Goal: Task Accomplishment & Management: Manage account settings

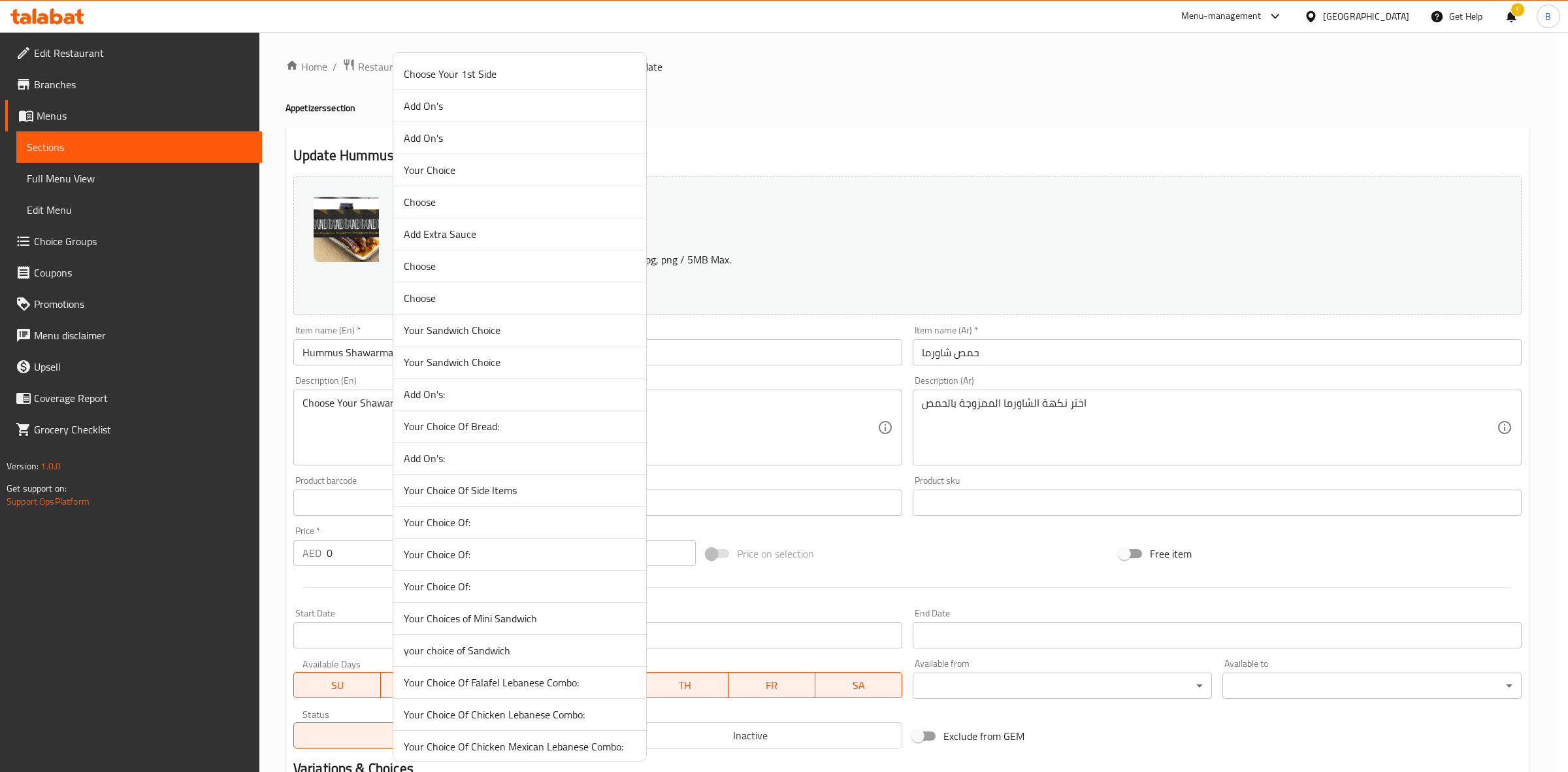
click at [740, 340] on div at bounding box center [784, 386] width 1568 height 772
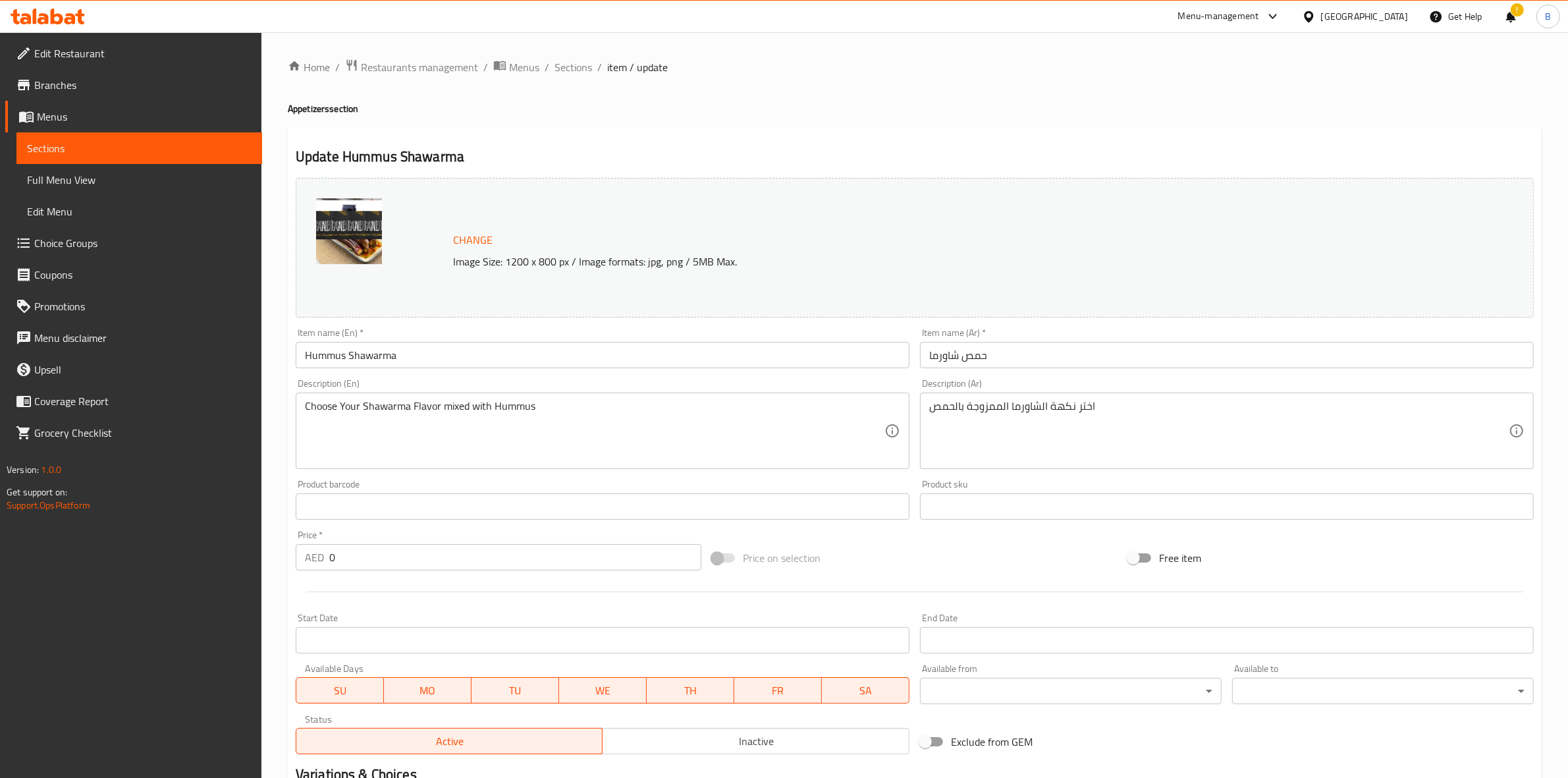
scroll to position [248, 0]
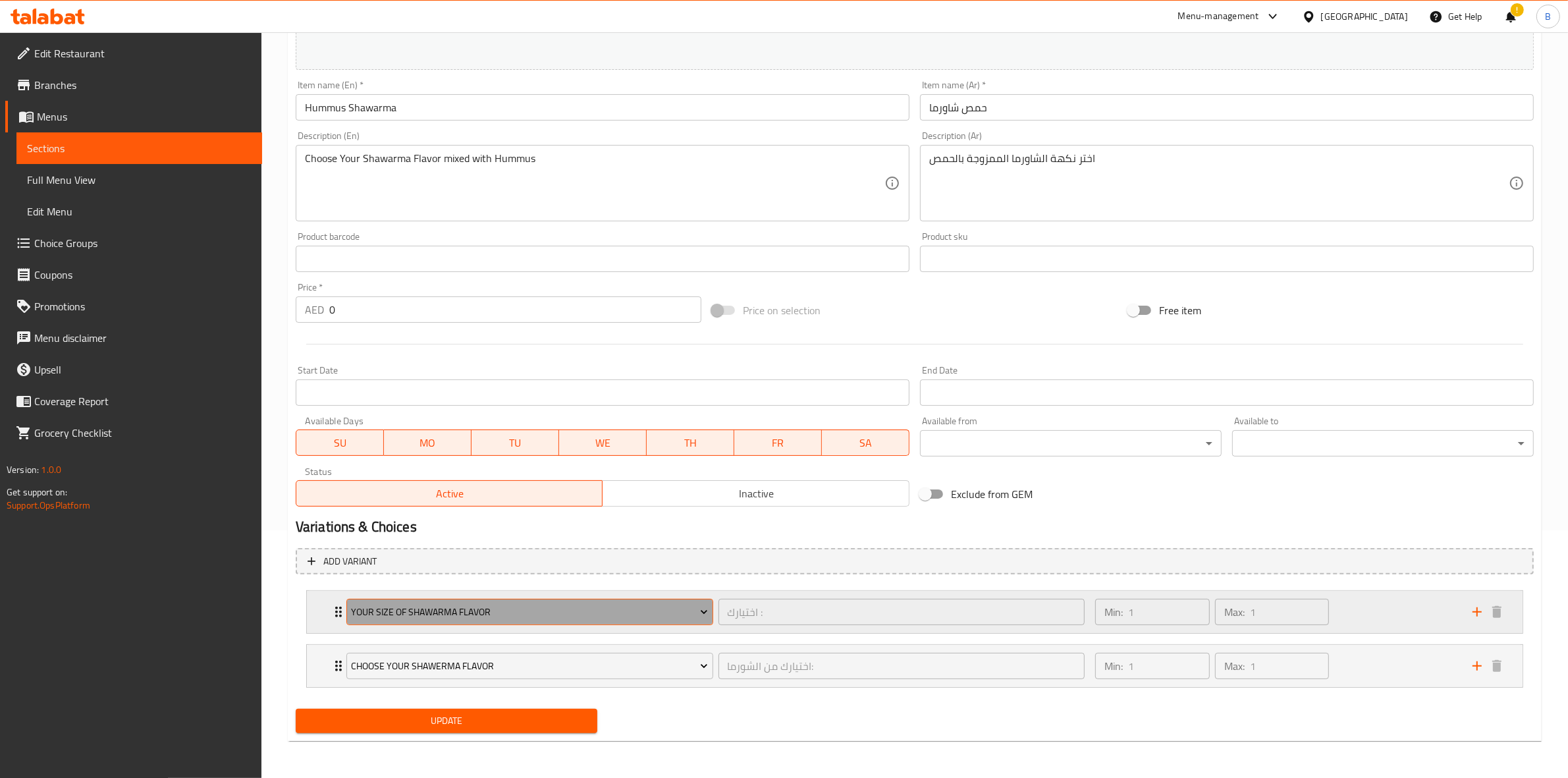
click at [544, 607] on span "your size of shawarma flavor" at bounding box center [529, 612] width 357 height 17
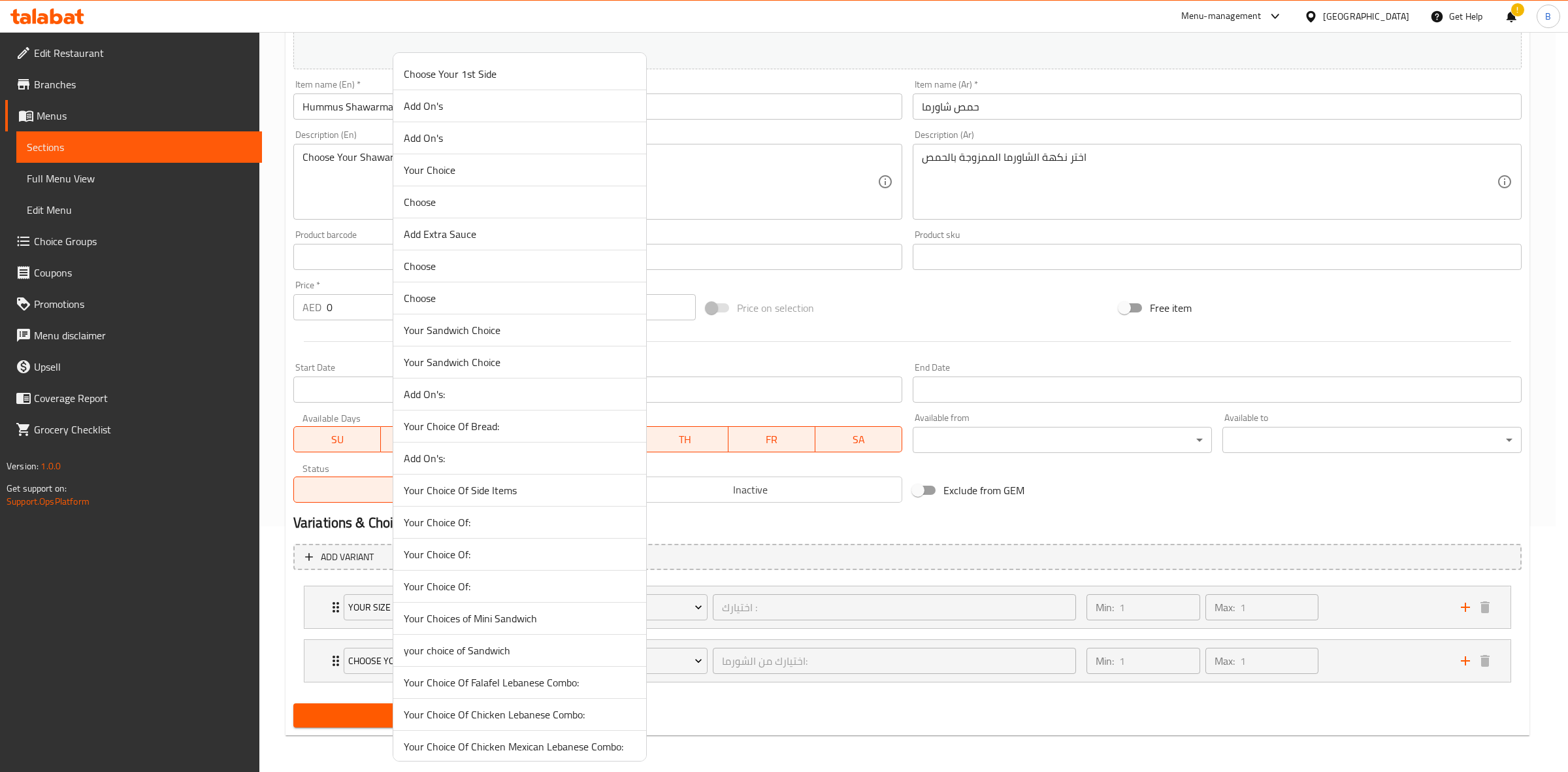
click at [707, 565] on div at bounding box center [784, 386] width 1568 height 772
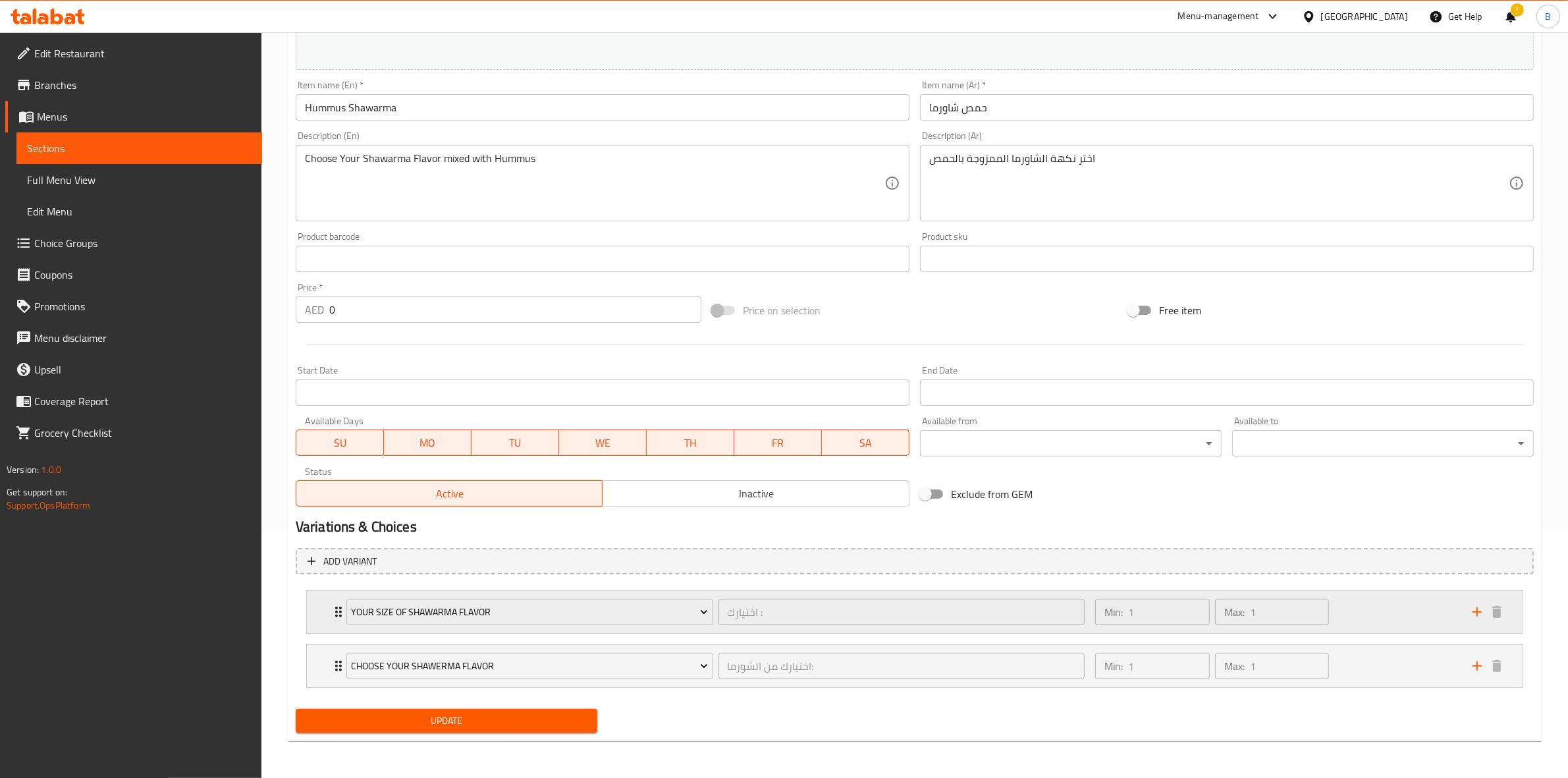
click at [310, 611] on div "your size of shawarma flavor اختيارك : ​ Min: 1 ​ Max: 1 ​" at bounding box center [914, 612] width 1216 height 42
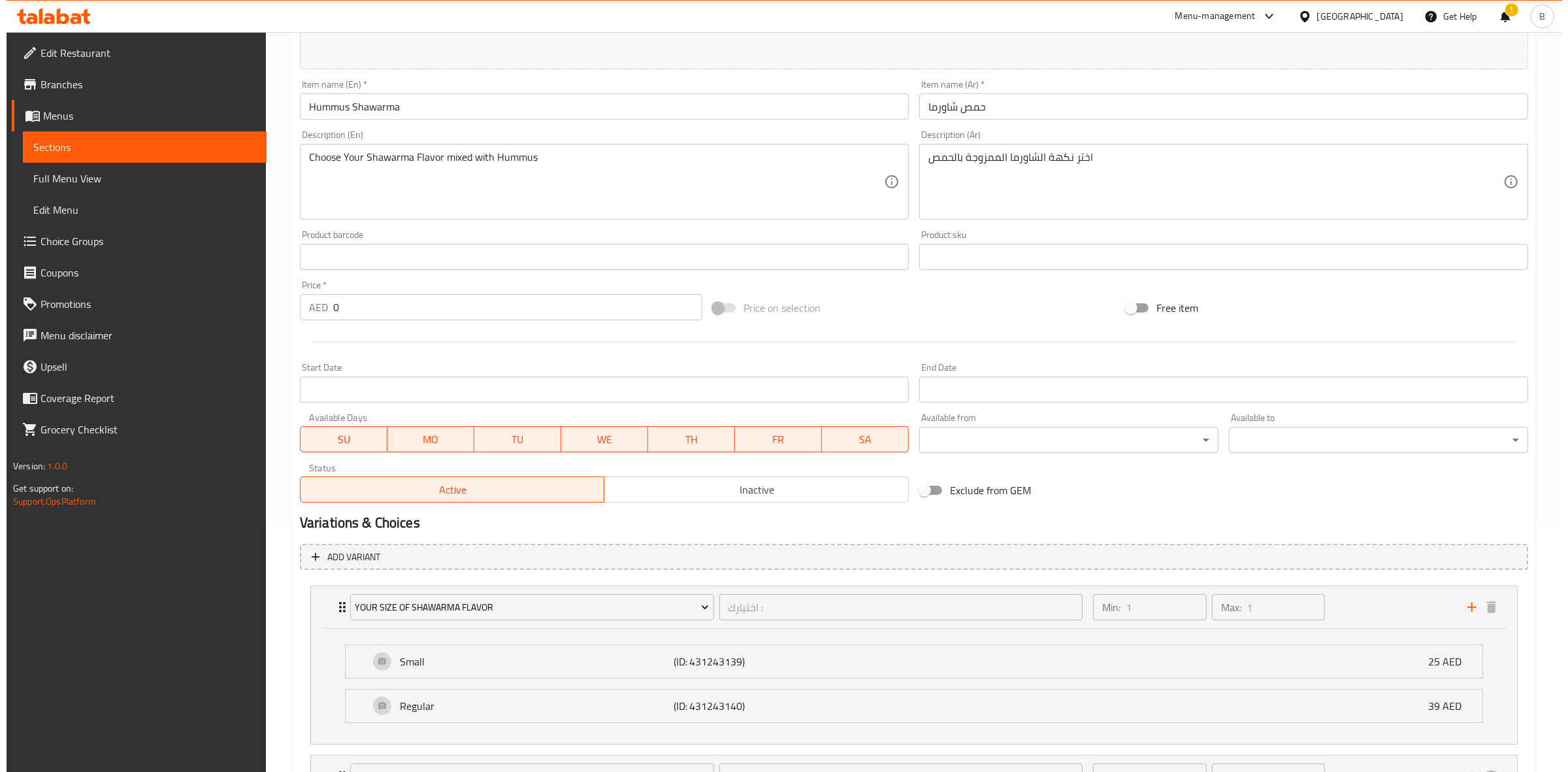
scroll to position [362, 0]
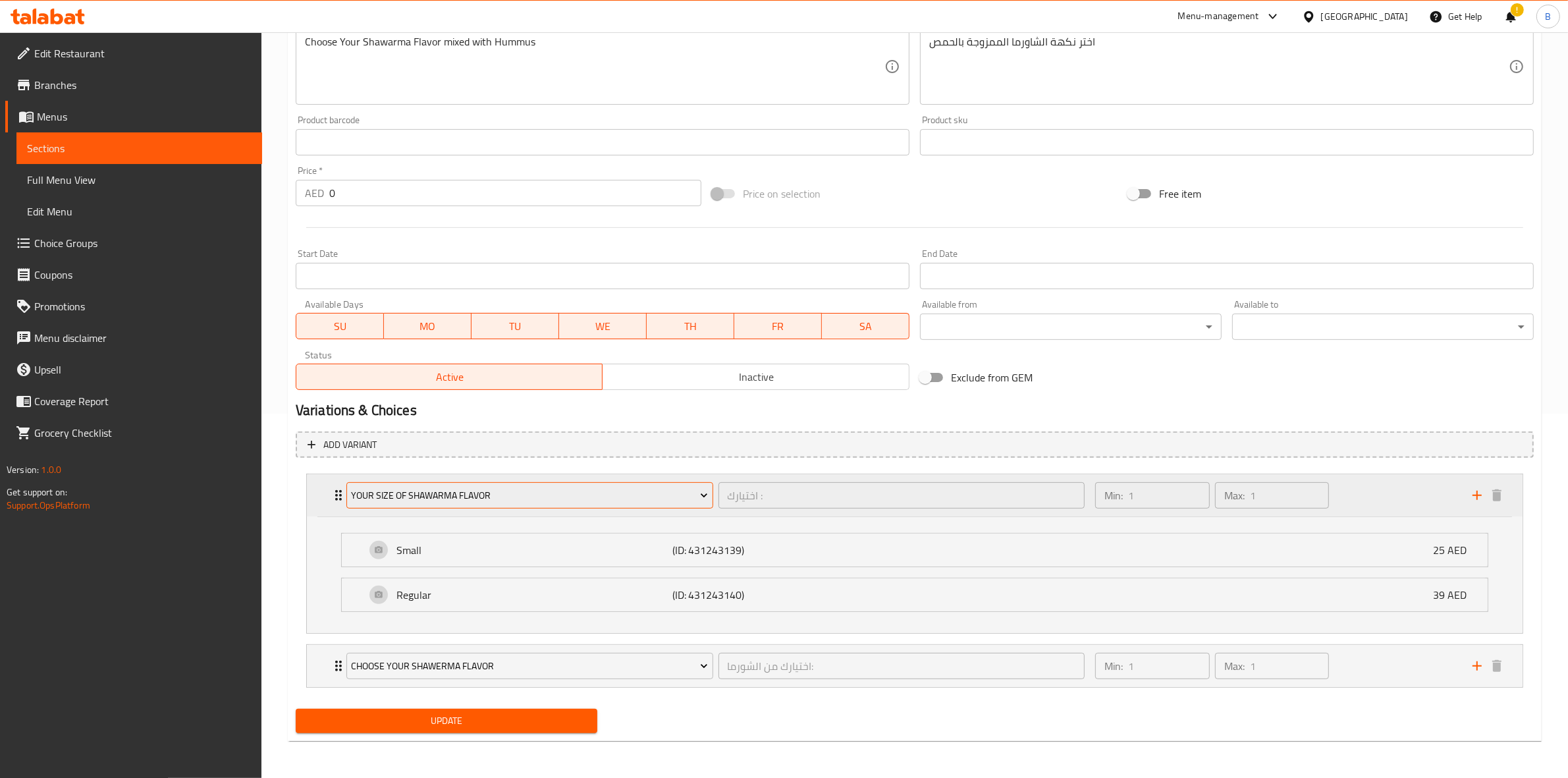
click at [465, 501] on span "your size of shawarma flavor" at bounding box center [529, 495] width 357 height 17
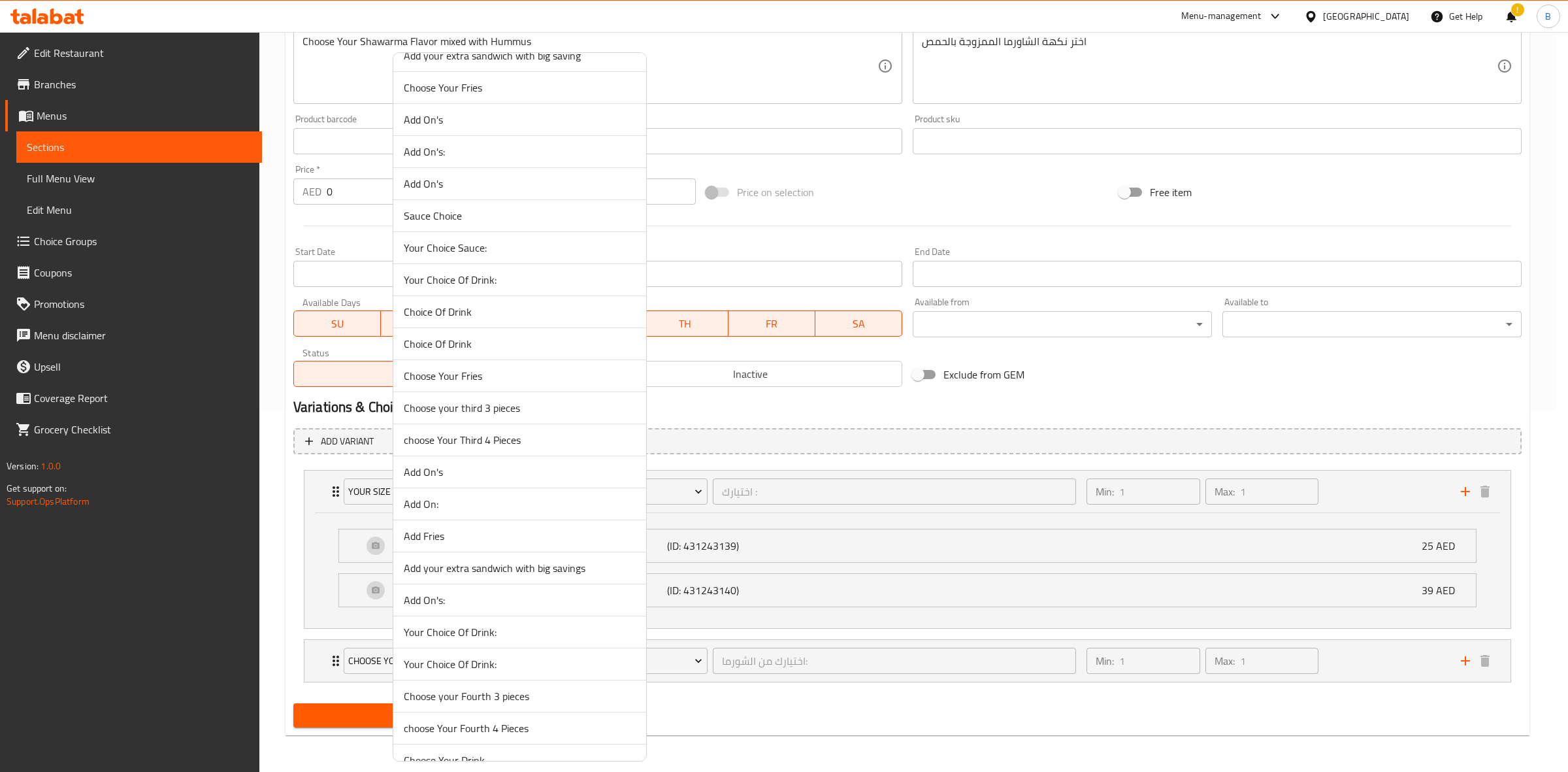
scroll to position [3122, 0]
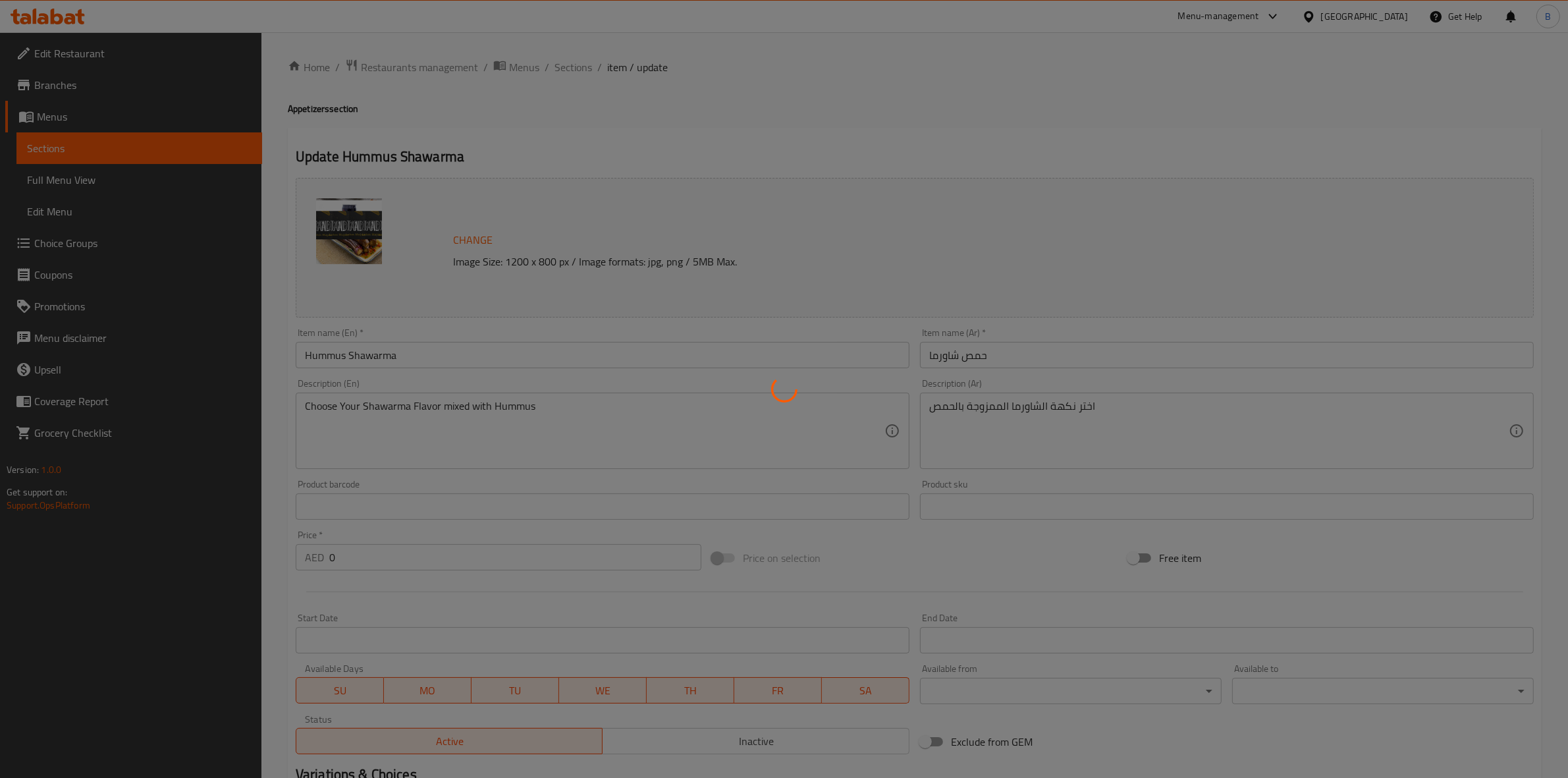
type input "اختيارك :"
type input "1"
type input "اختيارك من الشورما:"
type input "1"
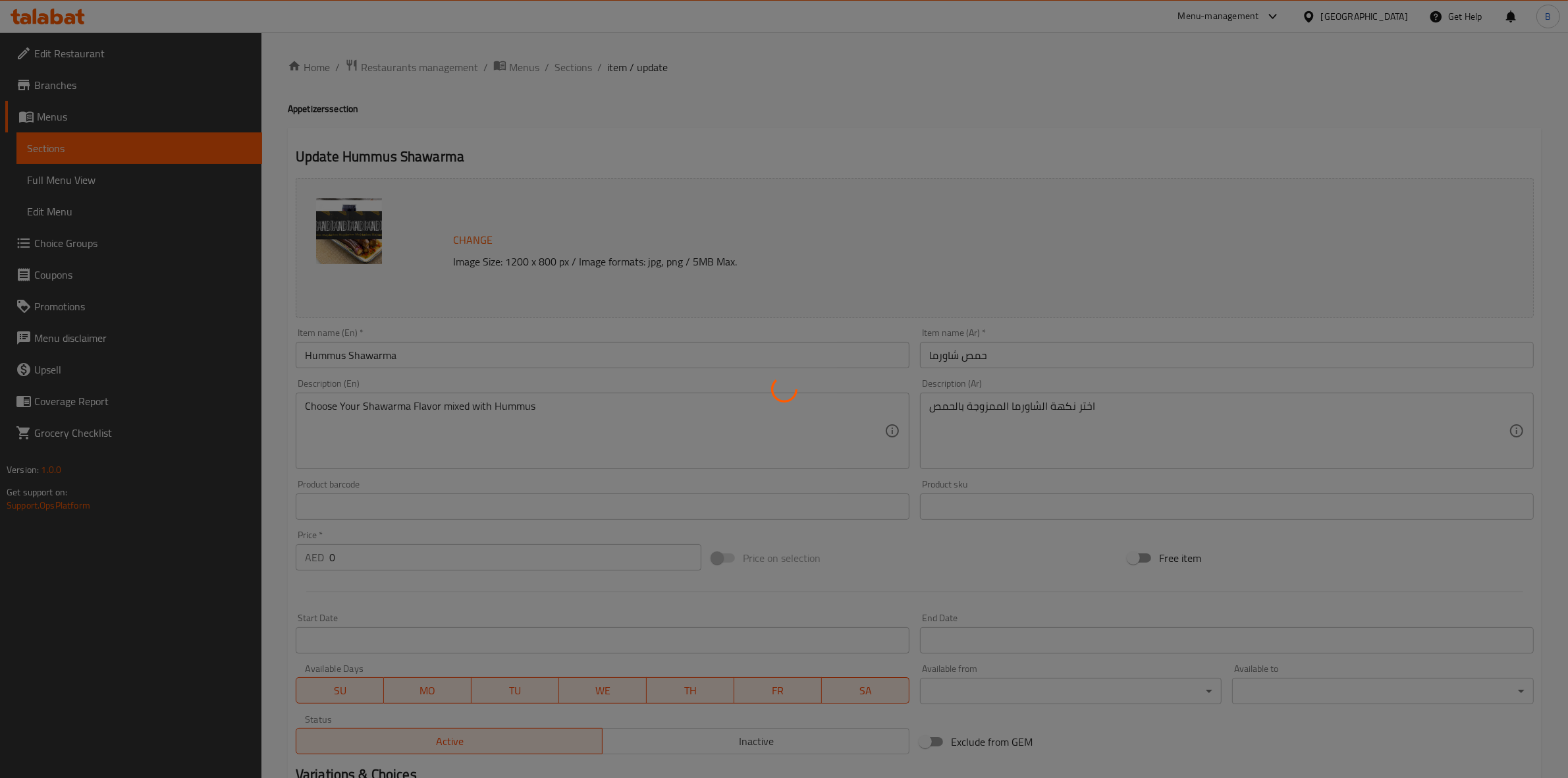
type input "1"
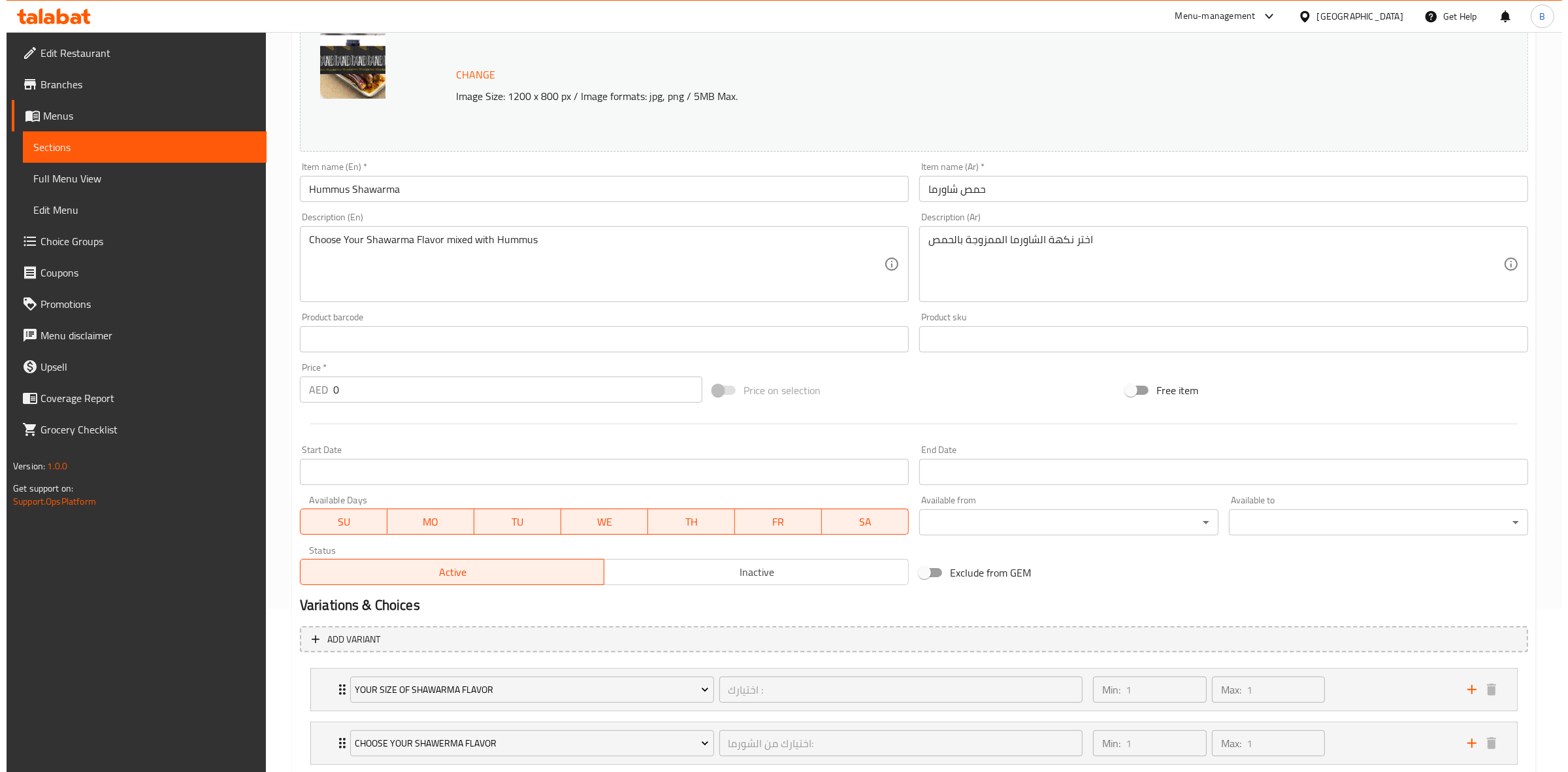
scroll to position [246, 0]
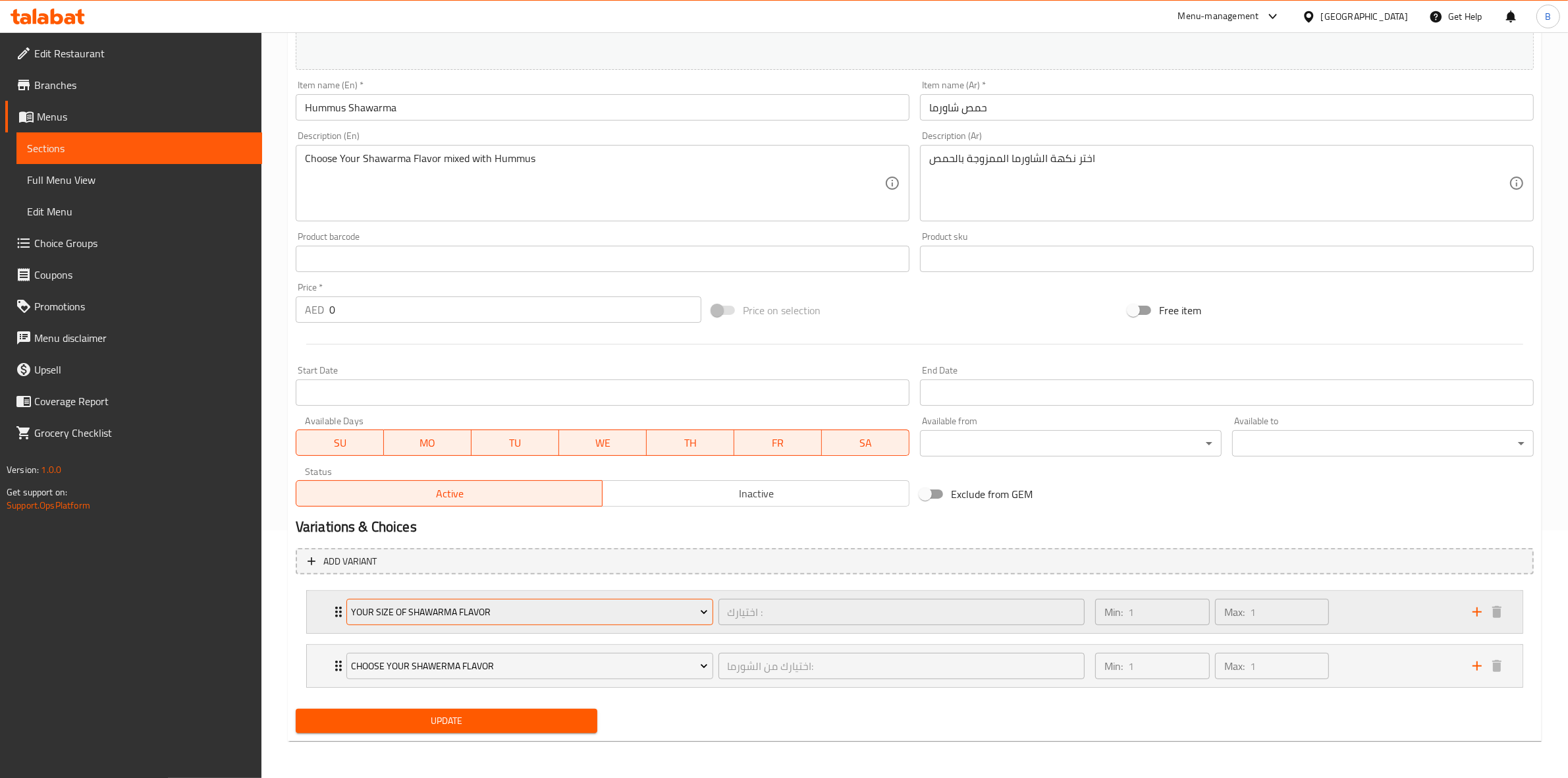
click at [662, 622] on button "your size of shawarma flavor" at bounding box center [530, 612] width 367 height 27
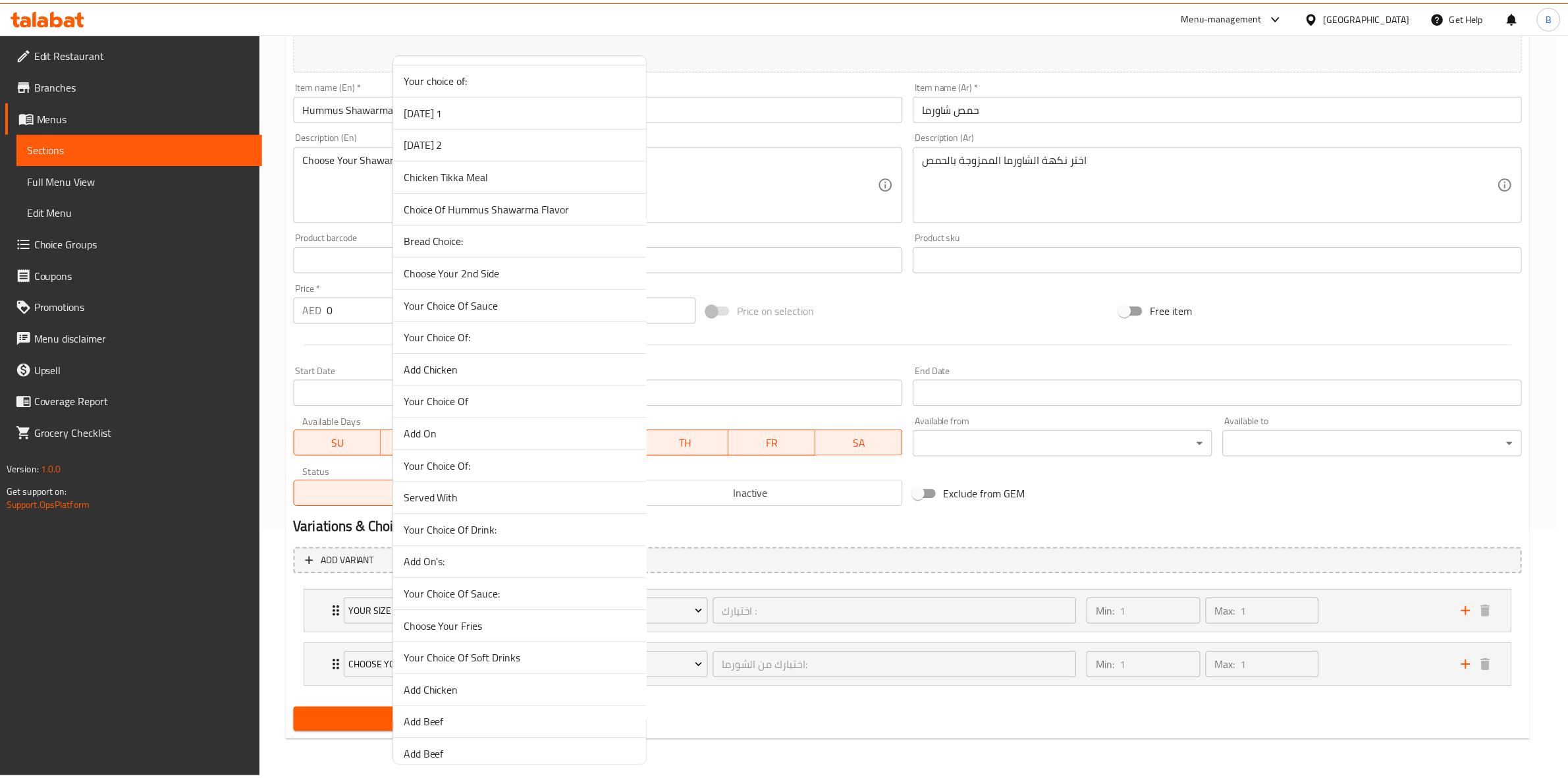
scroll to position [2029, 0]
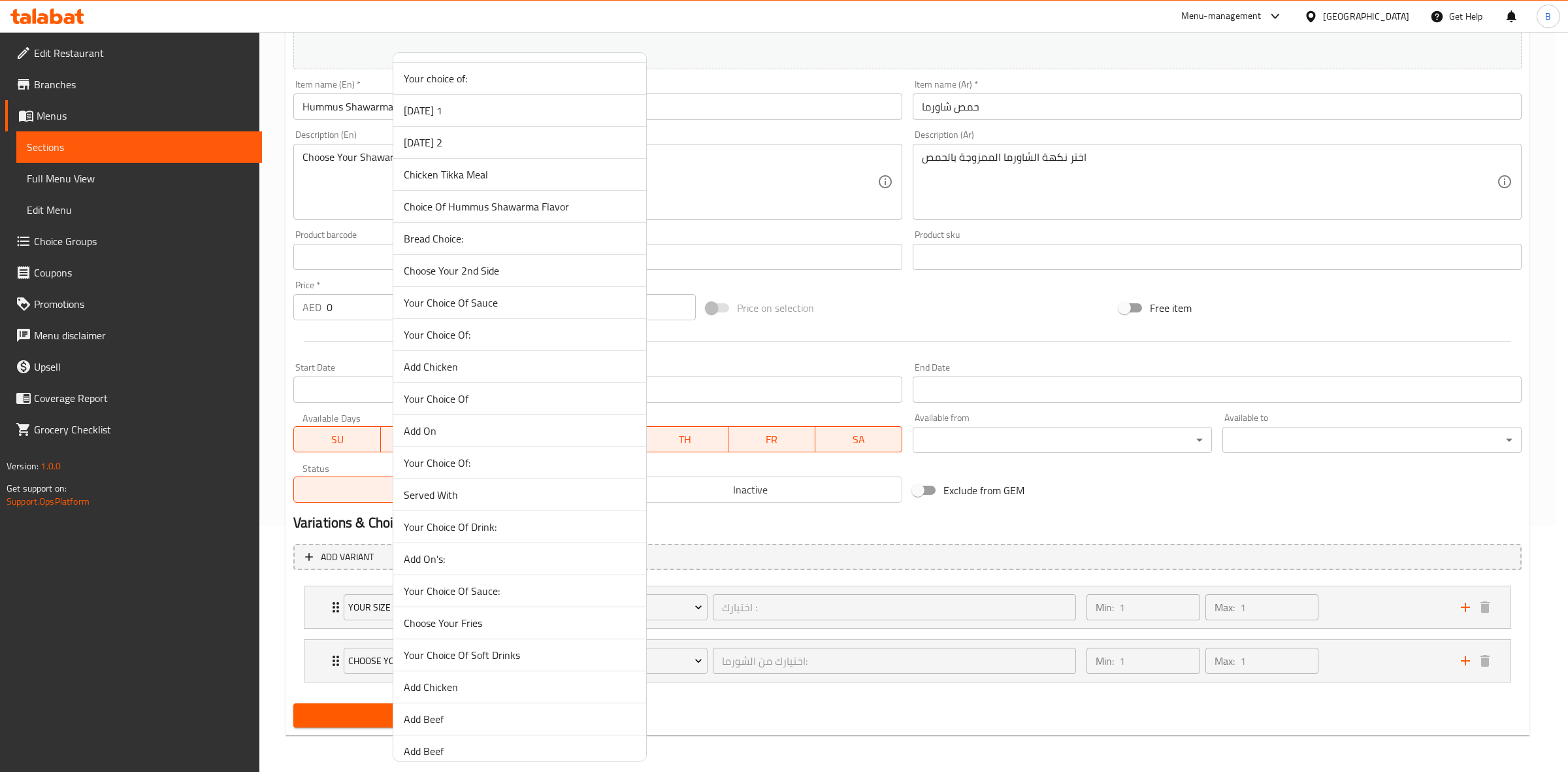
click at [558, 213] on span "Choice Of Hummus Shawarma Flavor" at bounding box center [520, 206] width 232 height 16
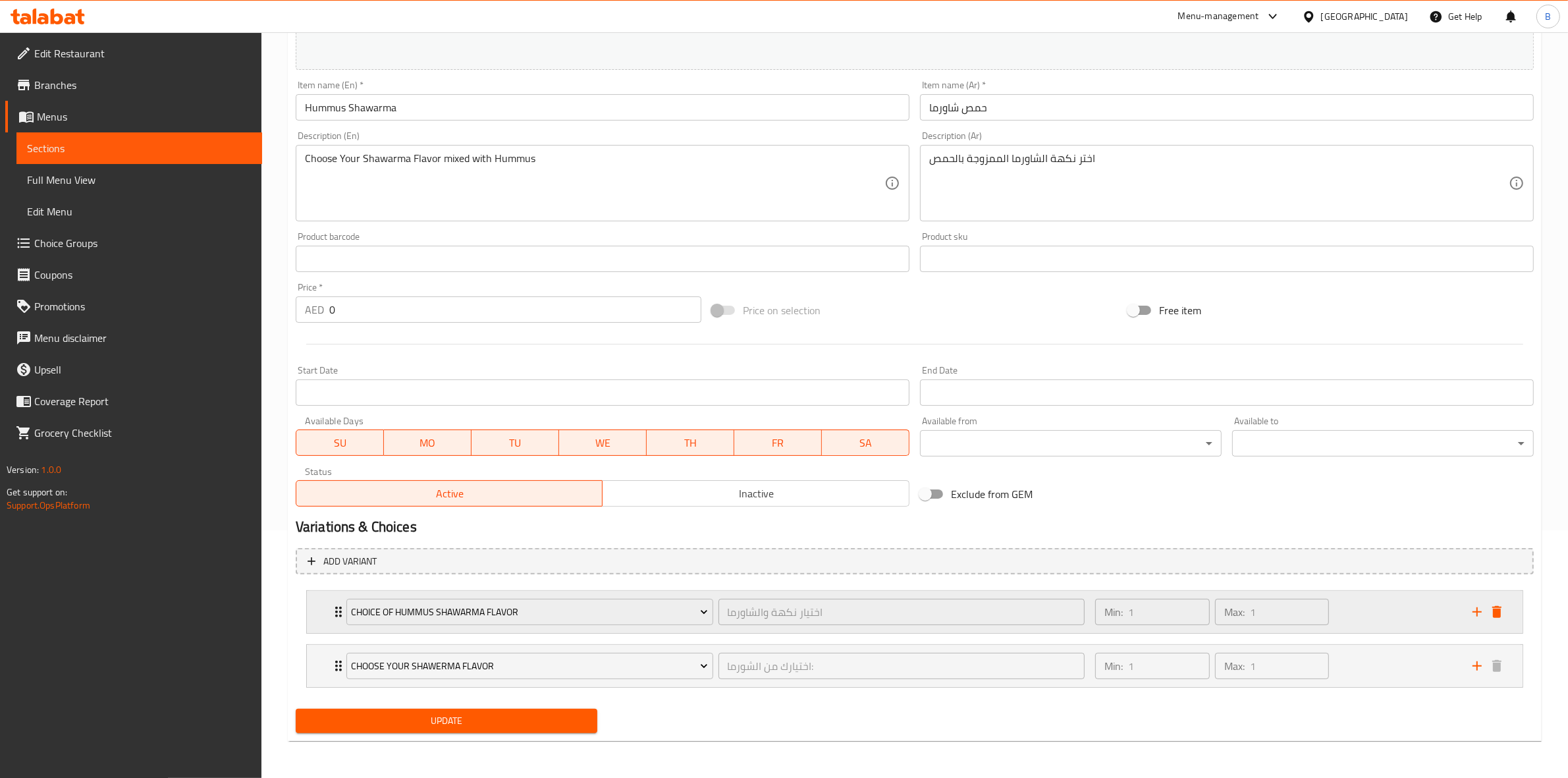
click at [341, 605] on div "Choice Of Hummus Shawarma Flavor اختيار نكهة والشاورما ​" at bounding box center [715, 612] width 754 height 42
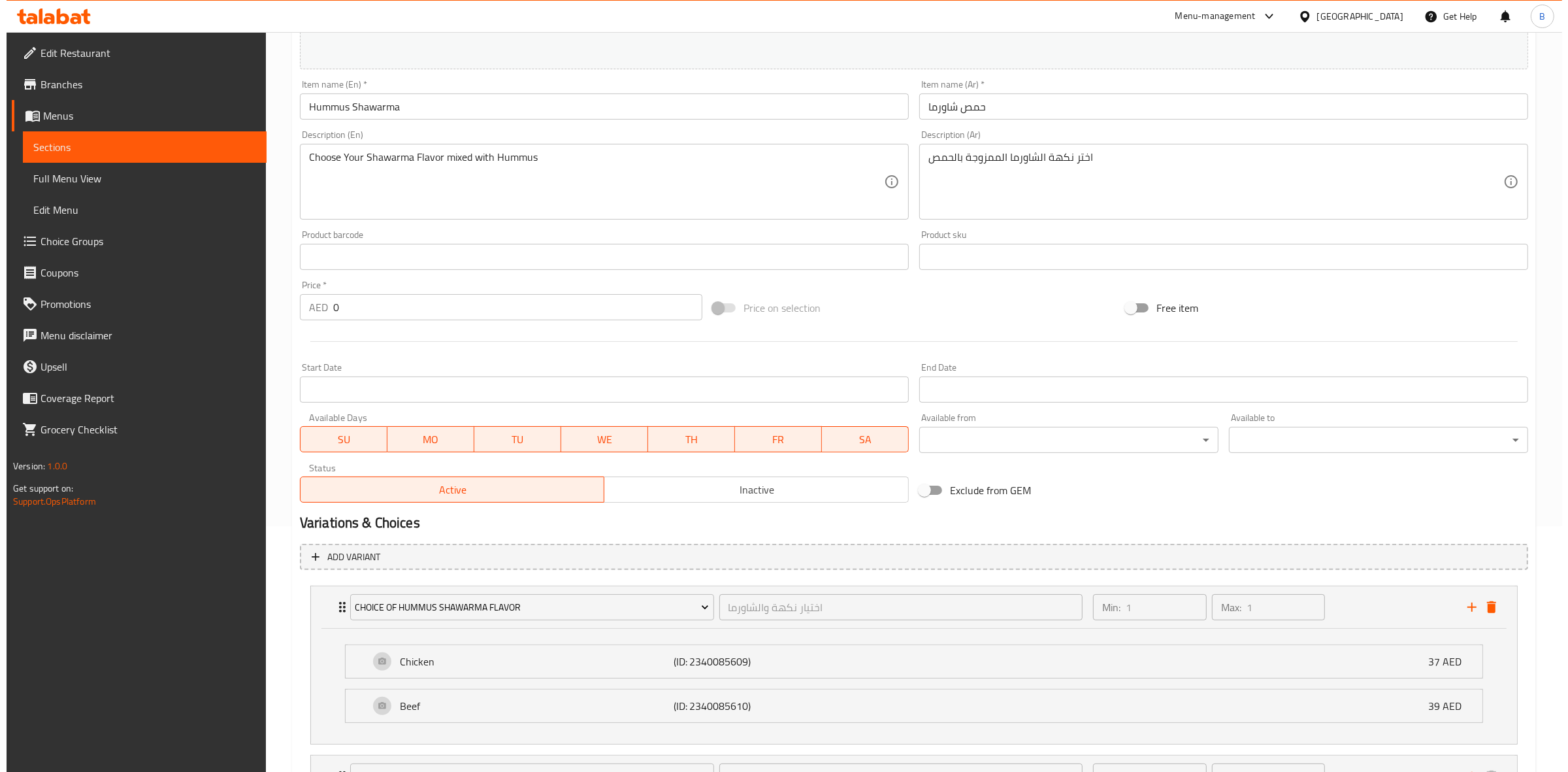
scroll to position [362, 0]
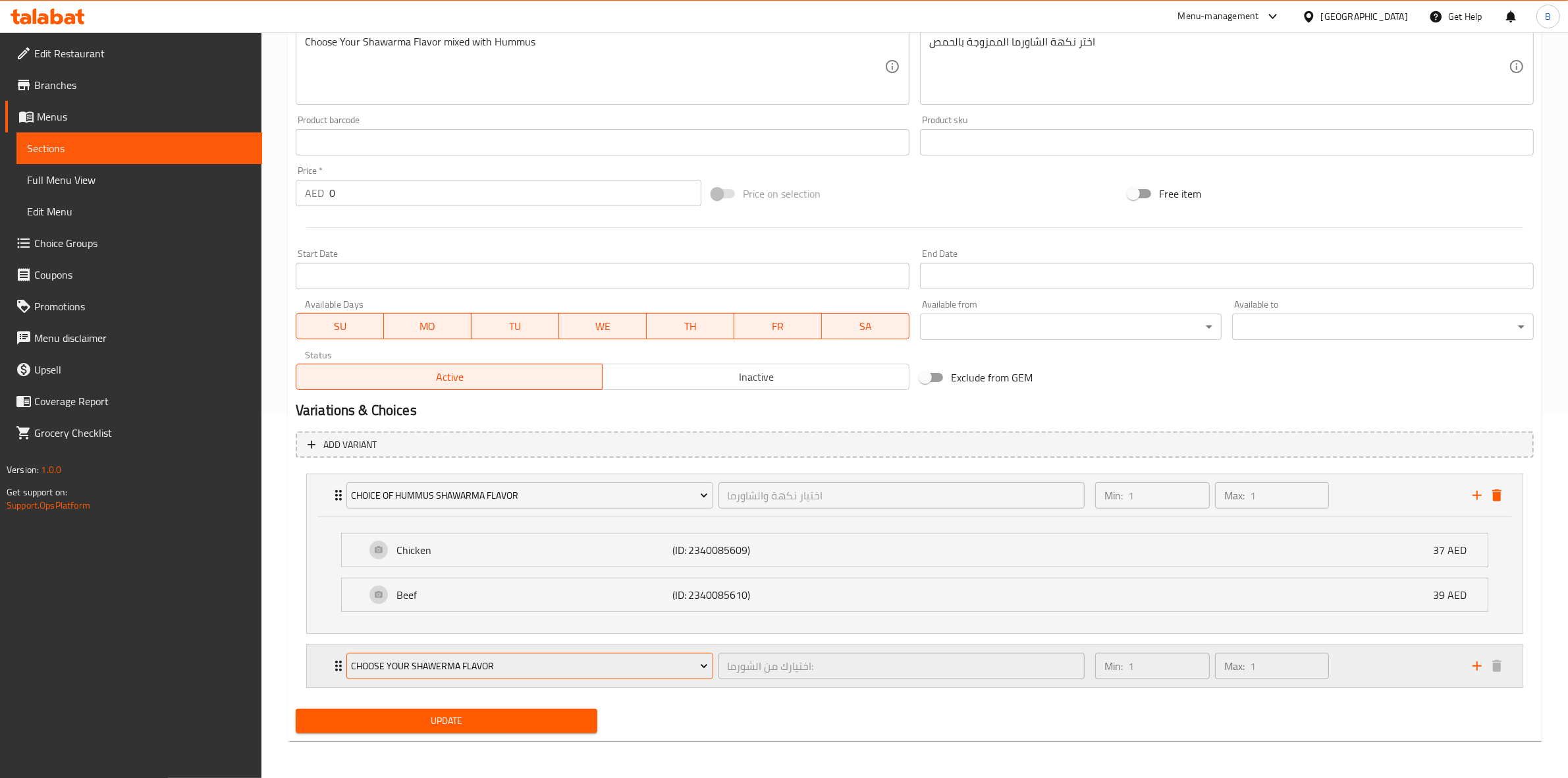
click at [439, 663] on span "Choose Your Shawerma flavor" at bounding box center [529, 666] width 357 height 17
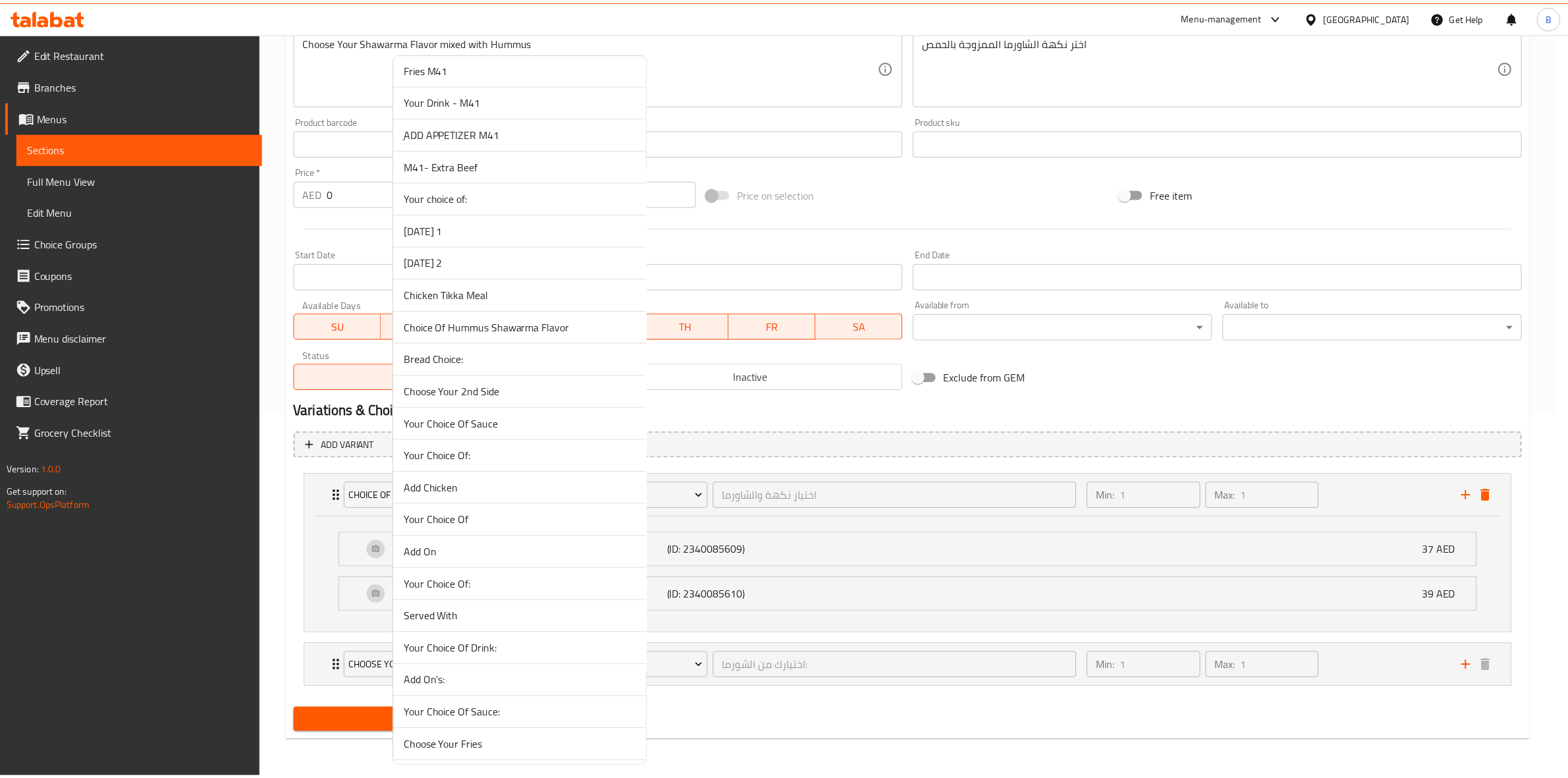
scroll to position [1793, 0]
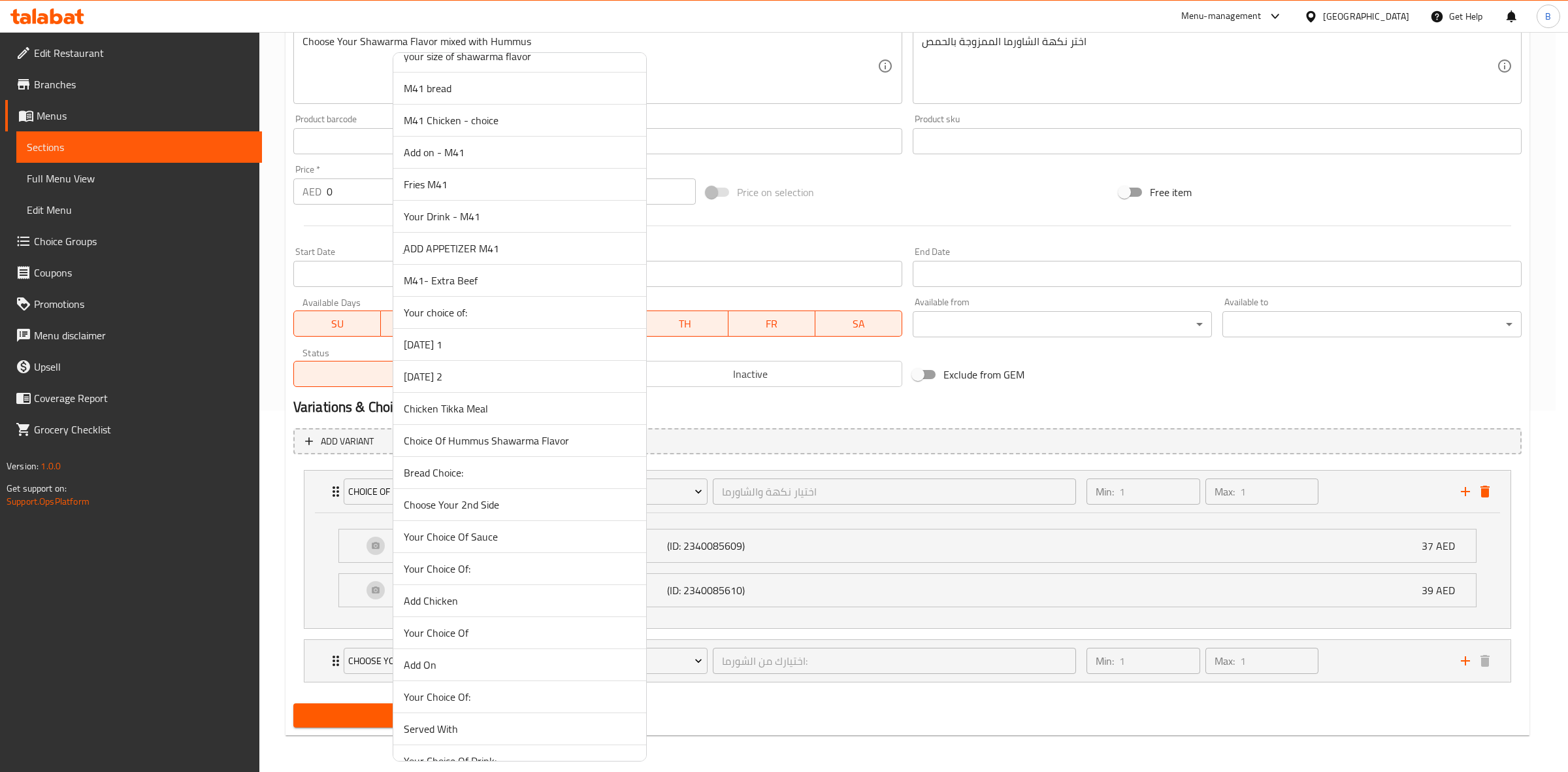
click at [465, 481] on span "Bread Choice:" at bounding box center [520, 473] width 232 height 16
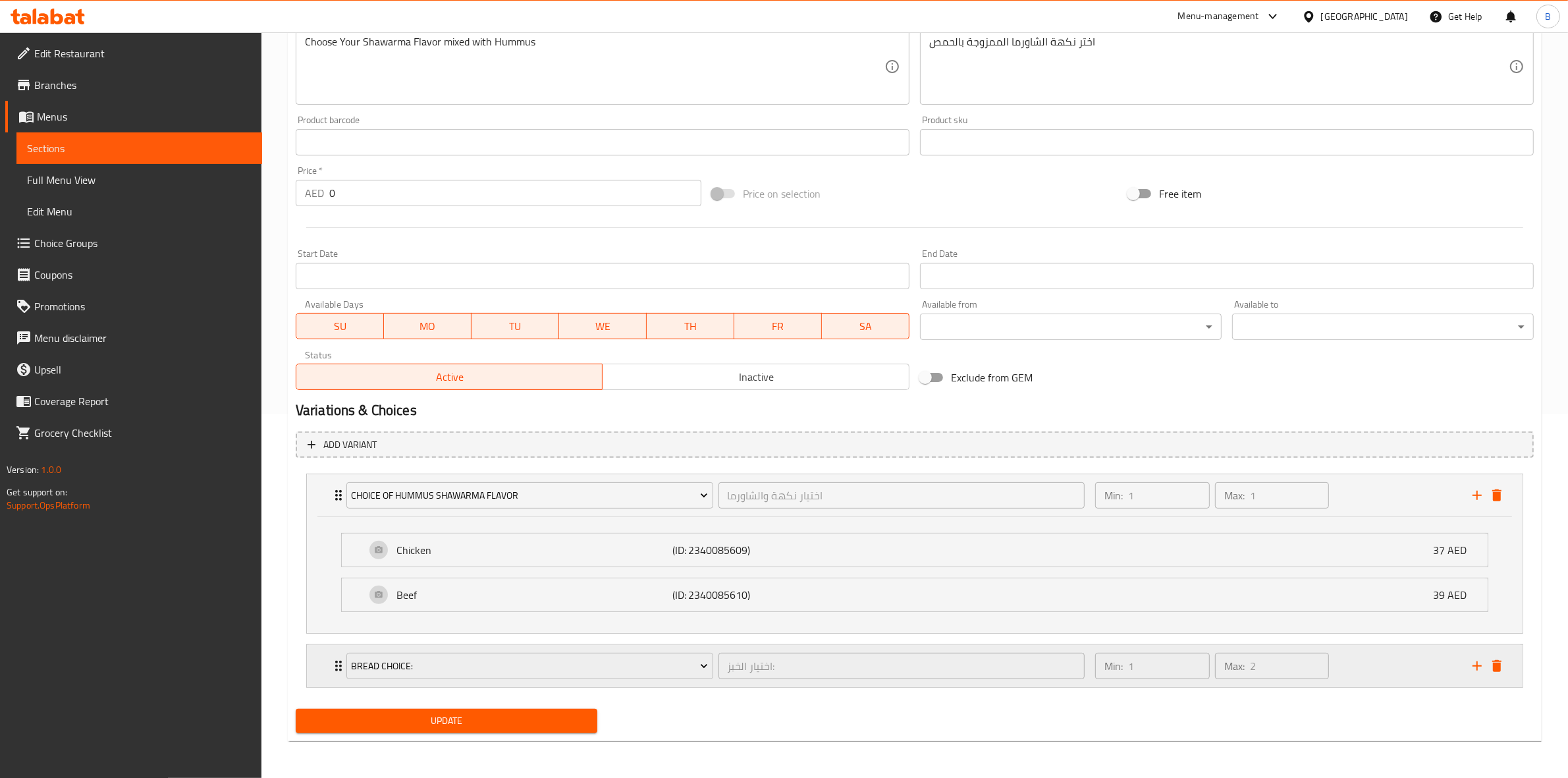
click at [323, 657] on div "Bread Choice: اختيار الخبز: ​ Min: 1 ​ Max: 2 ​" at bounding box center [914, 665] width 1216 height 42
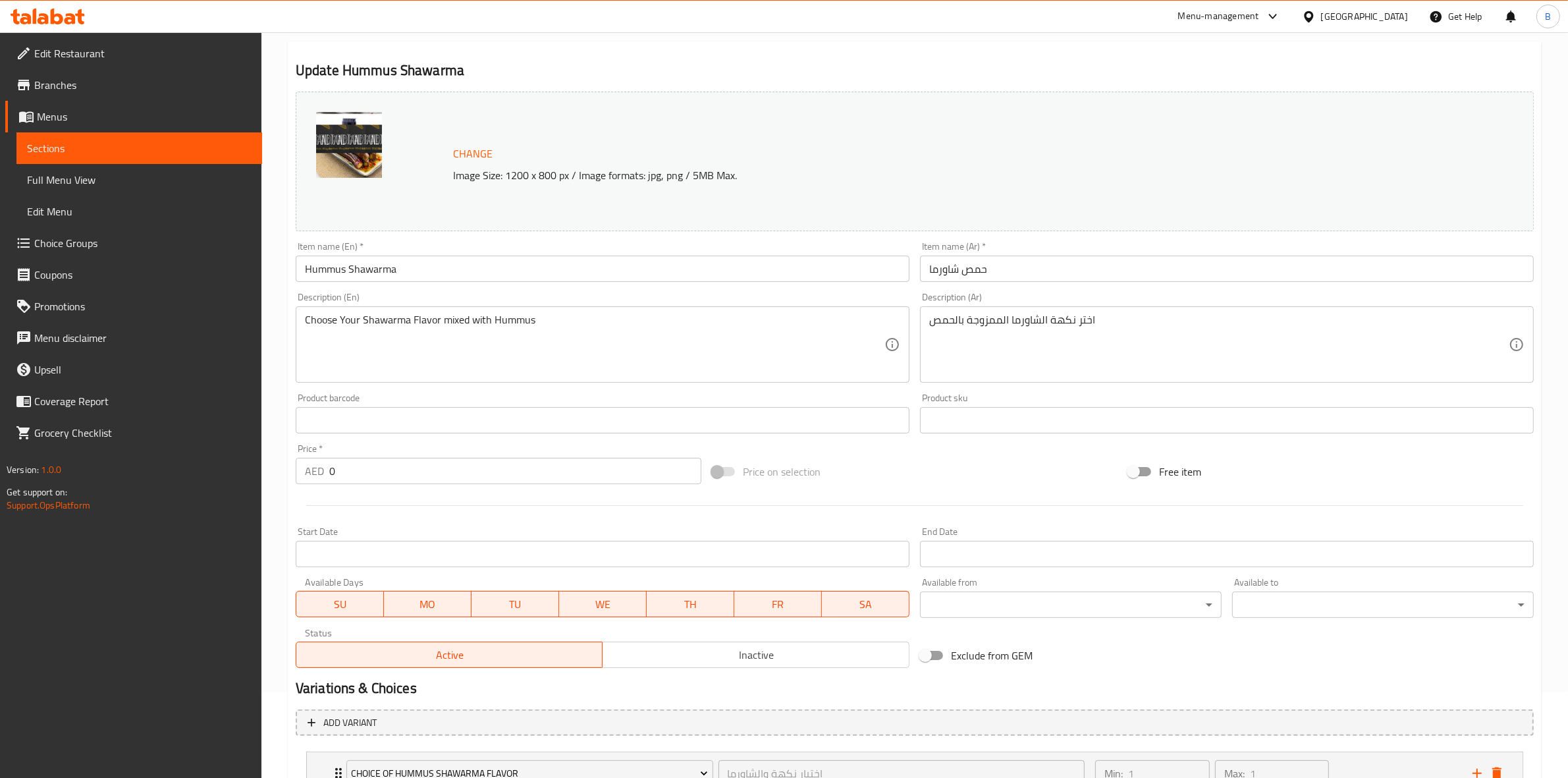
scroll to position [528, 0]
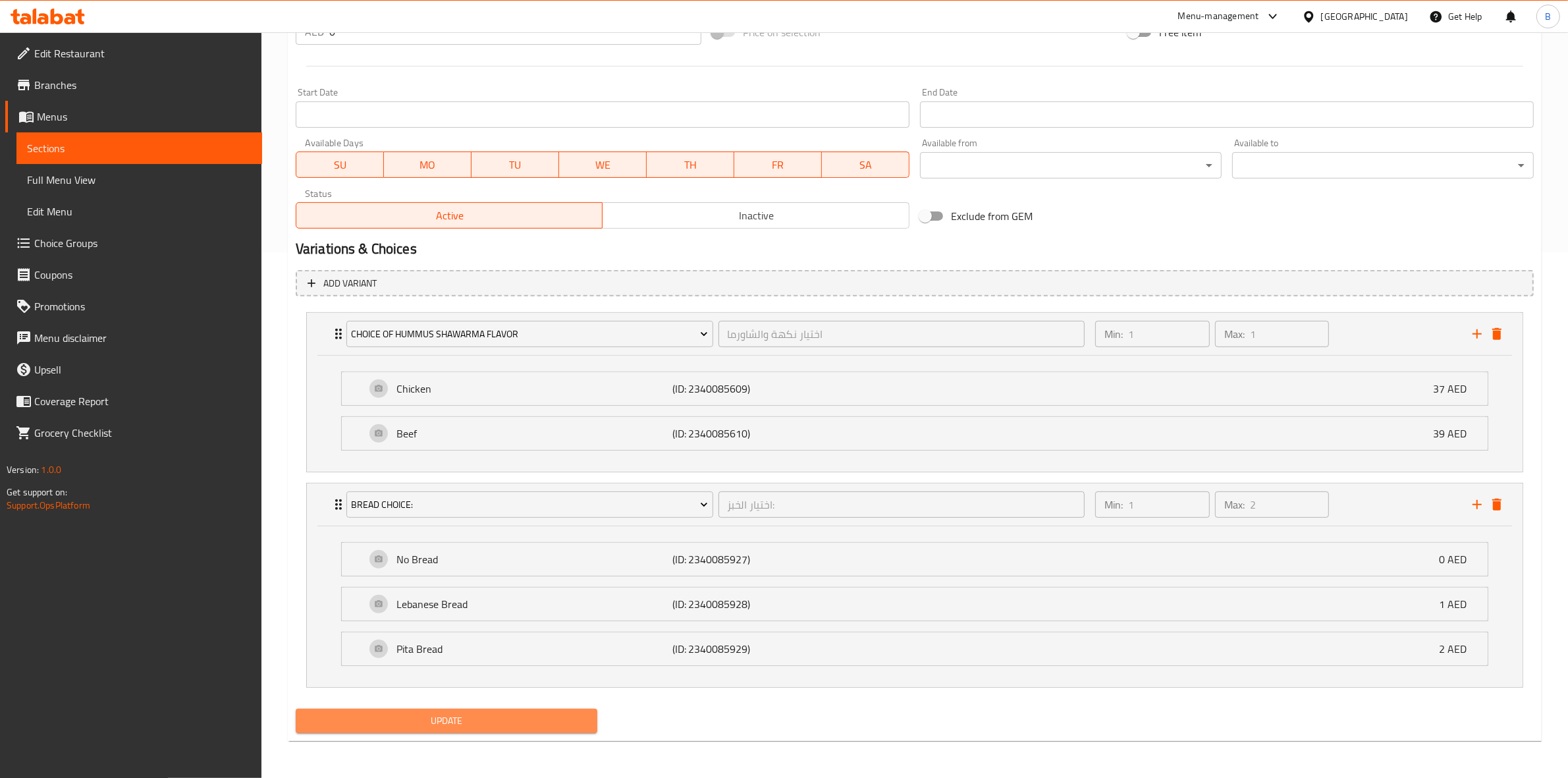
click at [478, 710] on button "Update" at bounding box center [447, 721] width 302 height 25
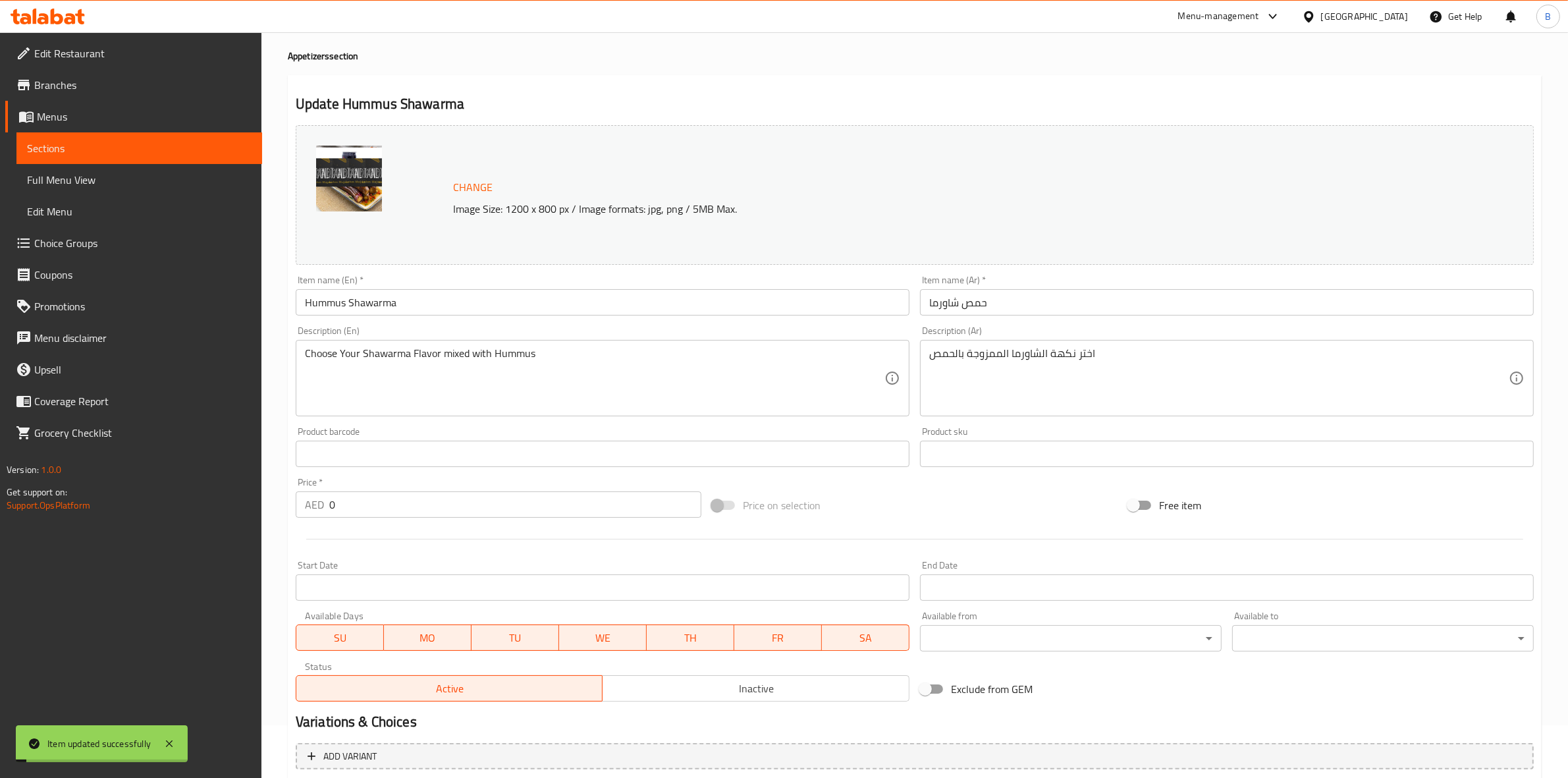
scroll to position [0, 0]
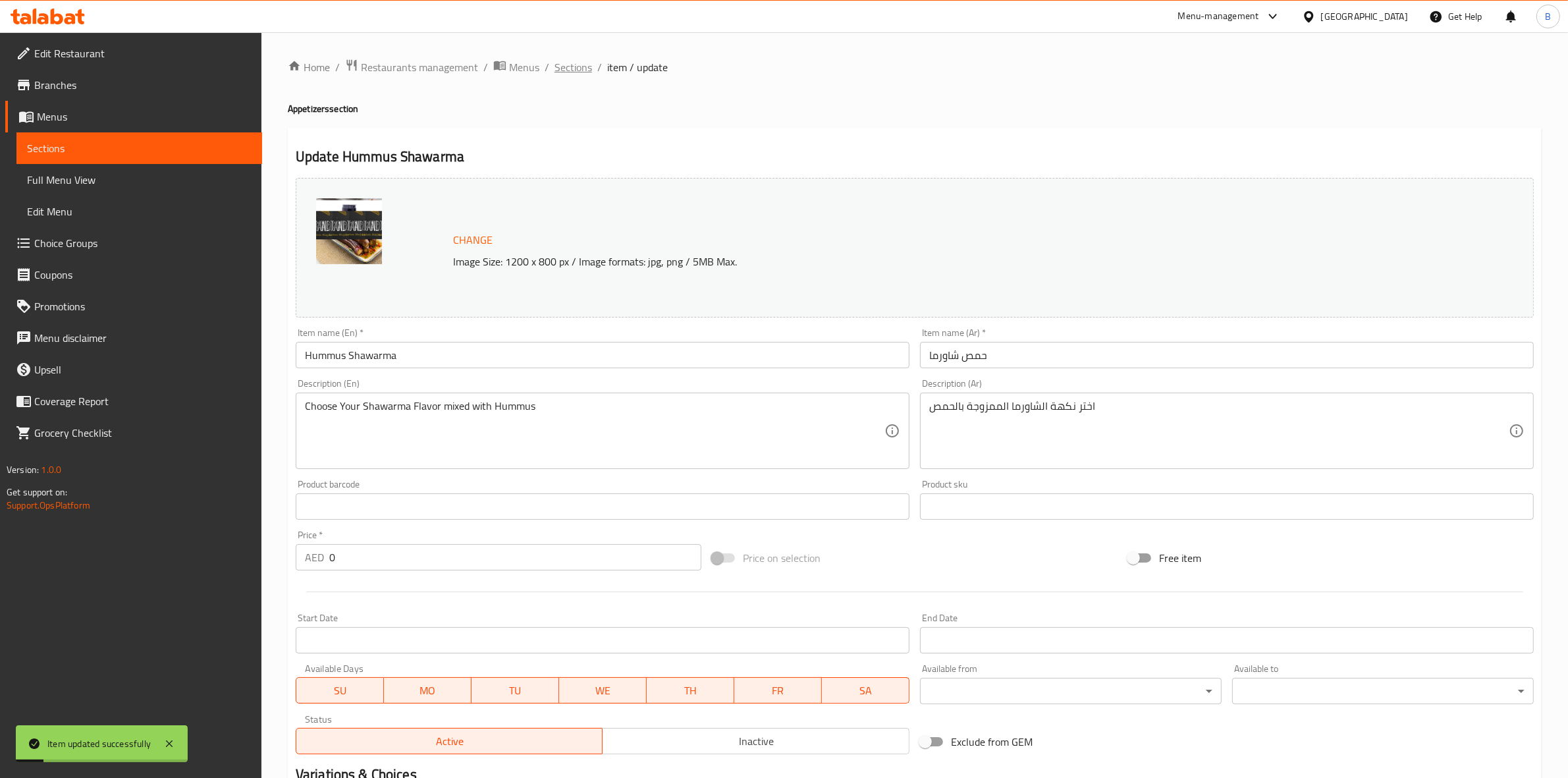
click at [578, 68] on span "Sections" at bounding box center [573, 67] width 38 height 16
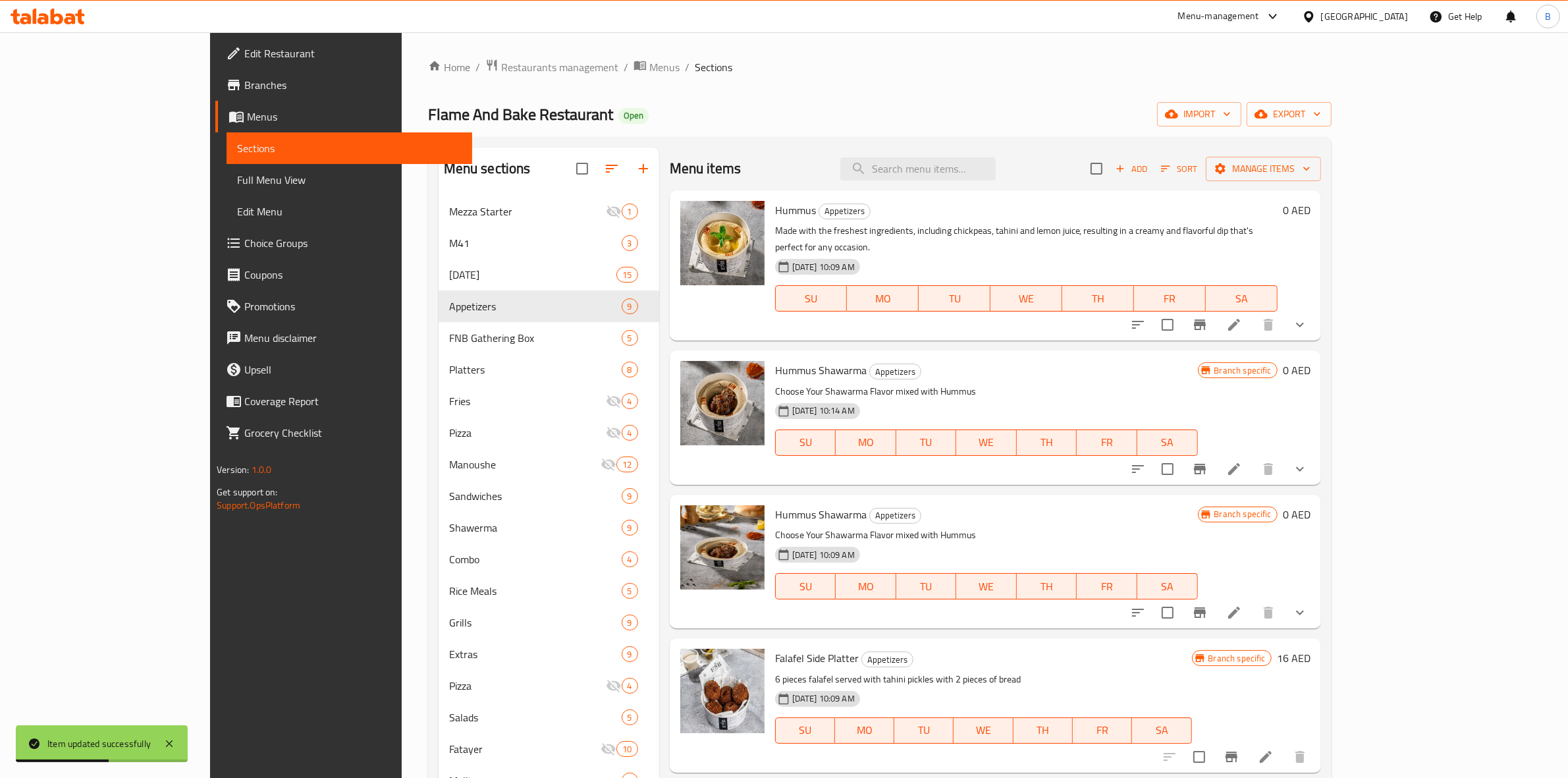
click at [1315, 610] on div at bounding box center [1219, 613] width 193 height 32
click at [1208, 605] on icon "Branch-specific-item" at bounding box center [1200, 613] width 16 height 16
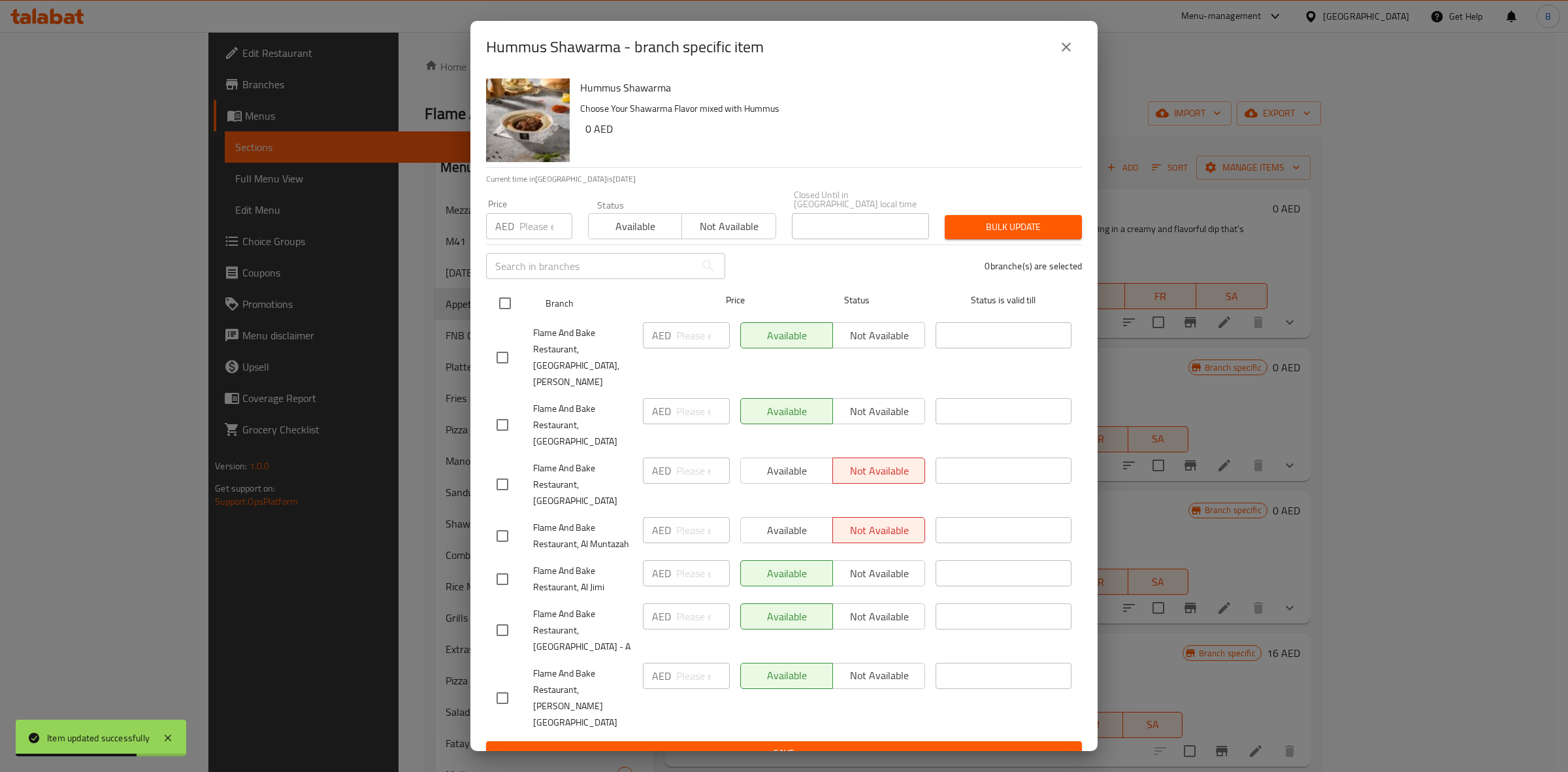
click at [505, 309] on input "checkbox" at bounding box center [505, 303] width 27 height 27
checkbox input "true"
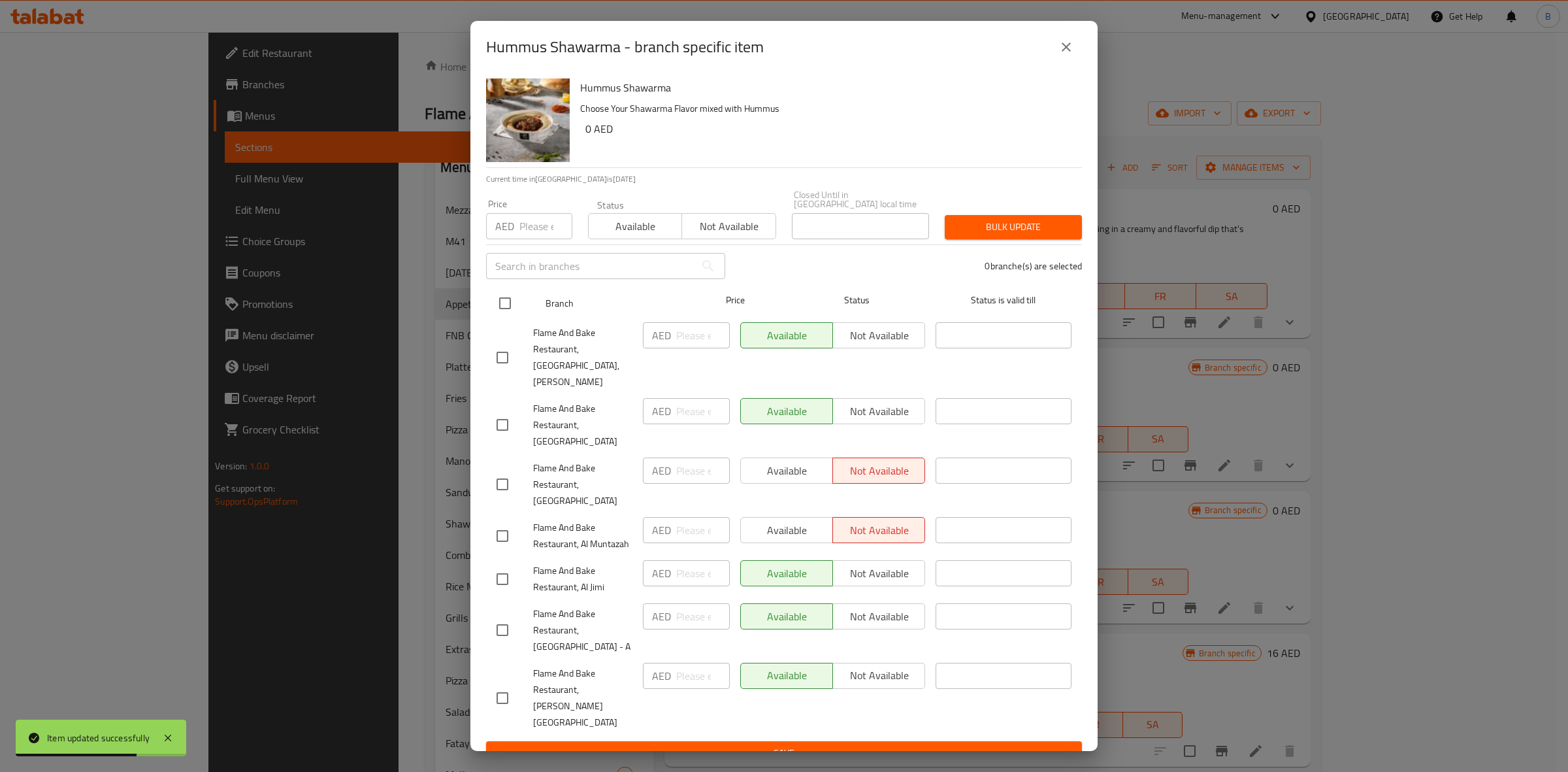
checkbox input "true"
click at [756, 236] on span "Not available" at bounding box center [729, 226] width 83 height 19
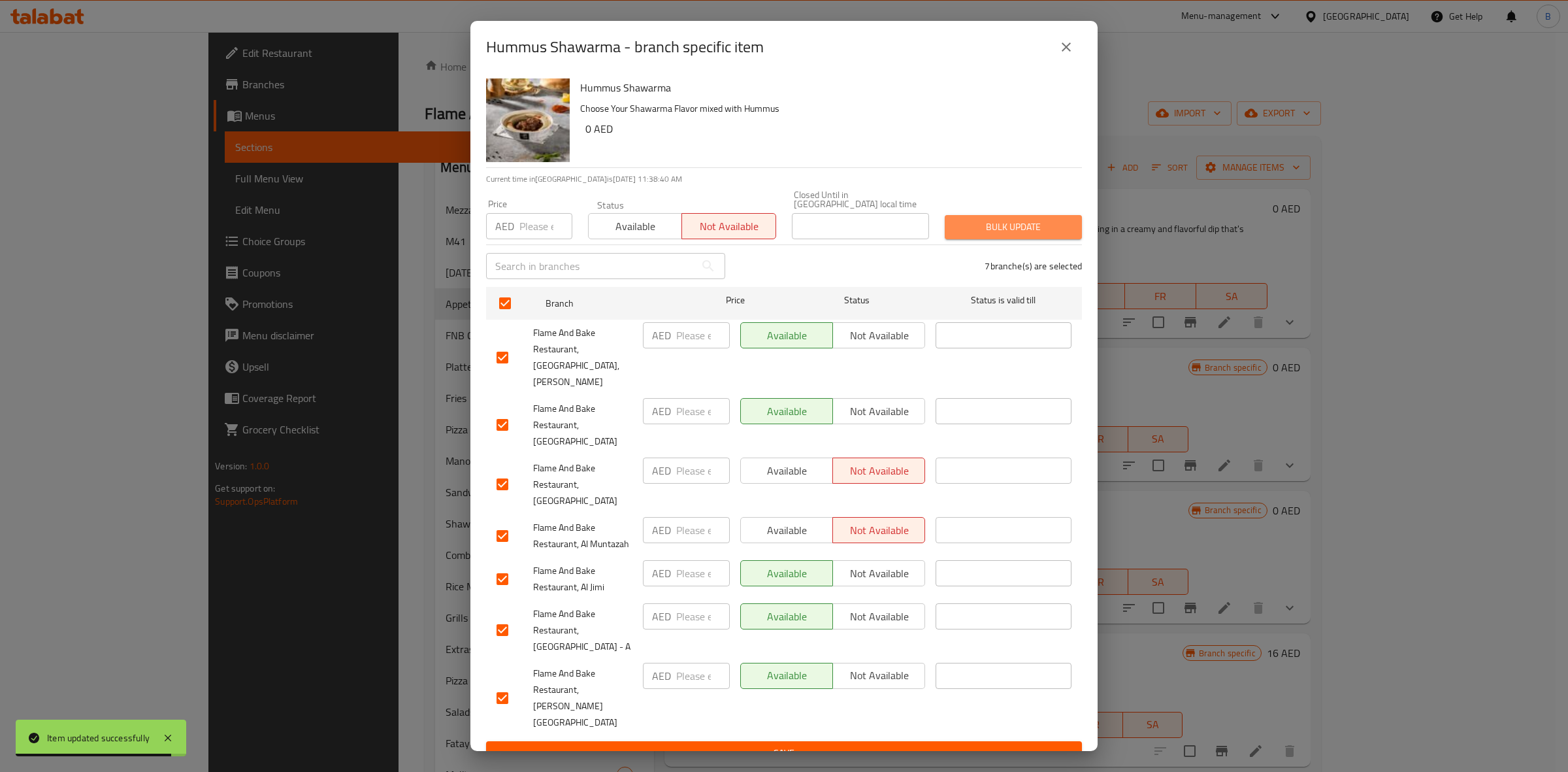
click at [1054, 230] on button "Bulk update" at bounding box center [1014, 227] width 137 height 24
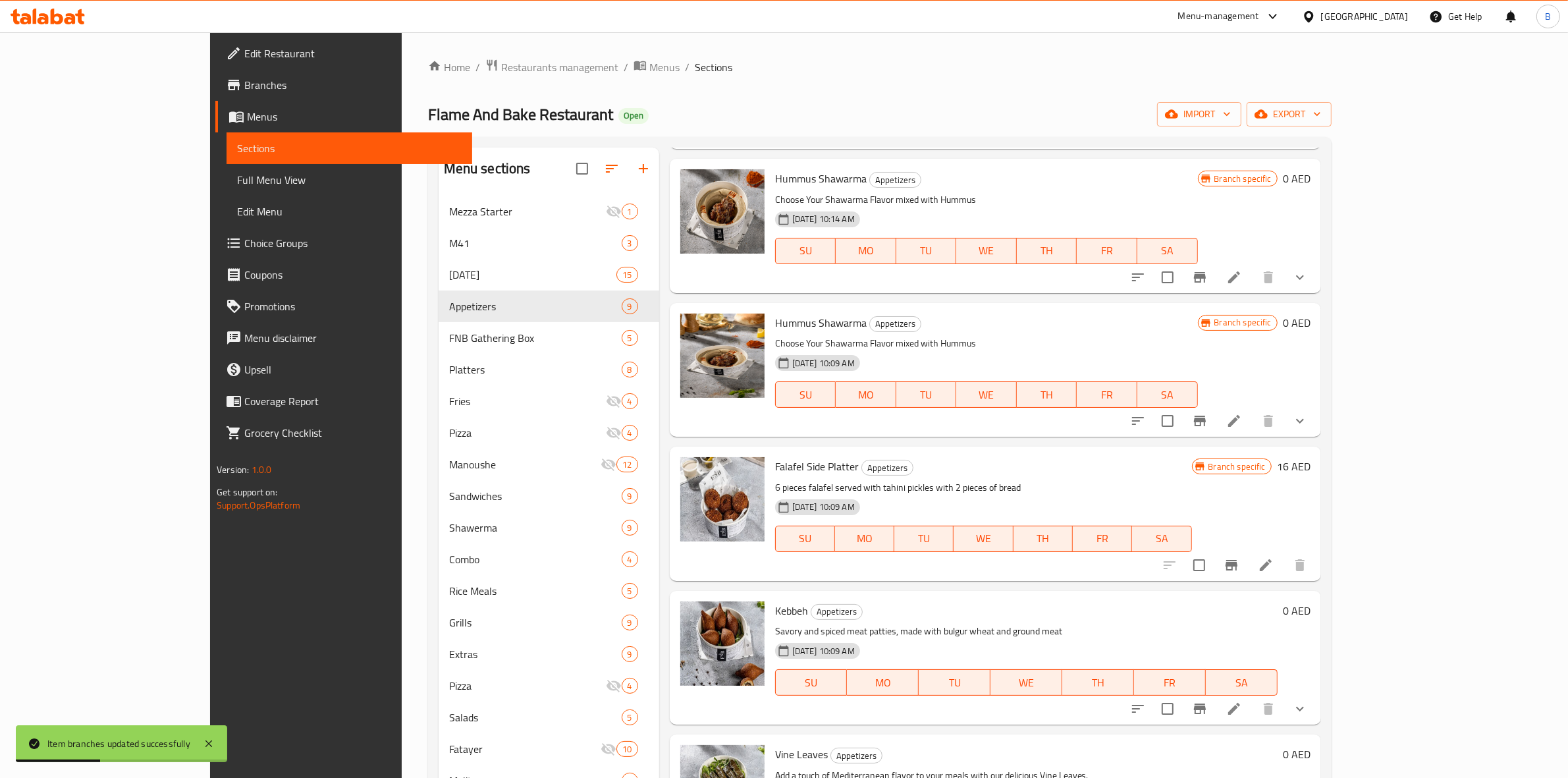
scroll to position [192, 0]
click at [1238, 559] on icon "Branch-specific-item" at bounding box center [1231, 564] width 12 height 11
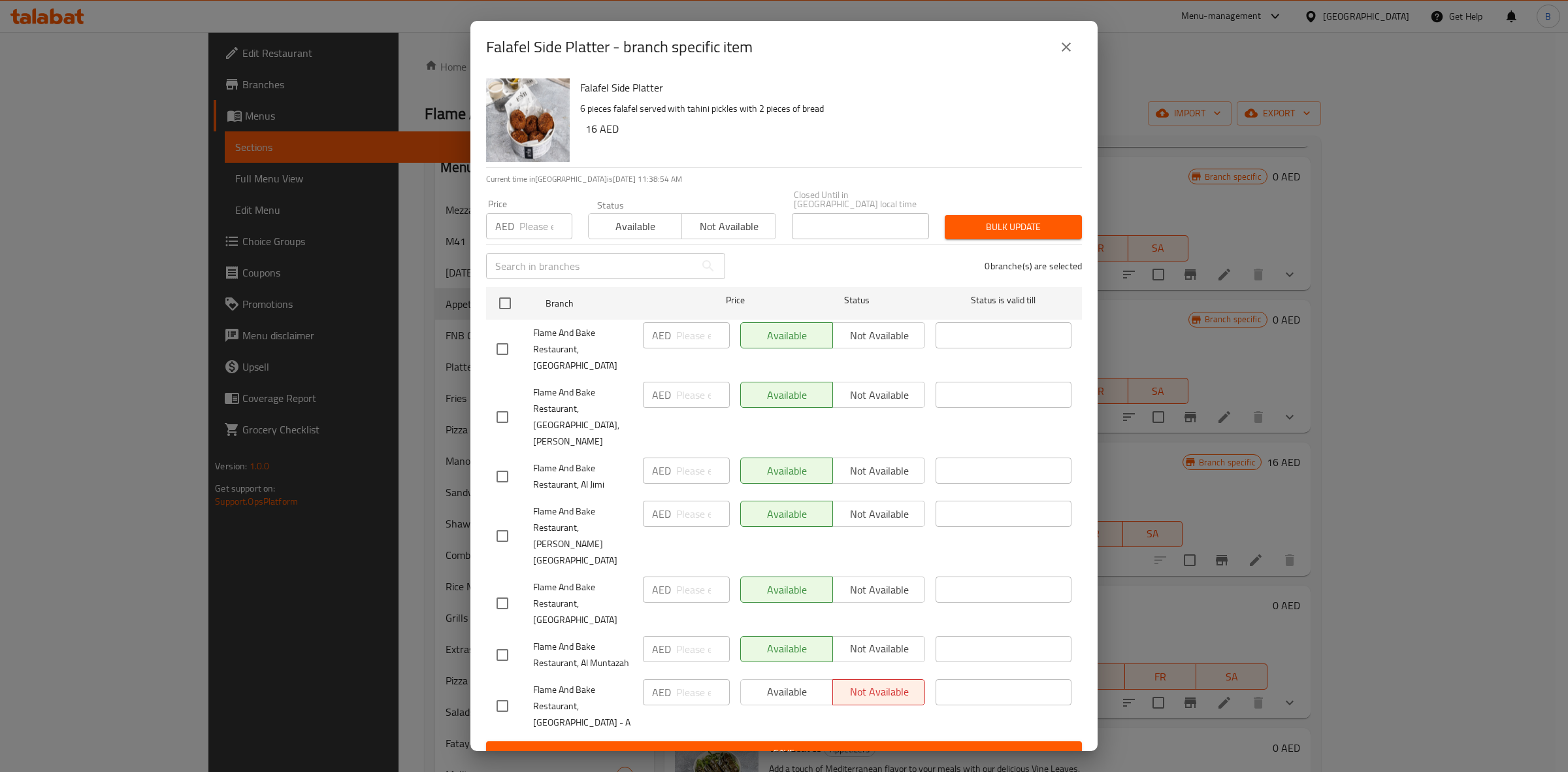
click at [1069, 55] on icon "close" at bounding box center [1066, 47] width 16 height 16
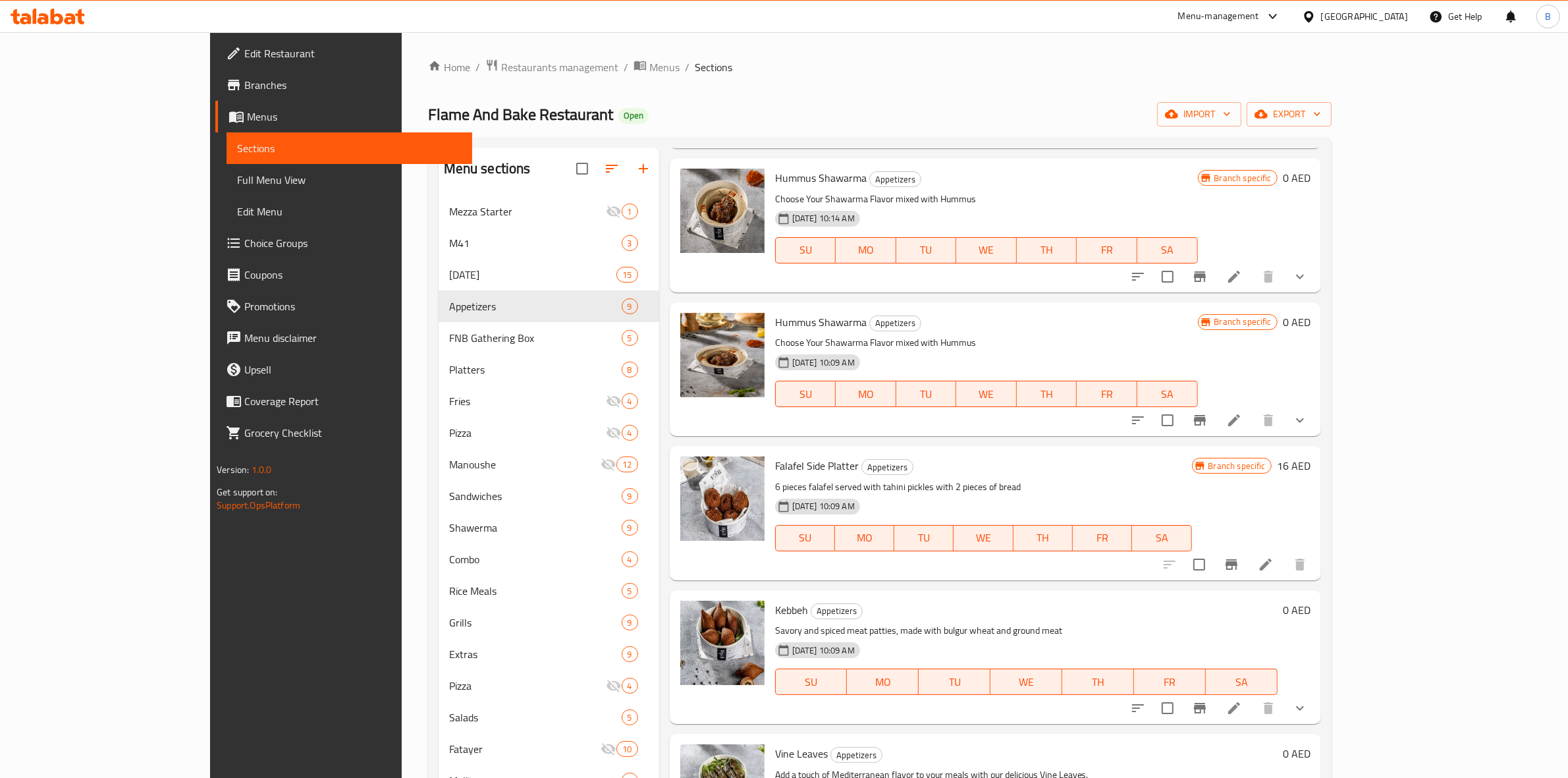
click at [1310, 456] on h6 "16 AED" at bounding box center [1294, 466] width 34 height 19
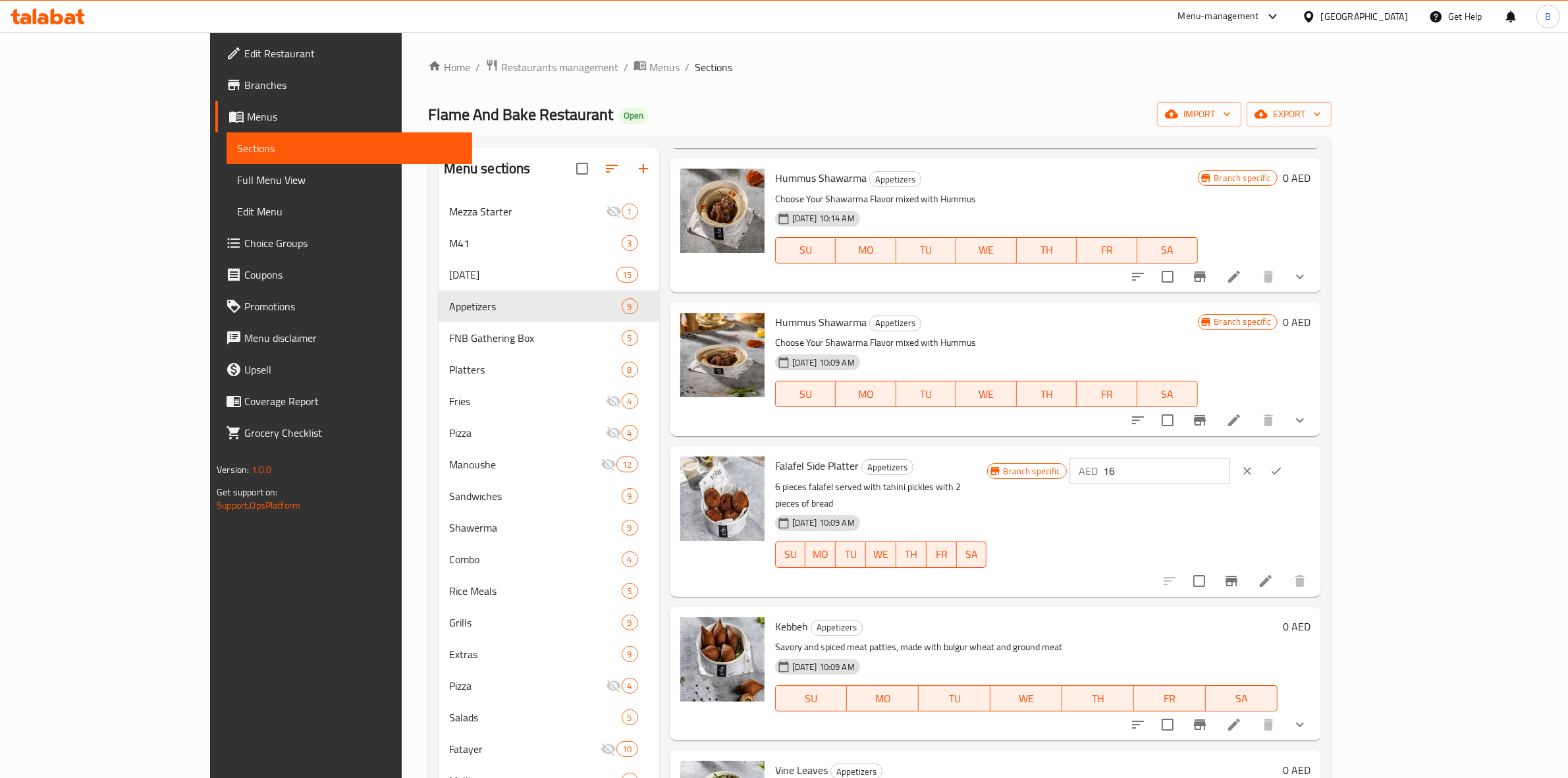
click at [1230, 458] on div "AED 16 ​" at bounding box center [1149, 471] width 161 height 27
click at [1230, 458] on input "16" at bounding box center [1167, 471] width 127 height 27
type input "17"
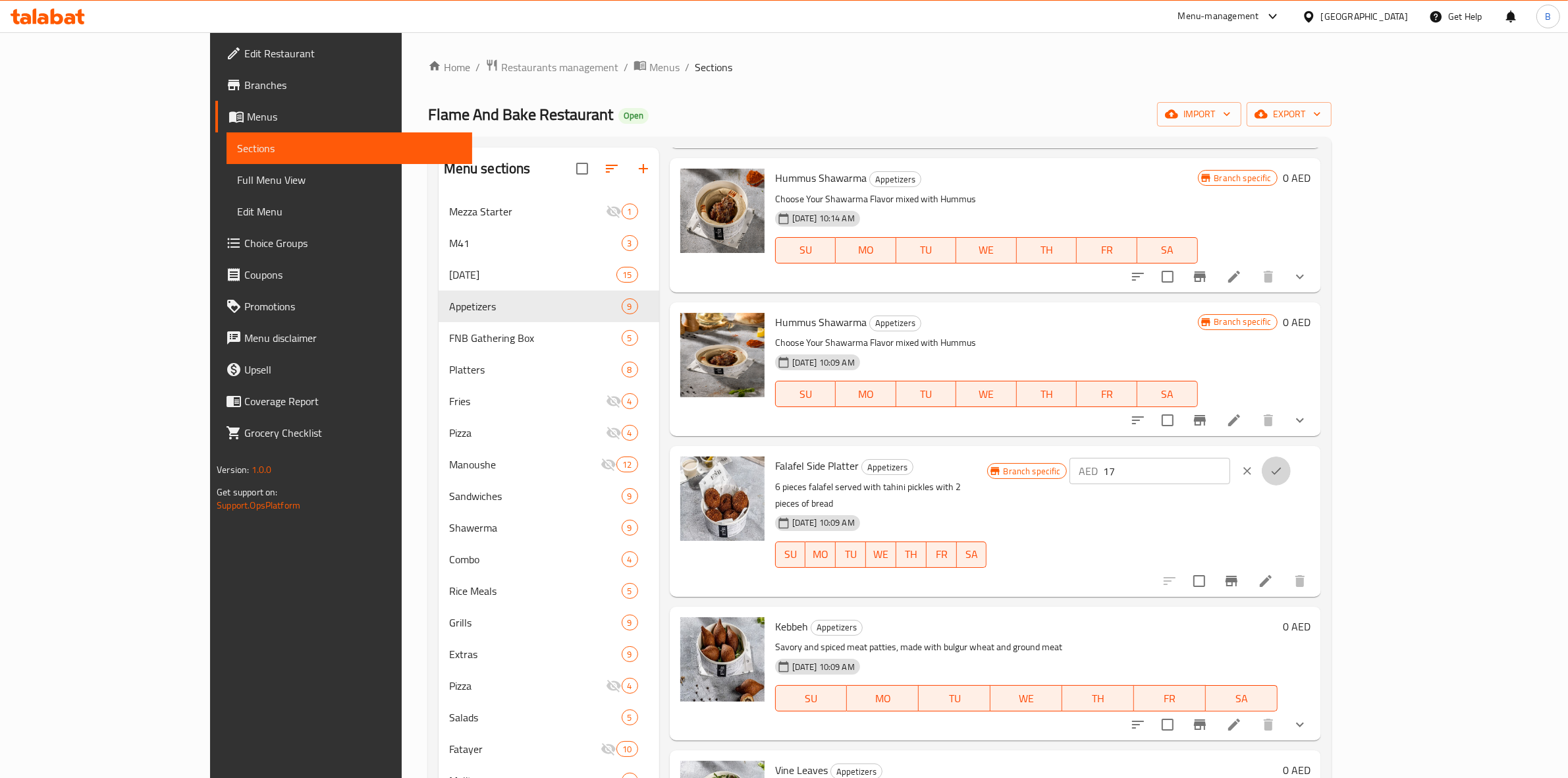
click at [1283, 464] on icon "ok" at bounding box center [1276, 471] width 13 height 13
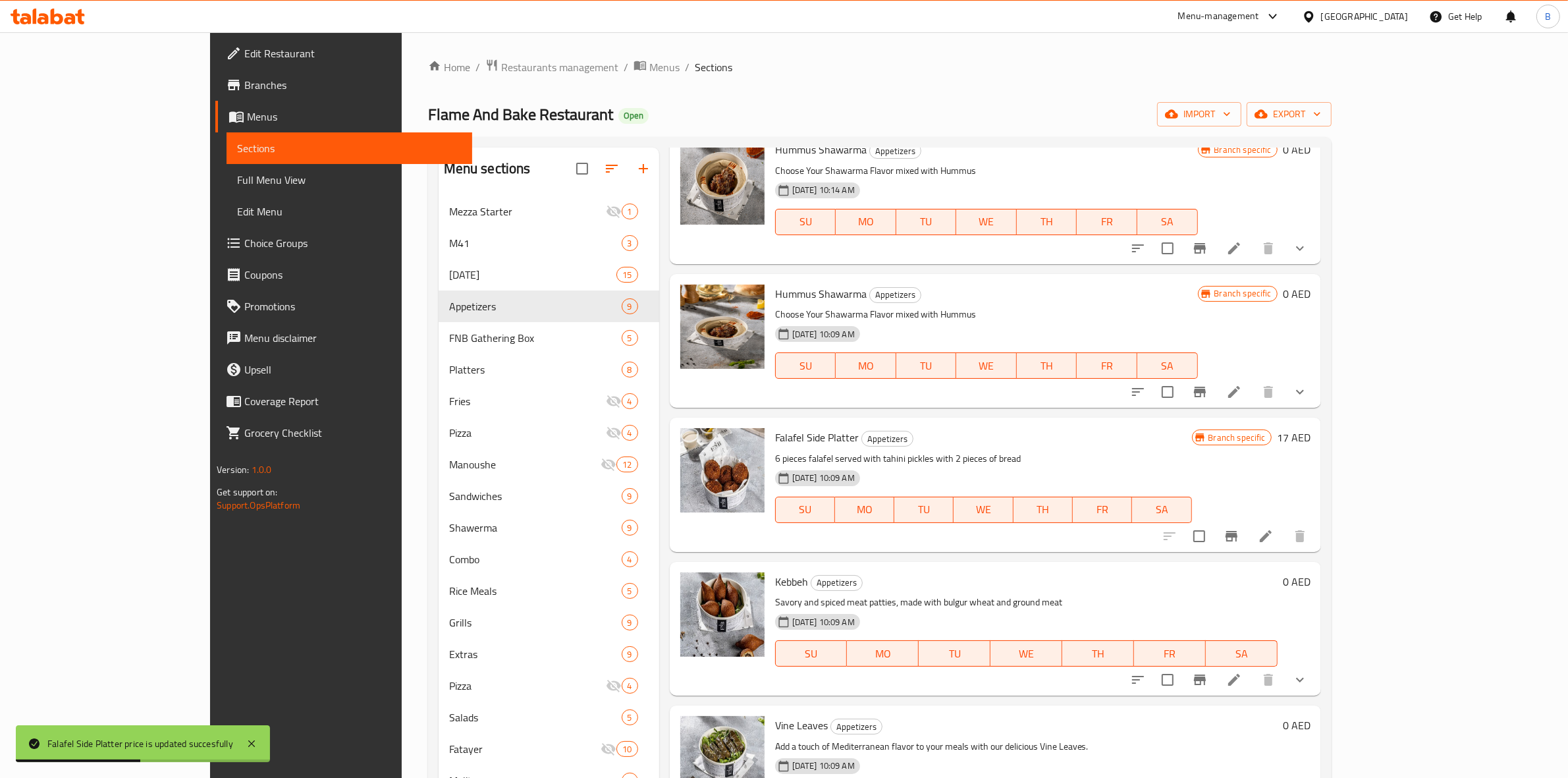
scroll to position [285, 0]
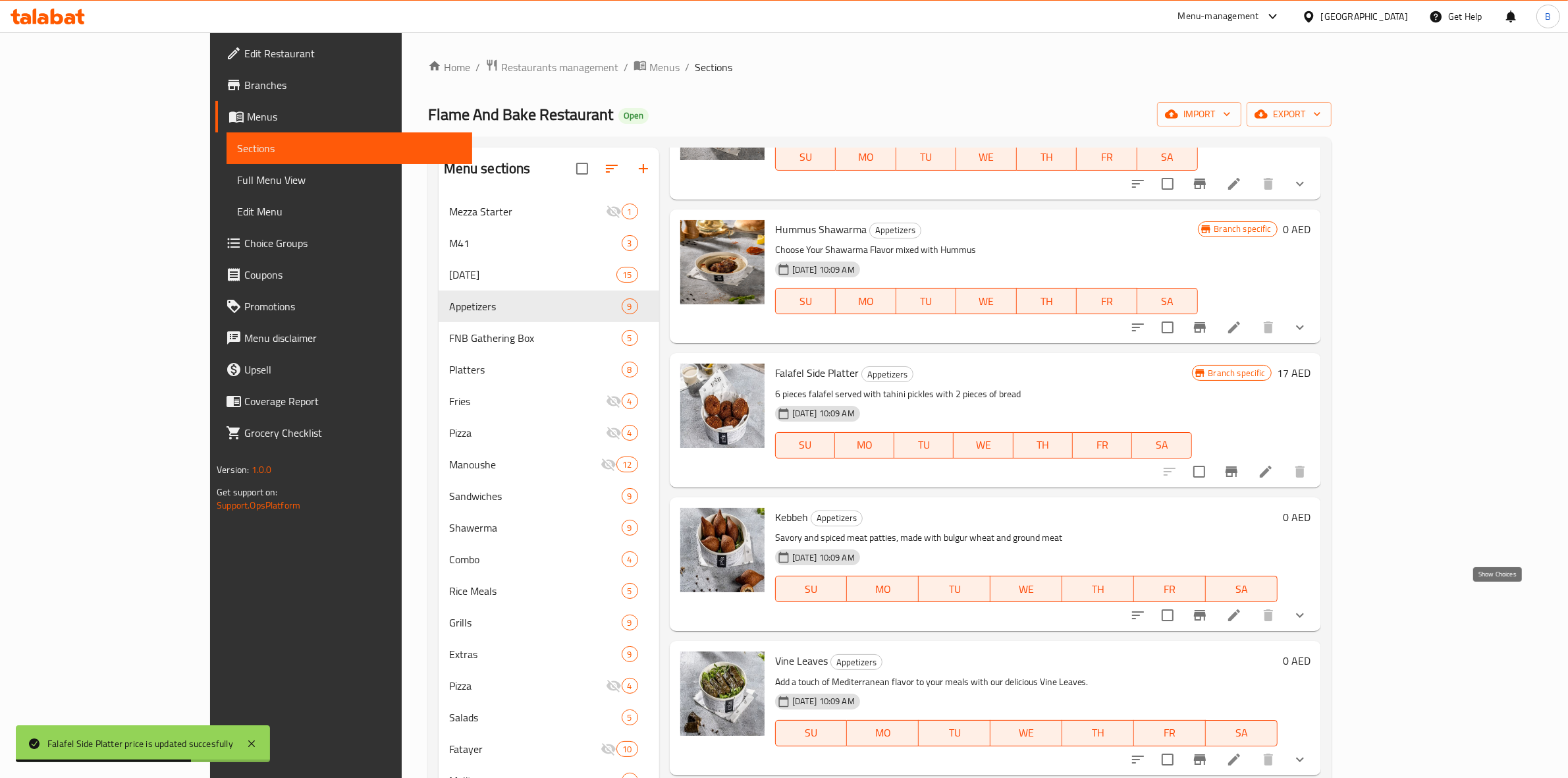
click at [1308, 607] on icon "show more" at bounding box center [1300, 615] width 16 height 16
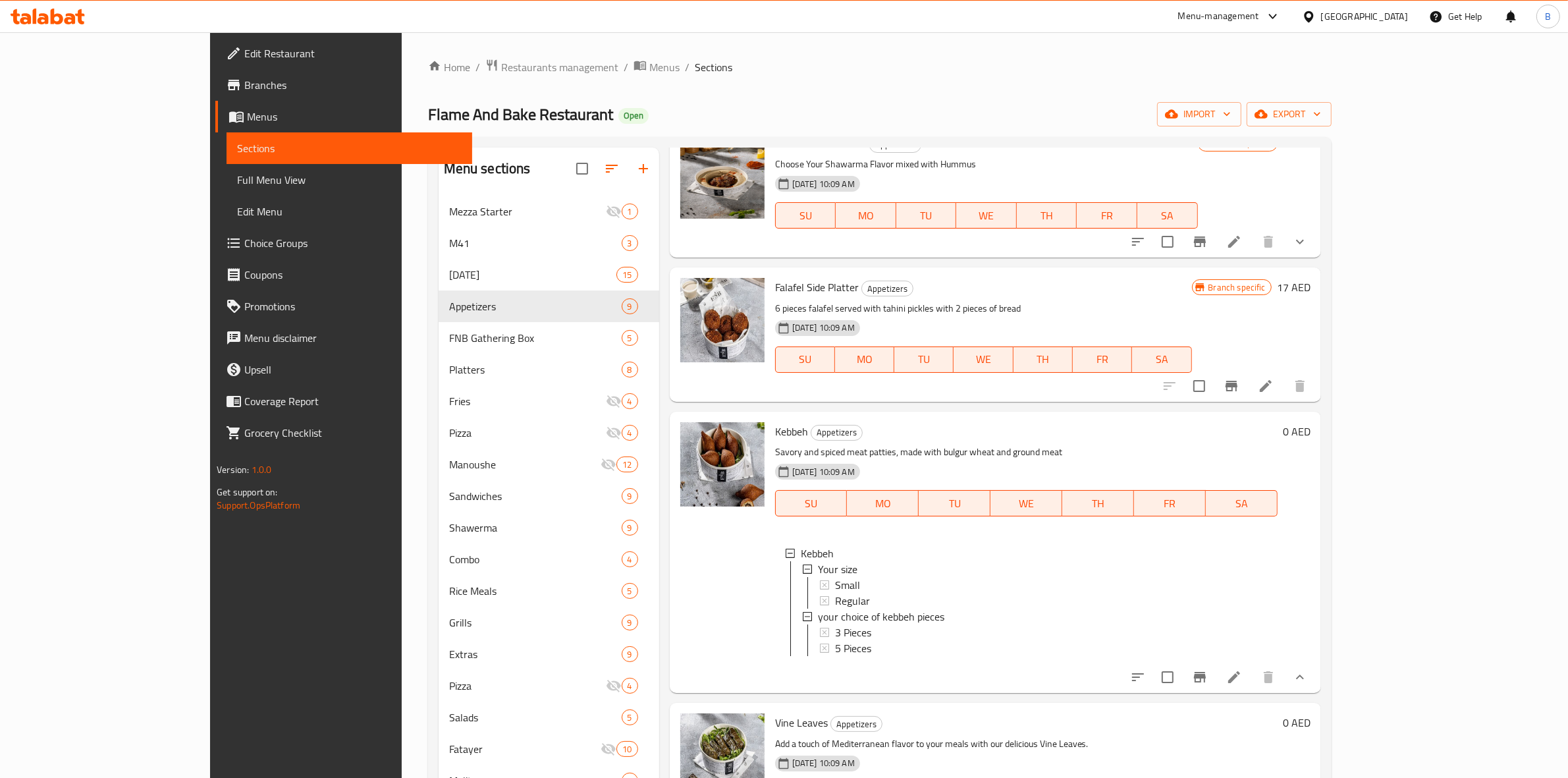
scroll to position [421, 0]
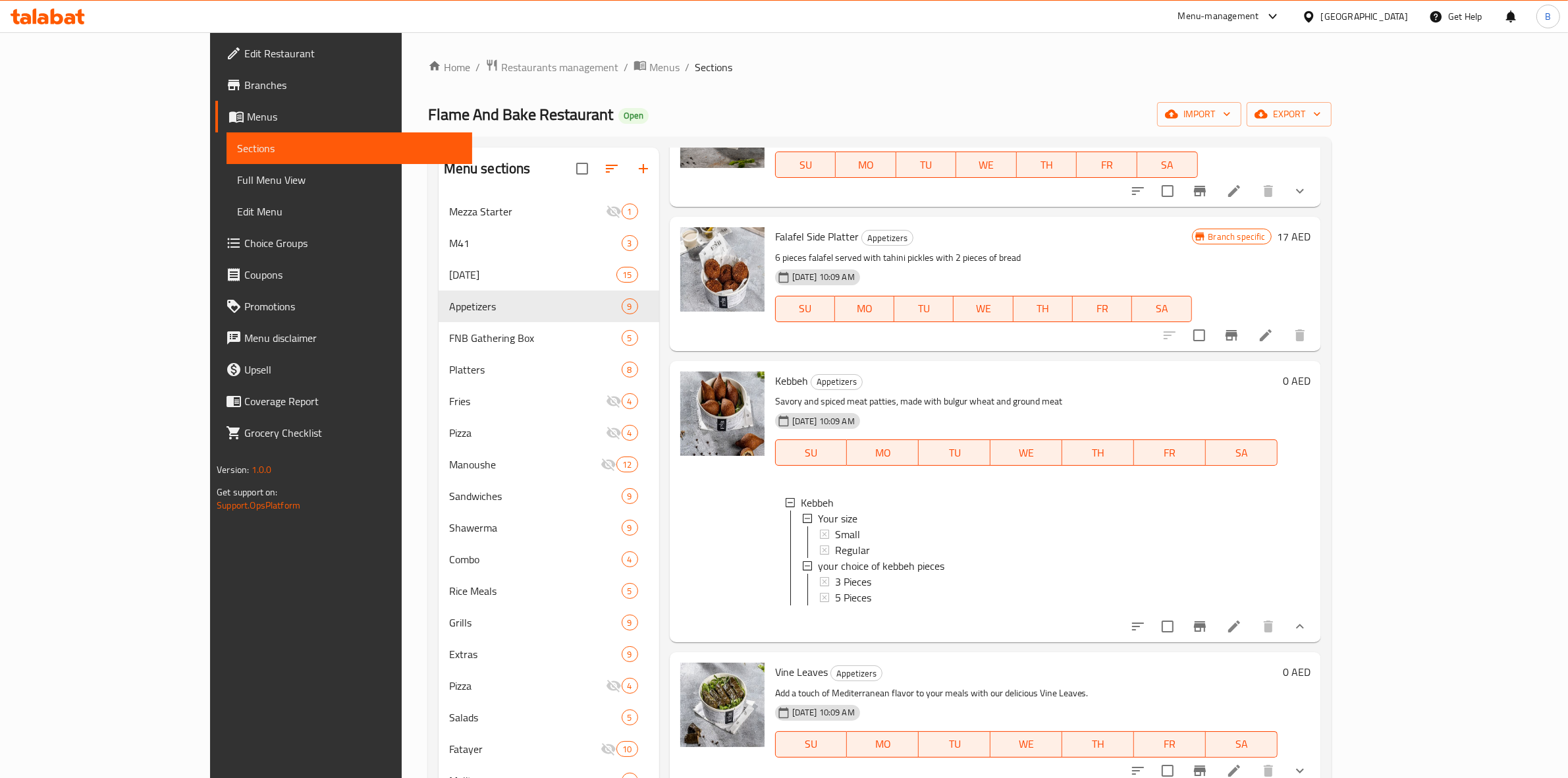
click at [1253, 621] on li at bounding box center [1234, 626] width 37 height 24
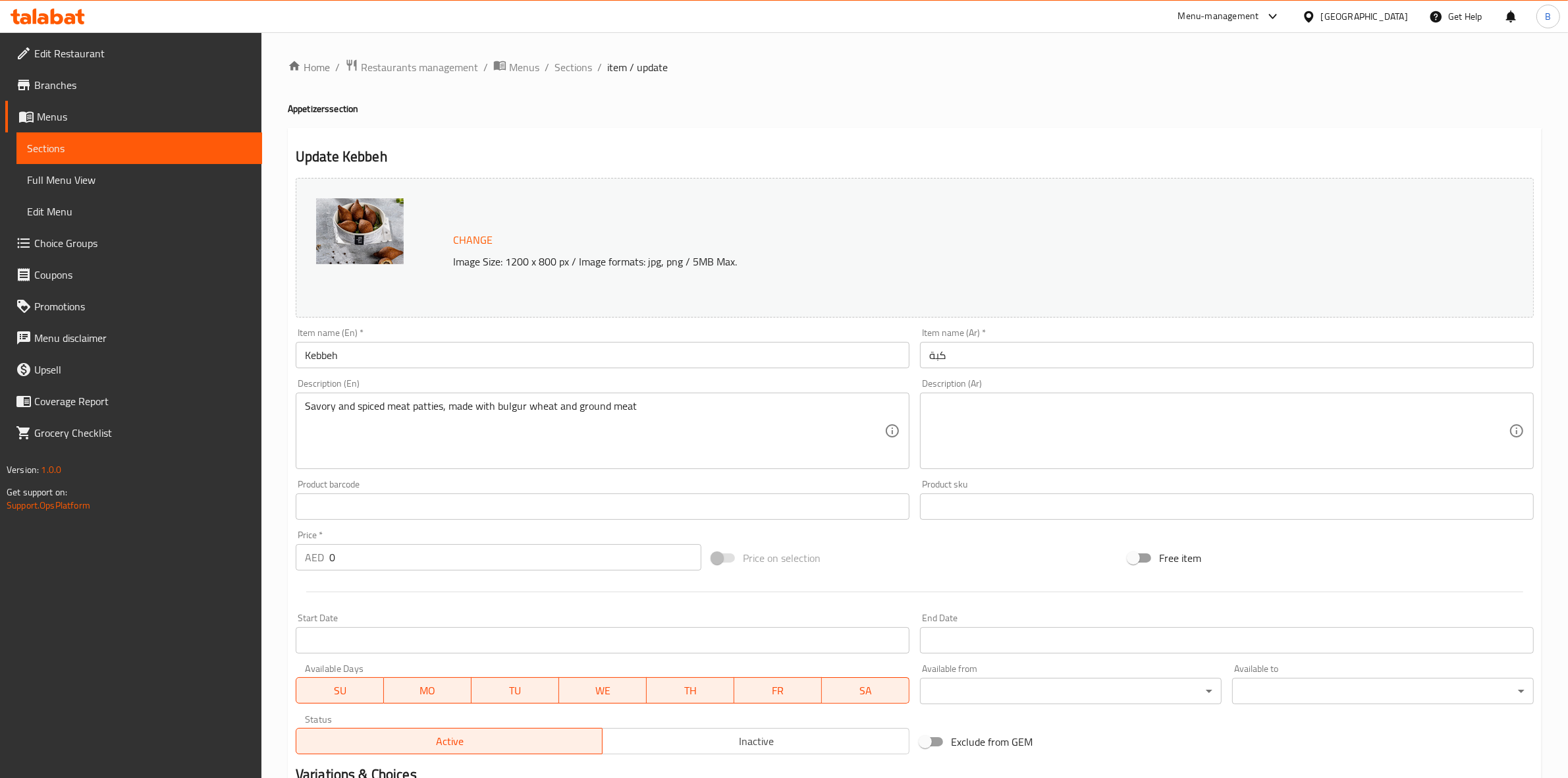
scroll to position [165, 0]
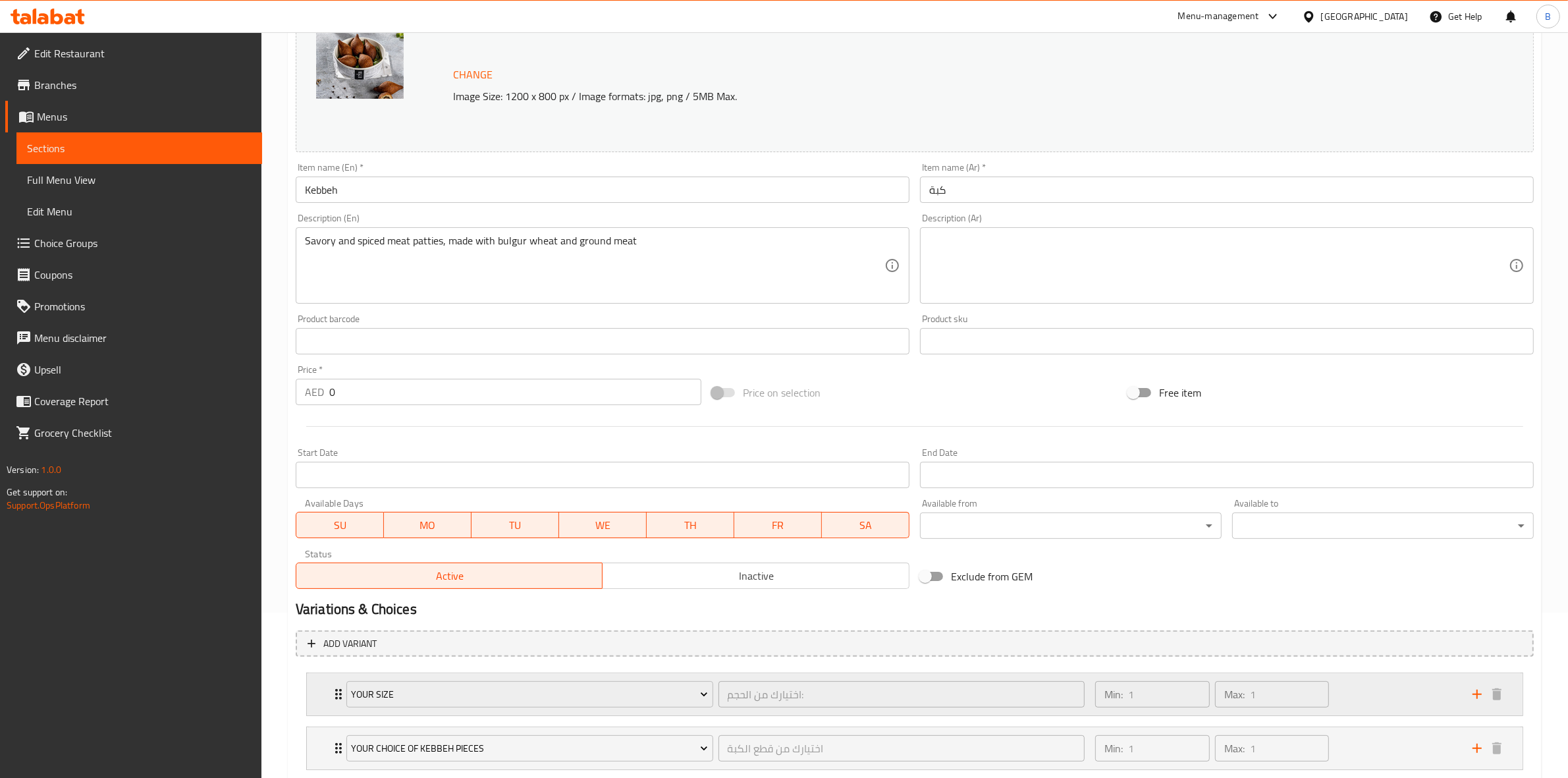
click at [312, 685] on div "Your size اختيارك من الحجم: ​ Min: 1 ​ Max: 1 ​" at bounding box center [914, 694] width 1216 height 42
click at [449, 694] on span "Your size" at bounding box center [529, 694] width 357 height 17
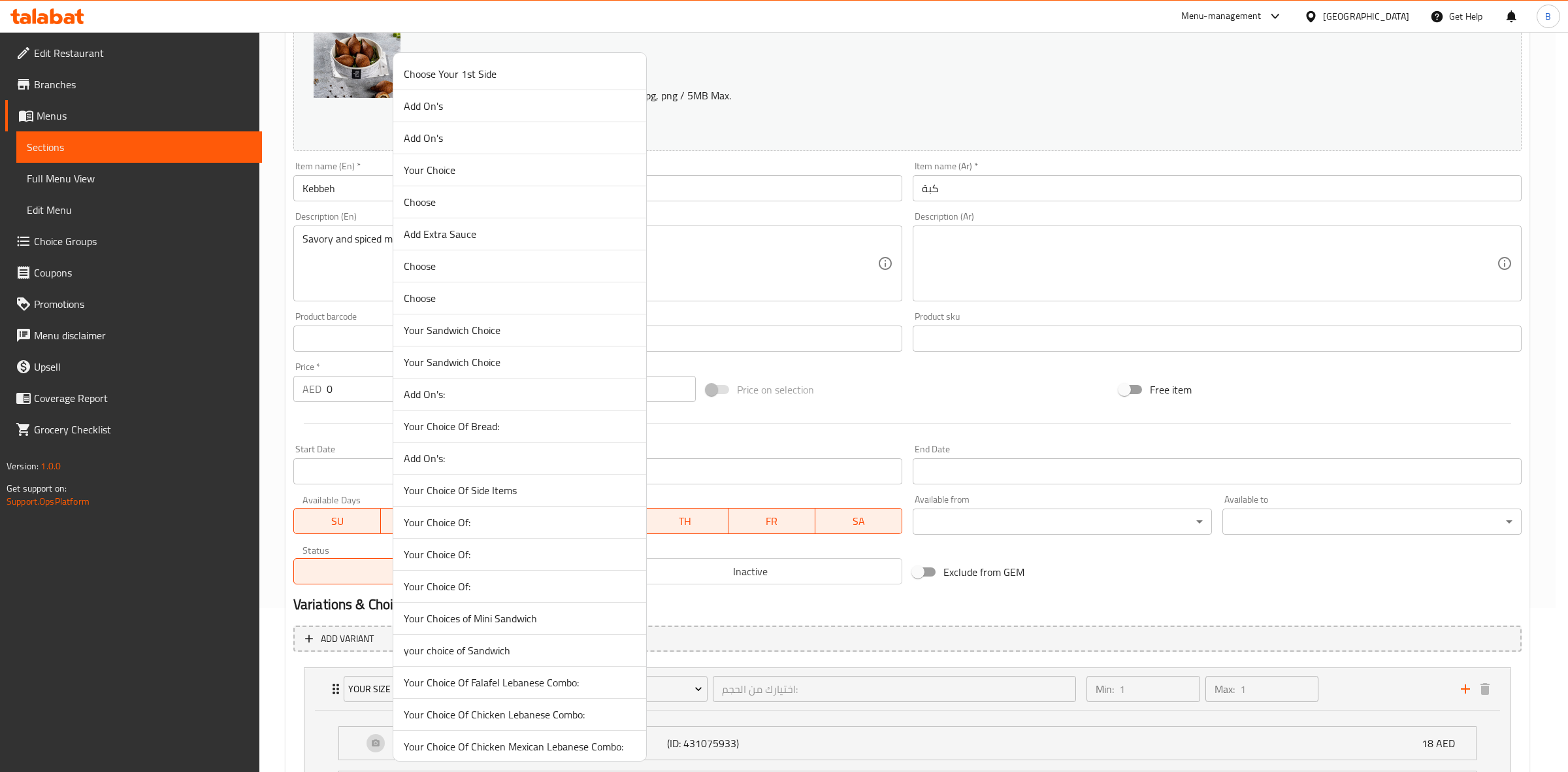
click at [461, 647] on span "your choice of Sandwich" at bounding box center [520, 650] width 232 height 16
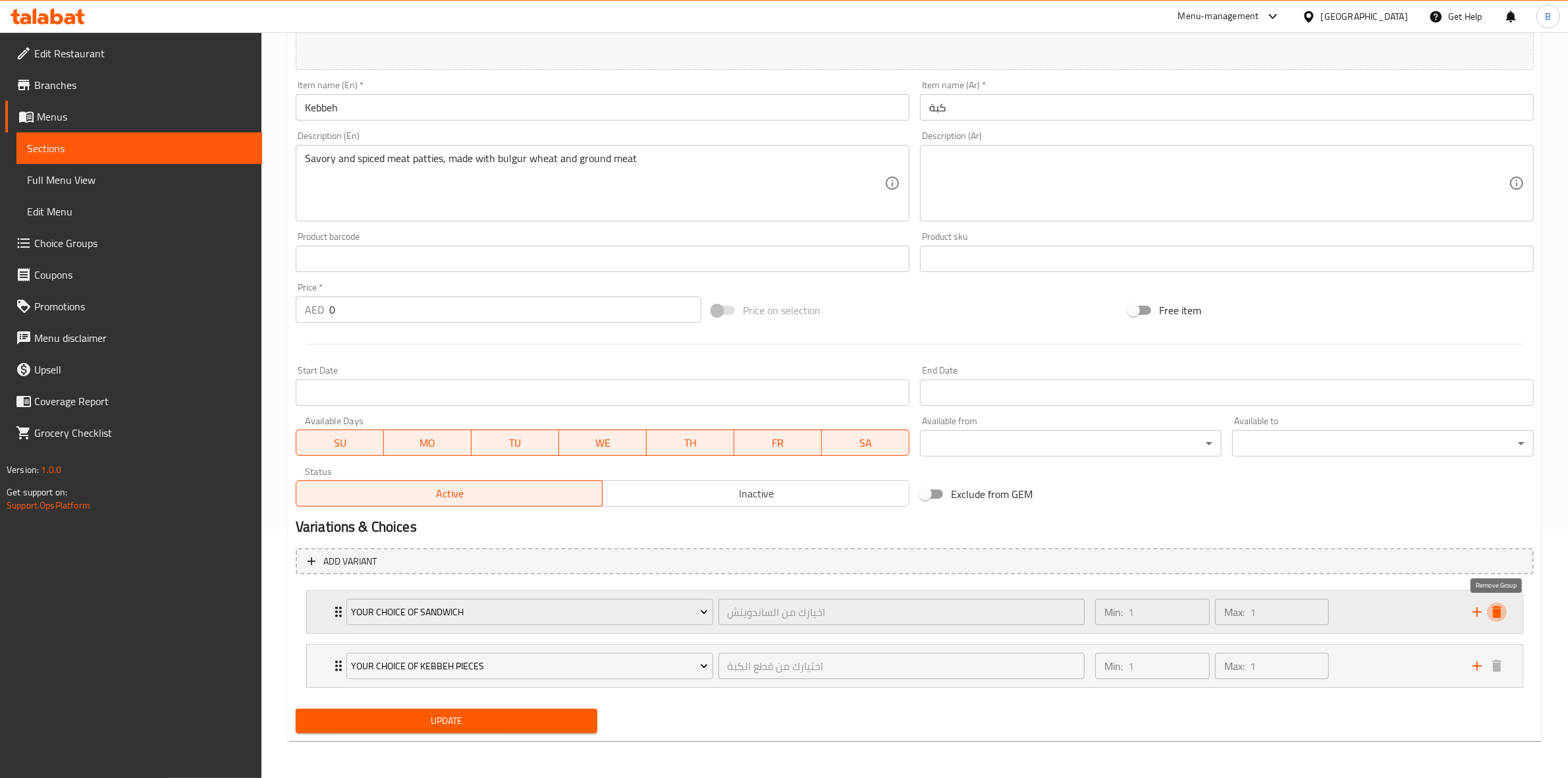
click at [1495, 616] on icon "delete" at bounding box center [1497, 612] width 9 height 12
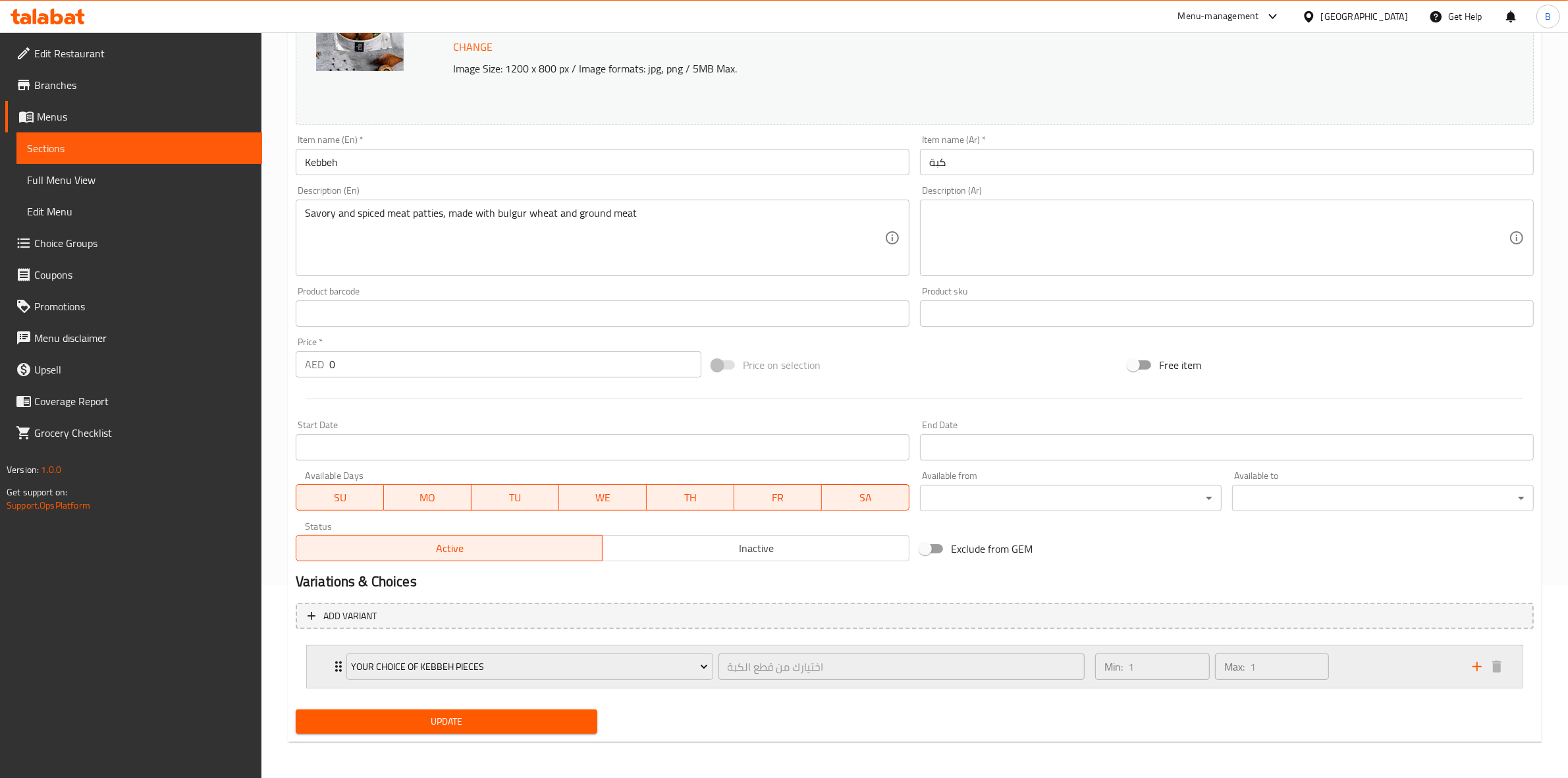
click at [313, 667] on div "your choice of kebbeh pieces اختيارك من قطع الكبة ​ Min: 1 ​ Max: 1 ​" at bounding box center [914, 666] width 1216 height 42
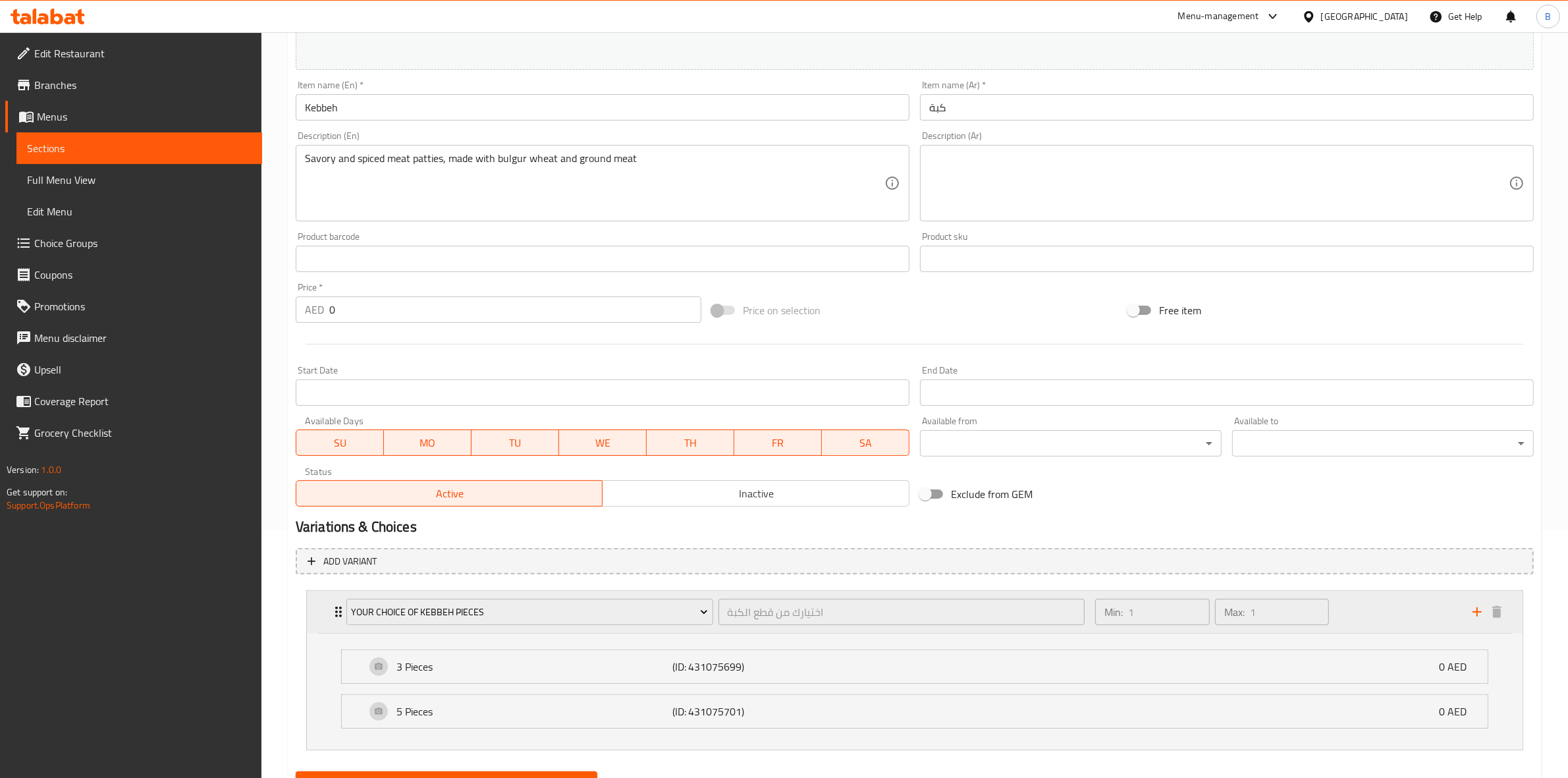
scroll to position [310, 0]
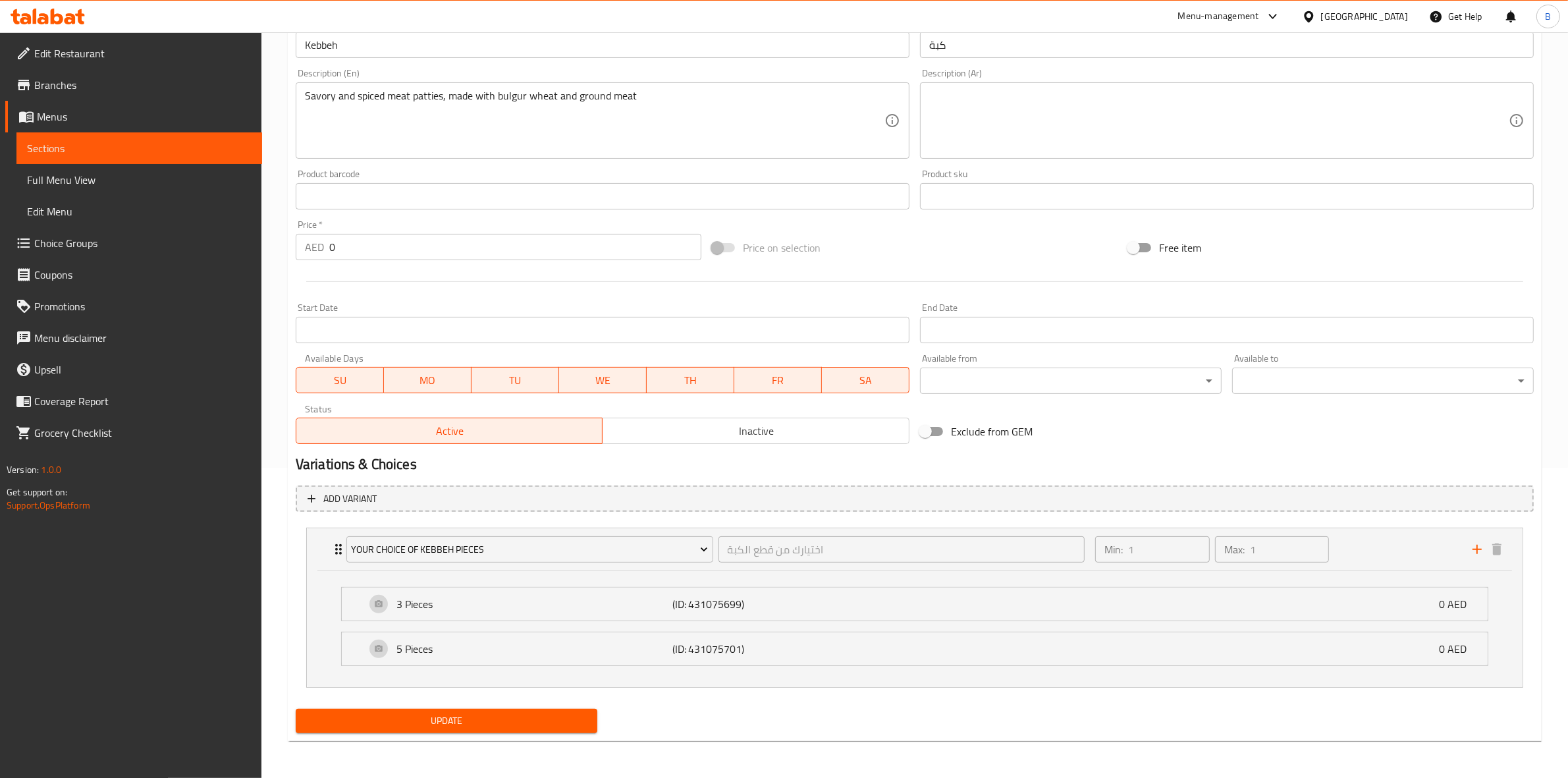
click at [483, 709] on button "Update" at bounding box center [447, 721] width 302 height 25
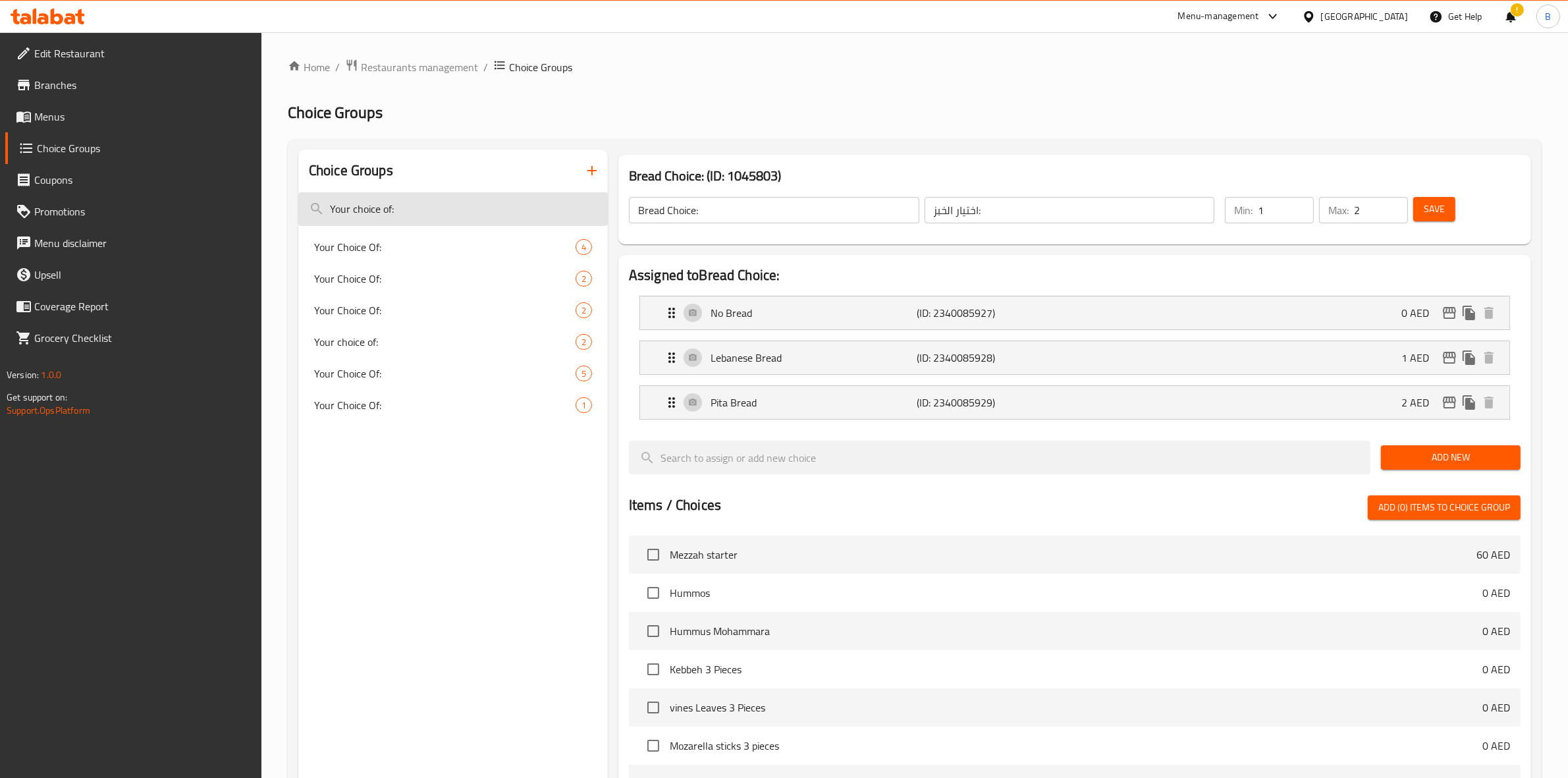
click at [520, 209] on input "Your choice of:" at bounding box center [452, 209] width 310 height 34
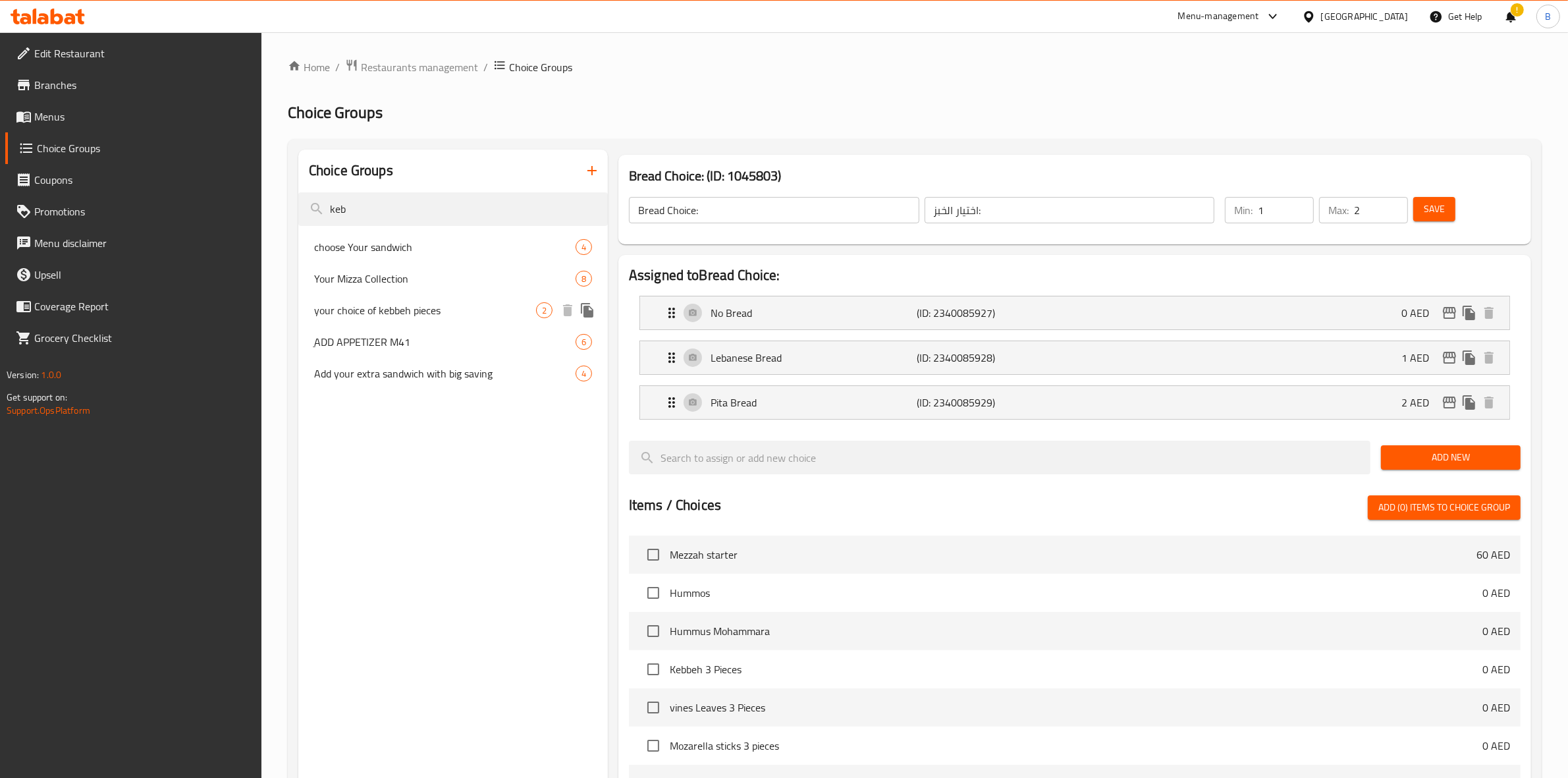
type input "keb"
click at [515, 318] on div "your choice of kebbeh pieces 2" at bounding box center [452, 310] width 310 height 32
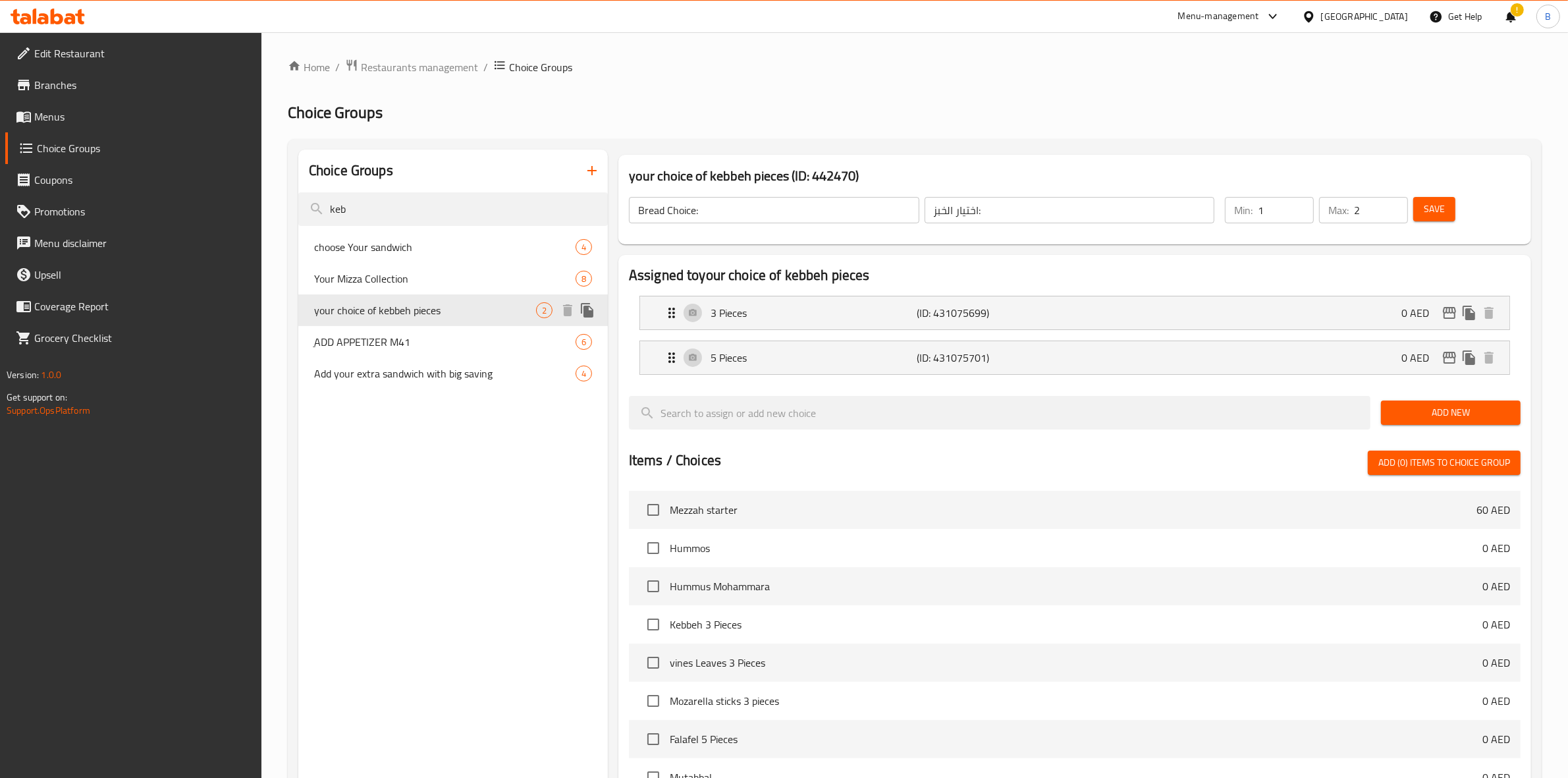
type input "your choice of kebbeh pieces"
type input "اختيارك من قطع الكبة"
type input "1"
click at [1036, 302] on div "3 Pieces (ID: 431075699) 0 AED" at bounding box center [1079, 313] width 830 height 33
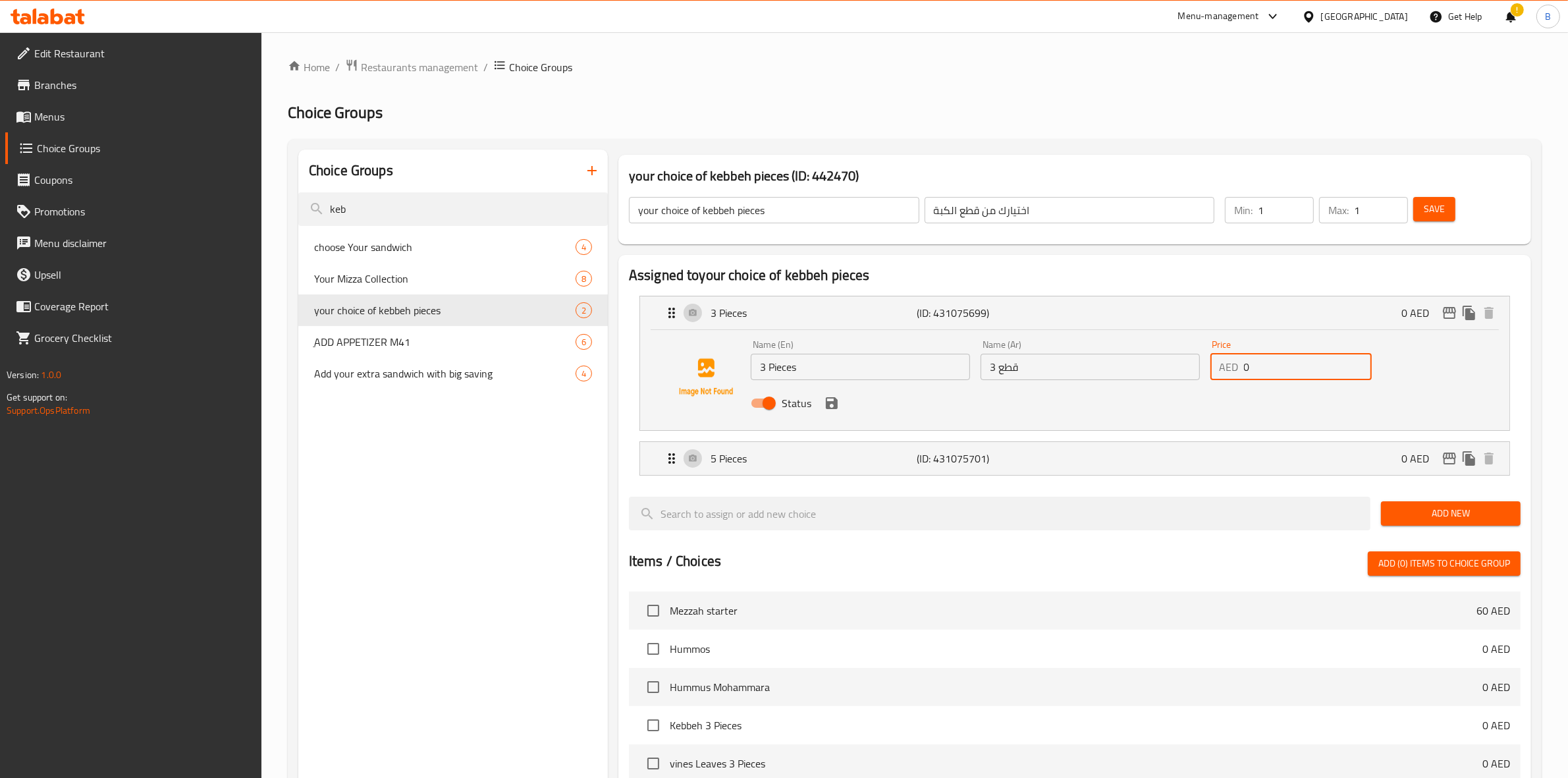
click at [1282, 367] on input "0" at bounding box center [1308, 367] width 128 height 27
click at [830, 405] on icon "save" at bounding box center [832, 403] width 16 height 16
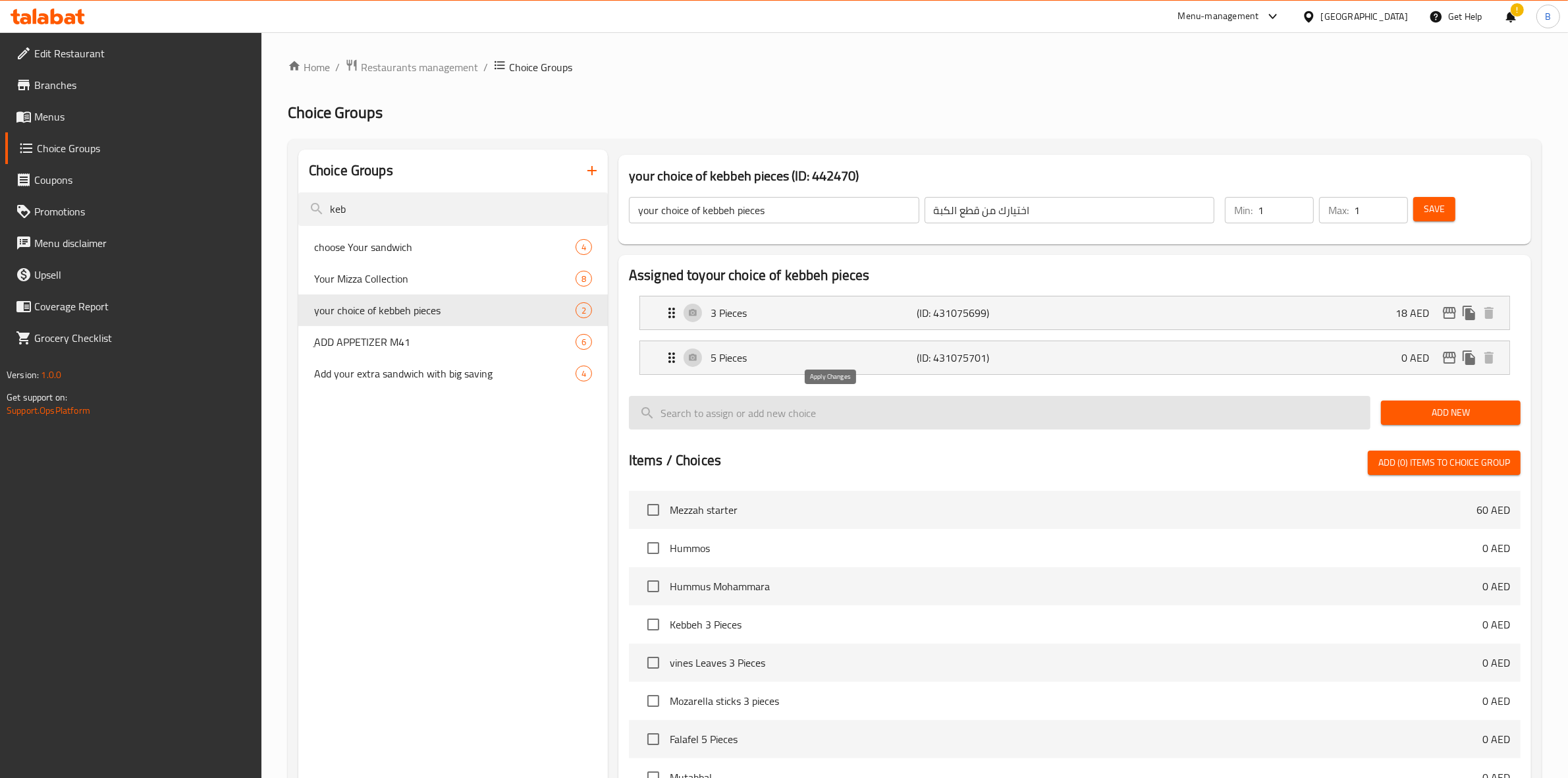
type input "18"
click at [1199, 365] on div "5 Pieces (ID: 431075701) 0 AED" at bounding box center [1079, 358] width 830 height 33
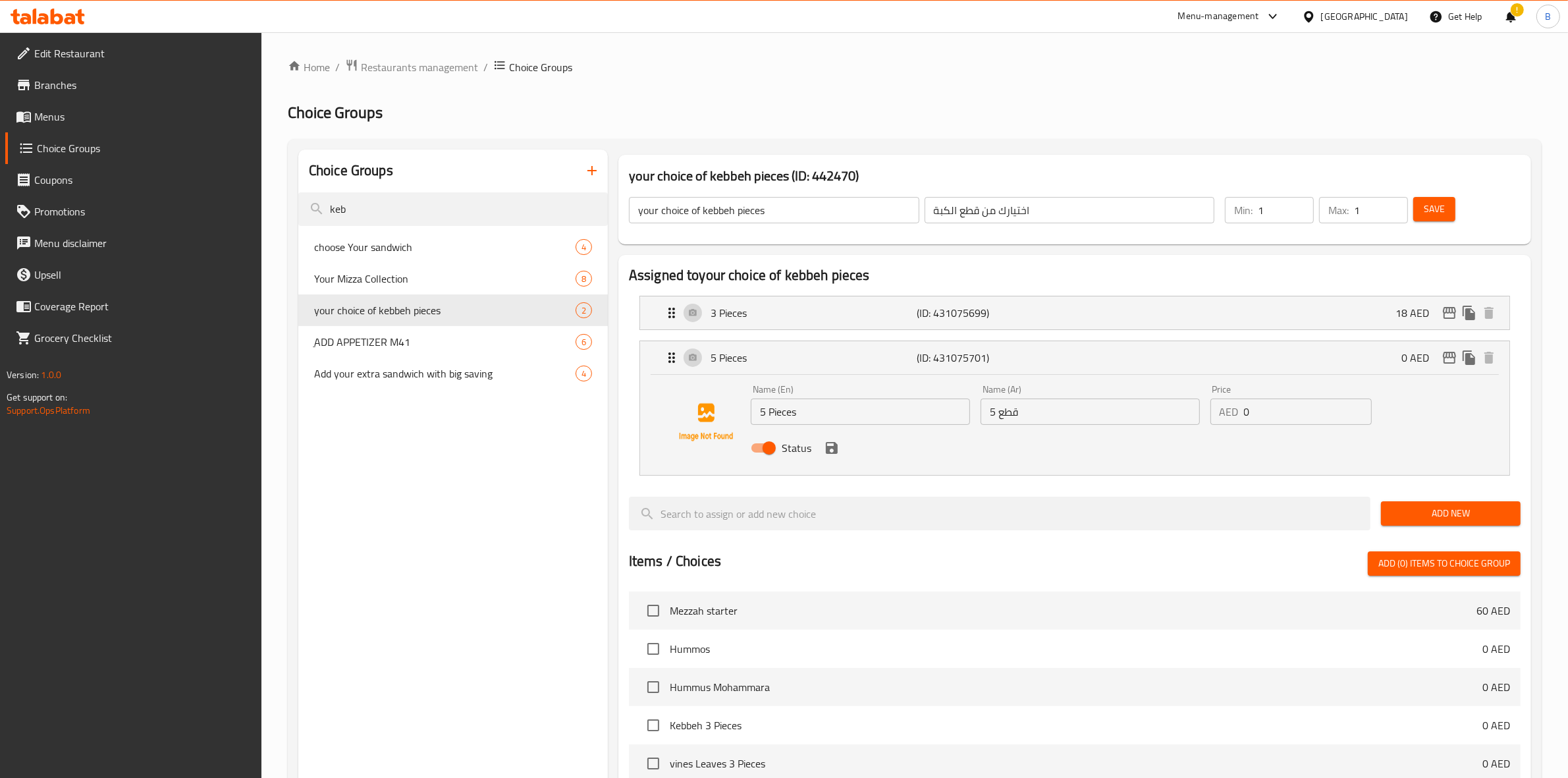
click at [1276, 413] on input "0" at bounding box center [1308, 411] width 128 height 27
click at [828, 455] on icon "save" at bounding box center [832, 448] width 16 height 16
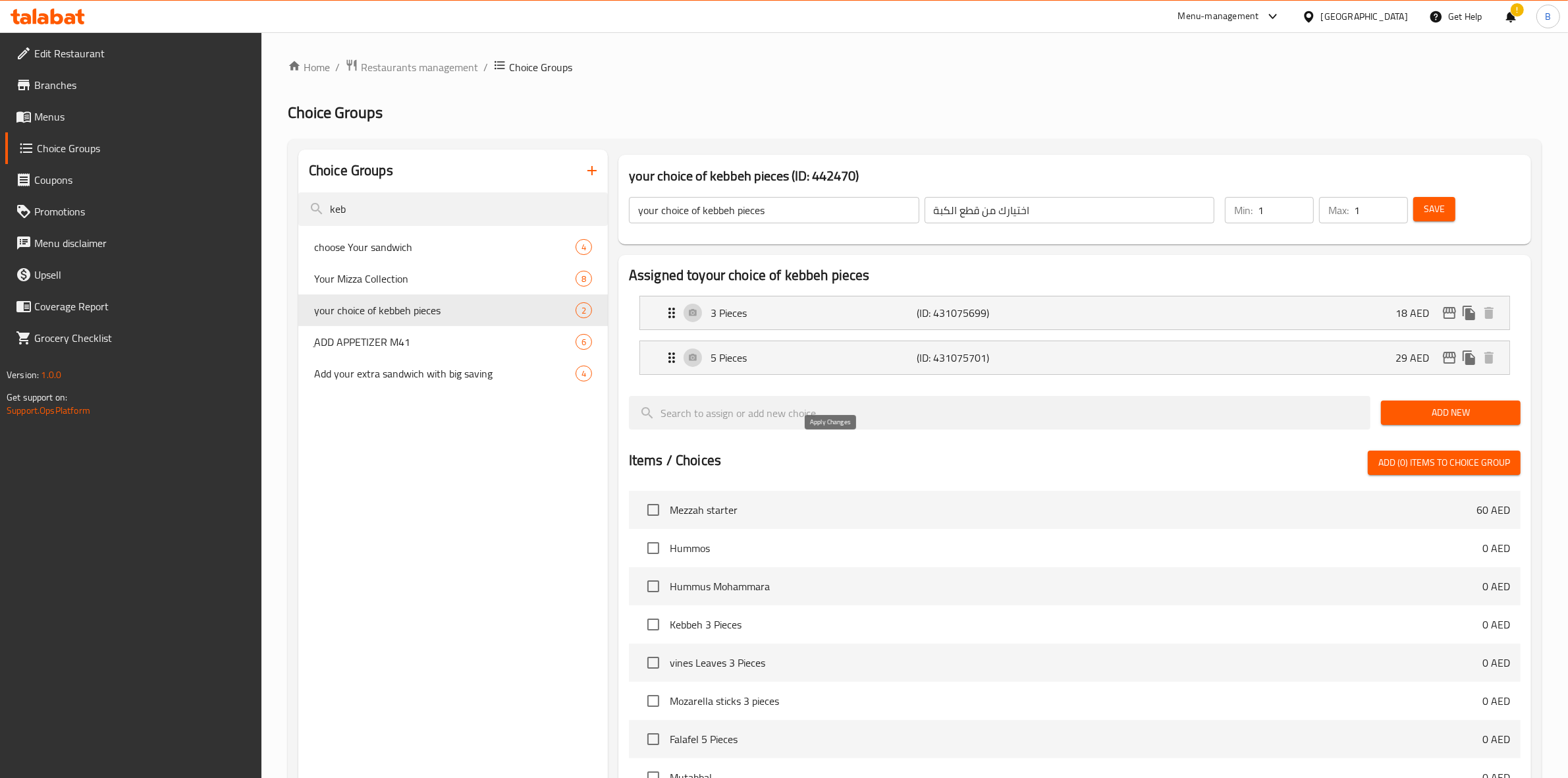
type input "29"
click at [1433, 206] on span "Save" at bounding box center [1434, 209] width 21 height 17
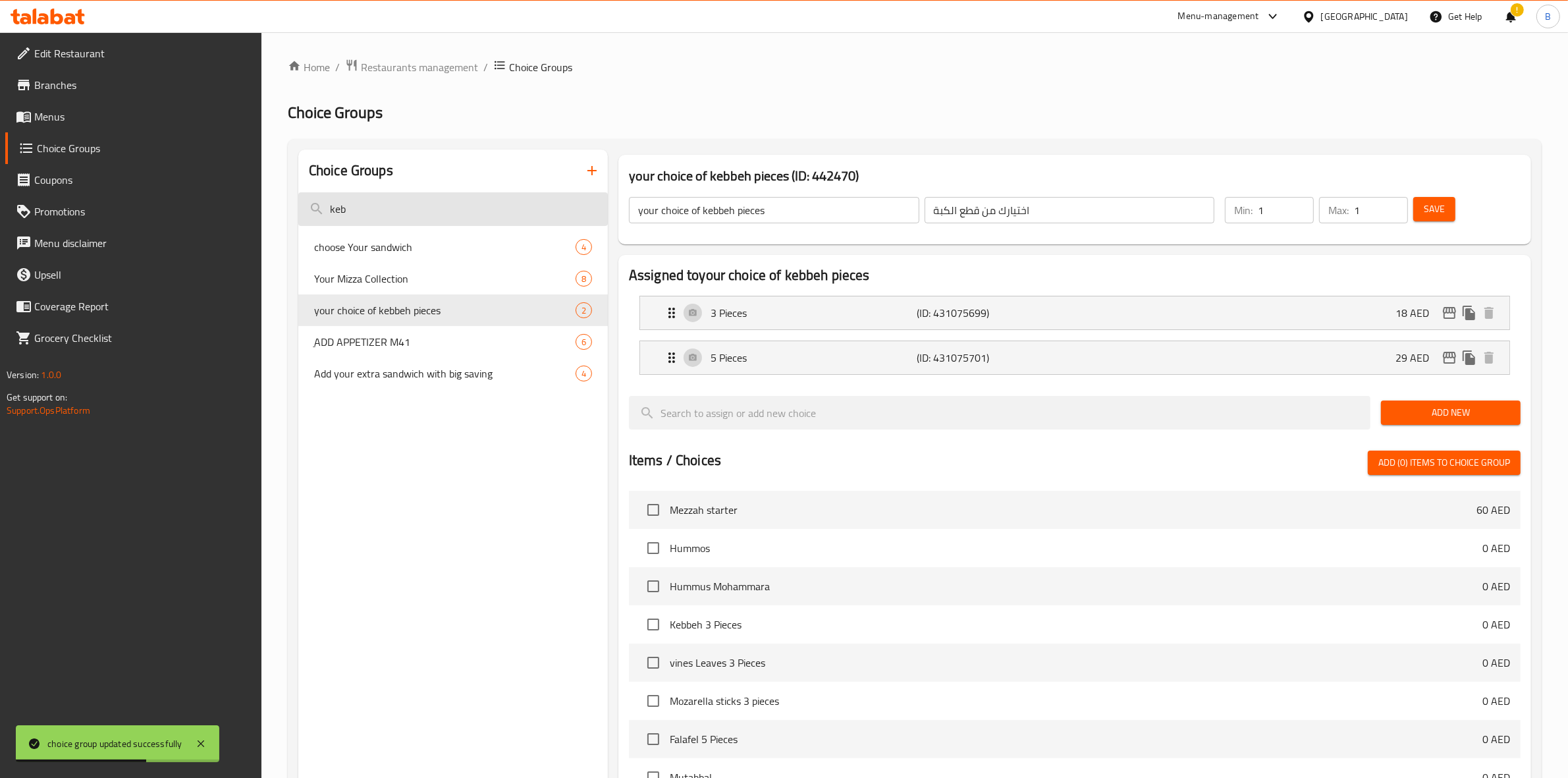
click at [453, 203] on input "keb" at bounding box center [452, 209] width 310 height 34
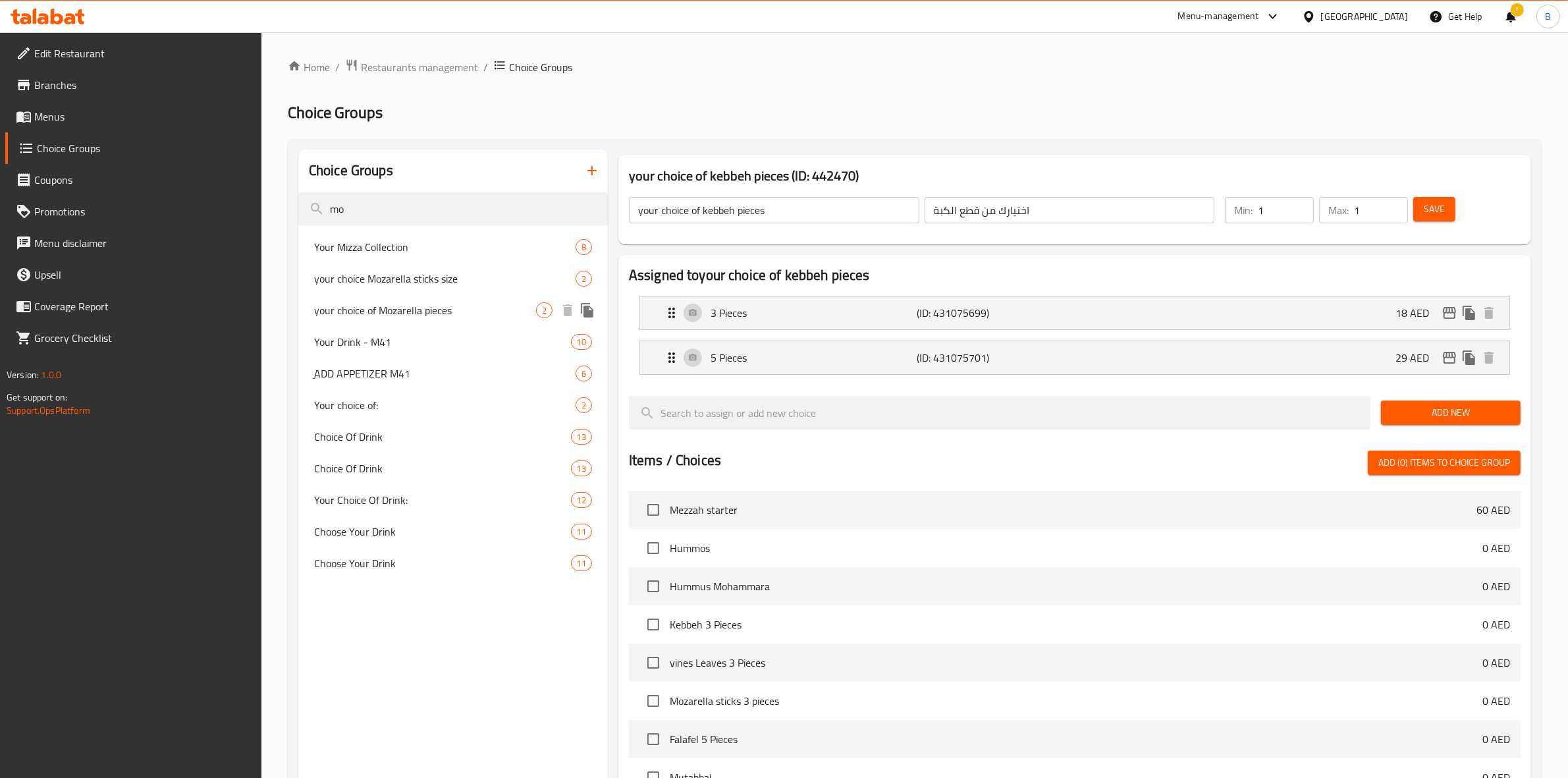
type input "mo"
click at [462, 304] on span "your choice of Mozarella pieces" at bounding box center [425, 310] width 222 height 16
type input "your choice of Mozarella pieces"
type input "اختيارك من قطع الموزاريلا"
click at [1164, 313] on div "3 Pieces (ID: 431092198) 0 AED" at bounding box center [1079, 313] width 830 height 33
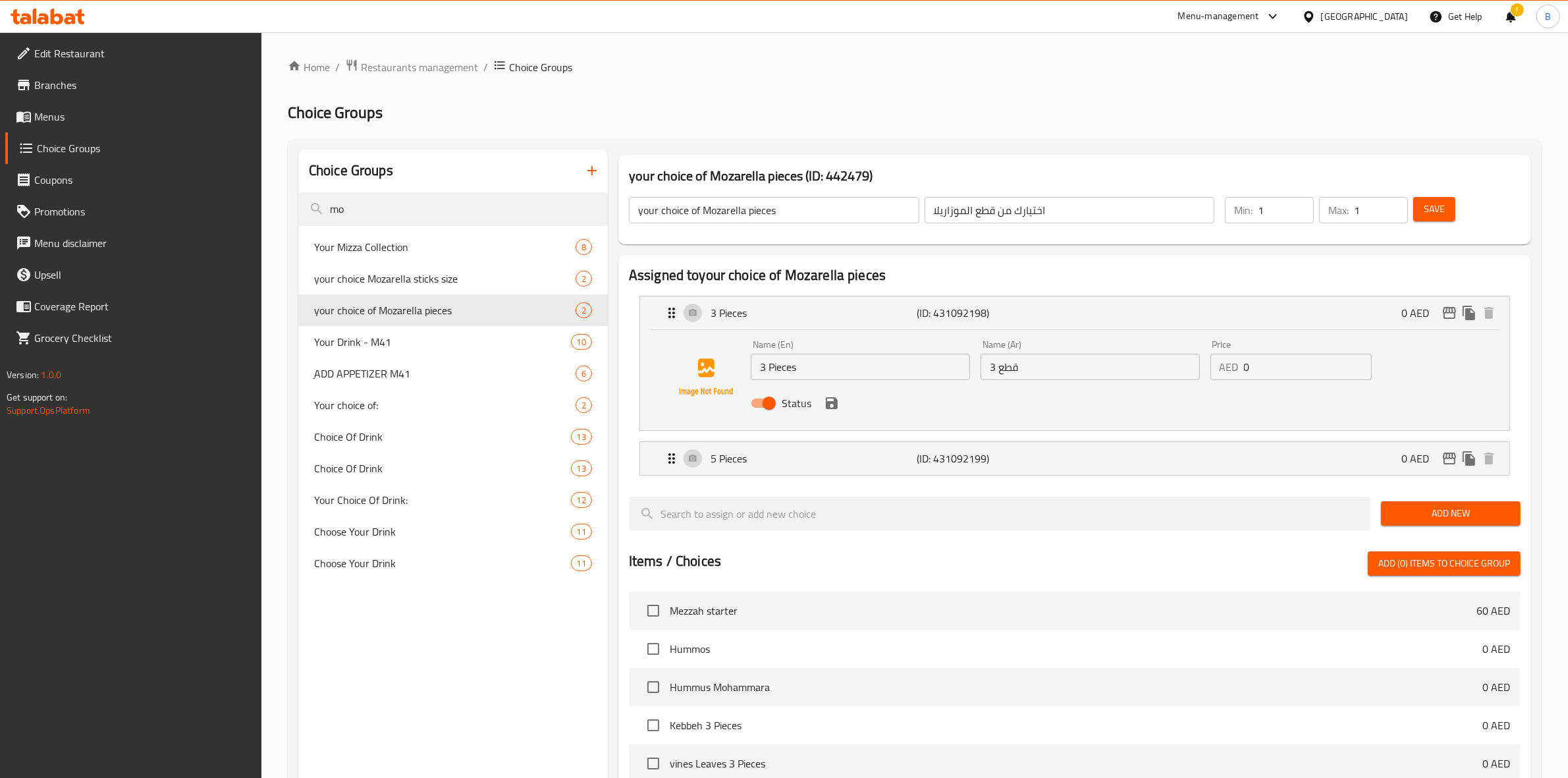
click at [1237, 367] on p "AED" at bounding box center [1229, 367] width 19 height 16
drag, startPoint x: 1240, startPoint y: 367, endPoint x: 1269, endPoint y: 359, distance: 30.1
click at [1269, 359] on nav "3 Pieces (ID: 431092198) 0 AED Name (En) 3 Pieces Name (En) Name (Ar) 3 قطع Nam…" at bounding box center [1075, 385] width 892 height 201
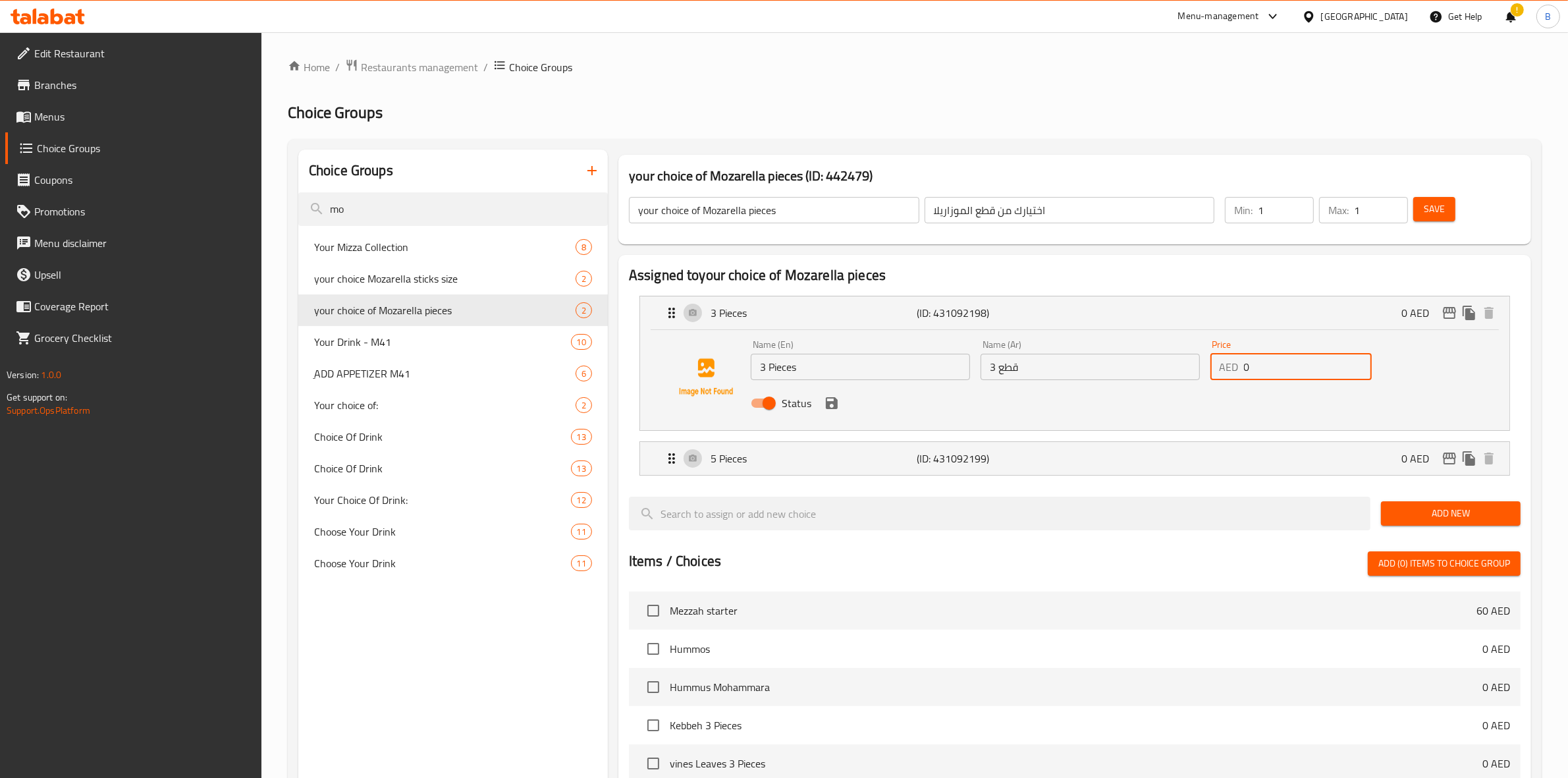
click at [1269, 359] on input "0" at bounding box center [1308, 367] width 128 height 27
click at [1241, 449] on div "5 Pieces (ID: 431092199) 0 AED" at bounding box center [1079, 458] width 830 height 33
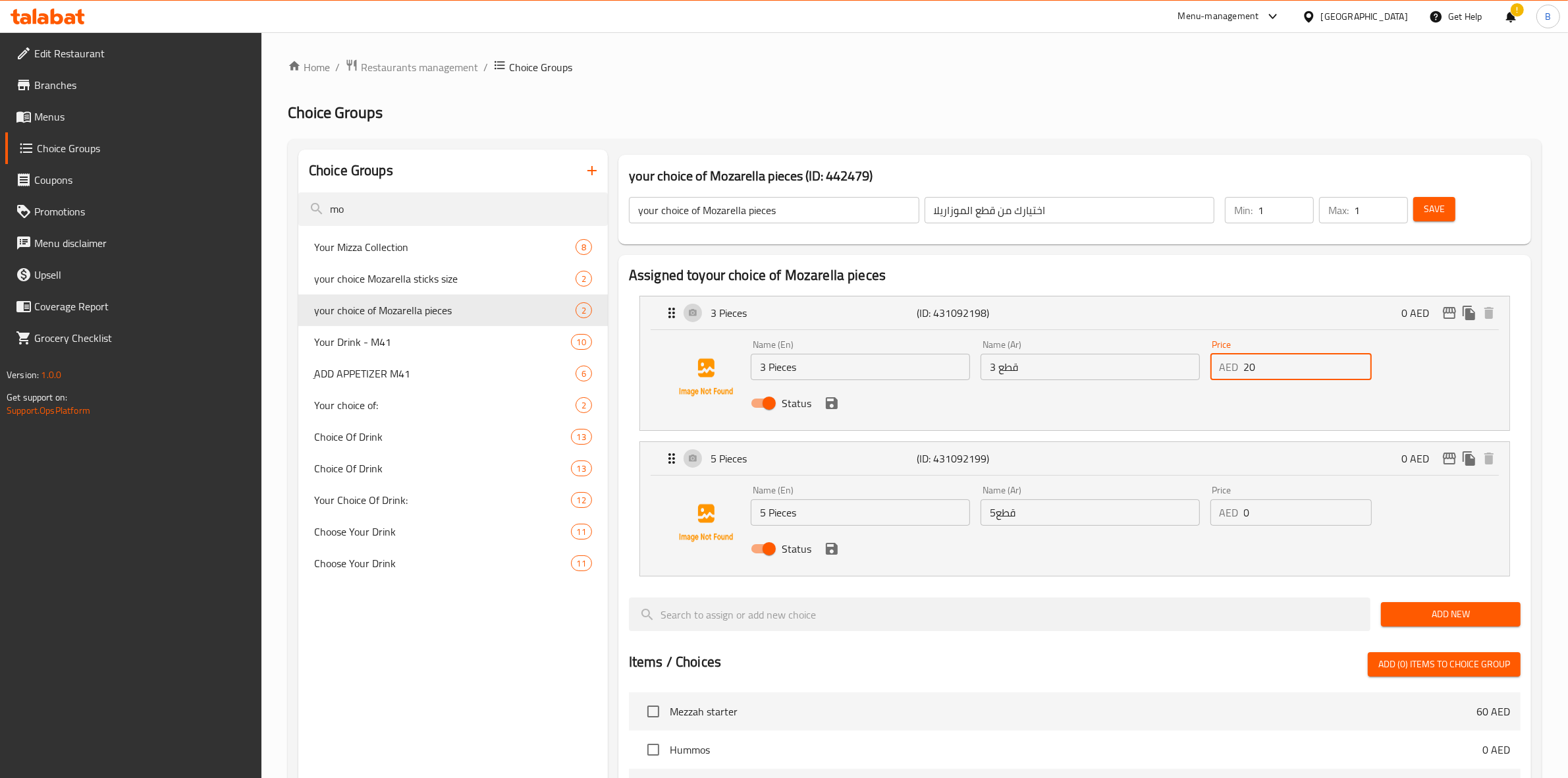
type input "20"
drag, startPoint x: 1255, startPoint y: 517, endPoint x: 1243, endPoint y: 517, distance: 12.0
click at [1244, 517] on input "0" at bounding box center [1308, 512] width 128 height 27
click at [830, 554] on icon "save" at bounding box center [831, 548] width 12 height 12
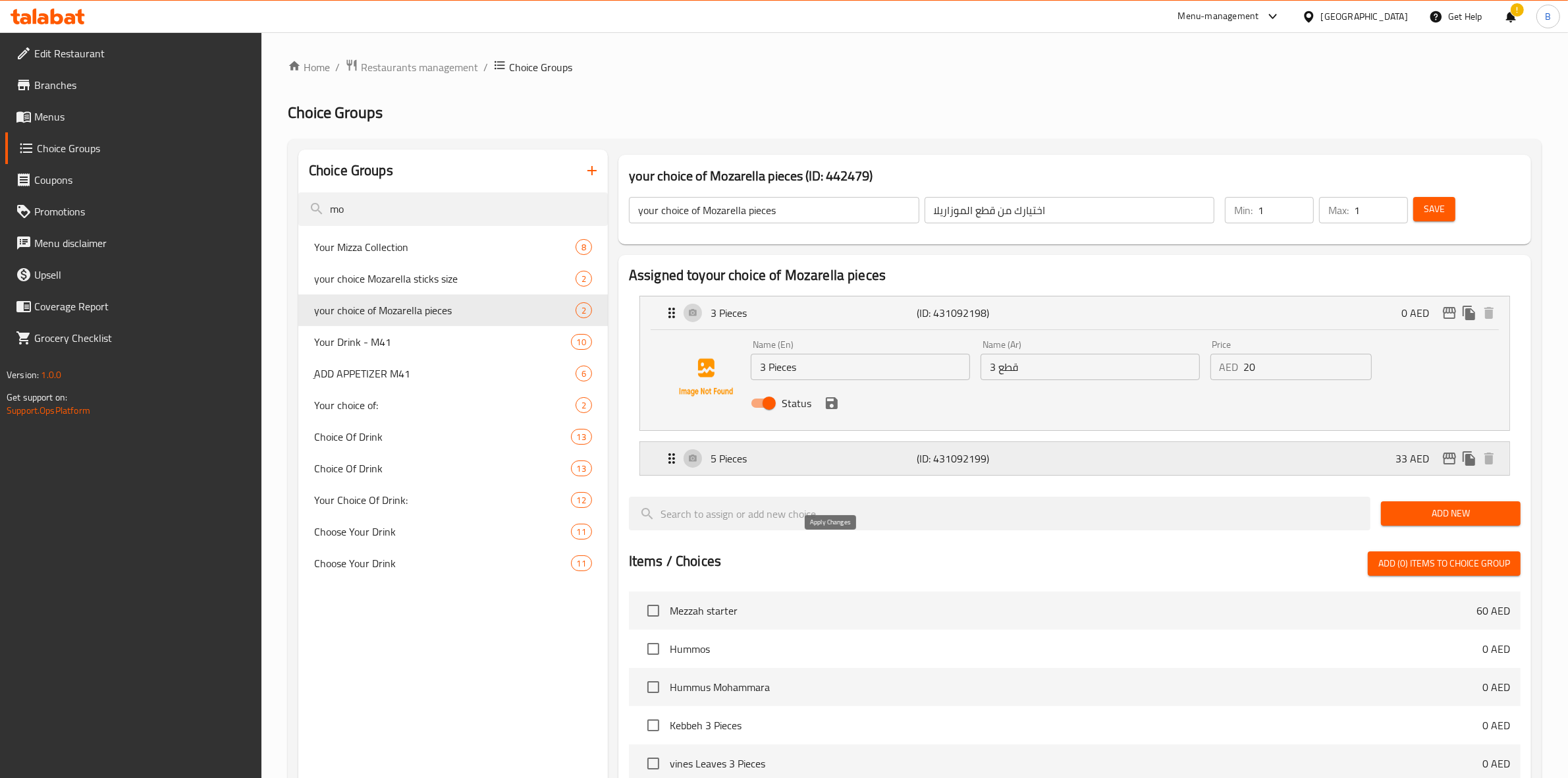
type input "33"
click at [831, 413] on div "Status" at bounding box center [1090, 403] width 689 height 35
click at [831, 406] on icon "save" at bounding box center [832, 403] width 16 height 16
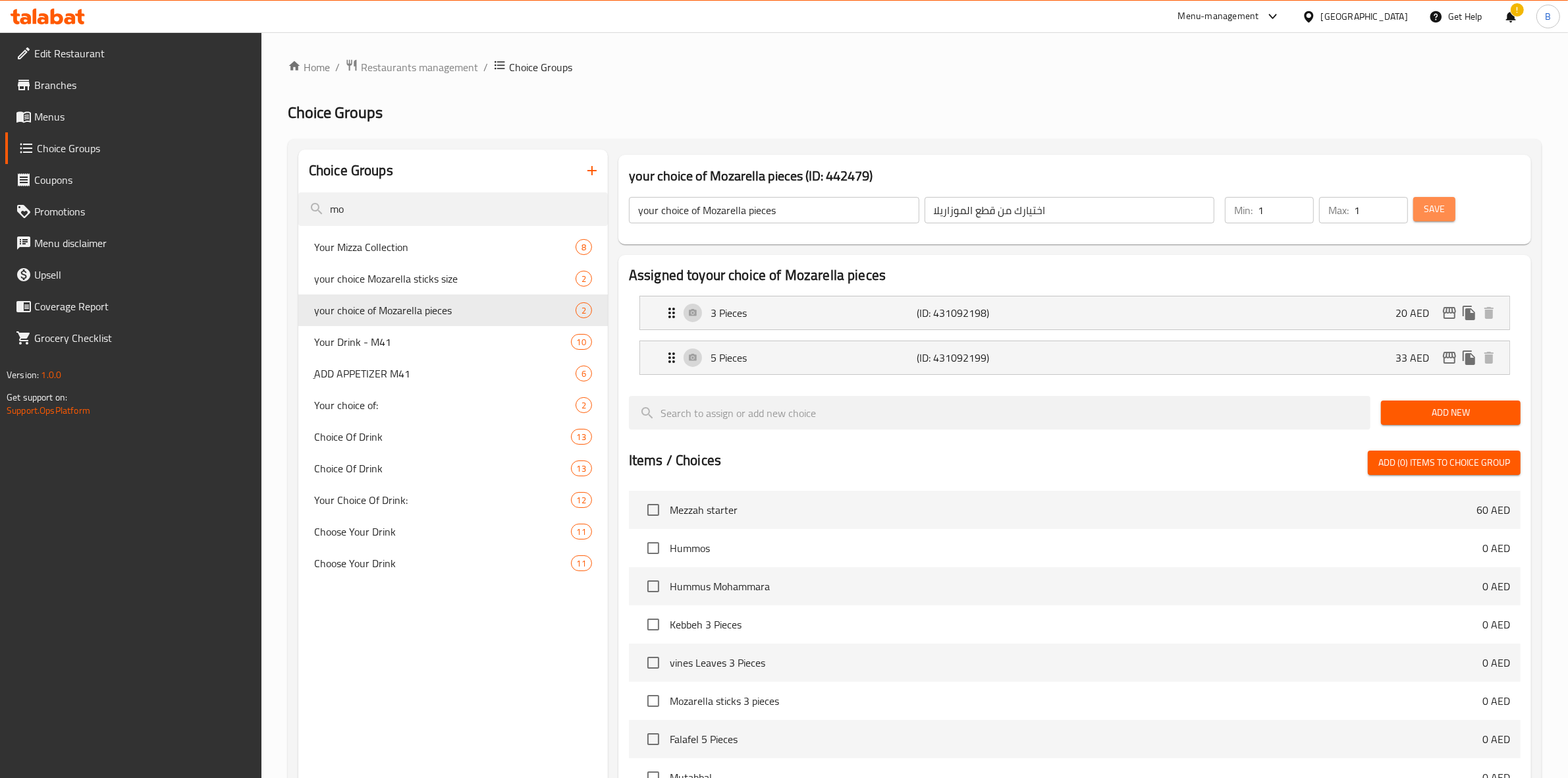
click at [1441, 209] on span "Save" at bounding box center [1434, 209] width 21 height 17
click at [448, 207] on input "mo" at bounding box center [452, 209] width 310 height 34
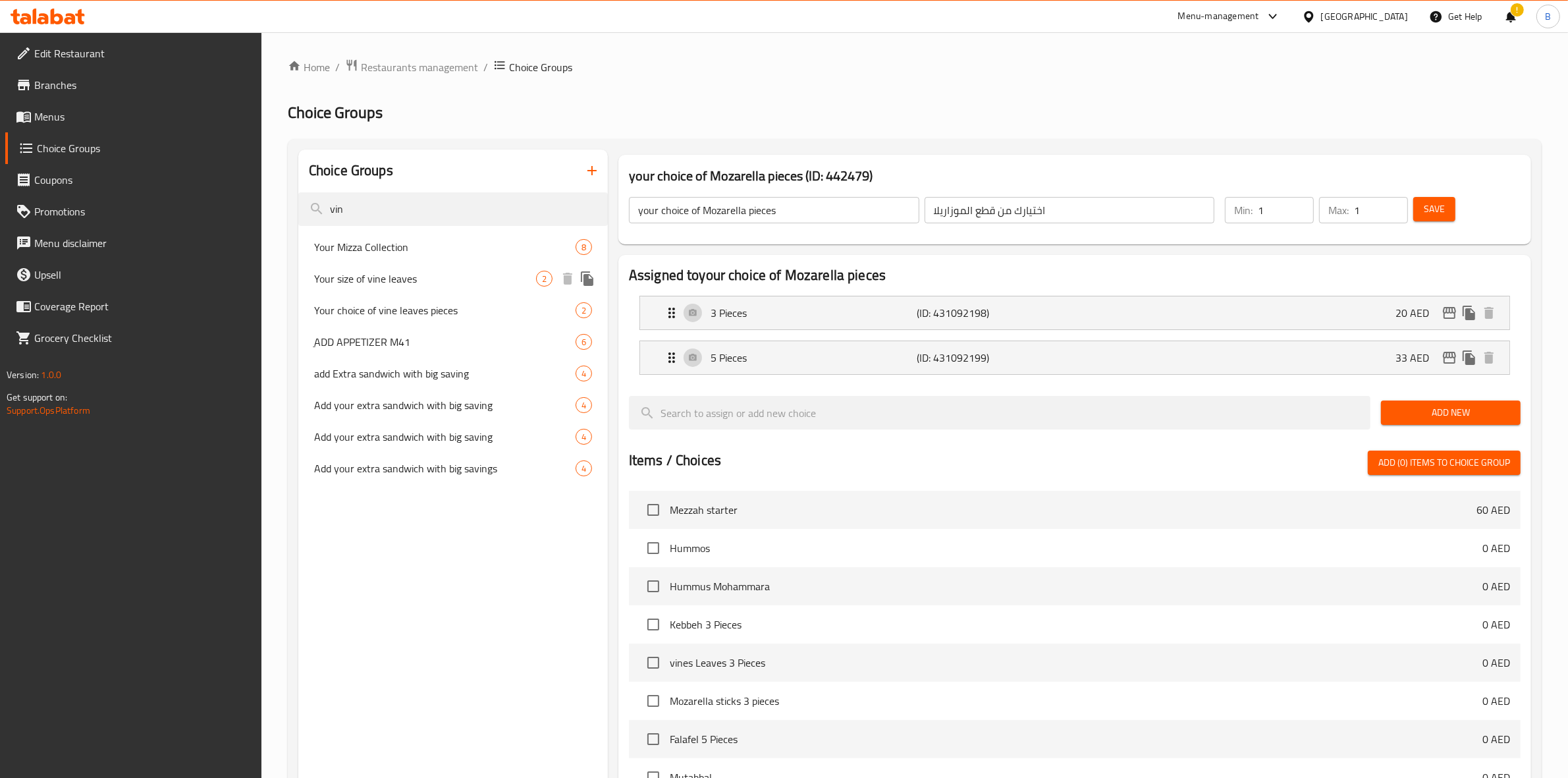
type input "vin"
click at [444, 272] on span "Your size of vine leaves" at bounding box center [425, 279] width 222 height 16
type input "Your size of vine leaves"
type input "حجم ورق العنب الخاص بك"
click at [943, 313] on p "(ID: 431088952)" at bounding box center [986, 313] width 138 height 16
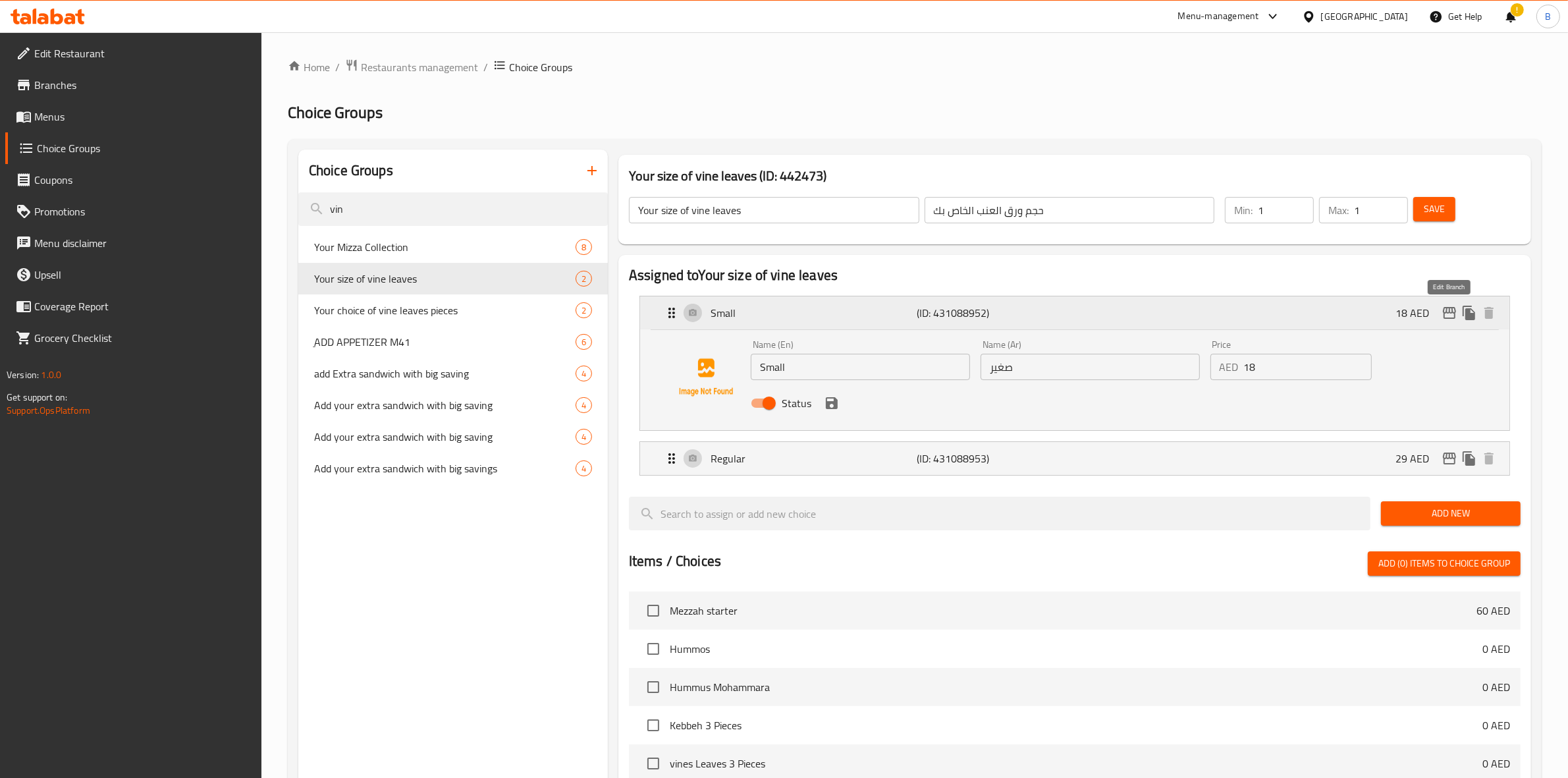
click at [1440, 312] on button "edit" at bounding box center [1449, 312] width 19 height 19
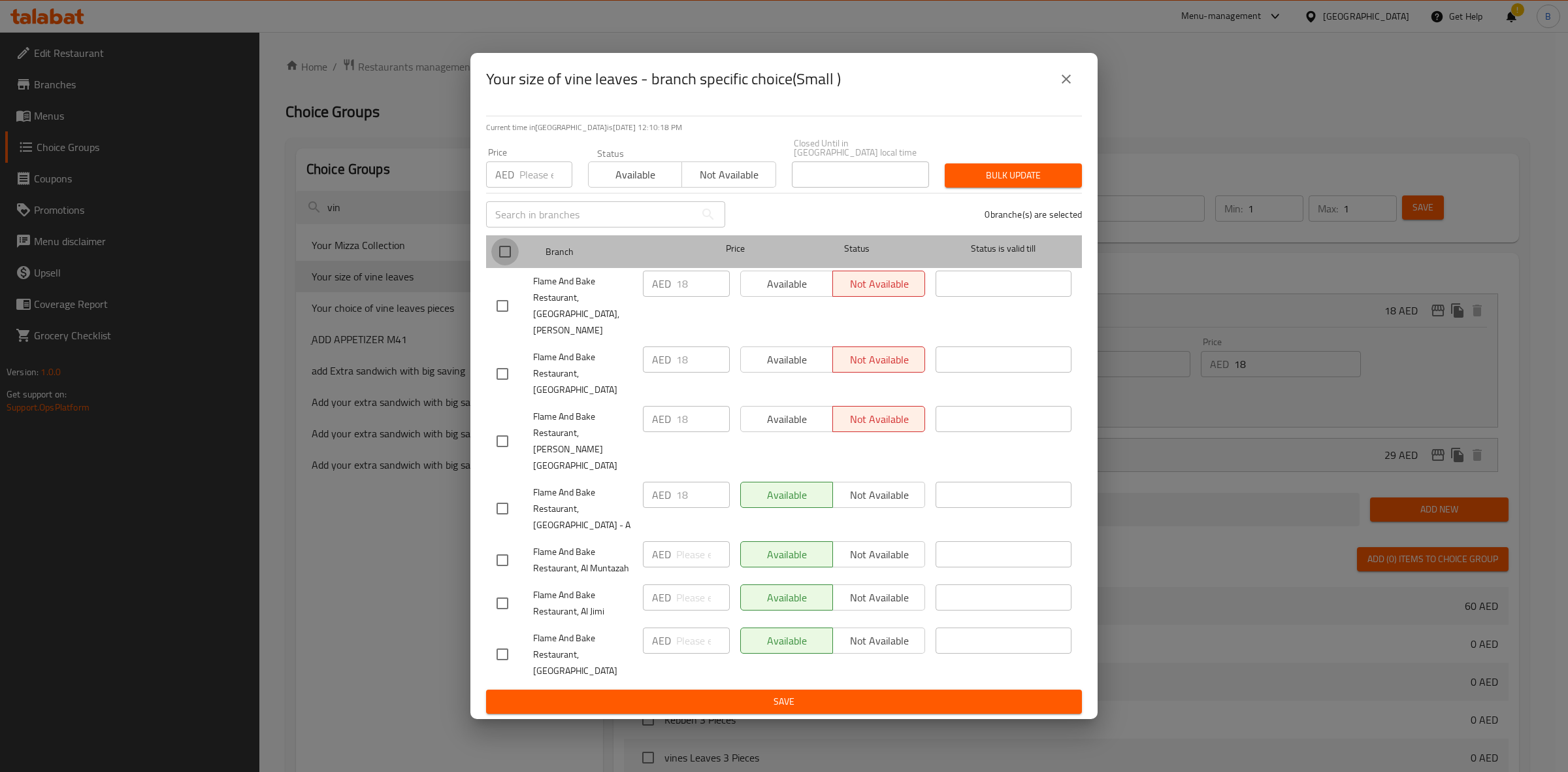
click at [513, 266] on input "checkbox" at bounding box center [505, 251] width 27 height 27
checkbox input "true"
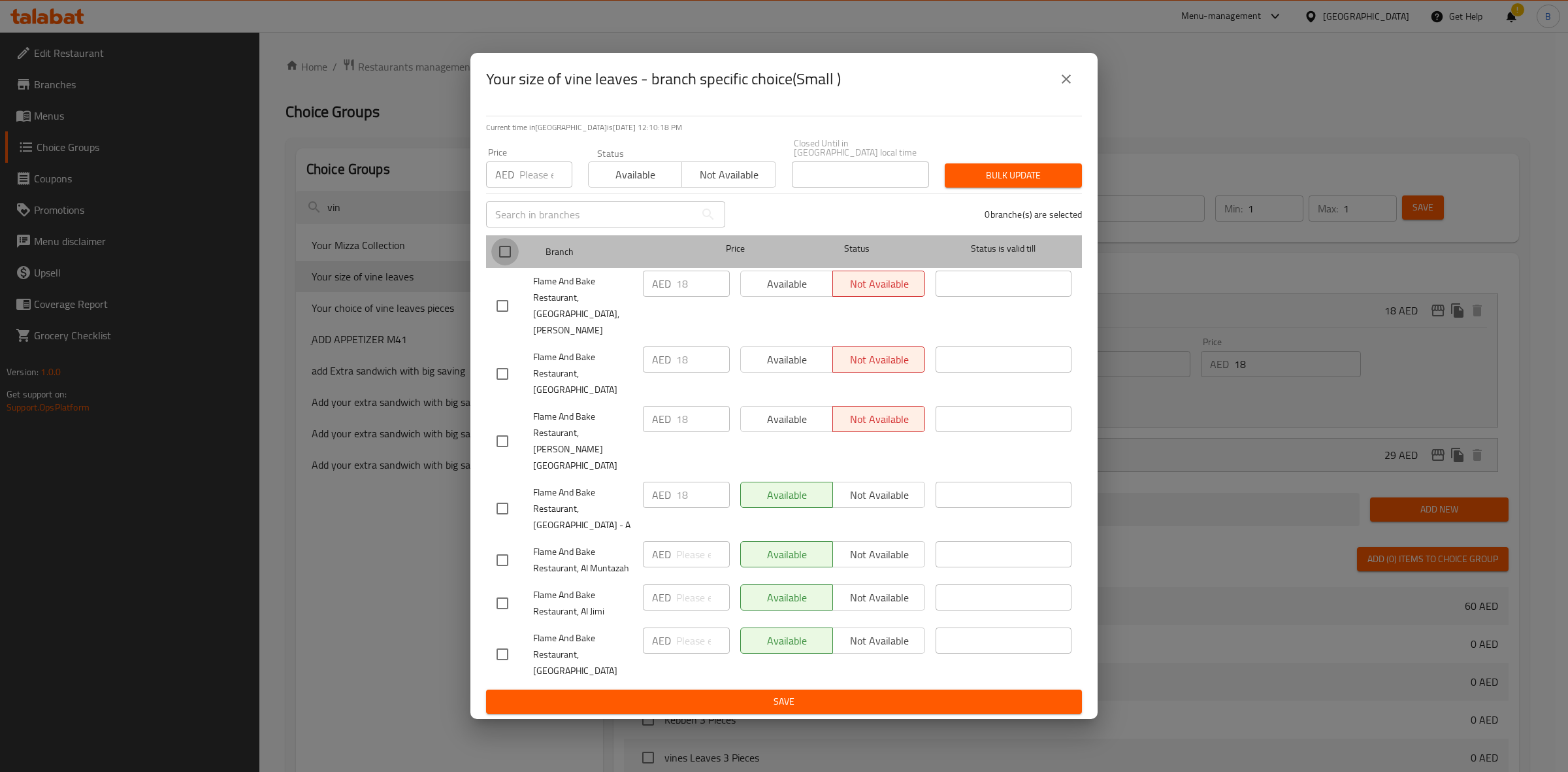
checkbox input "true"
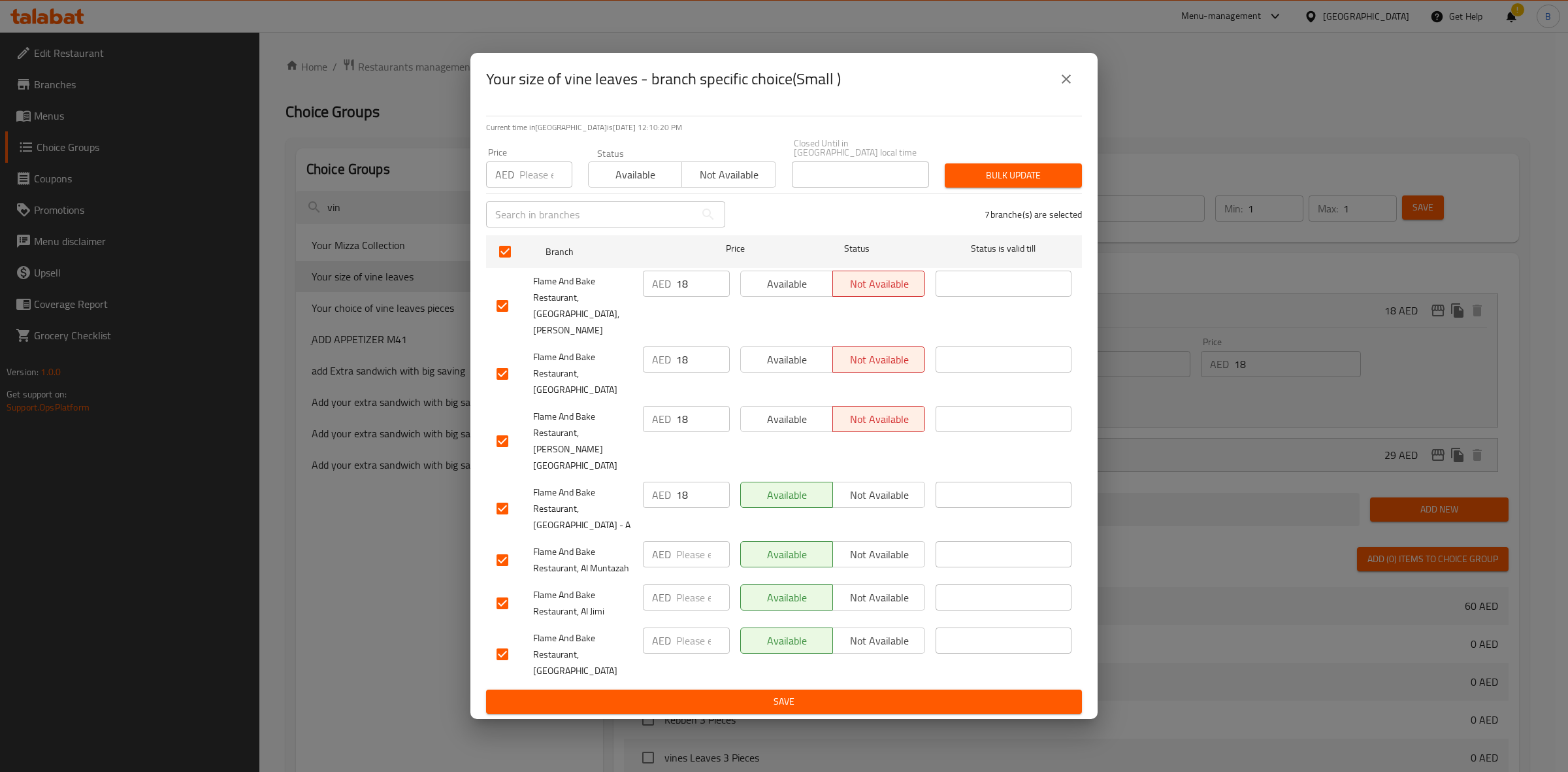
click at [635, 184] on span "Available" at bounding box center [636, 175] width 83 height 19
click at [1045, 183] on span "Bulk update" at bounding box center [1013, 175] width 116 height 16
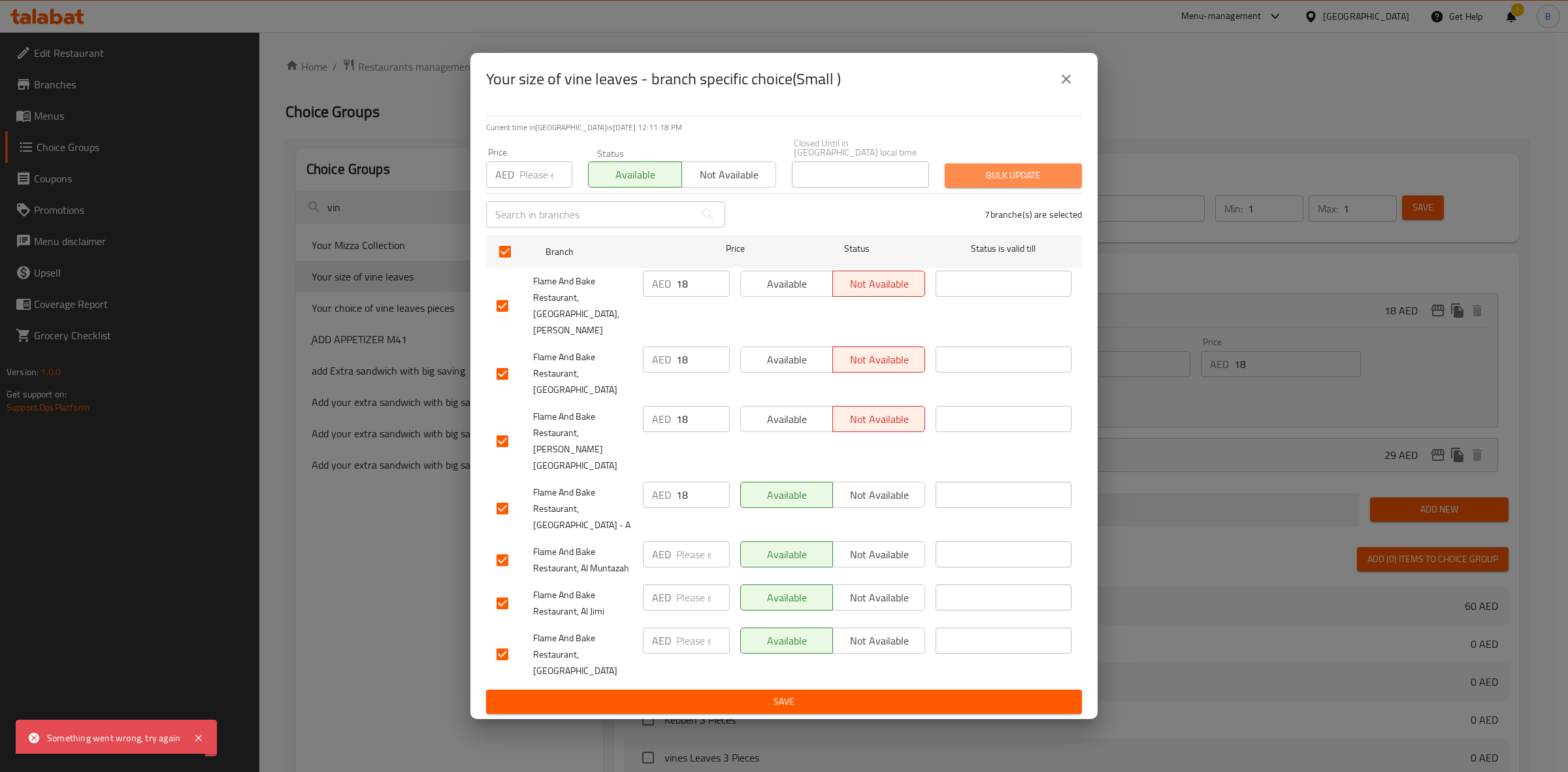
click at [993, 183] on span "Bulk update" at bounding box center [1013, 175] width 116 height 16
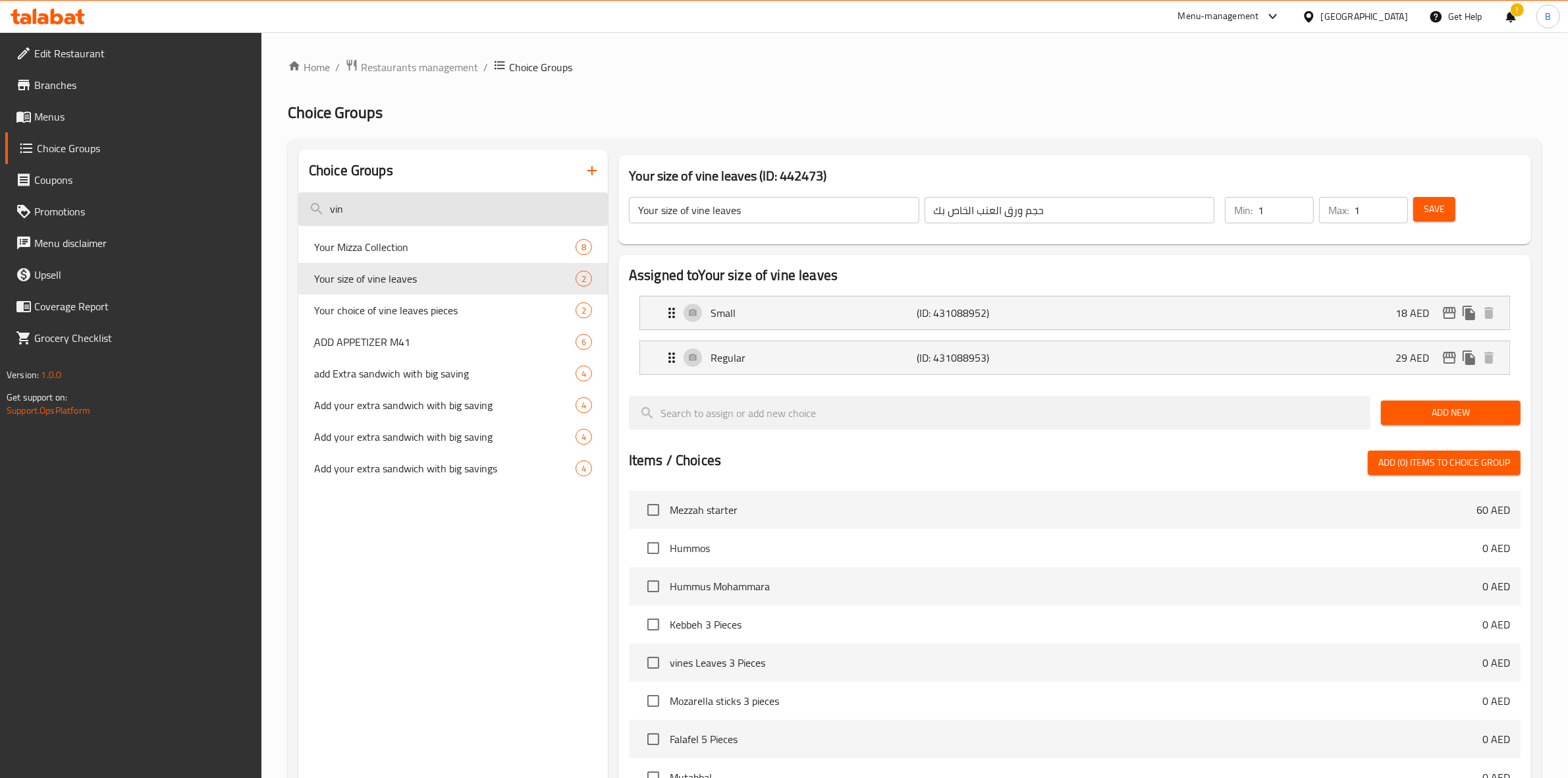
click at [434, 222] on input "vin" at bounding box center [452, 209] width 310 height 34
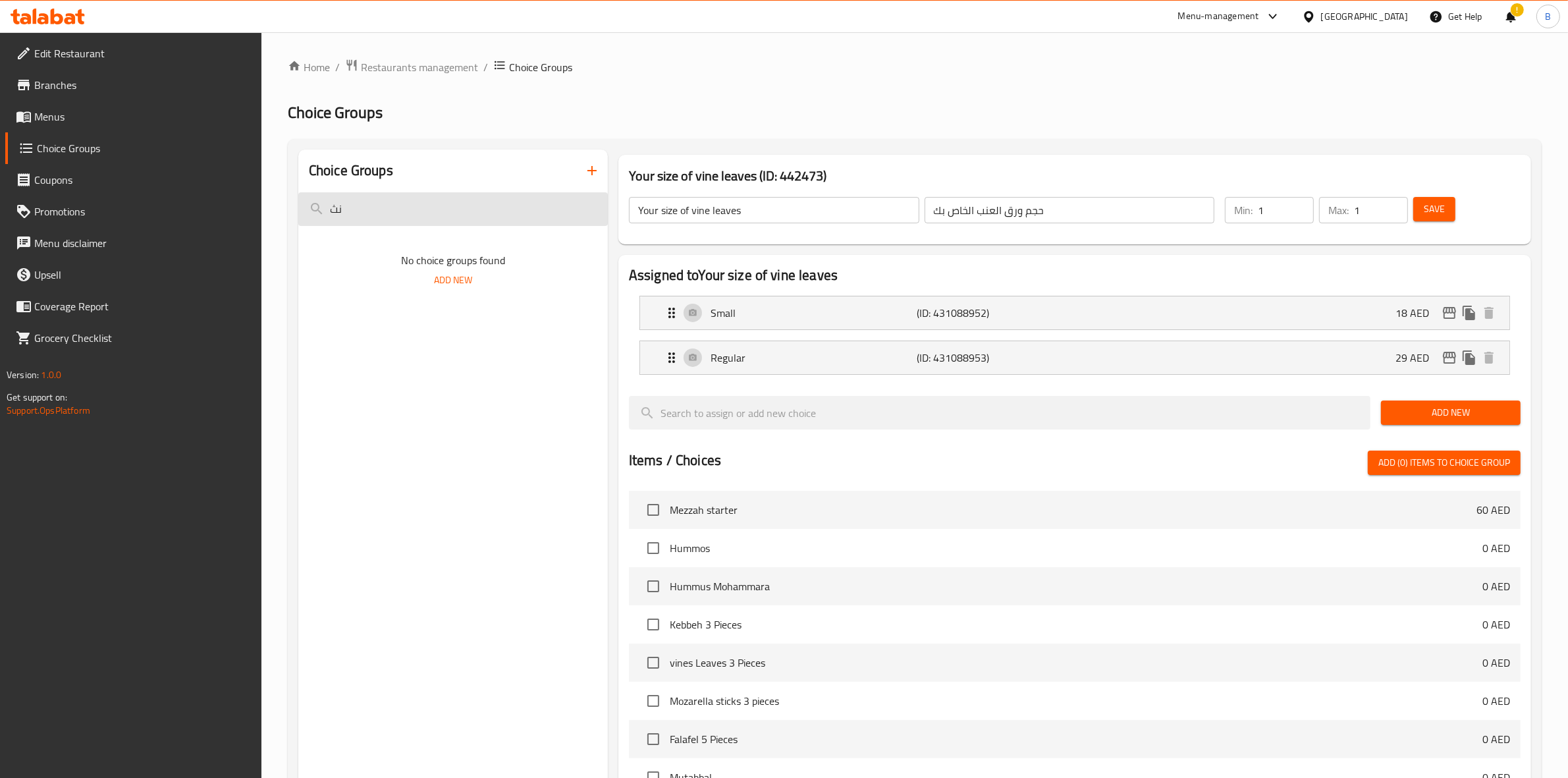
type input "ن"
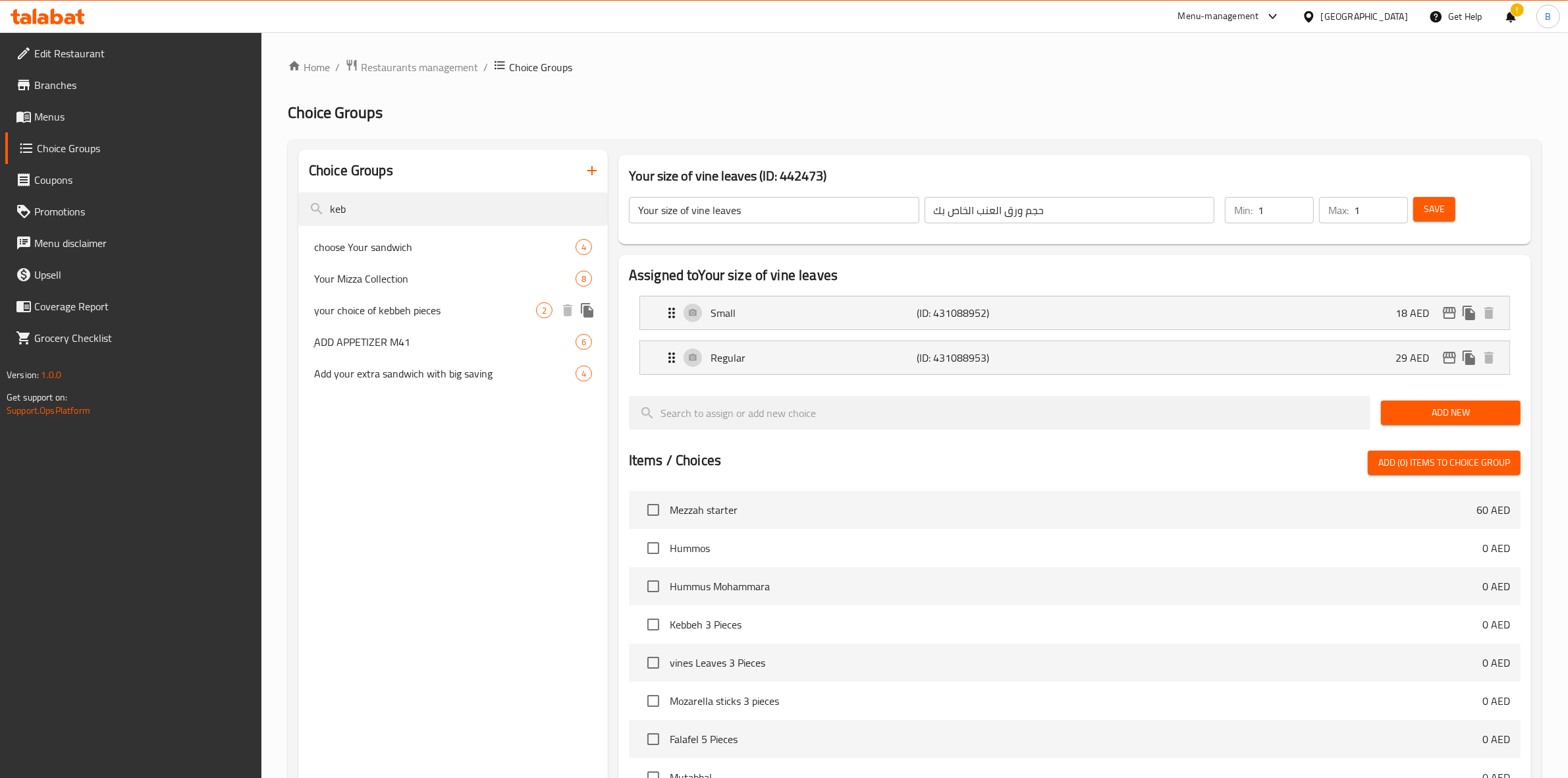
type input "keb"
click at [442, 313] on span "your choice of kebbeh pieces" at bounding box center [425, 310] width 222 height 16
type input "your choice of kebbeh pieces"
type input "اختيارك من قطع الكبة"
click at [1446, 312] on icon "edit" at bounding box center [1449, 312] width 13 height 12
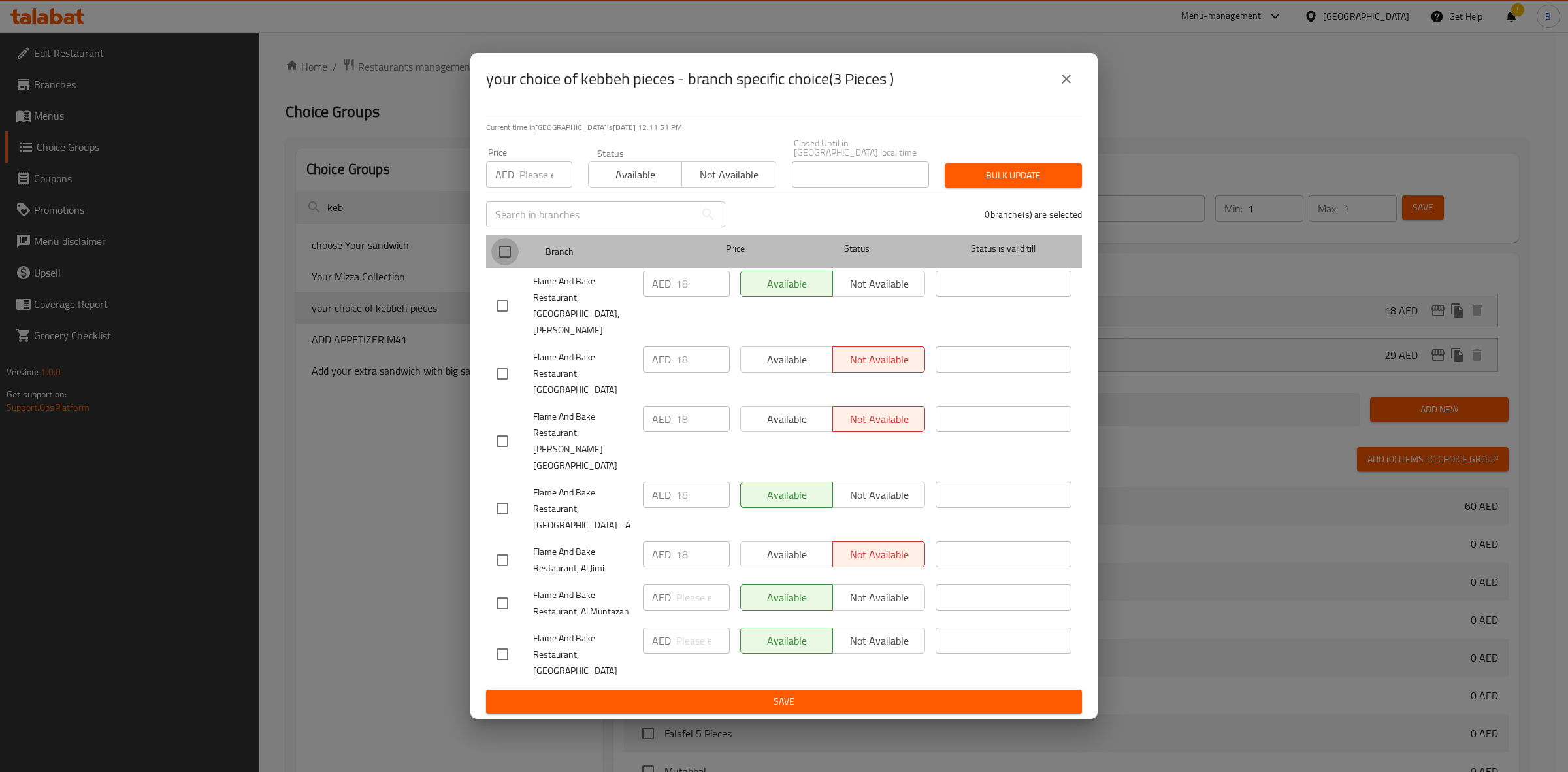
click at [500, 266] on input "checkbox" at bounding box center [505, 251] width 27 height 27
checkbox input "true"
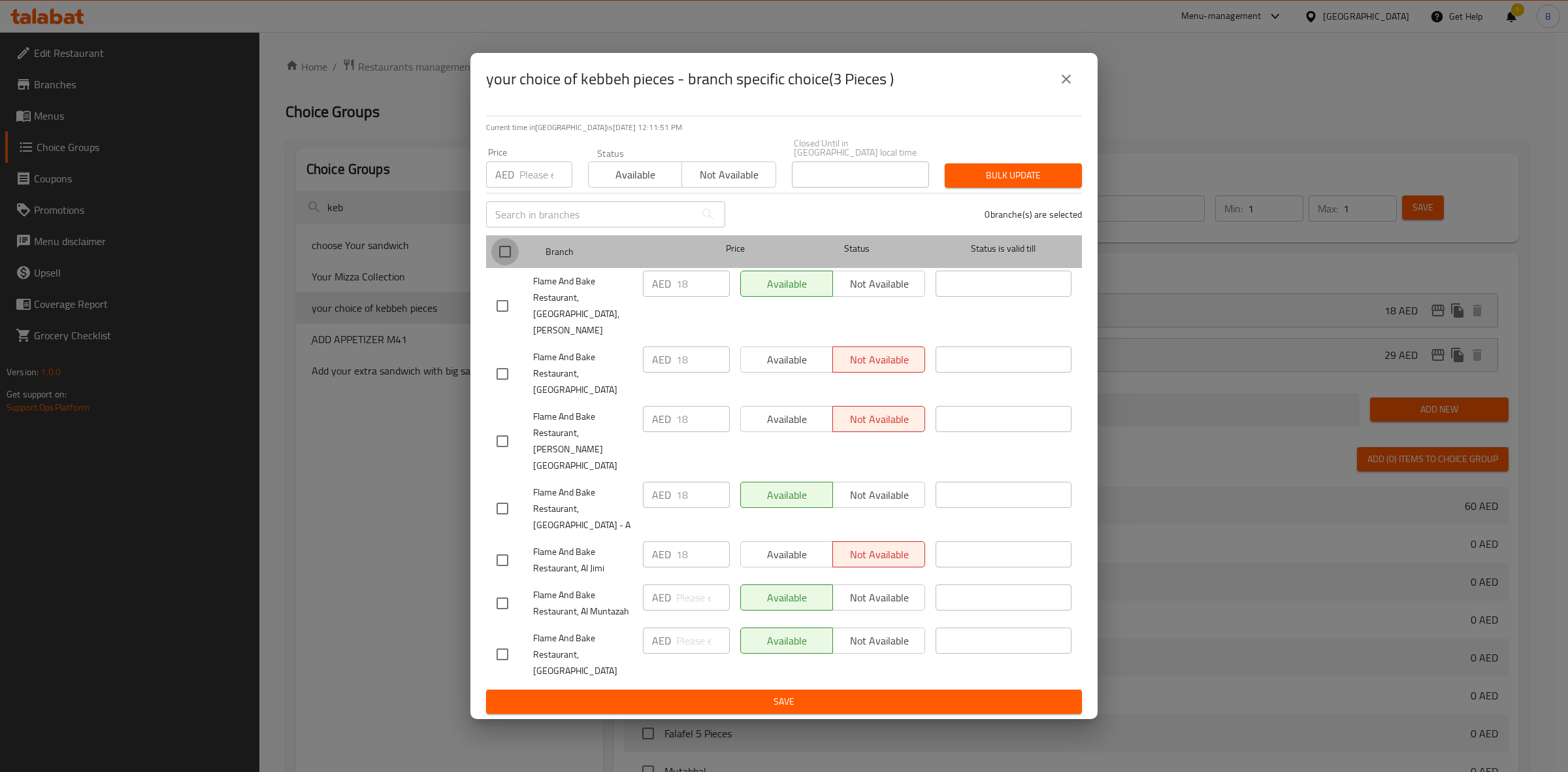
checkbox input "true"
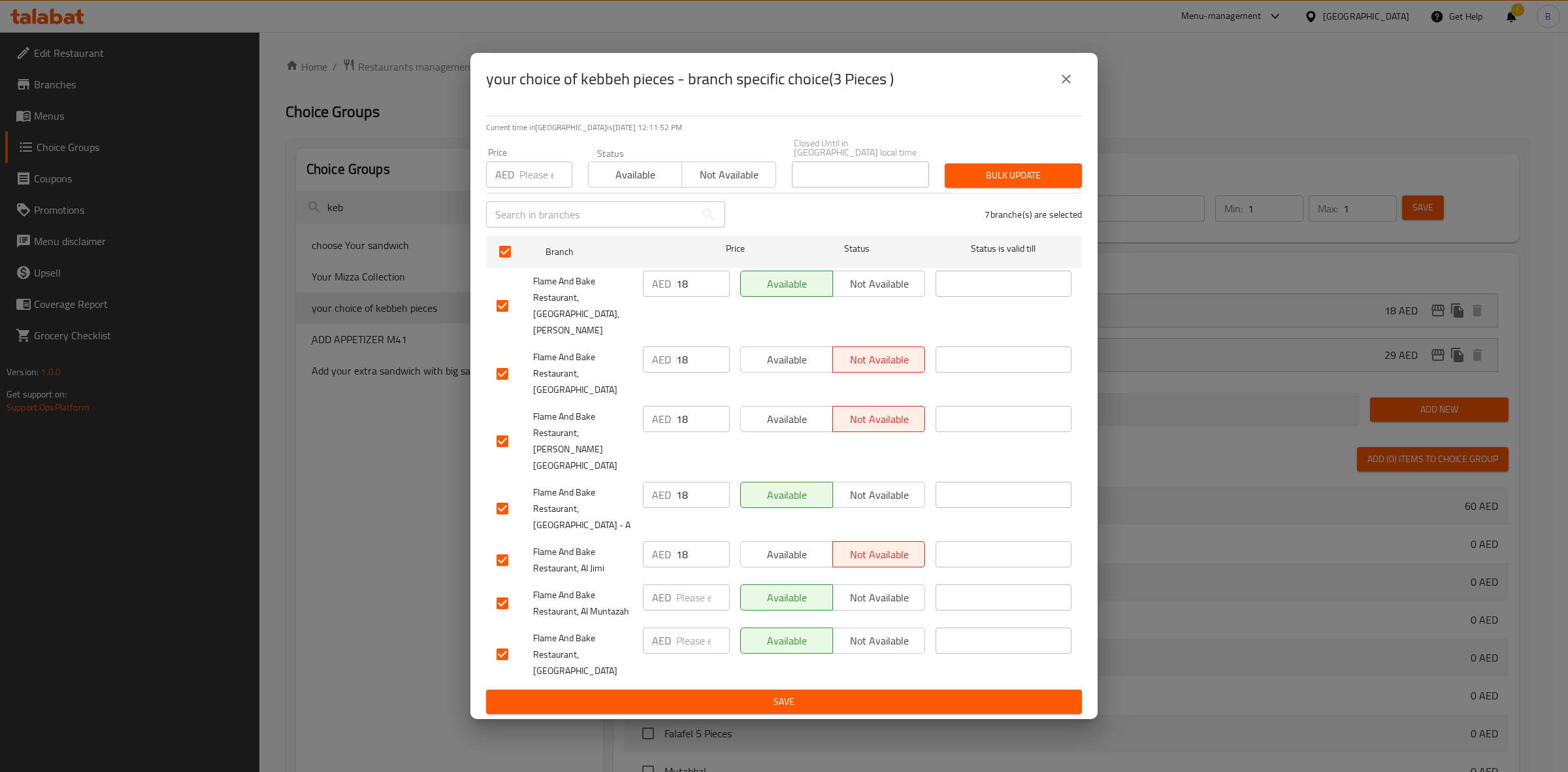
click at [657, 184] on span "Available" at bounding box center [636, 175] width 83 height 19
click at [1030, 183] on span "Bulk update" at bounding box center [1013, 175] width 116 height 16
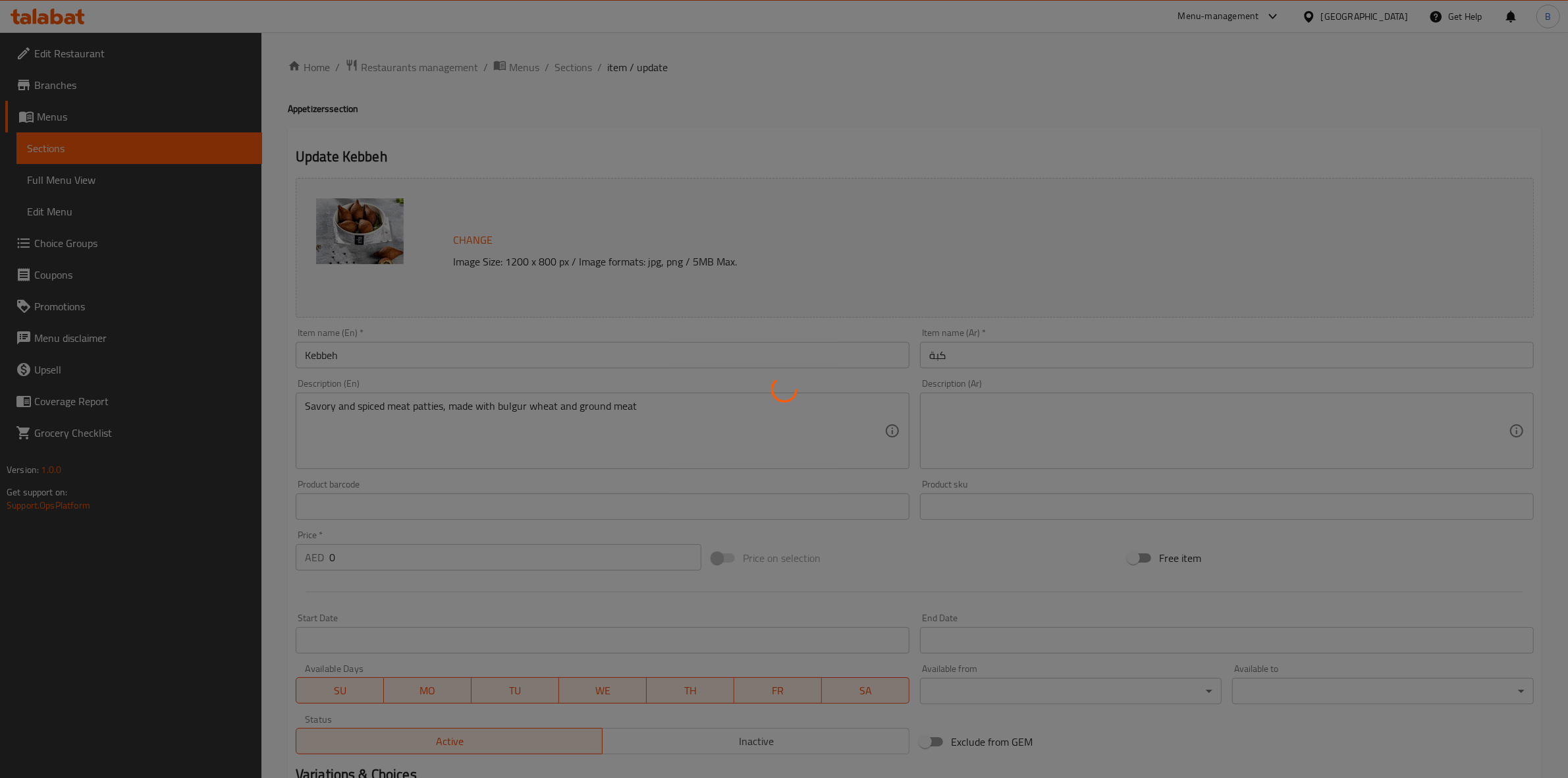
type input "اختيارك من قطع الكبة"
type input "1"
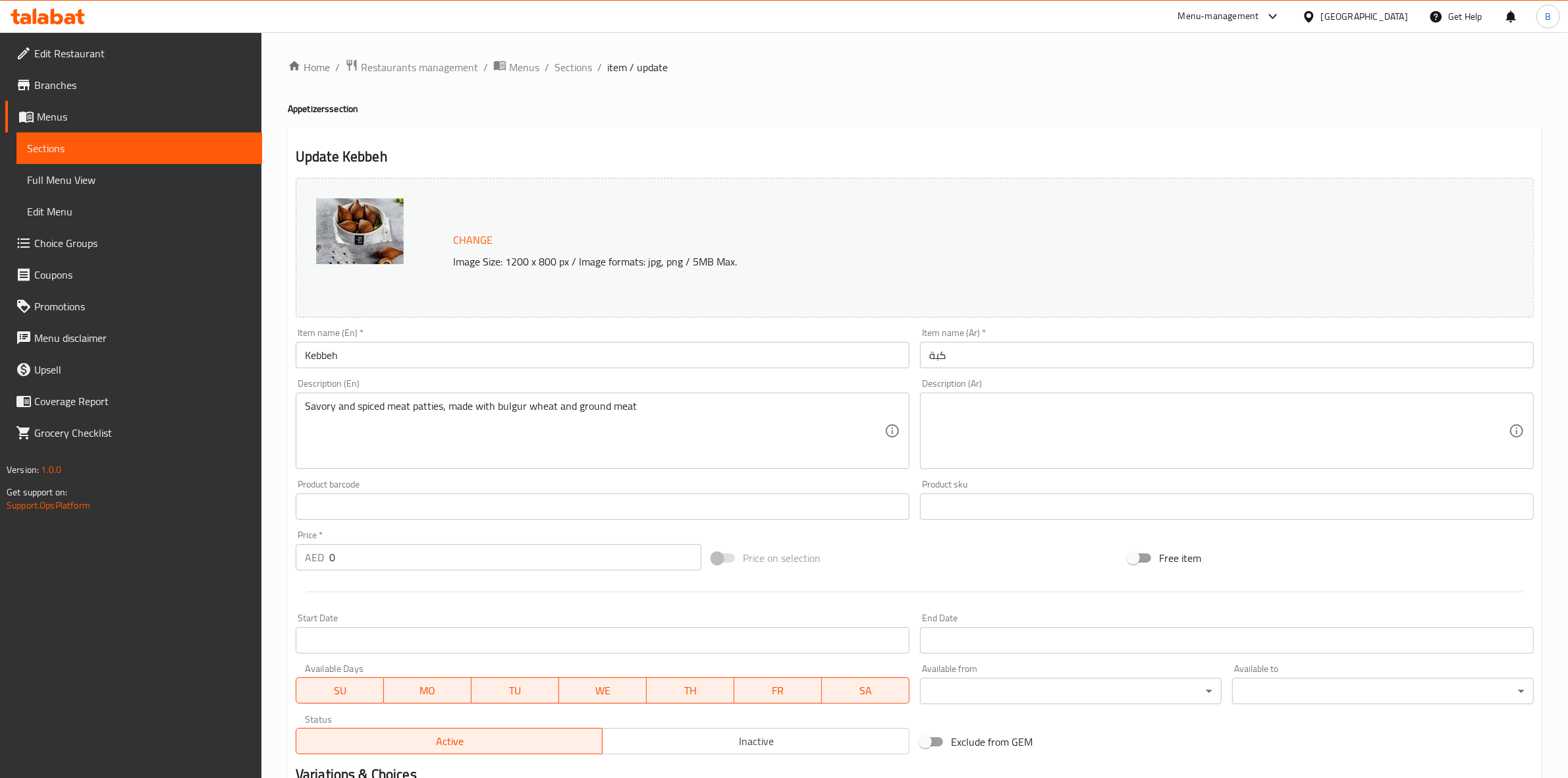
scroll to position [193, 0]
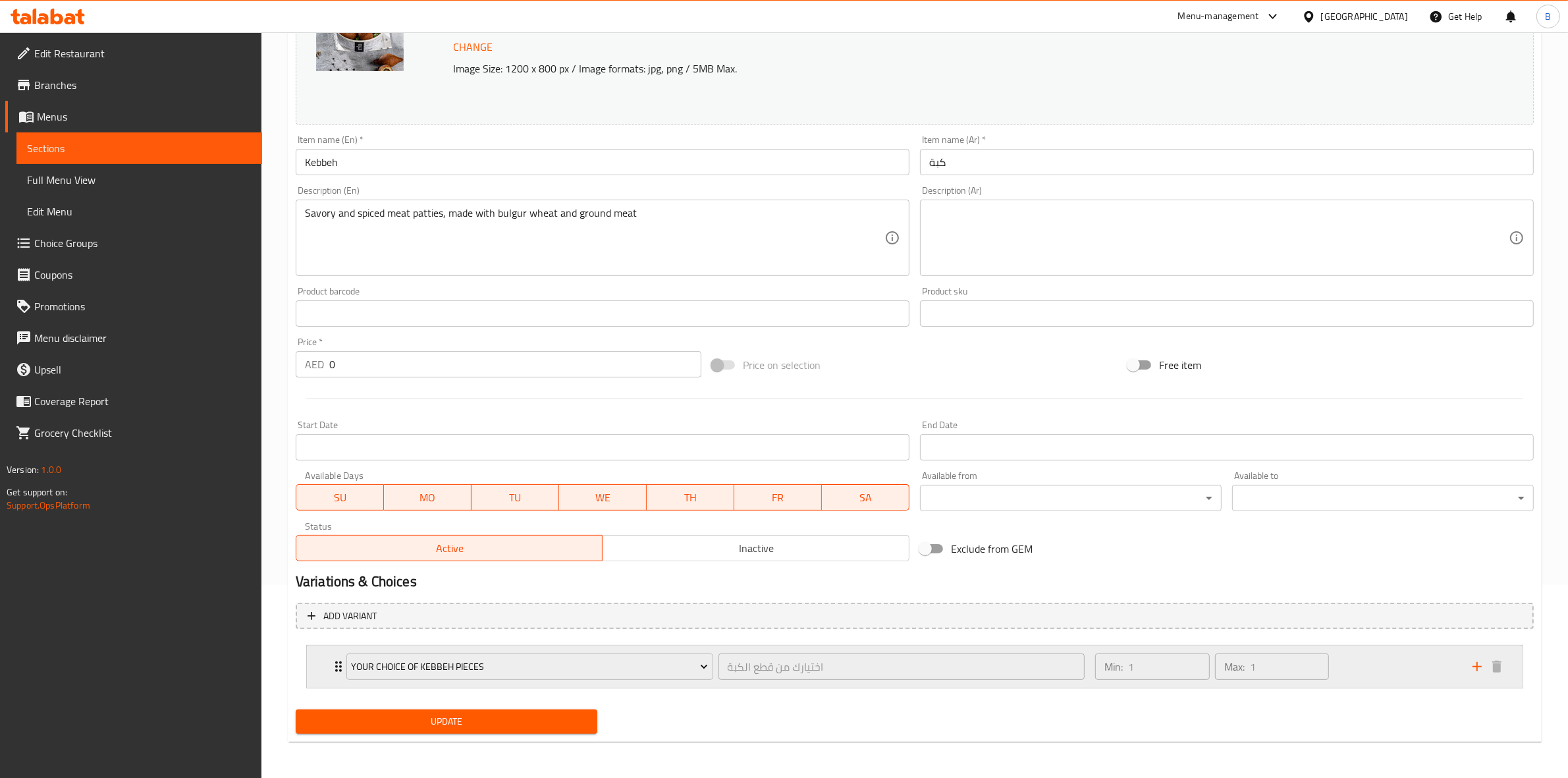
click at [307, 675] on div "your choice of kebbeh pieces اختيارك من قطع الكبة ​ Min: 1 ​ Max: 1 ​" at bounding box center [914, 666] width 1216 height 42
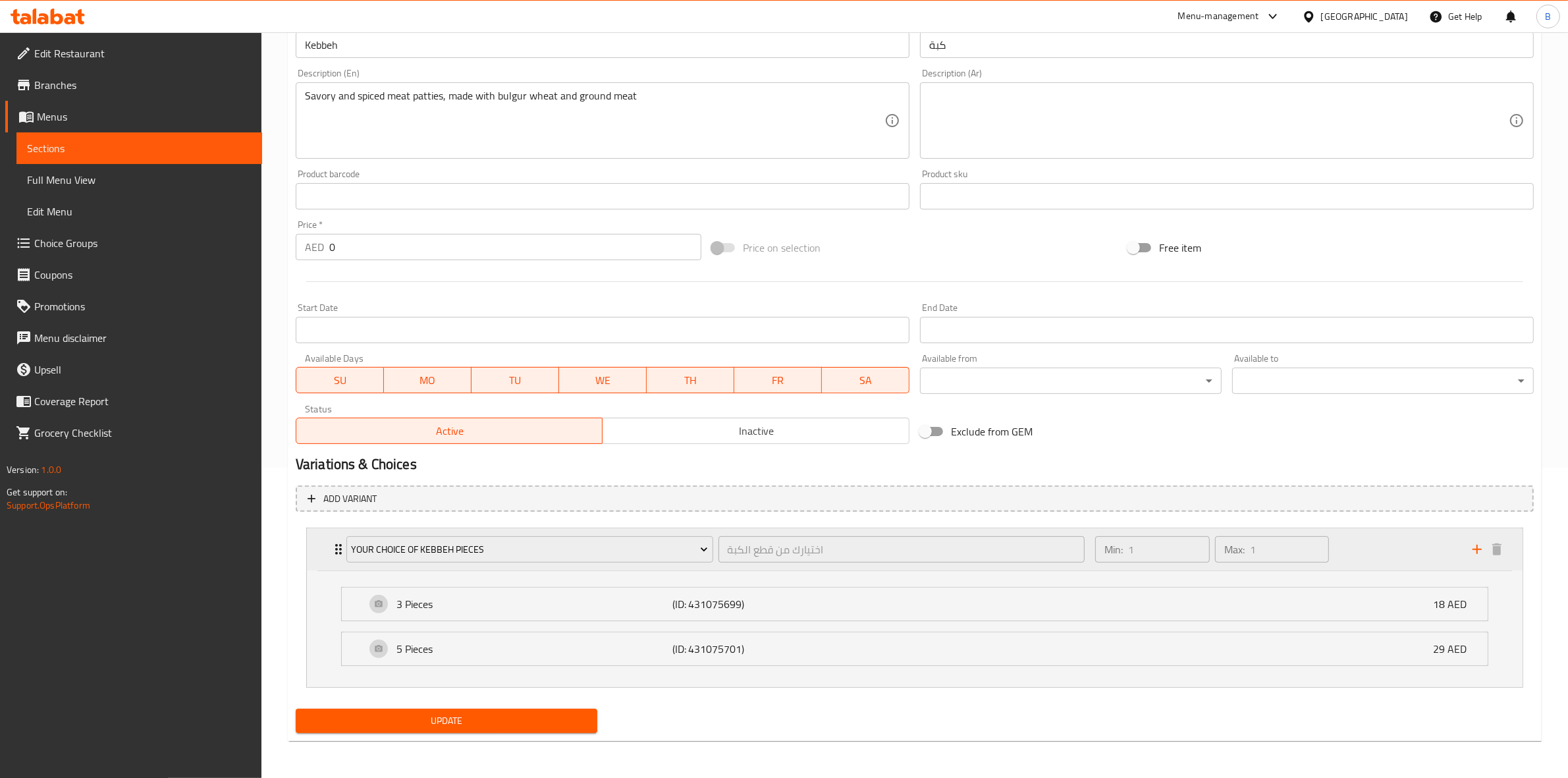
scroll to position [0, 0]
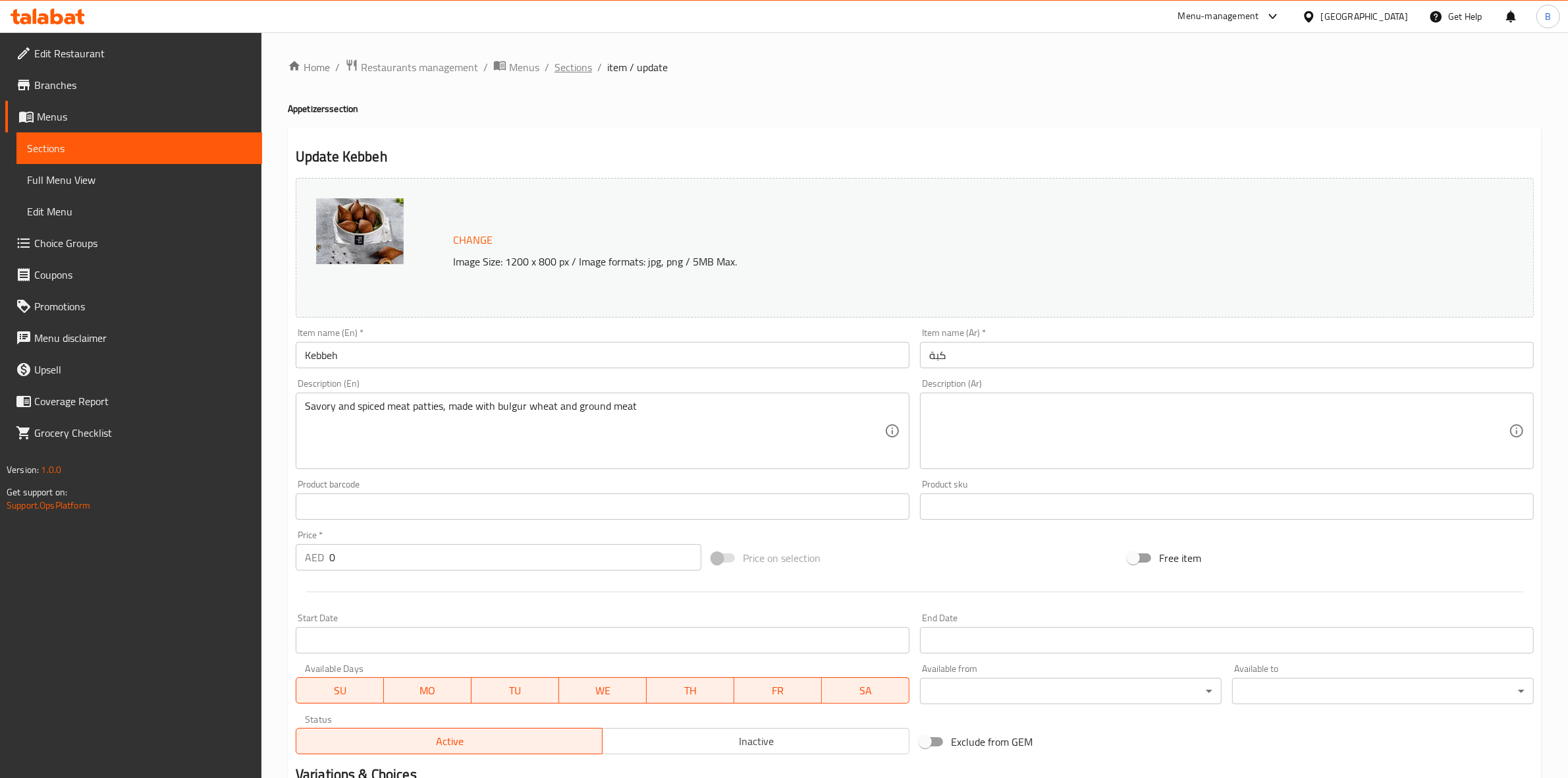
click at [577, 61] on span "Sections" at bounding box center [573, 67] width 38 height 16
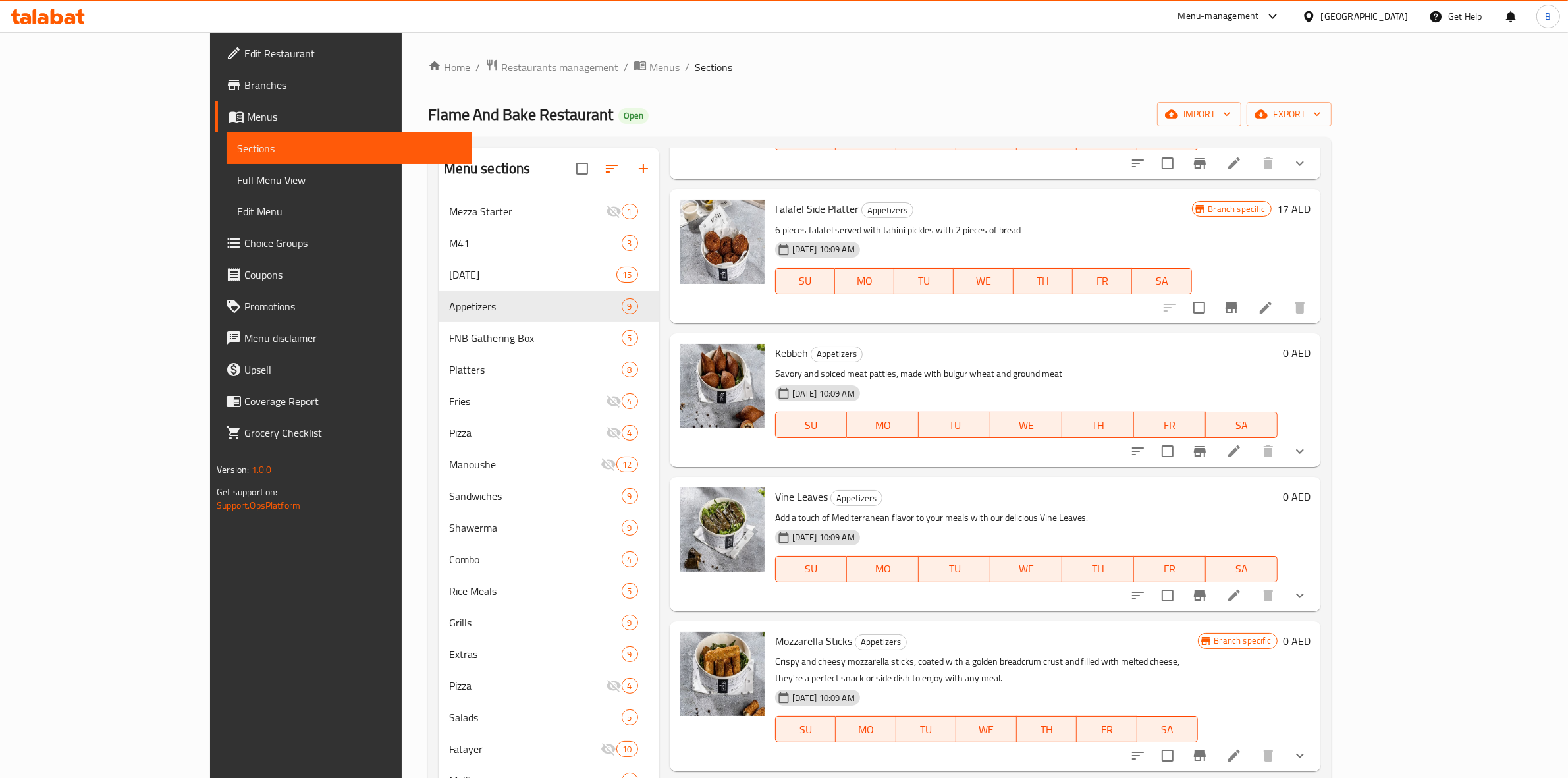
scroll to position [450, 0]
click at [1242, 587] on icon at bounding box center [1234, 595] width 16 height 16
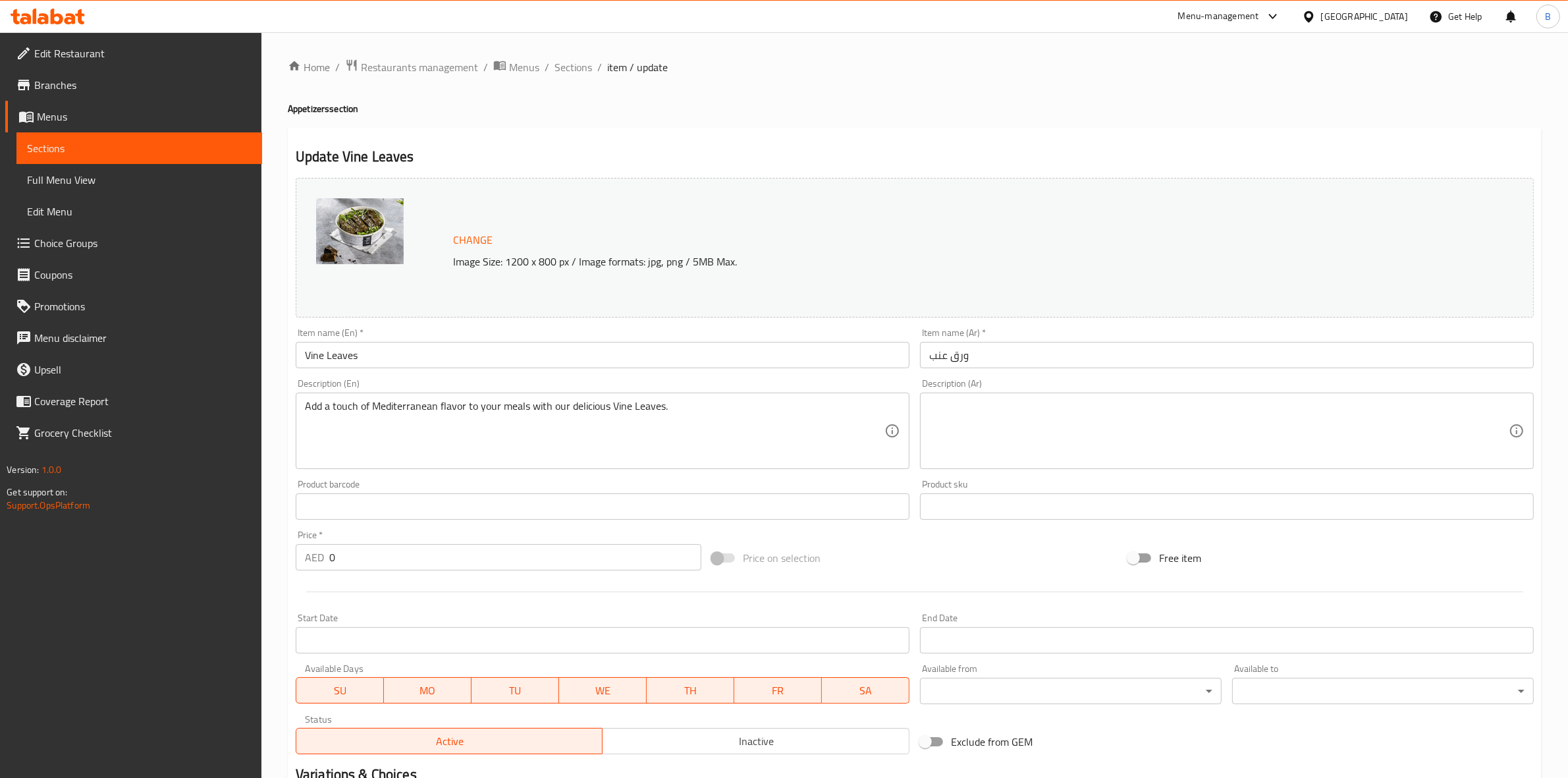
scroll to position [193, 0]
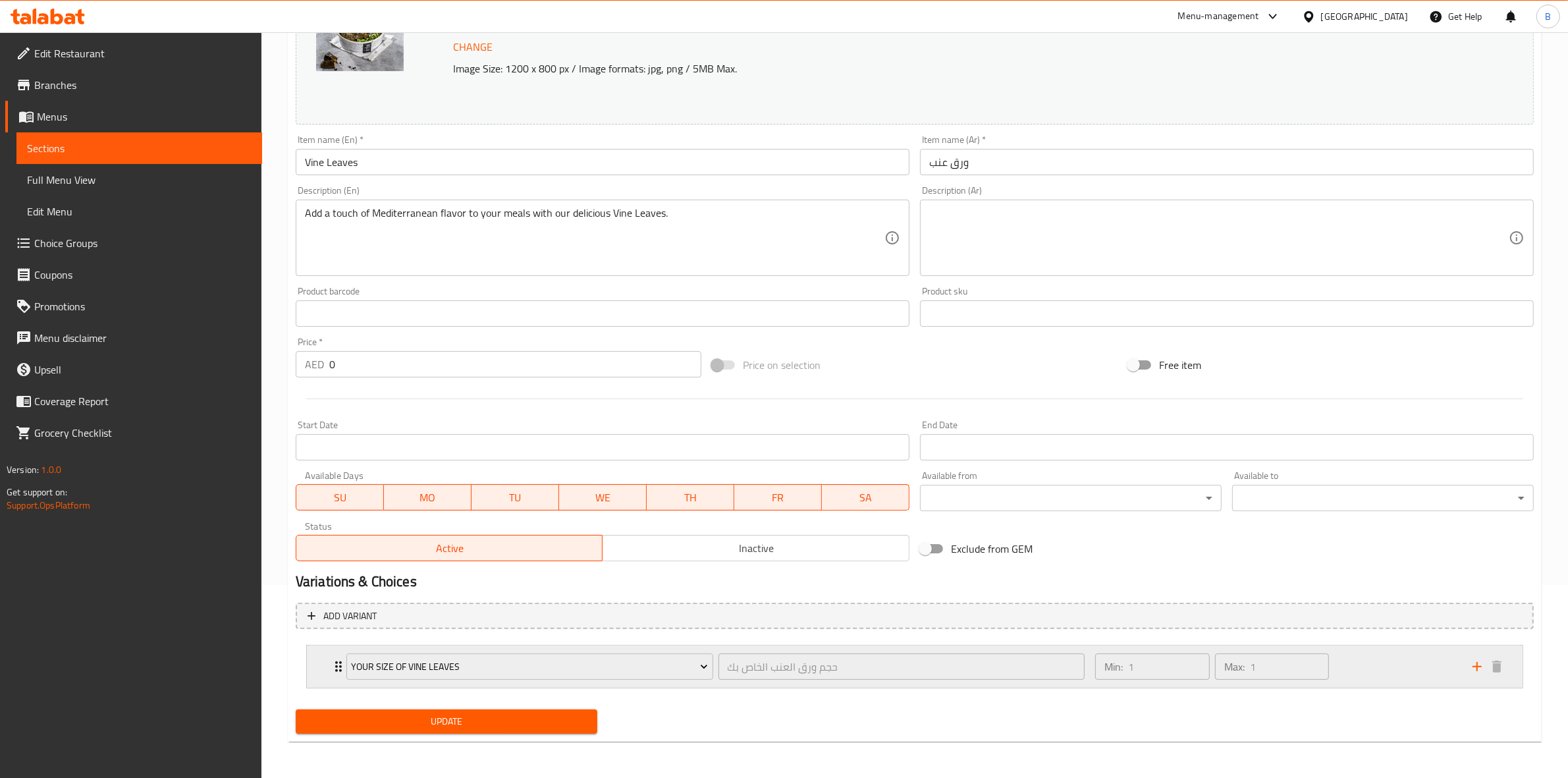
click at [323, 666] on div "Your size of vine leaves حجم ورق العنب الخاص بك ​ Min: 1 ​ Max: 1 ​" at bounding box center [914, 666] width 1216 height 42
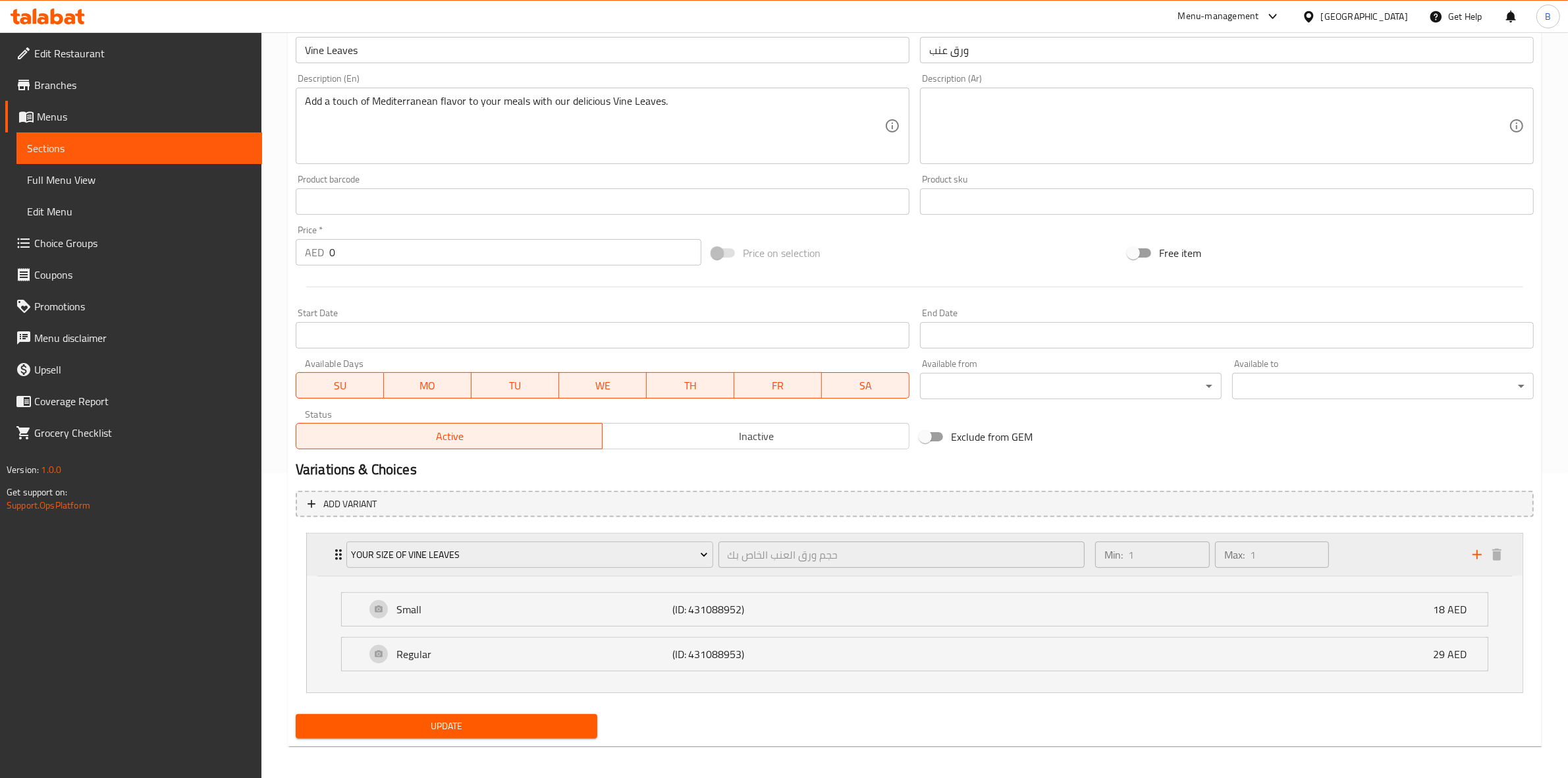
scroll to position [0, 0]
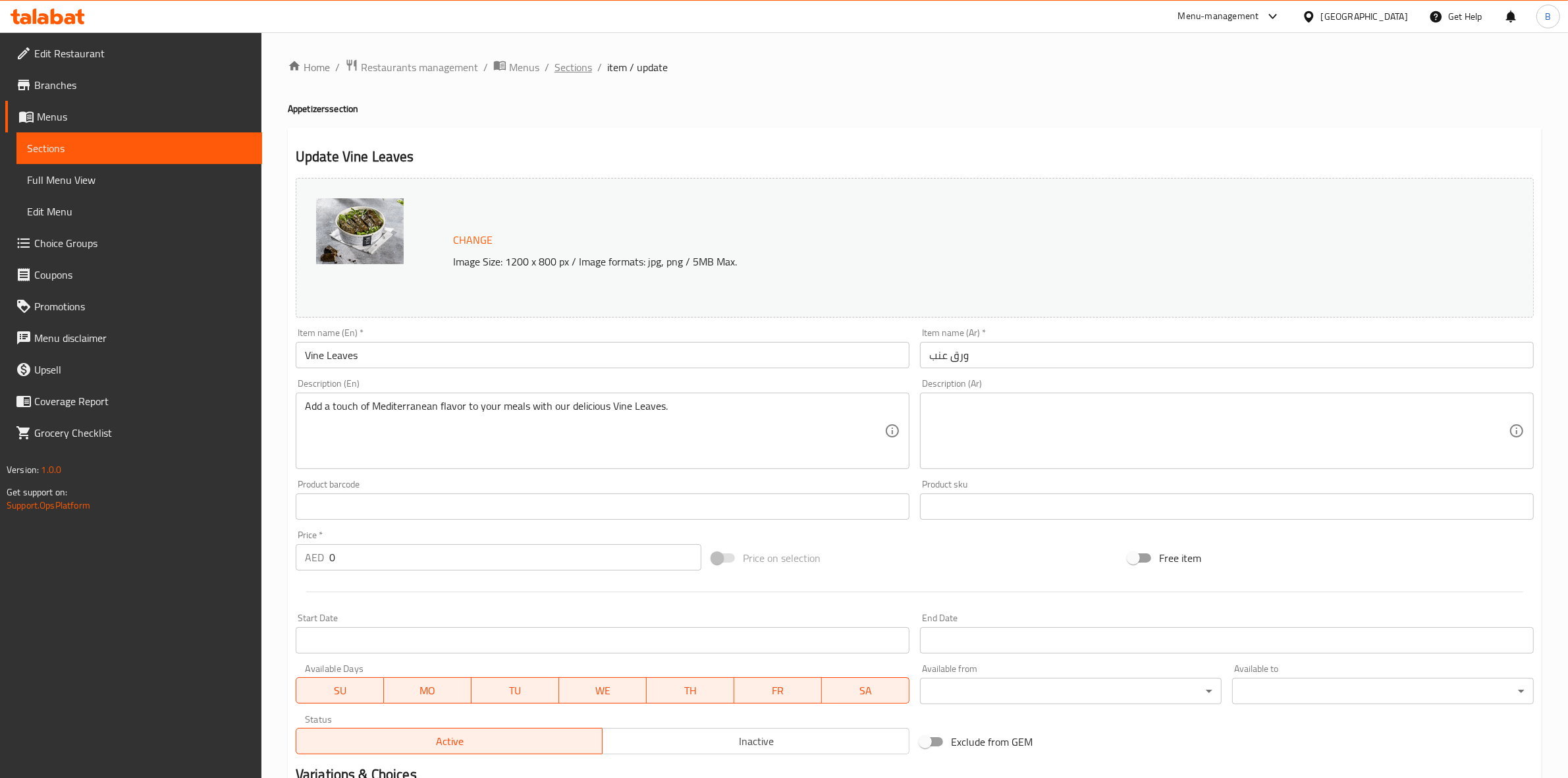
click at [587, 69] on span "Sections" at bounding box center [573, 67] width 38 height 16
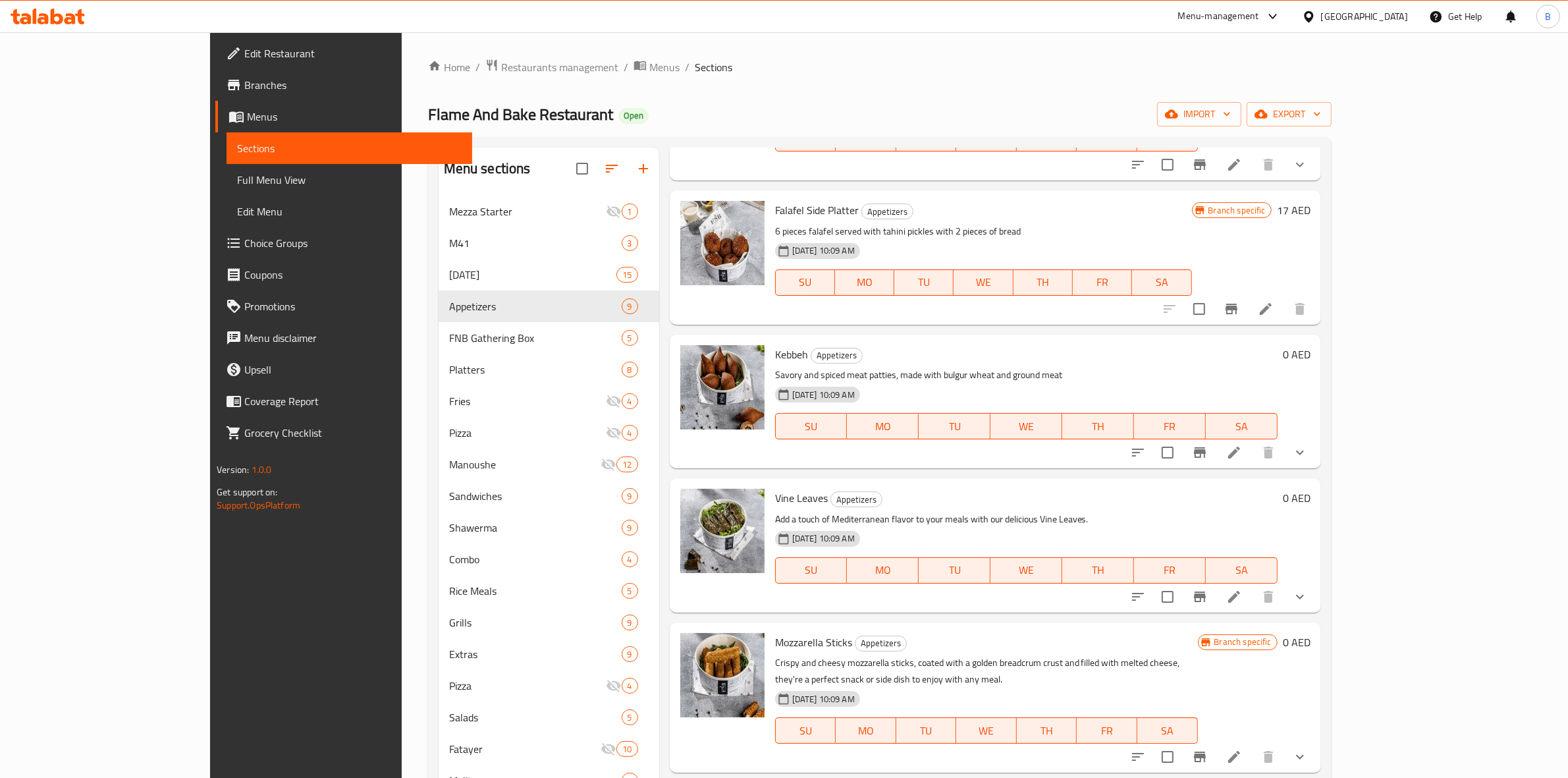
scroll to position [548, 0]
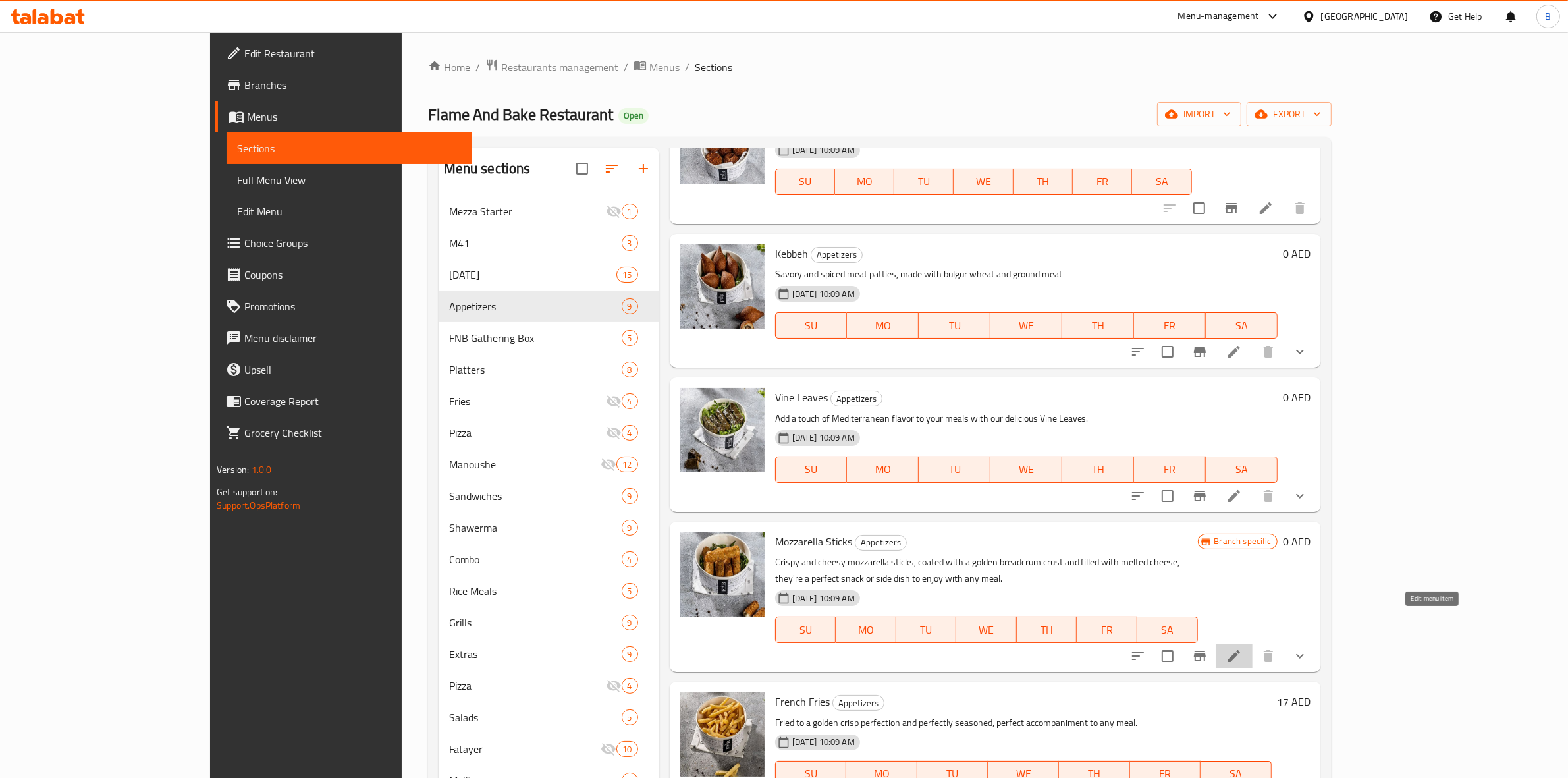
click at [1242, 648] on icon at bounding box center [1234, 656] width 16 height 16
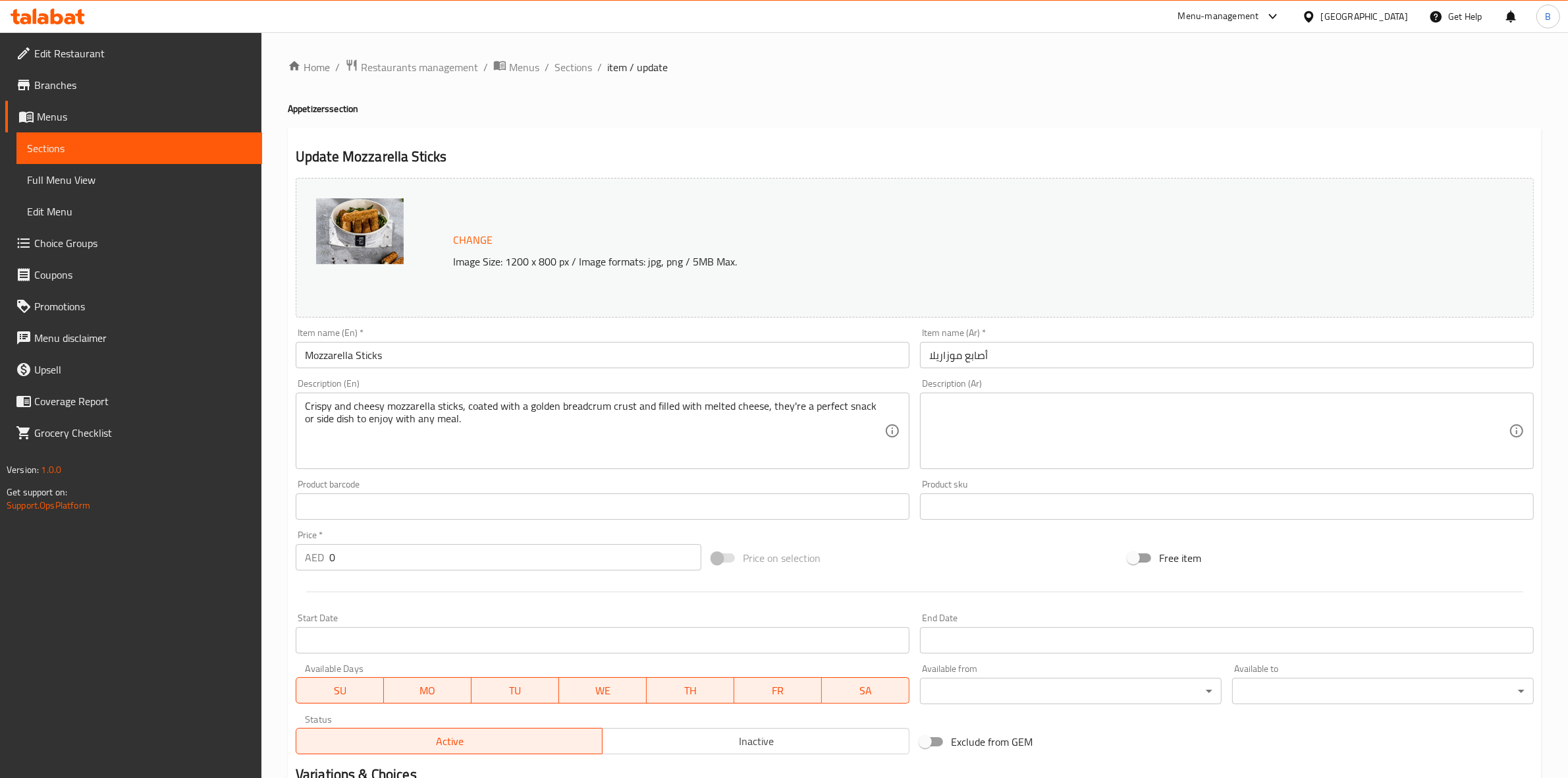
scroll to position [248, 0]
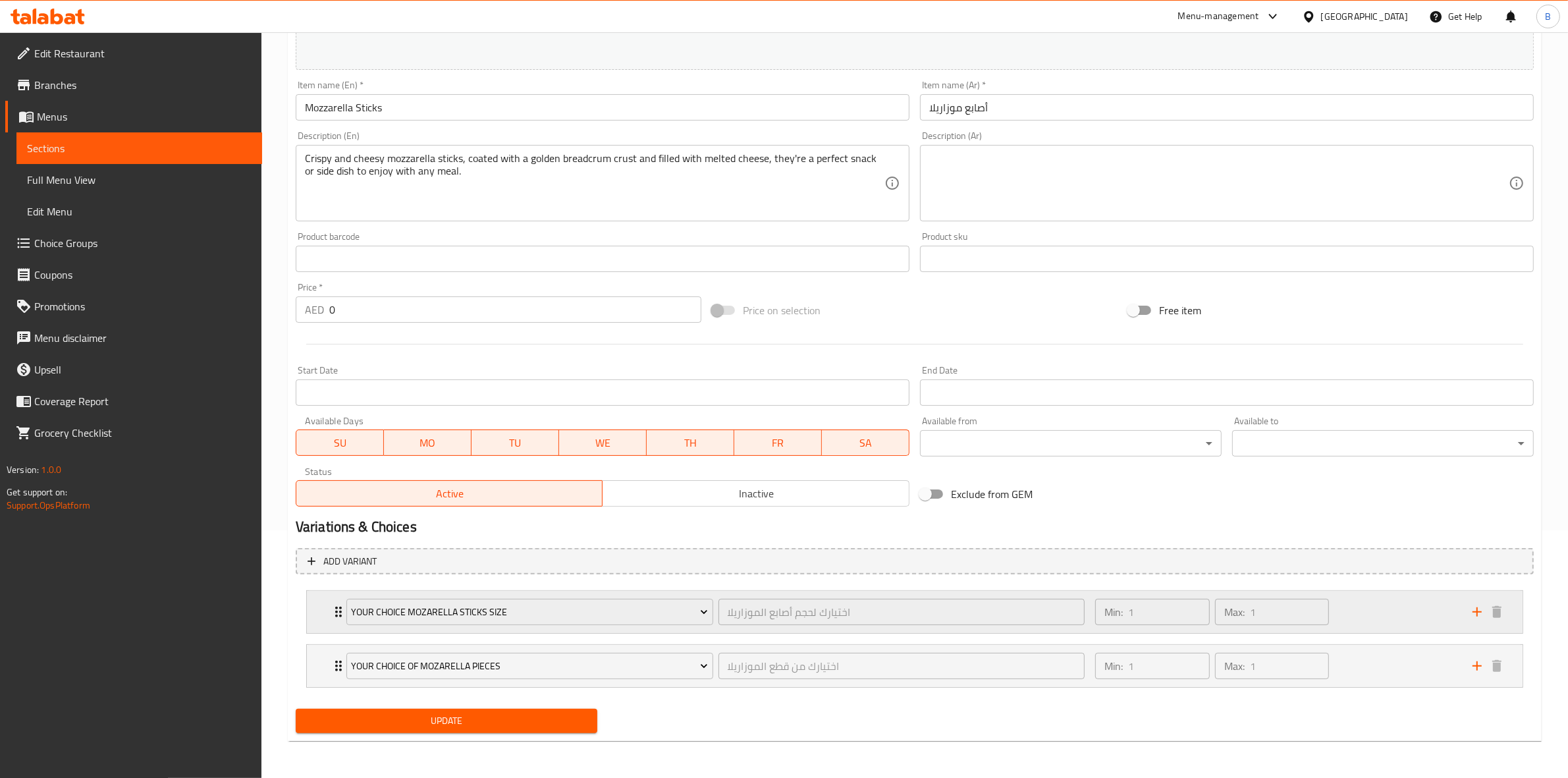
click at [310, 611] on div "your choice Mozarella sticks size اختيارك لحجم أصابع الموزاريلا ​ Min: 1 ​ Max:…" at bounding box center [914, 612] width 1216 height 42
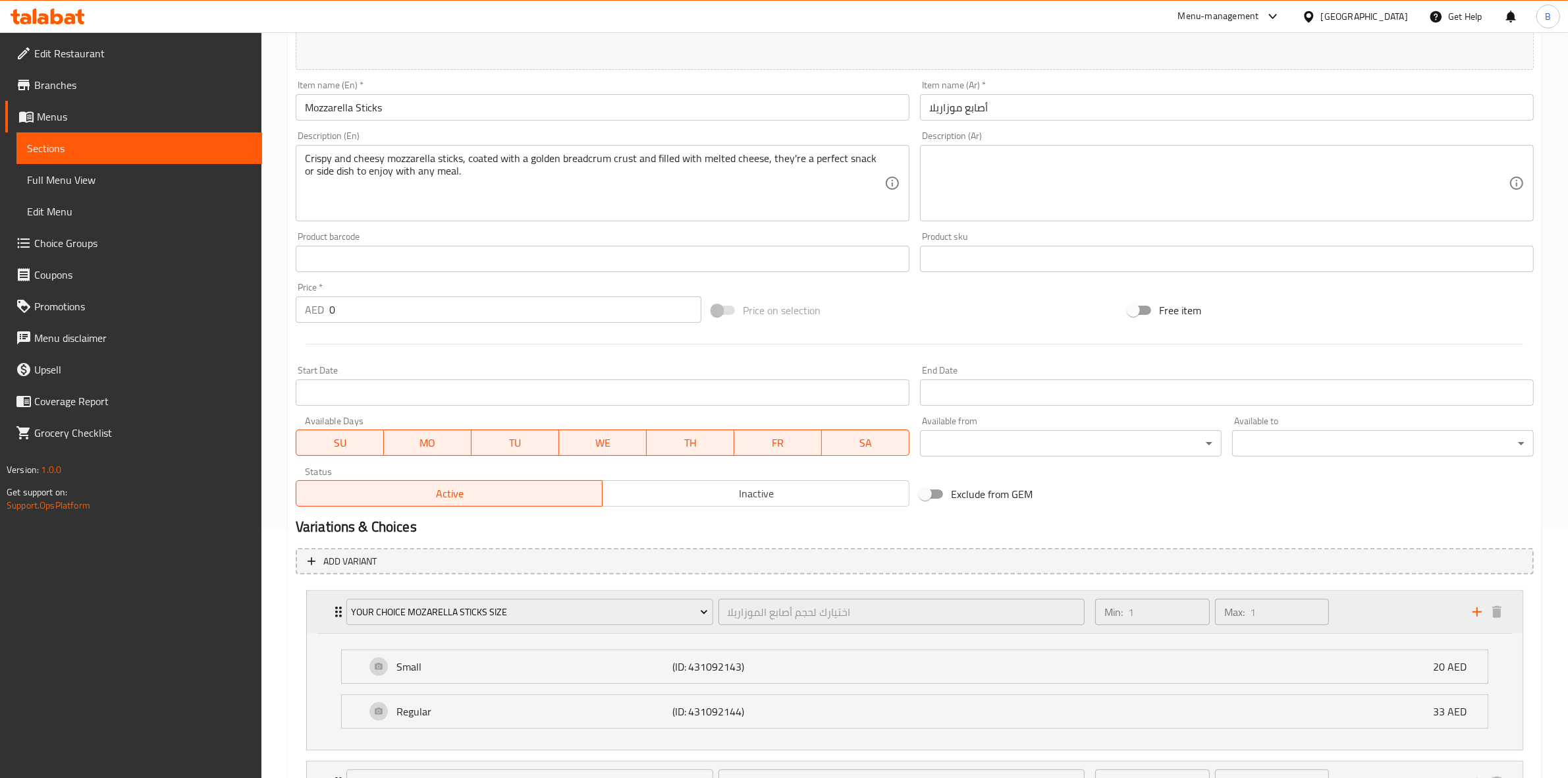
scroll to position [365, 0]
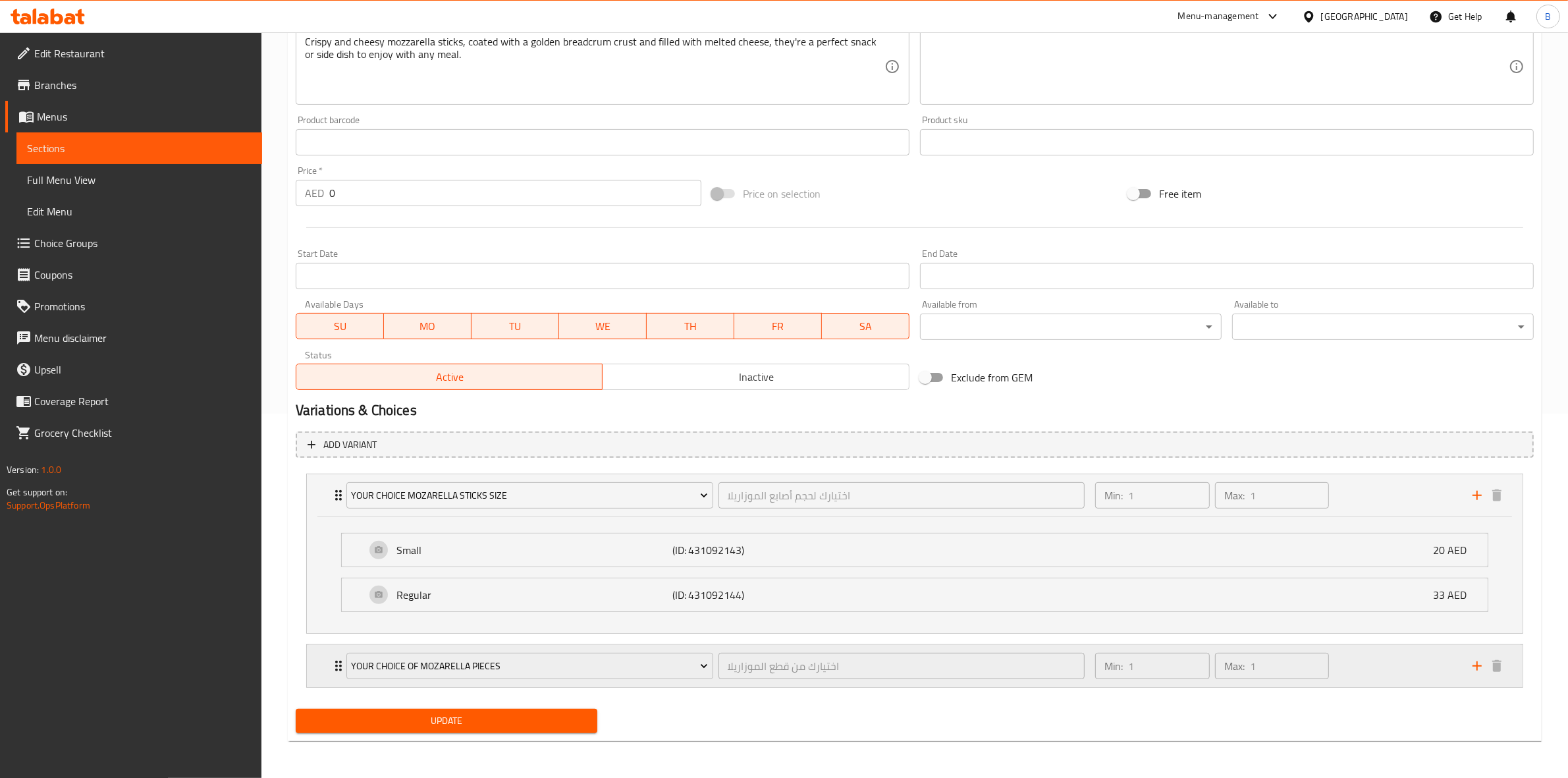
click at [318, 667] on div "your choice of Mozarella pieces اختيارك من قطع الموزاريلا ​ Min: 1 ​ Max: 1 ​" at bounding box center [914, 665] width 1216 height 42
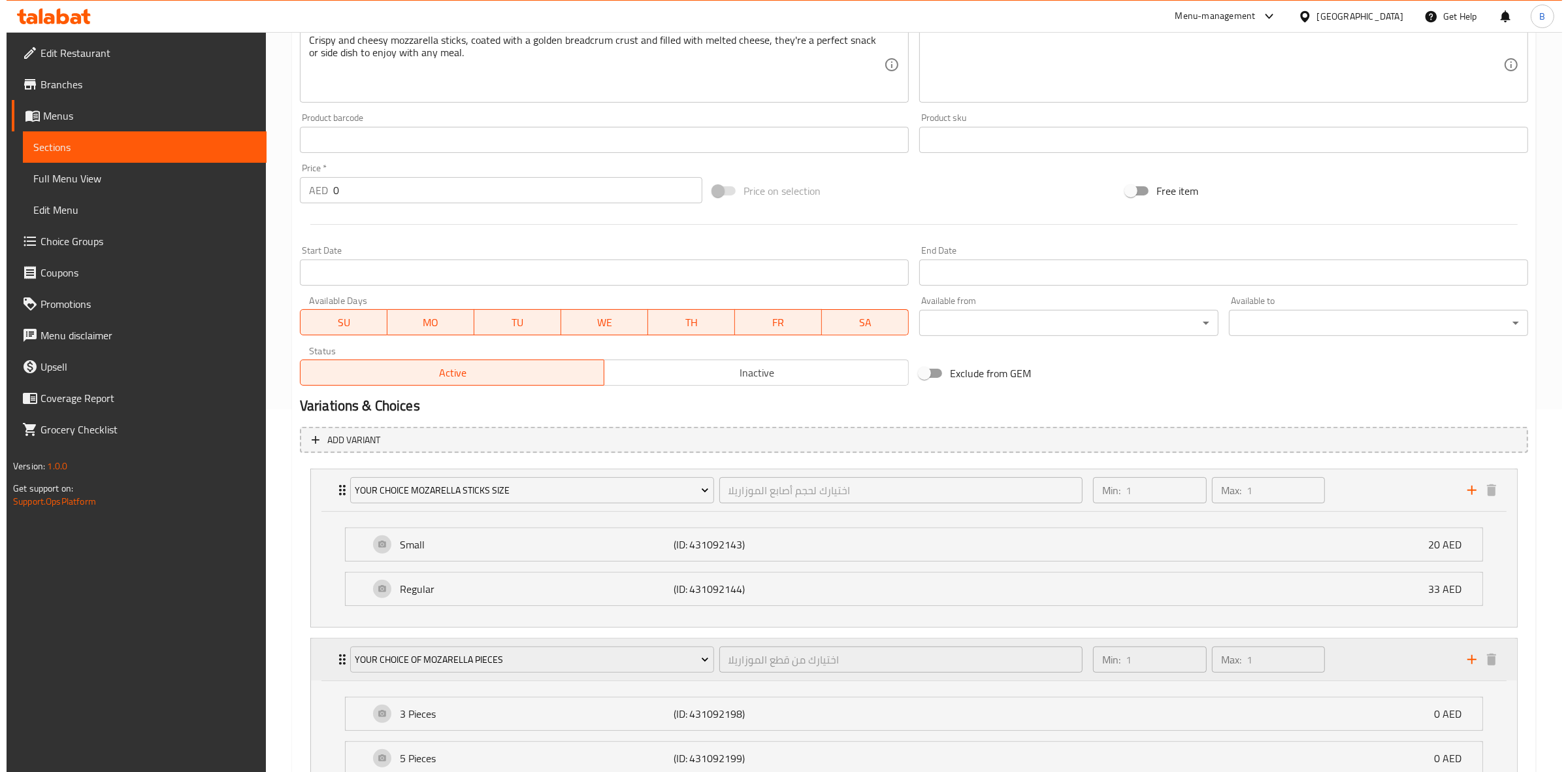
scroll to position [478, 0]
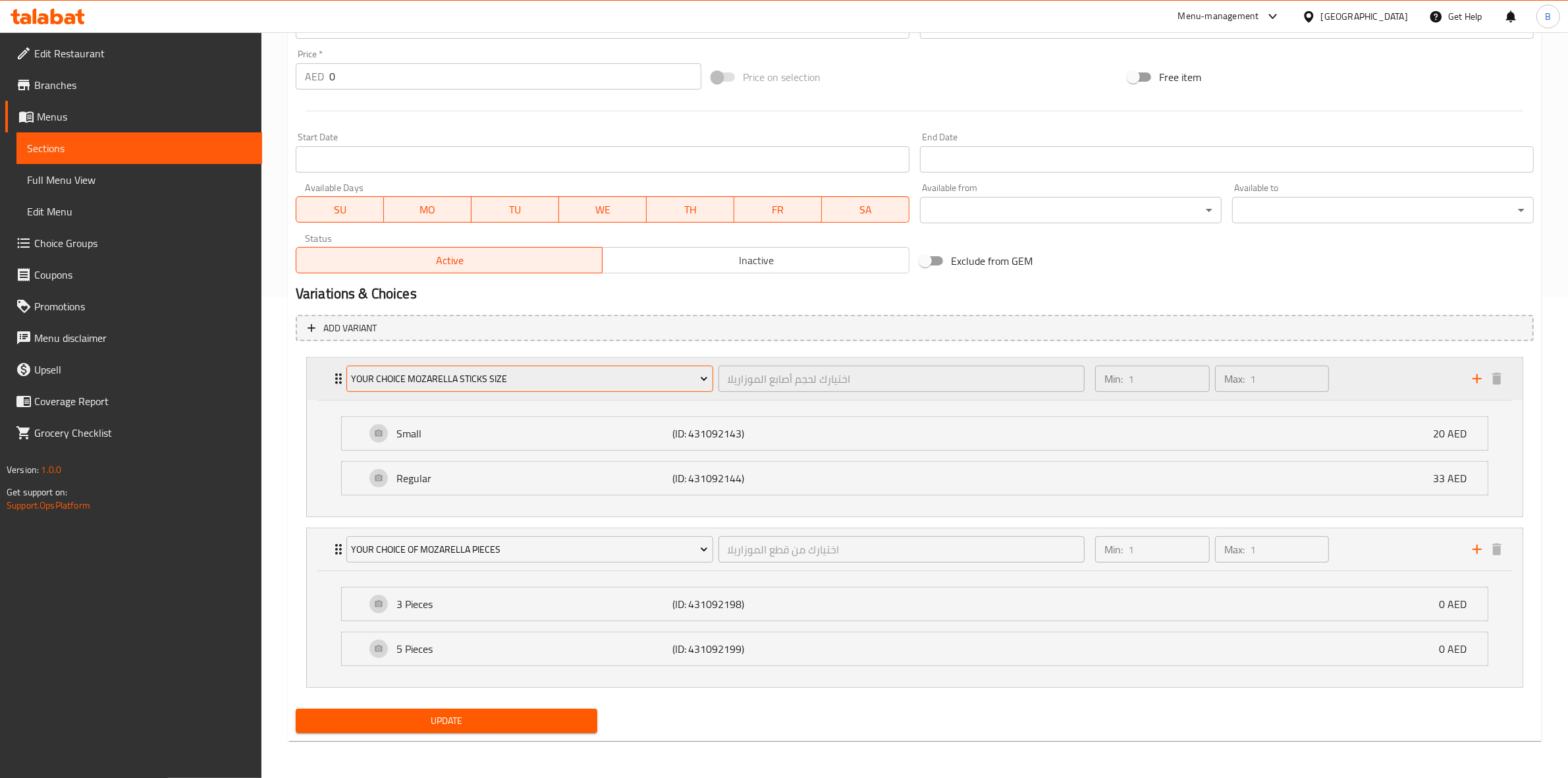
click at [696, 375] on span "your choice Mozarella sticks size" at bounding box center [529, 379] width 357 height 17
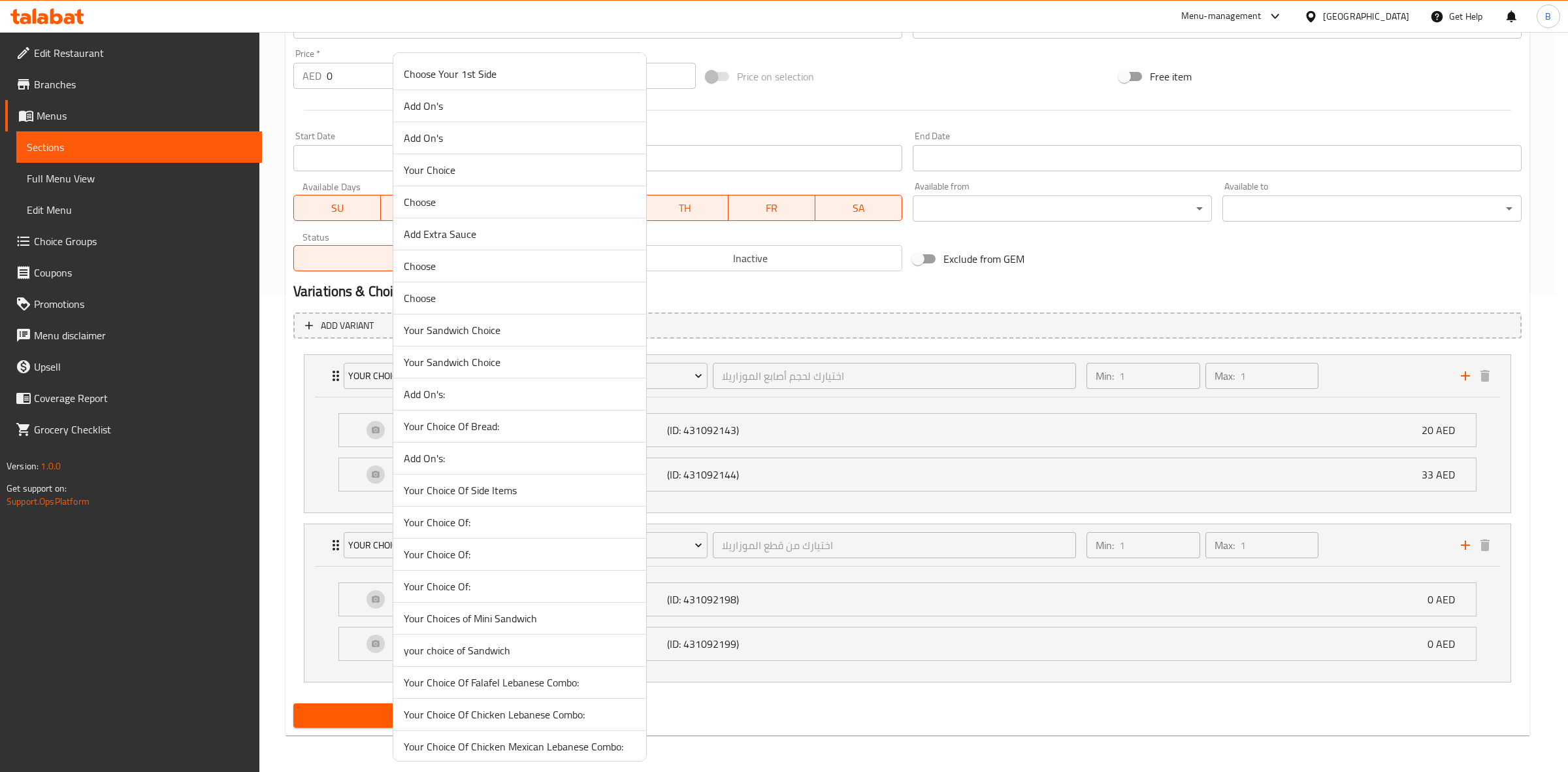
click at [561, 423] on span "Your Choice Of Bread:" at bounding box center [520, 426] width 232 height 16
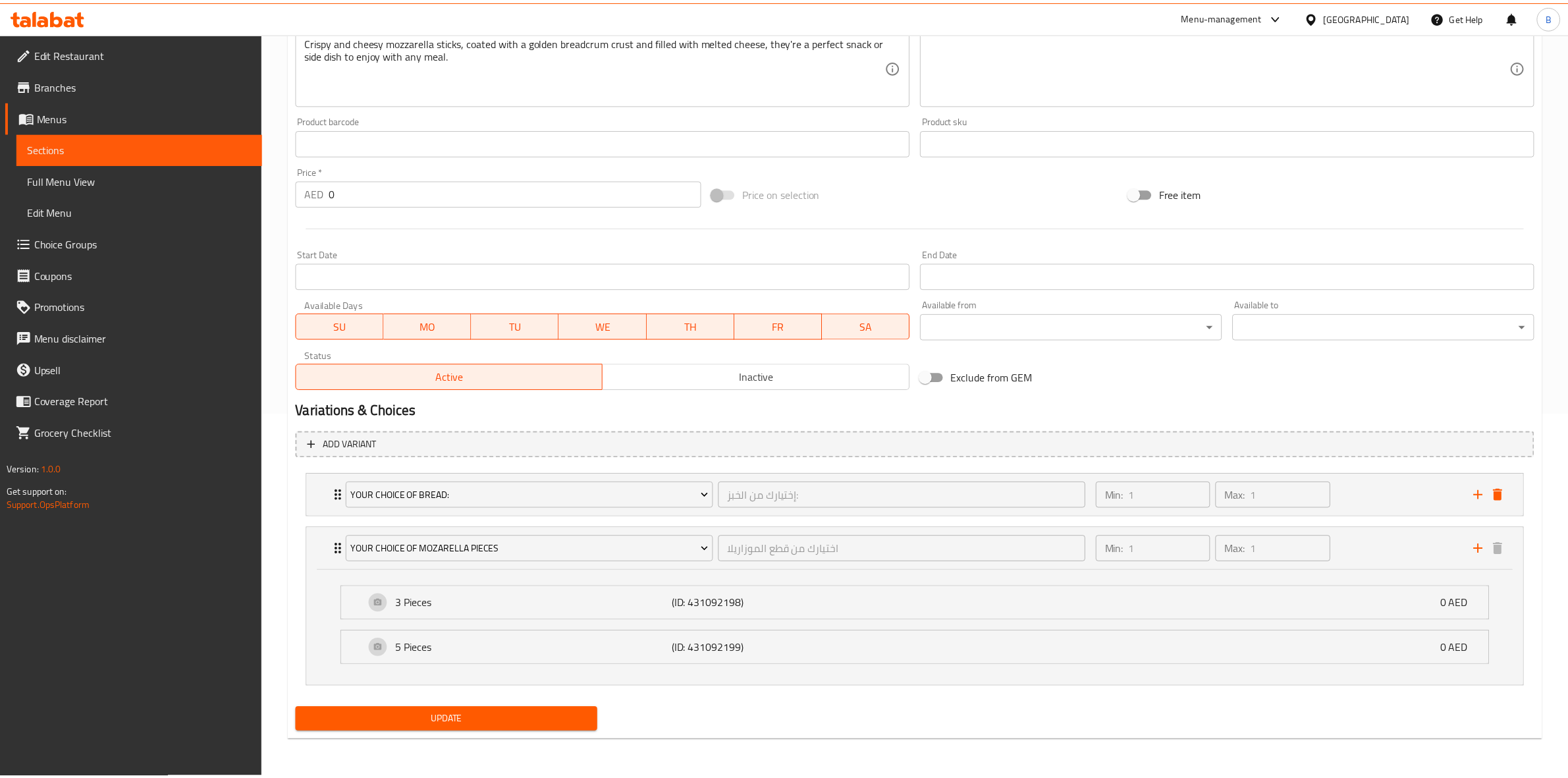
scroll to position [365, 0]
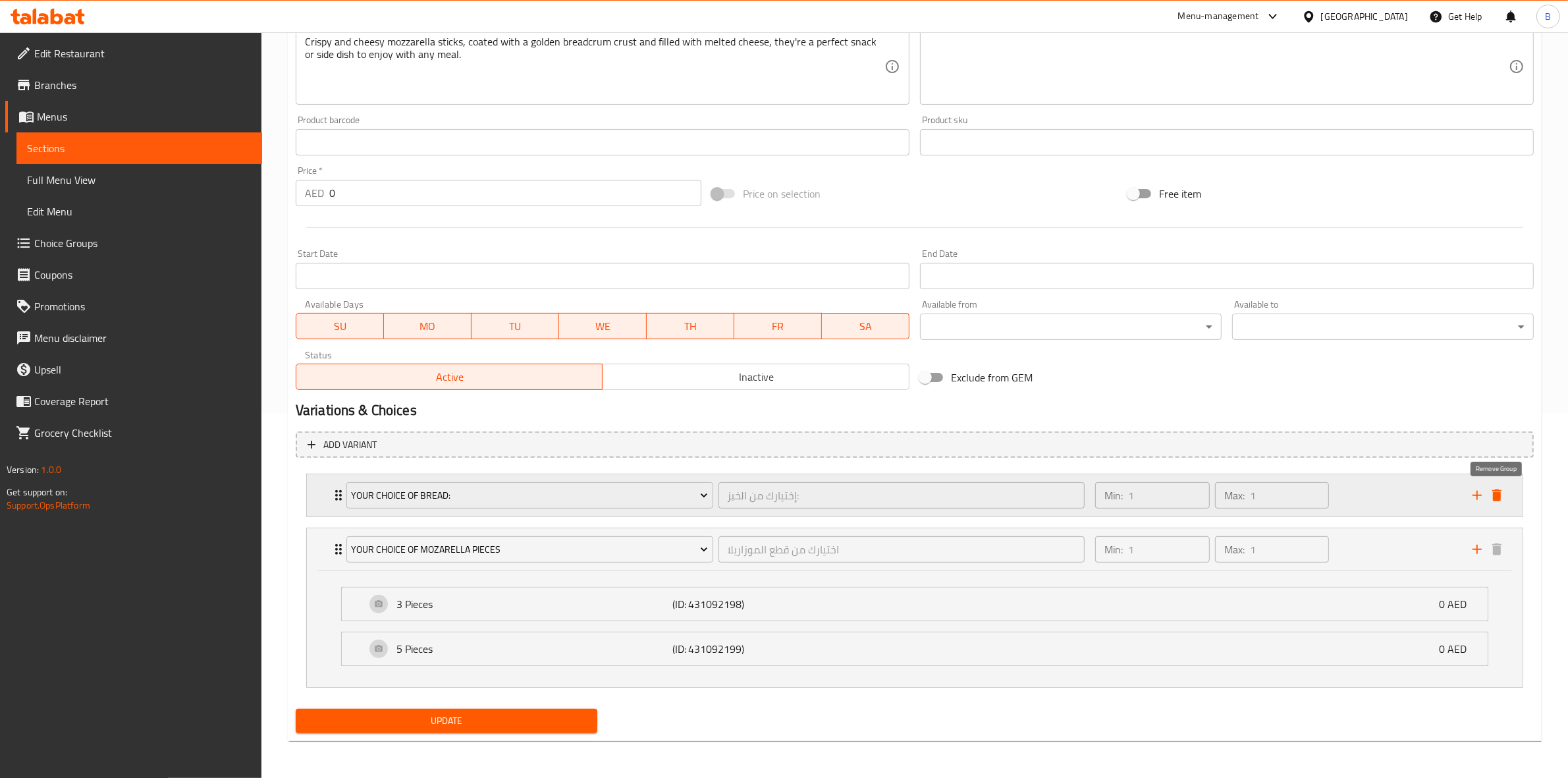
click at [1498, 501] on icon "delete" at bounding box center [1497, 495] width 16 height 16
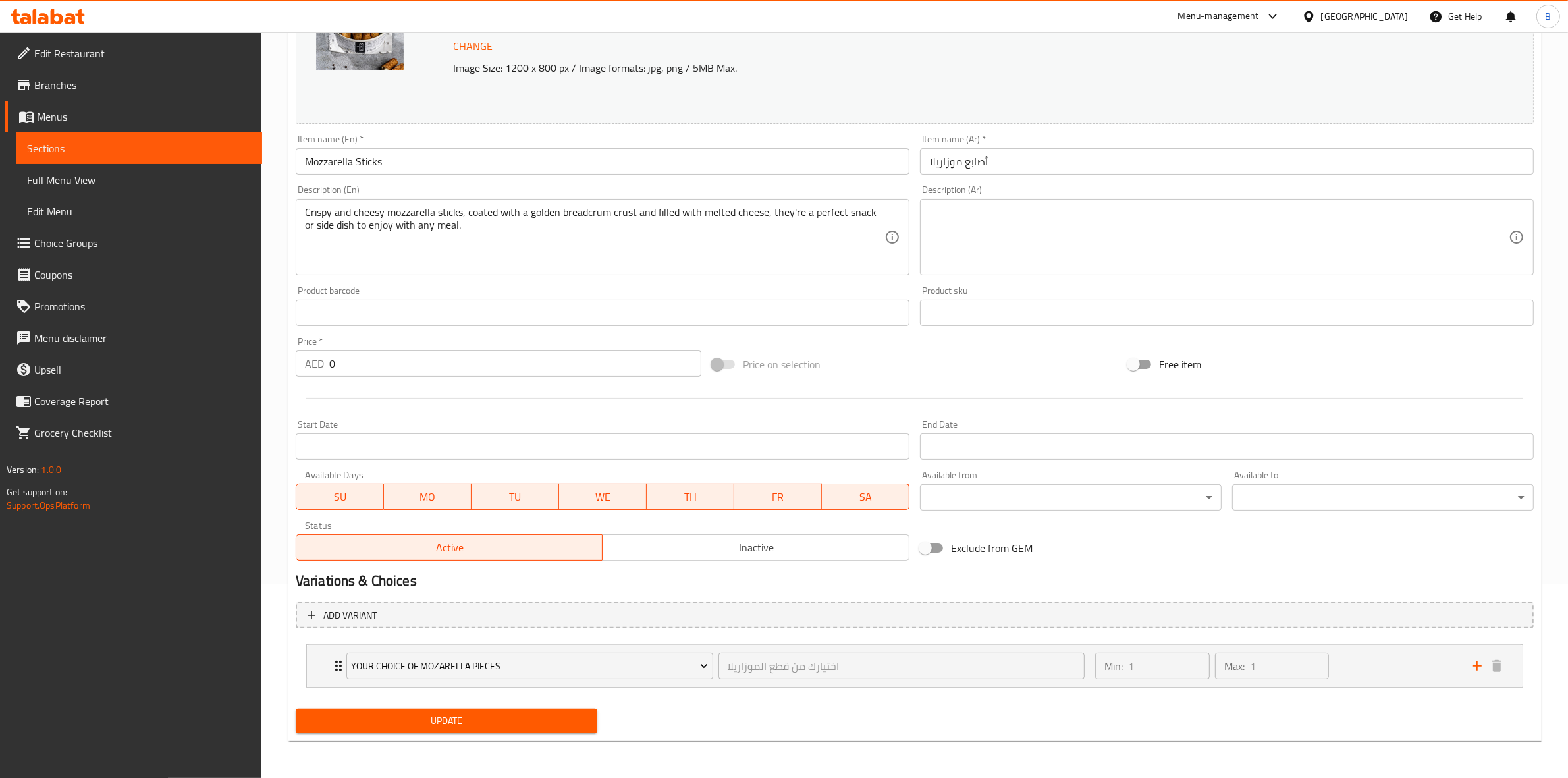
scroll to position [193, 0]
click at [458, 720] on span "Update" at bounding box center [446, 721] width 281 height 17
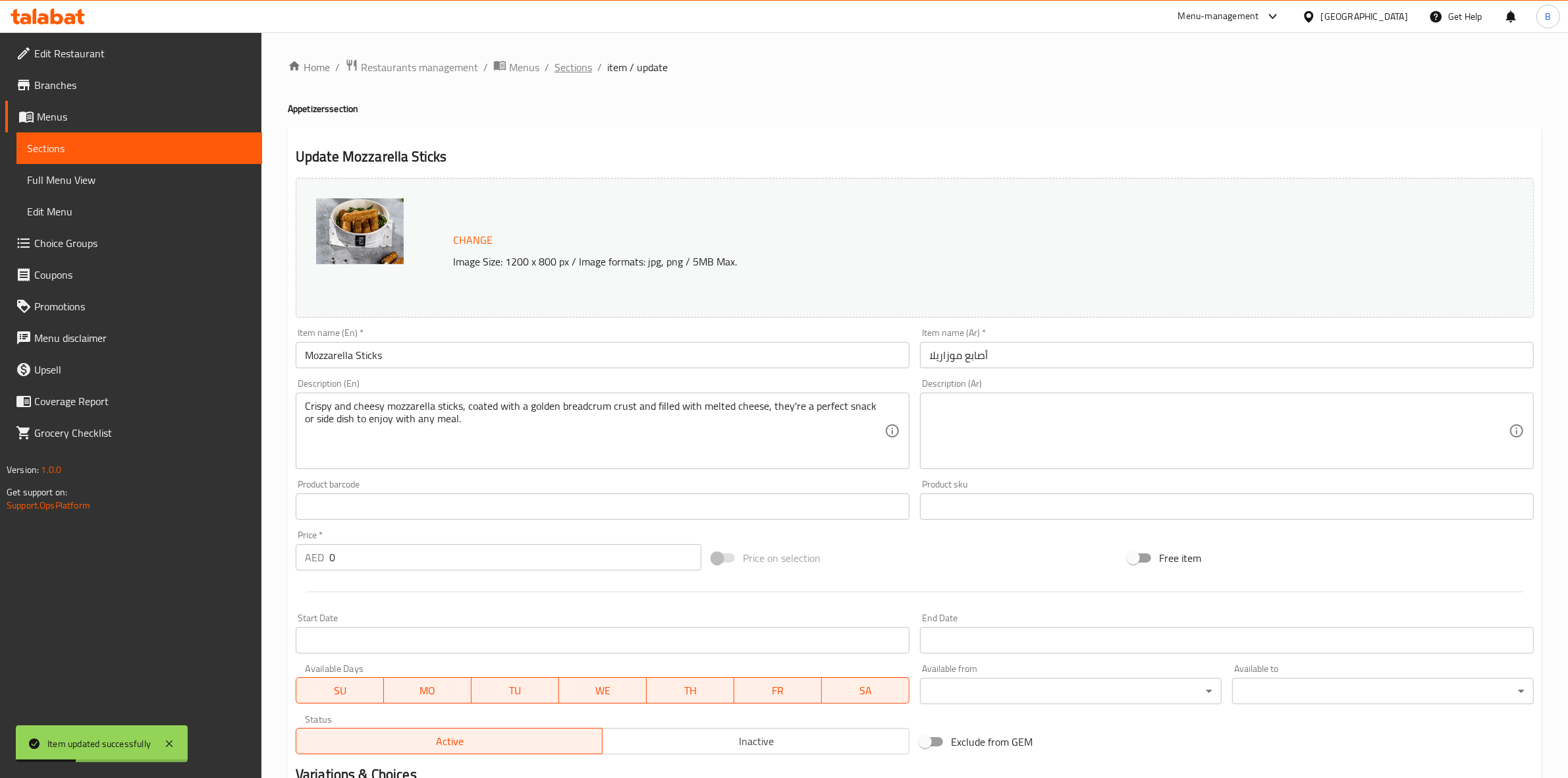
click at [563, 64] on span "Sections" at bounding box center [573, 67] width 38 height 16
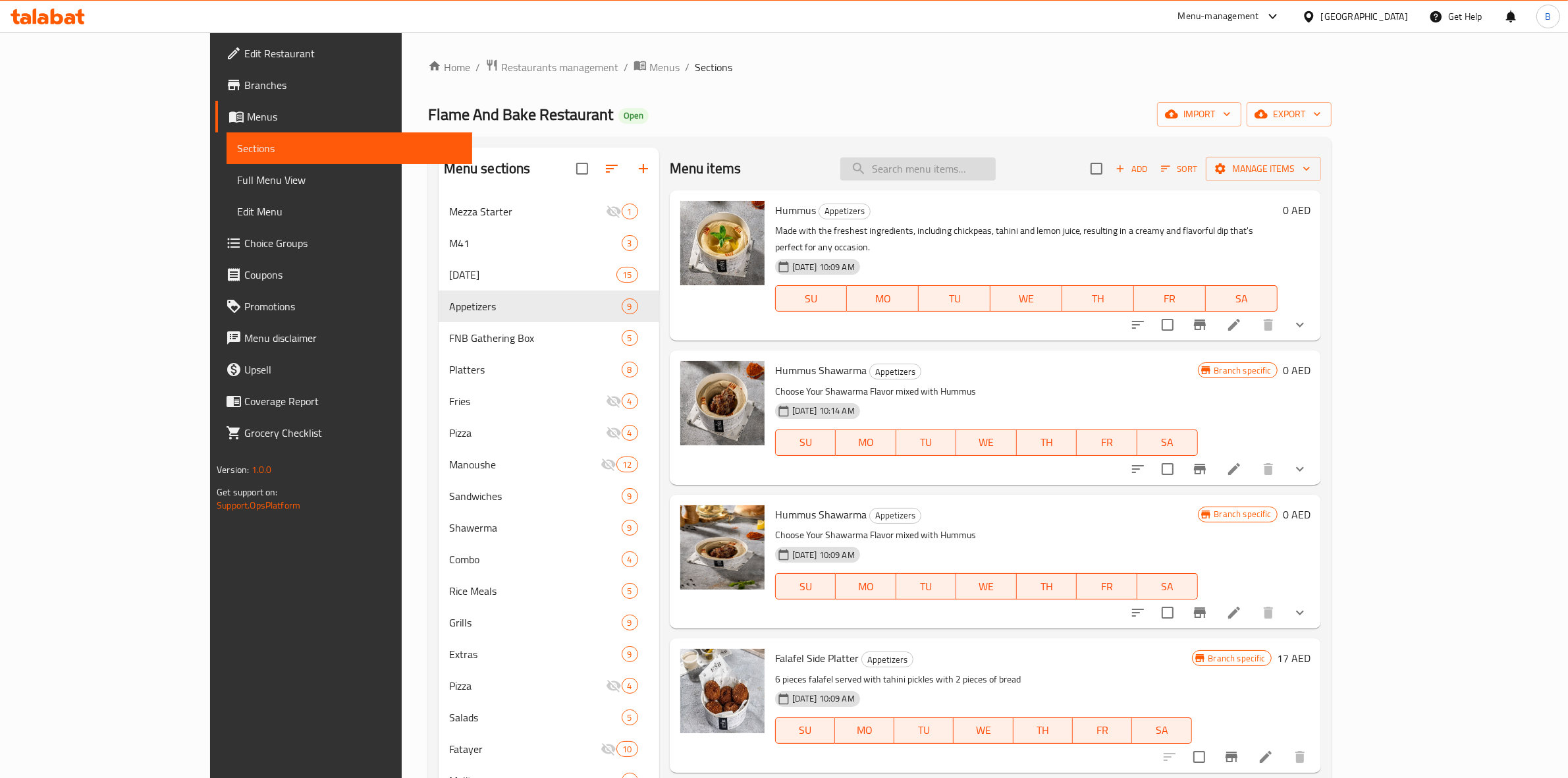
click at [933, 167] on input "search" at bounding box center [917, 169] width 155 height 23
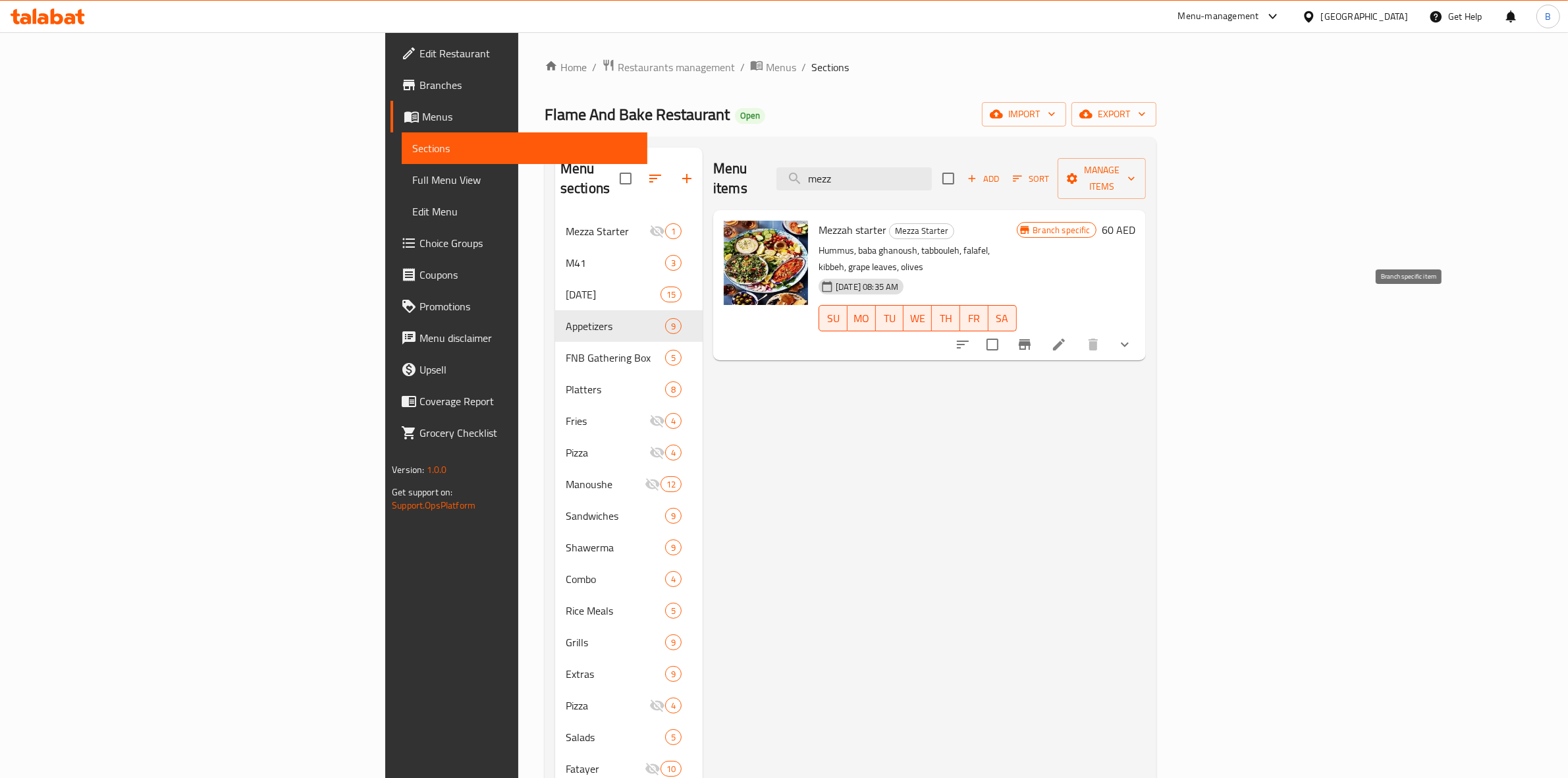
type input "mezz"
click at [1033, 336] on icon "Branch-specific-item" at bounding box center [1025, 344] width 16 height 16
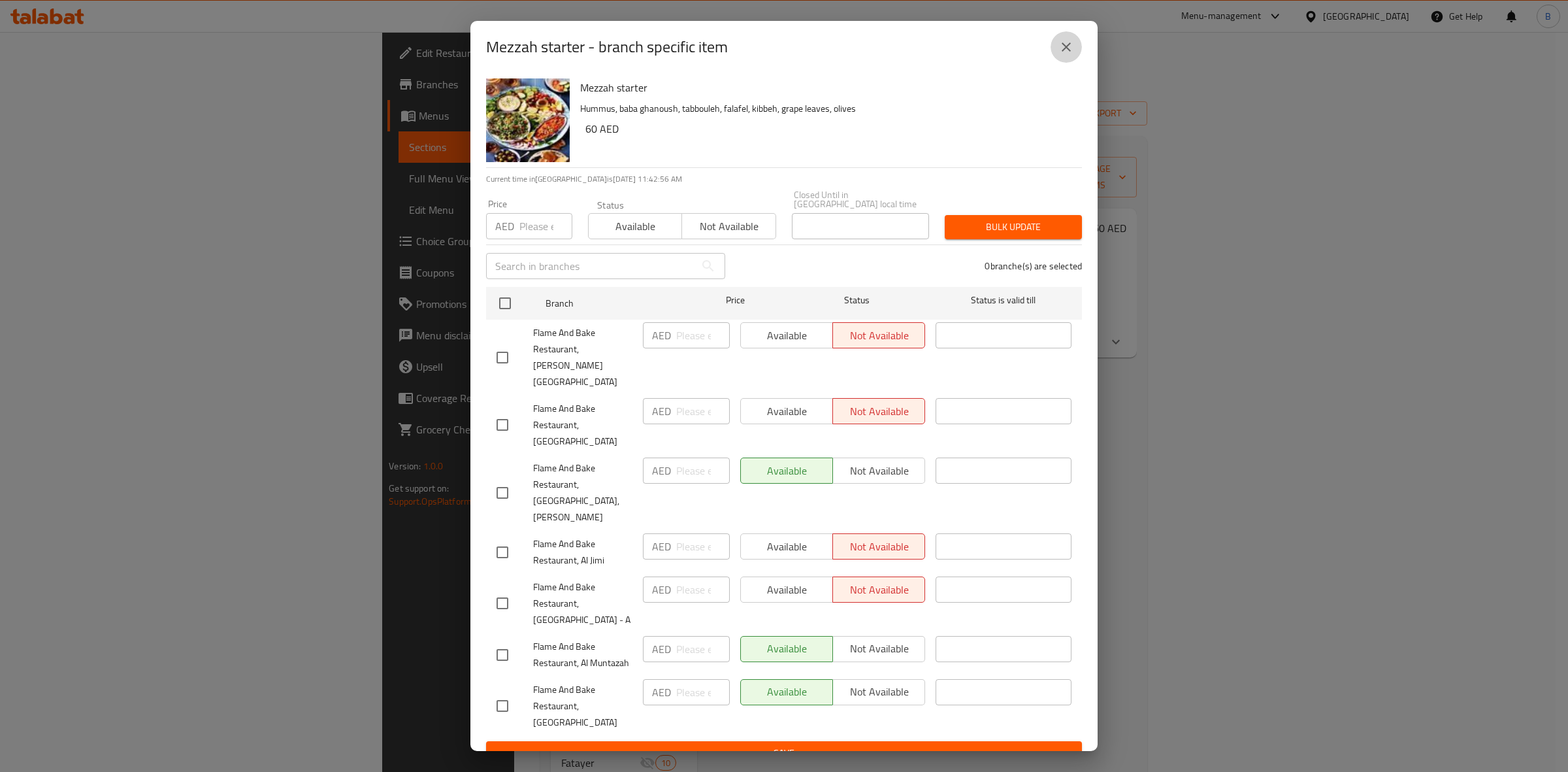
click at [1065, 55] on icon "close" at bounding box center [1066, 47] width 16 height 16
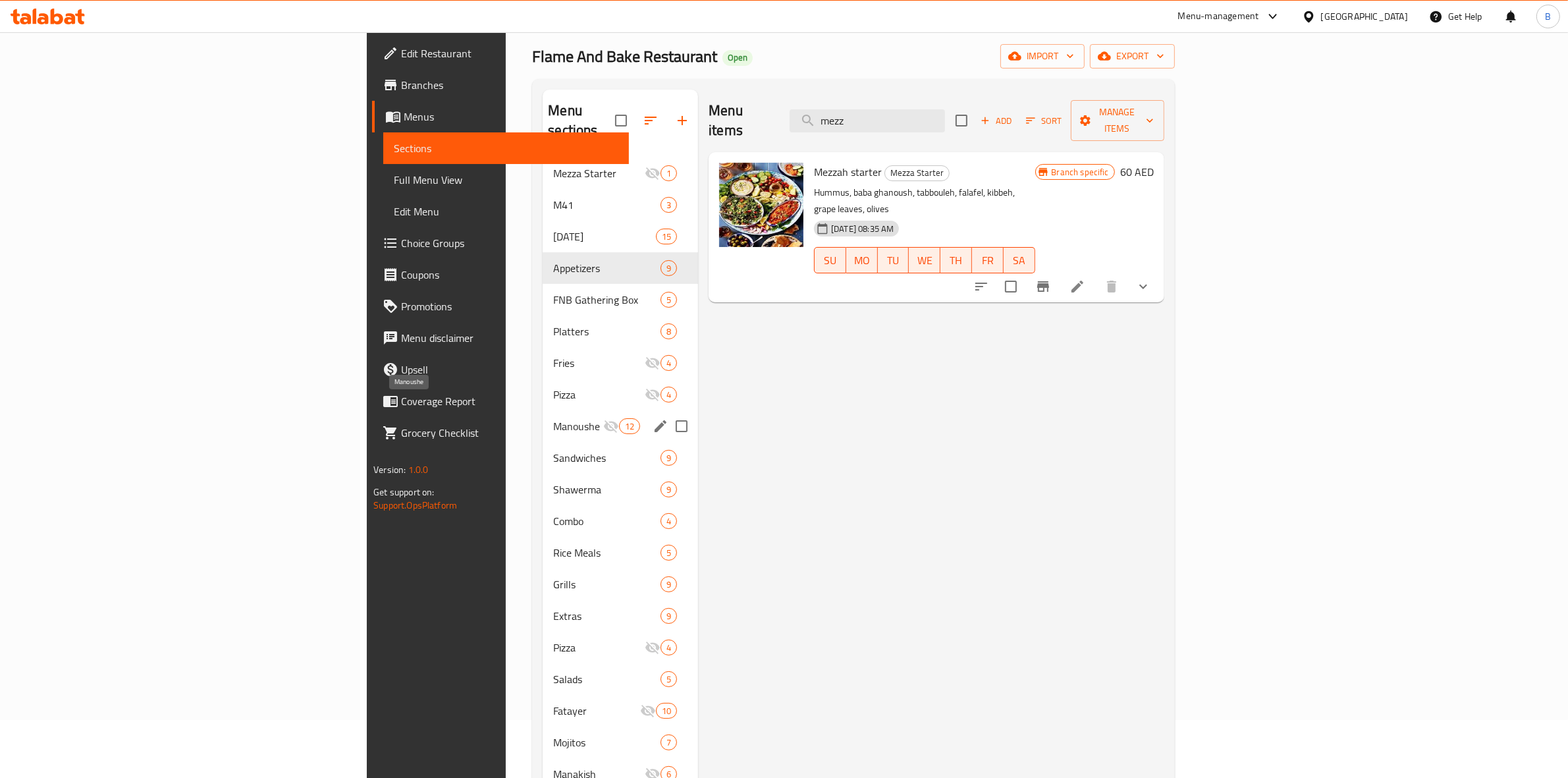
scroll to position [59, 0]
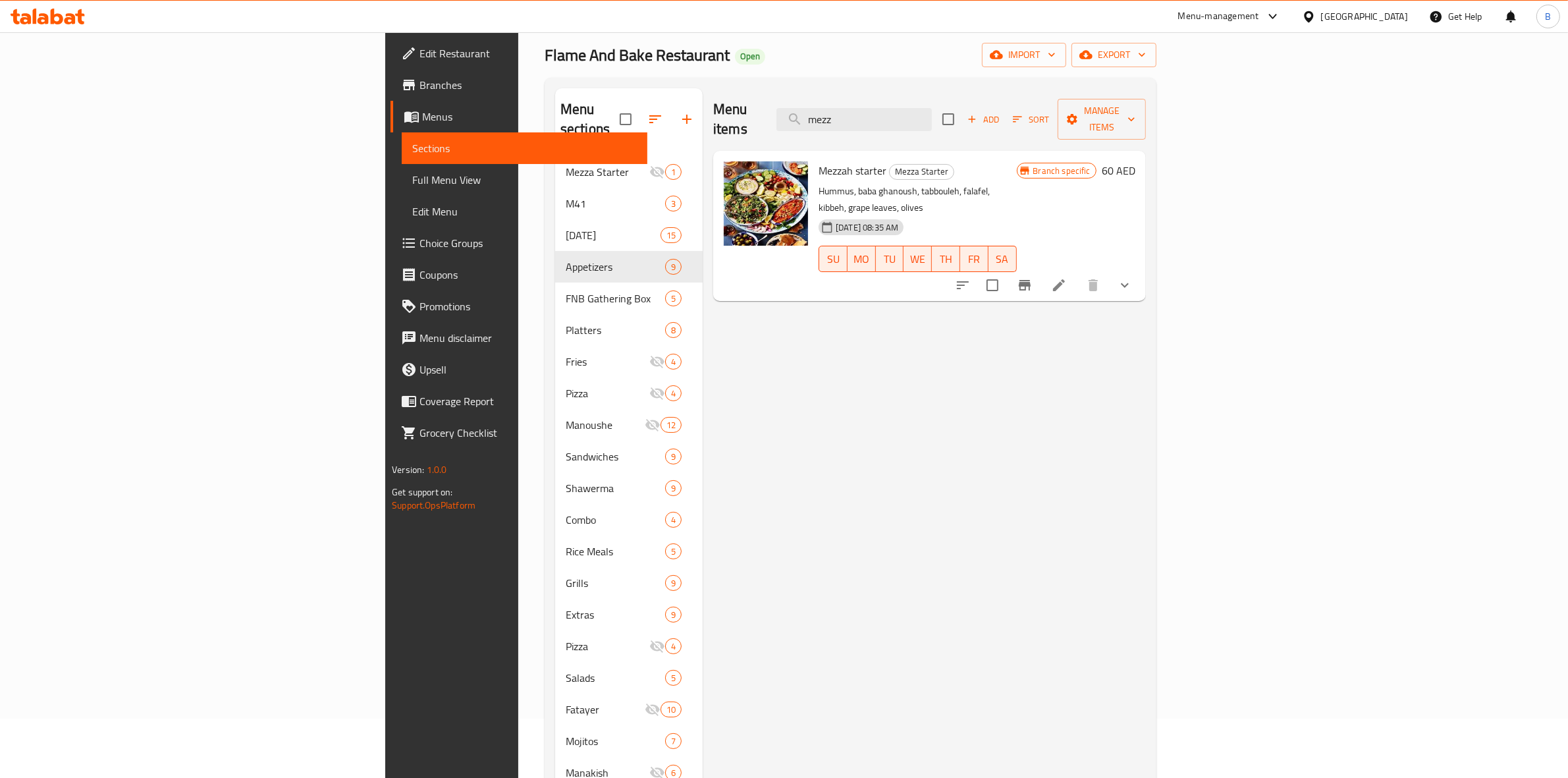
click at [1077, 274] on li at bounding box center [1059, 285] width 37 height 24
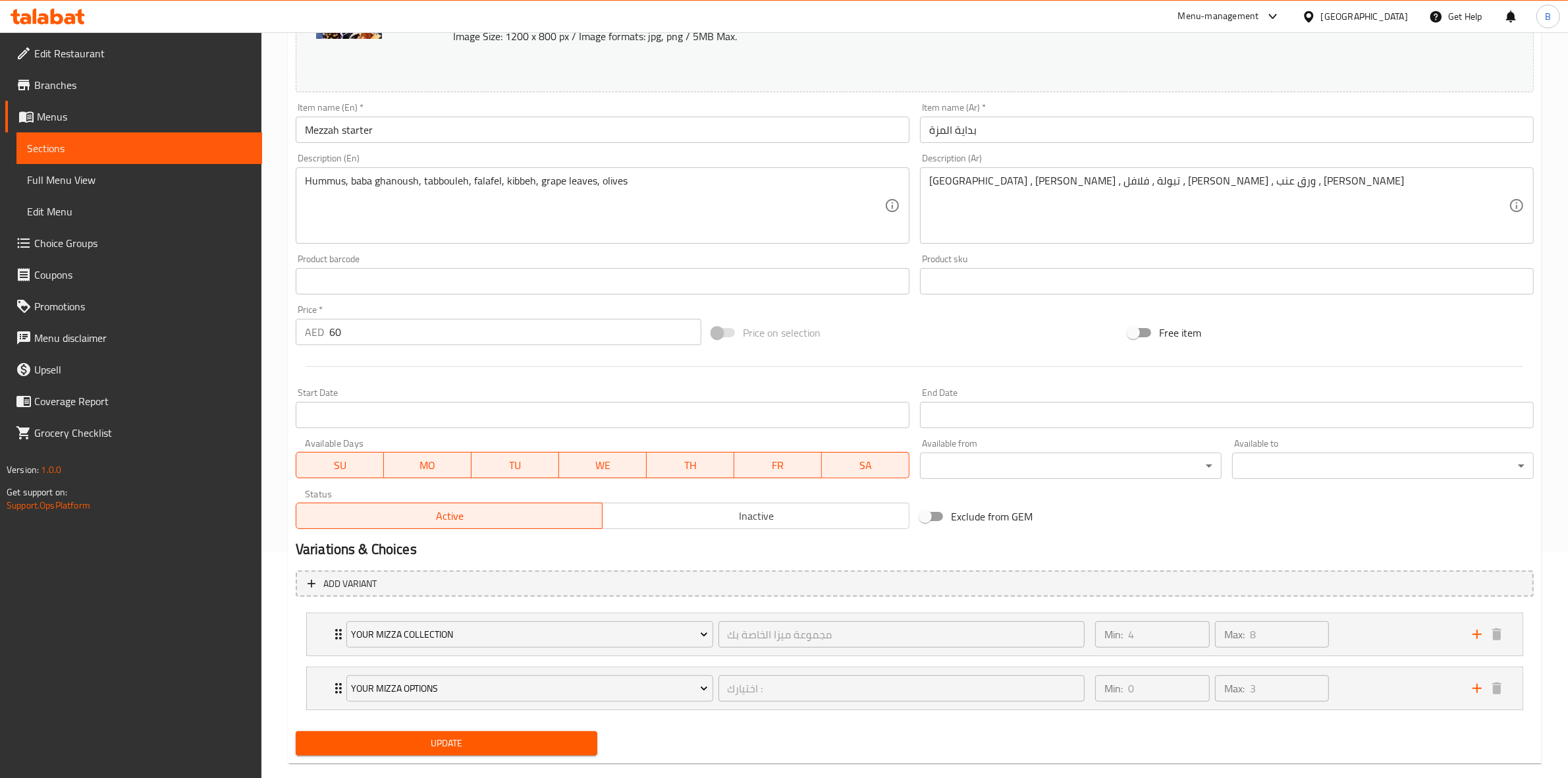
scroll to position [237, 0]
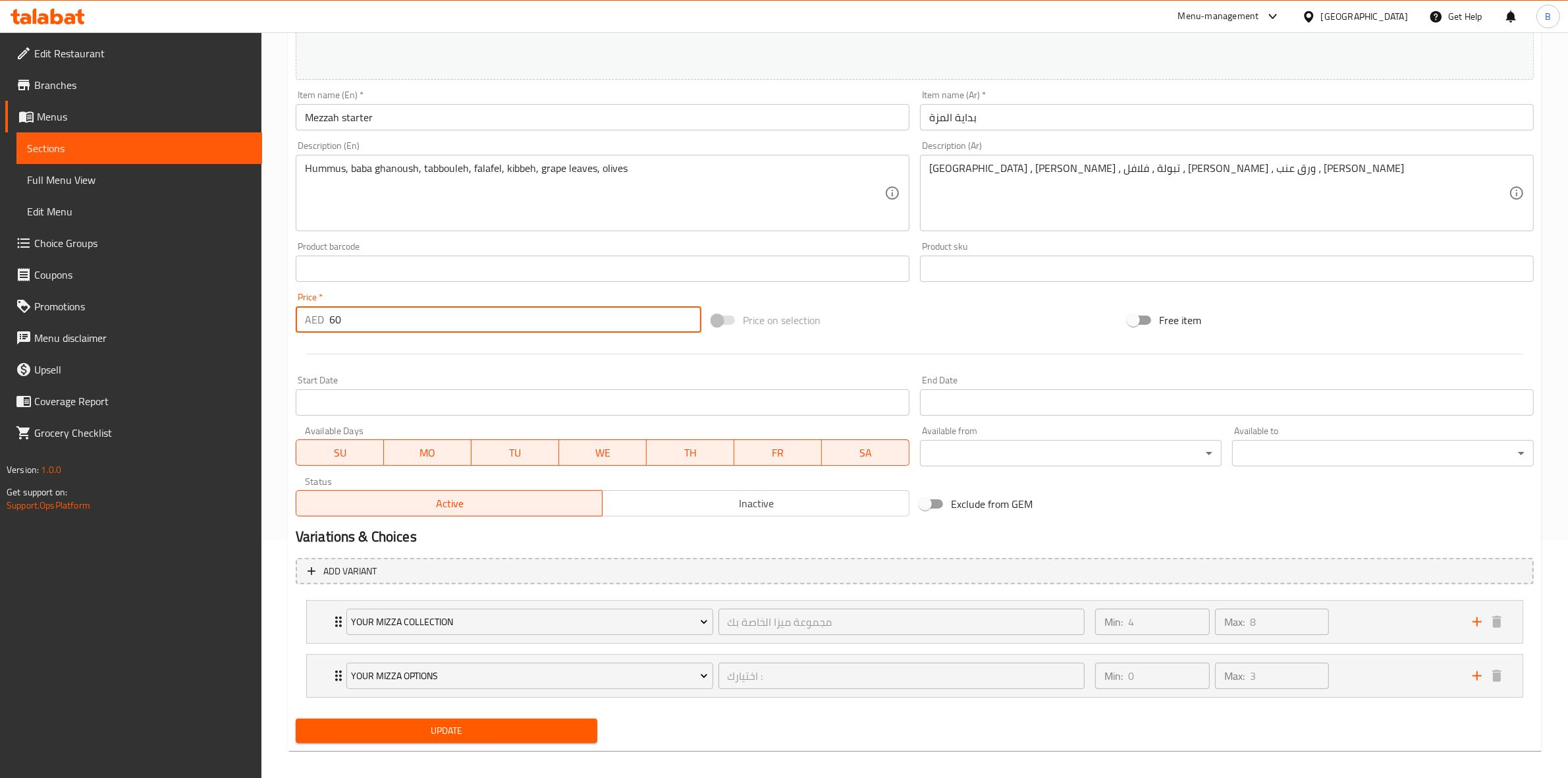
drag, startPoint x: 369, startPoint y: 320, endPoint x: 336, endPoint y: 323, distance: 33.1
click at [336, 323] on input "60" at bounding box center [515, 319] width 372 height 27
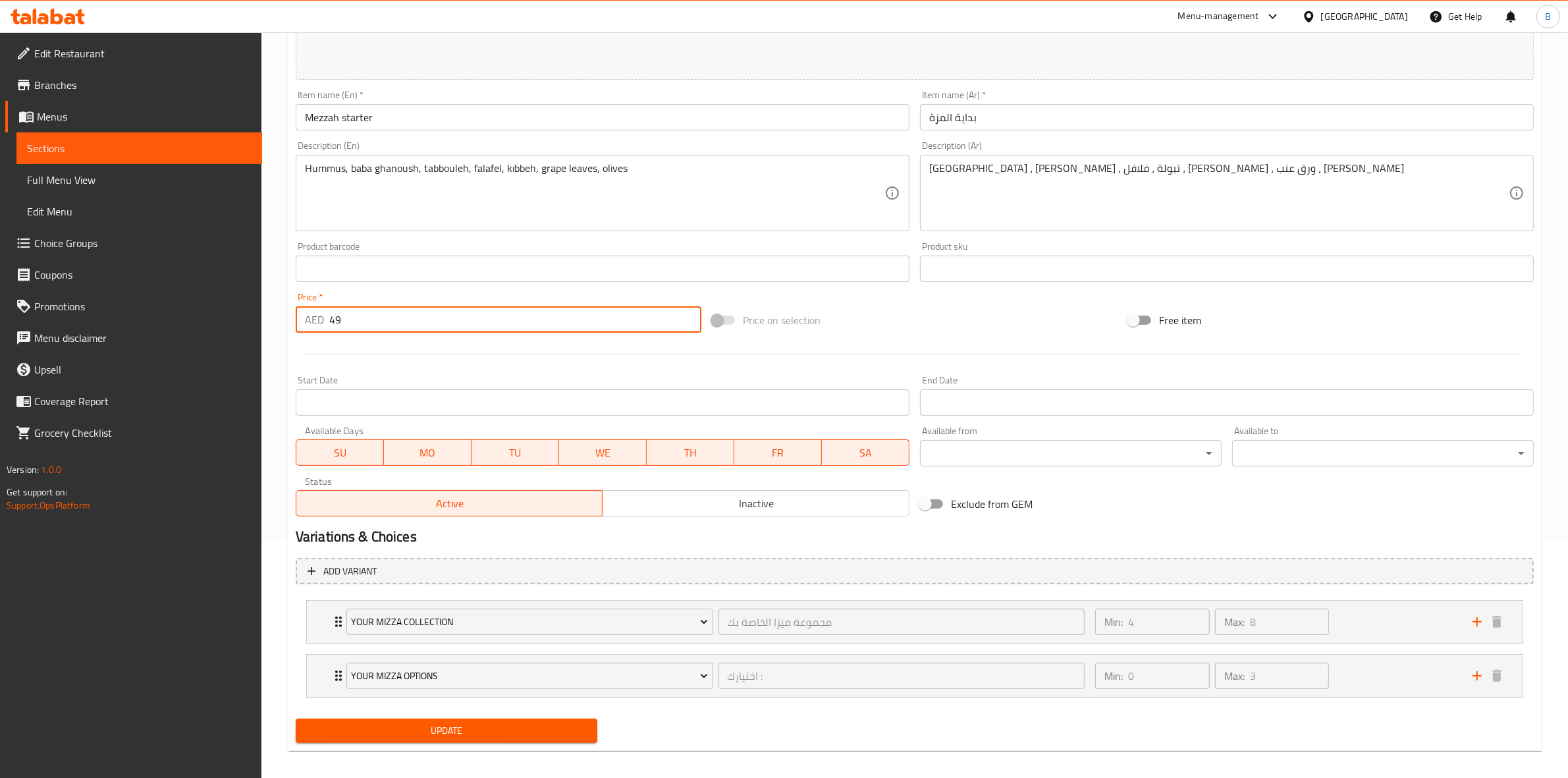
type input "49"
click at [592, 172] on textarea "Hummus, baba ghanoush, tabbouleh, falafel, kibbeh, grape leaves, olives" at bounding box center [595, 193] width 579 height 63
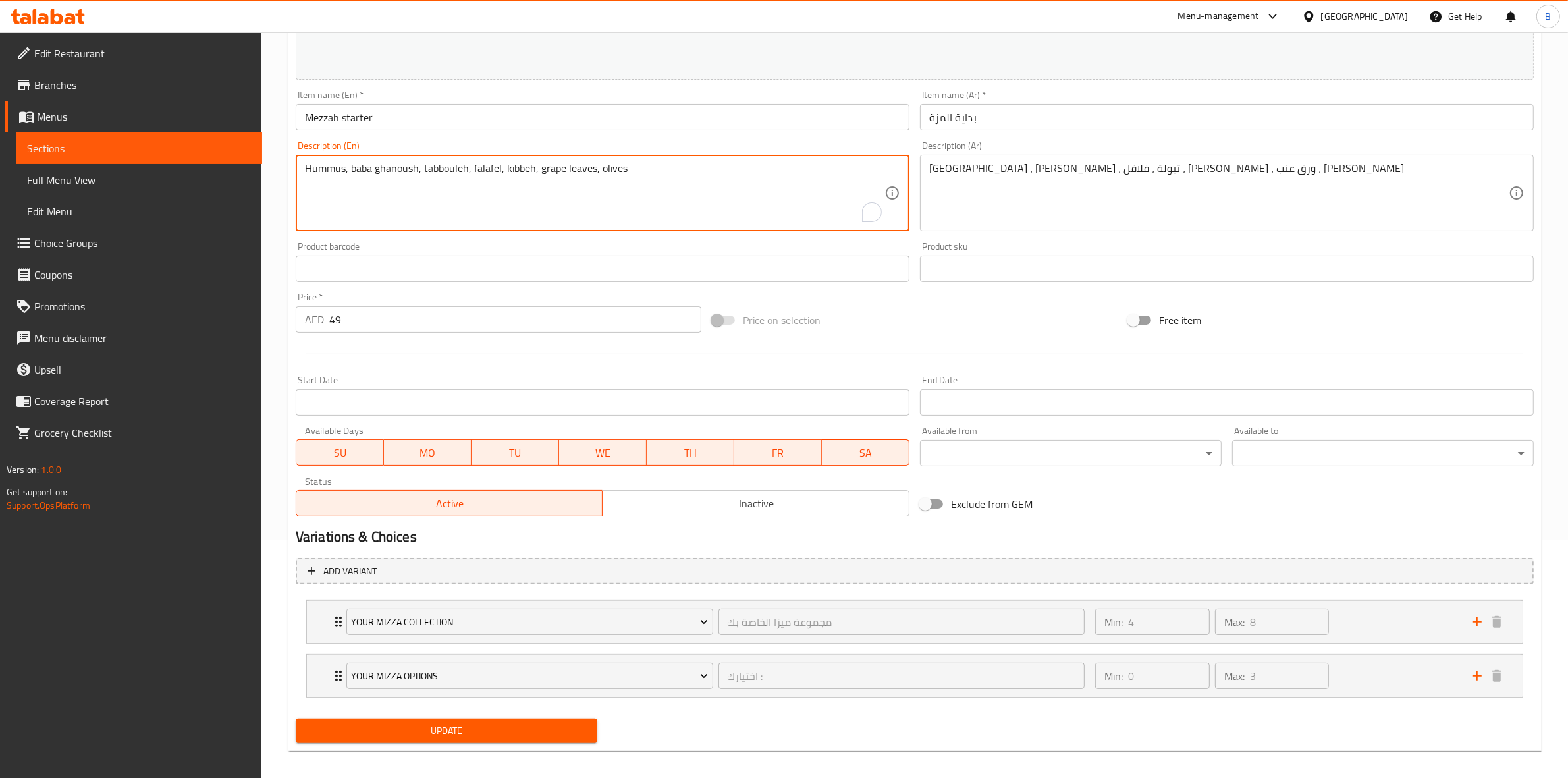
click at [592, 172] on textarea "Hummus, baba ghanoush, tabbouleh, falafel, kibbeh, grape leaves, olives" at bounding box center [595, 193] width 579 height 63
paste textarea "(2 Felafel, 2 Kebbeh, 2 Mozzarella, 2 Vine Leaves, French Fries) served in FNB …"
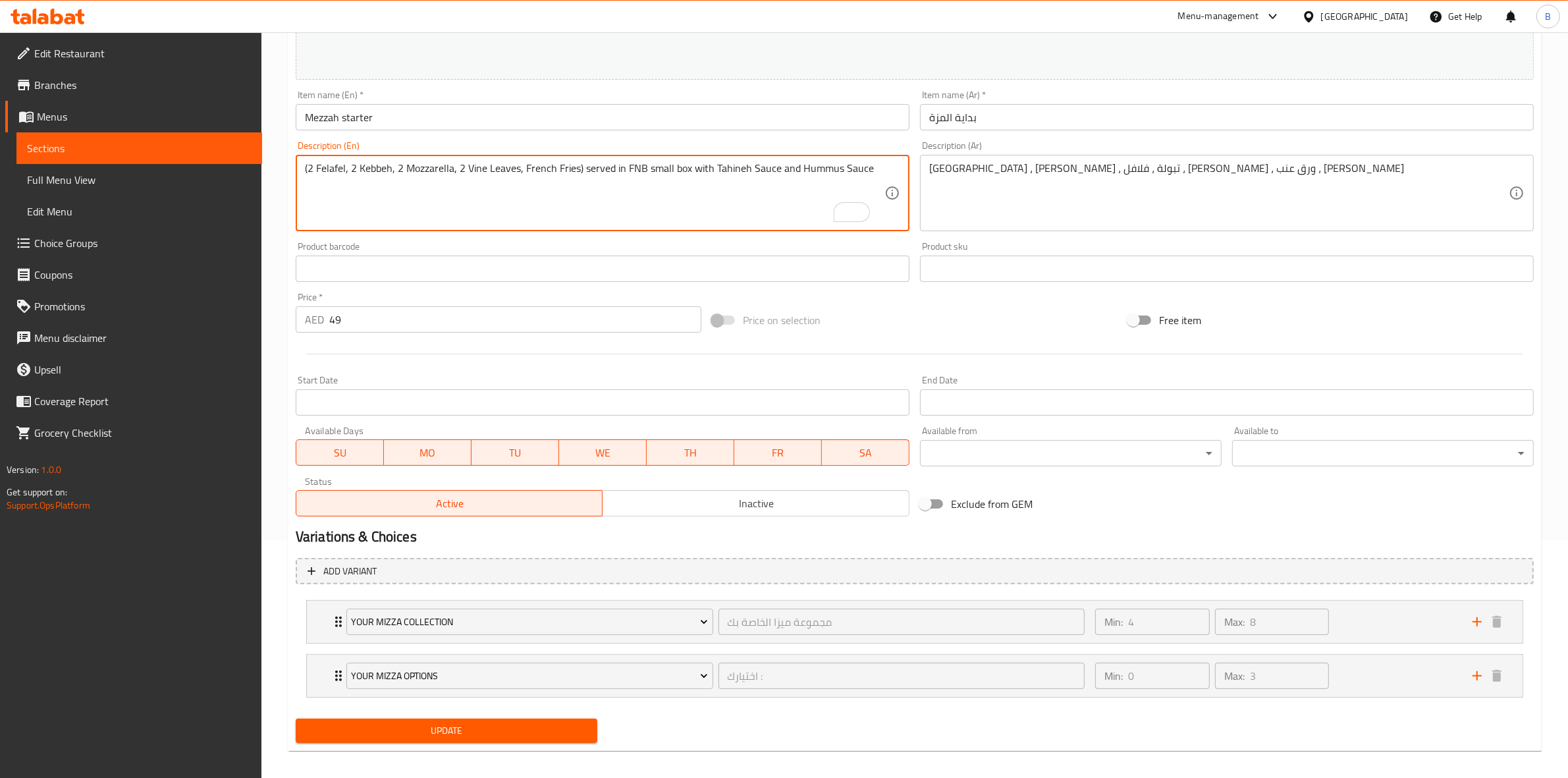
drag, startPoint x: 574, startPoint y: 191, endPoint x: 579, endPoint y: 406, distance: 215.1
click at [579, 406] on div "Change Image Size: 1200 x 800 px / Image formats: jpg, png / 5MB Max. Item name…" at bounding box center [914, 228] width 1248 height 587
click at [630, 170] on textarea "(2 Falafel, 2 Kebbeh, 2 Mozzarella, 2 Vine Leaves, French Fries) served in an F…" at bounding box center [595, 193] width 579 height 63
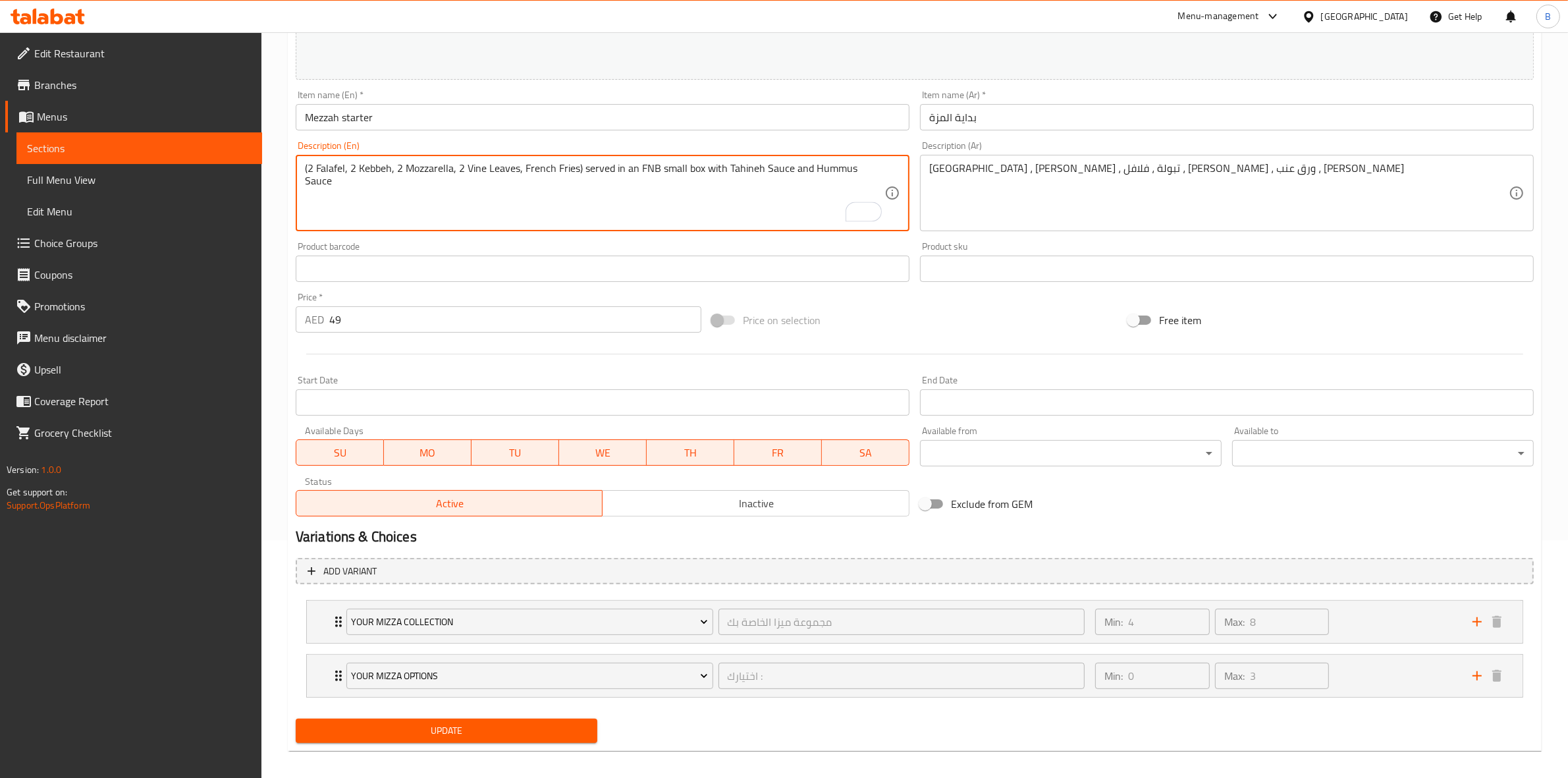
type textarea "(2 Falafel, 2 Kebbeh, 2 Mozzarella, 2 Vine Leaves, French Fries) served in FNB …"
click at [452, 179] on textarea "(2 Falafel, 2 Kebbeh, 2 Mozzarella, 2 Vine Leaves, French Fries) served in FNB …" at bounding box center [595, 193] width 579 height 63
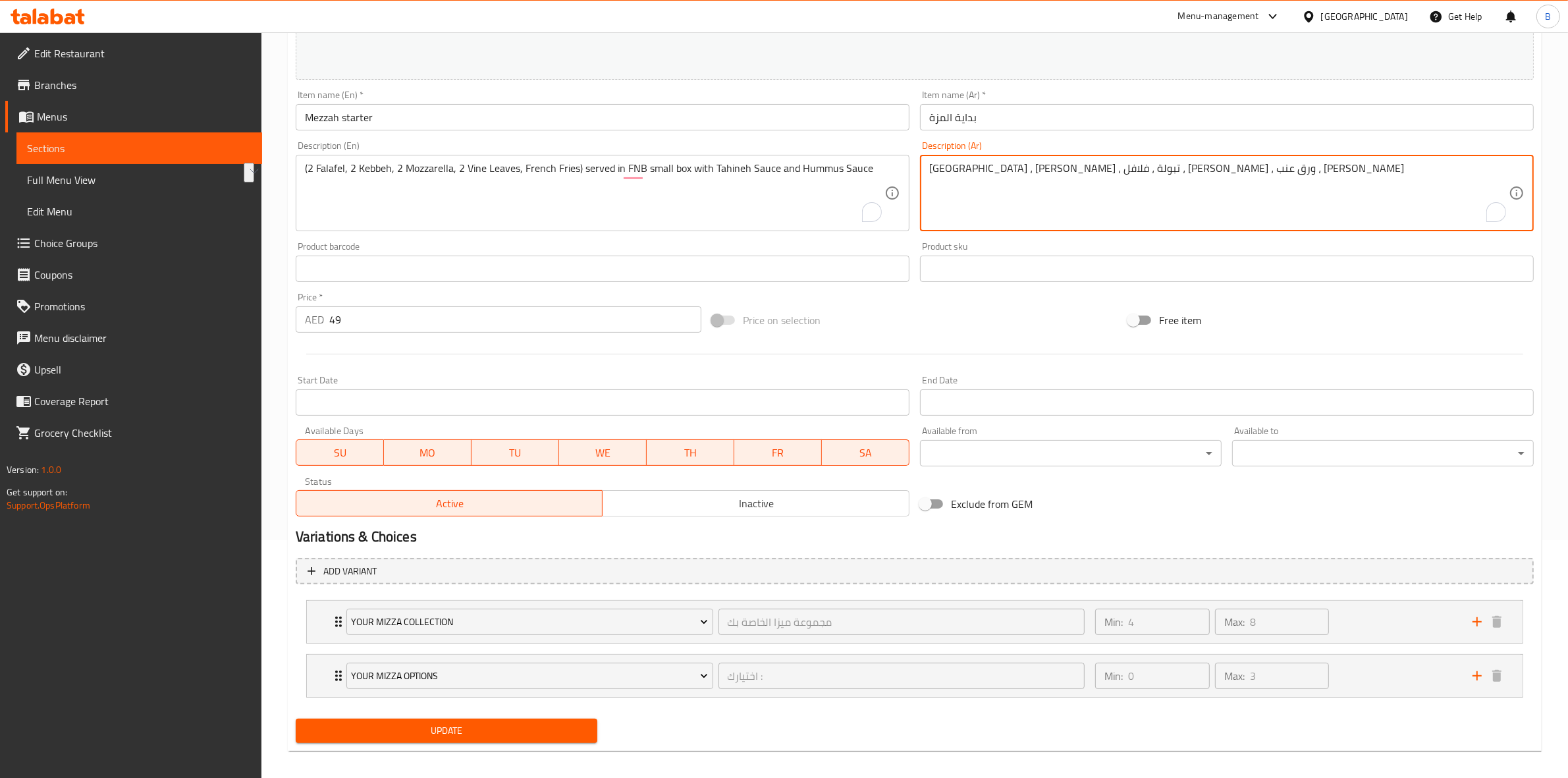
click at [1041, 177] on textarea "[GEOGRAPHIC_DATA] ، [PERSON_NAME] ، تبولة ، فلافل ، [PERSON_NAME] ، ورق عنب ، […" at bounding box center [1219, 193] width 579 height 63
paste textarea "(2 فلافل، 2 كبة، 2 موزاريلا، 2 ورق عنب، بطاطا مقلية) تقدم في علبة صغيرة مع صلصة…"
type textarea "(2 فلافل، 2 كبة، 2 موزاريلا، 2 ورق عنب، بطاطا مقلية) تقدم في علبة صغيرة مع صلصة…"
click at [329, 616] on div "Your Mizza Collection مجموعة ميزا الخاصة بك ​ Min: 4 ​ Max: 8 ​" at bounding box center [914, 621] width 1216 height 42
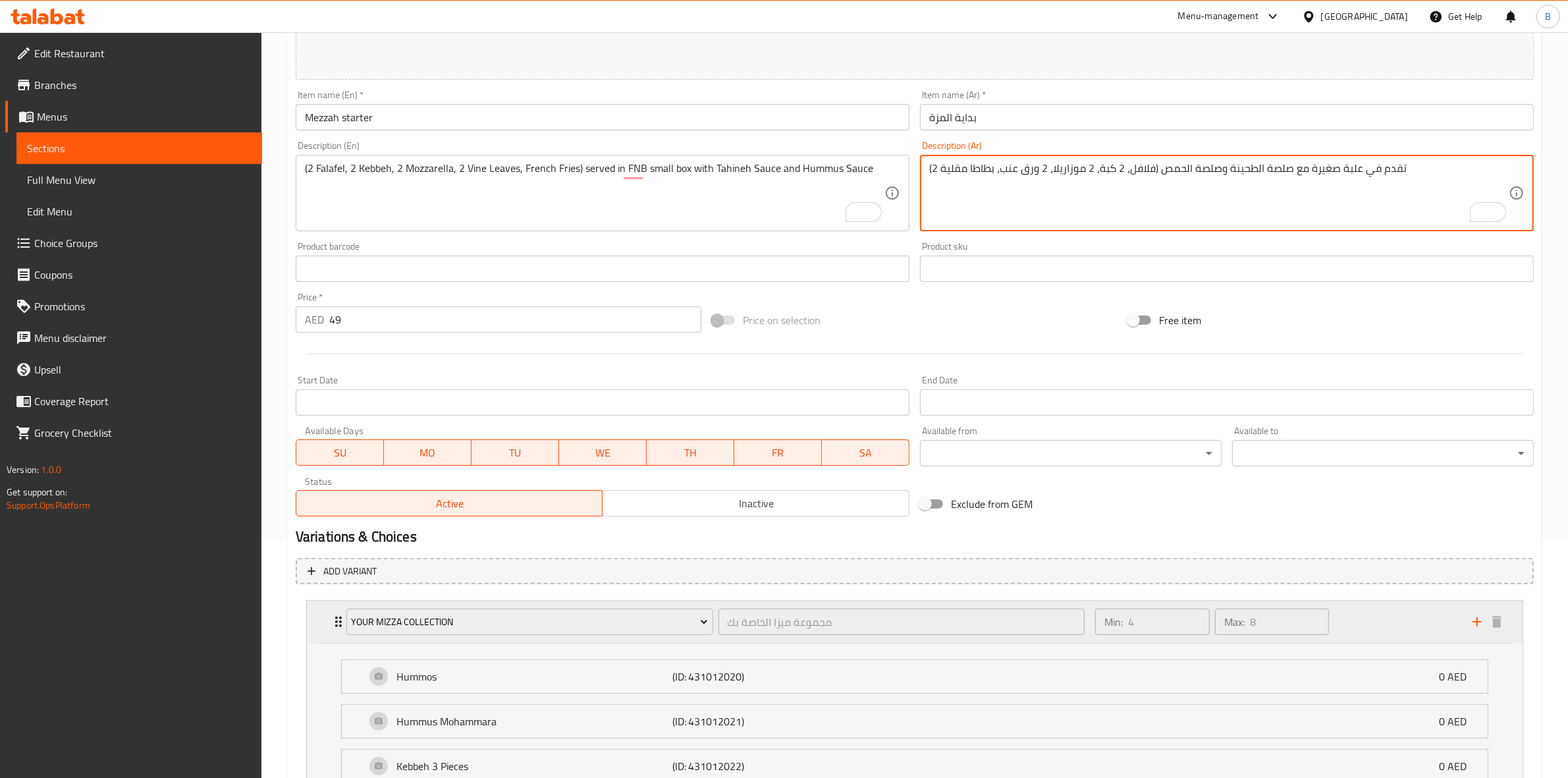
click at [670, 636] on div "Your Mizza Collection" at bounding box center [530, 622] width 372 height 32
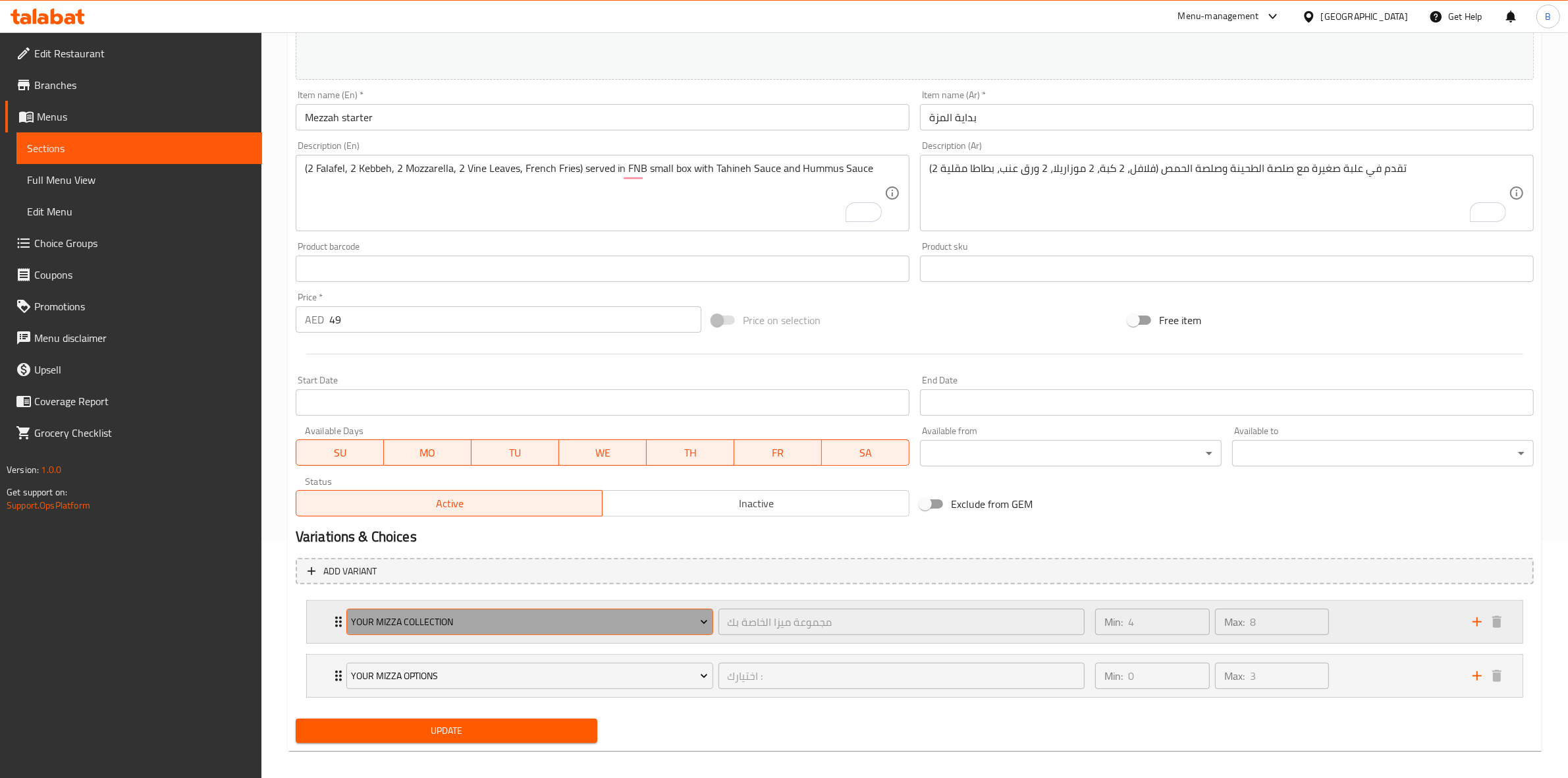
click at [670, 630] on button "Your Mizza Collection" at bounding box center [530, 621] width 367 height 27
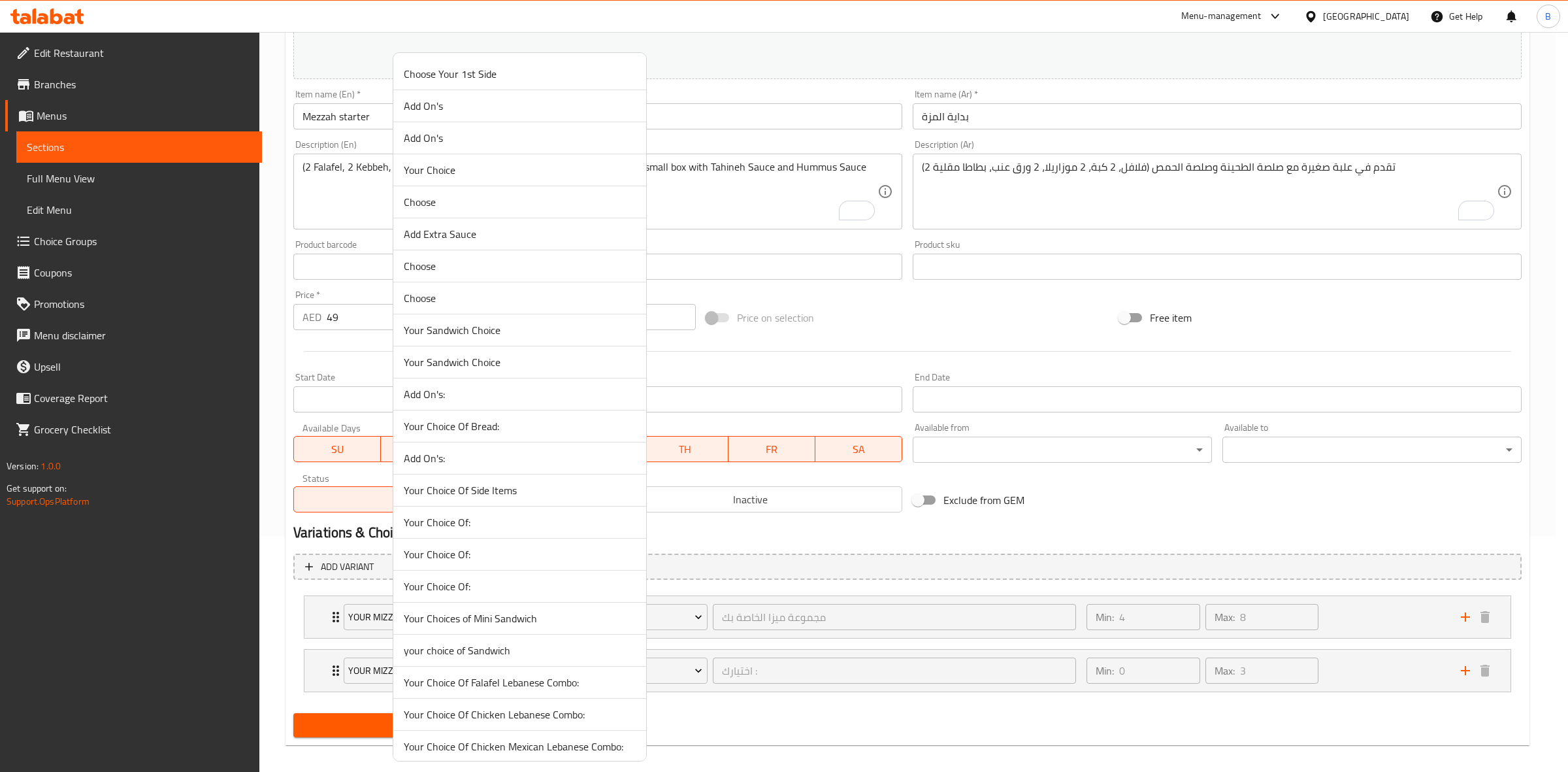
click at [552, 547] on li "Your Choice Of:" at bounding box center [519, 554] width 253 height 32
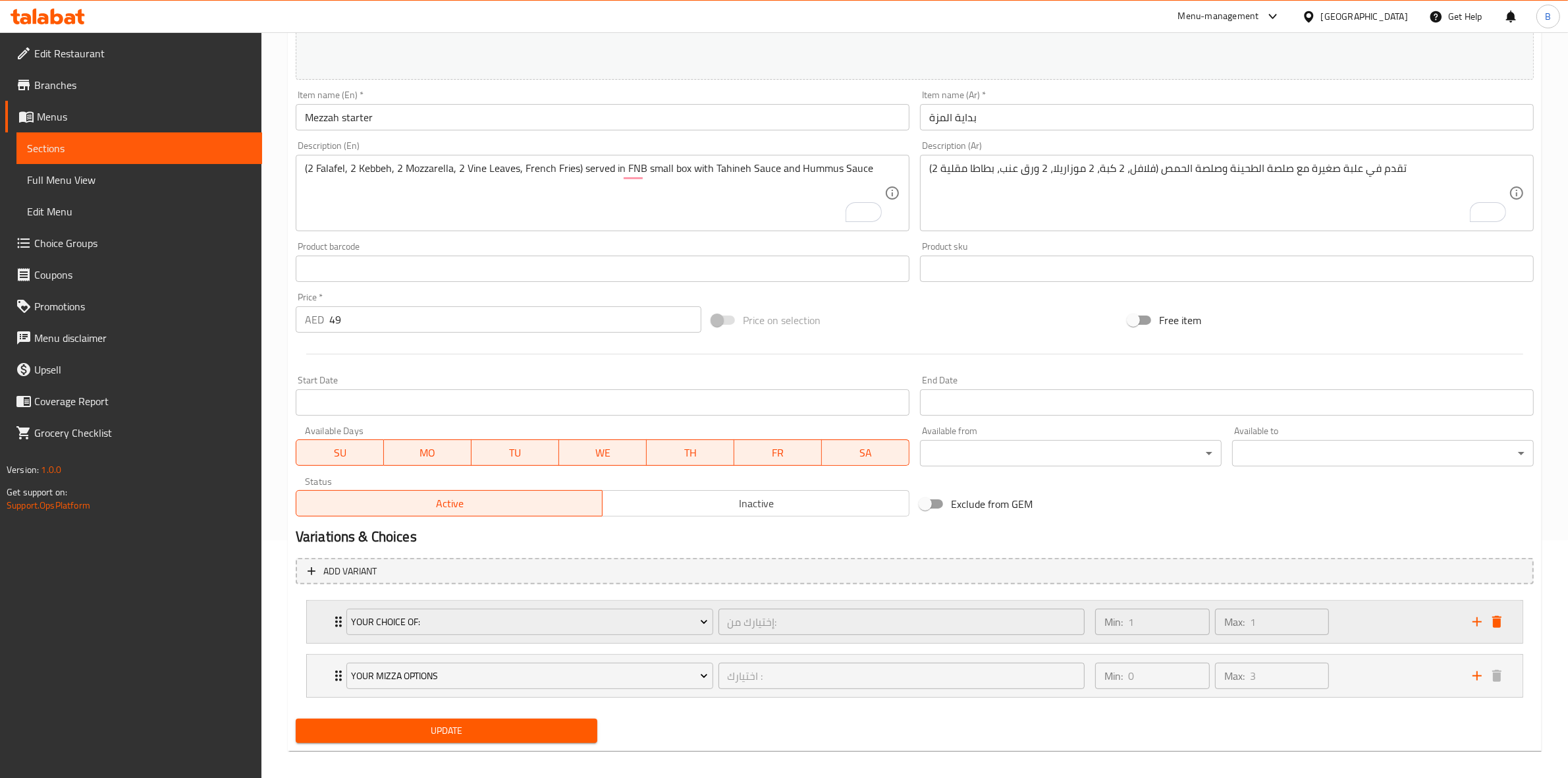
click at [1503, 621] on icon "delete" at bounding box center [1497, 622] width 16 height 16
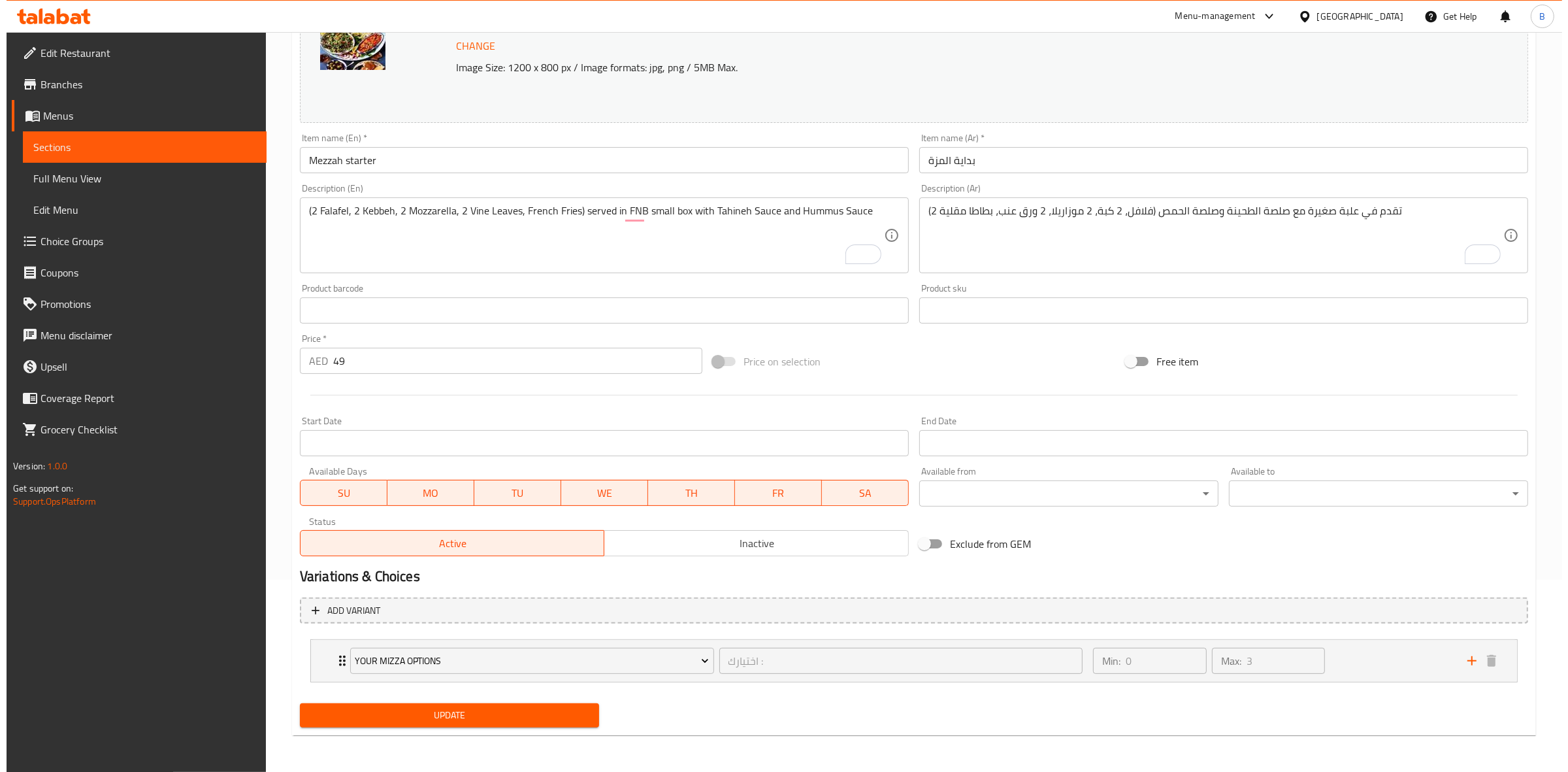
scroll to position [191, 0]
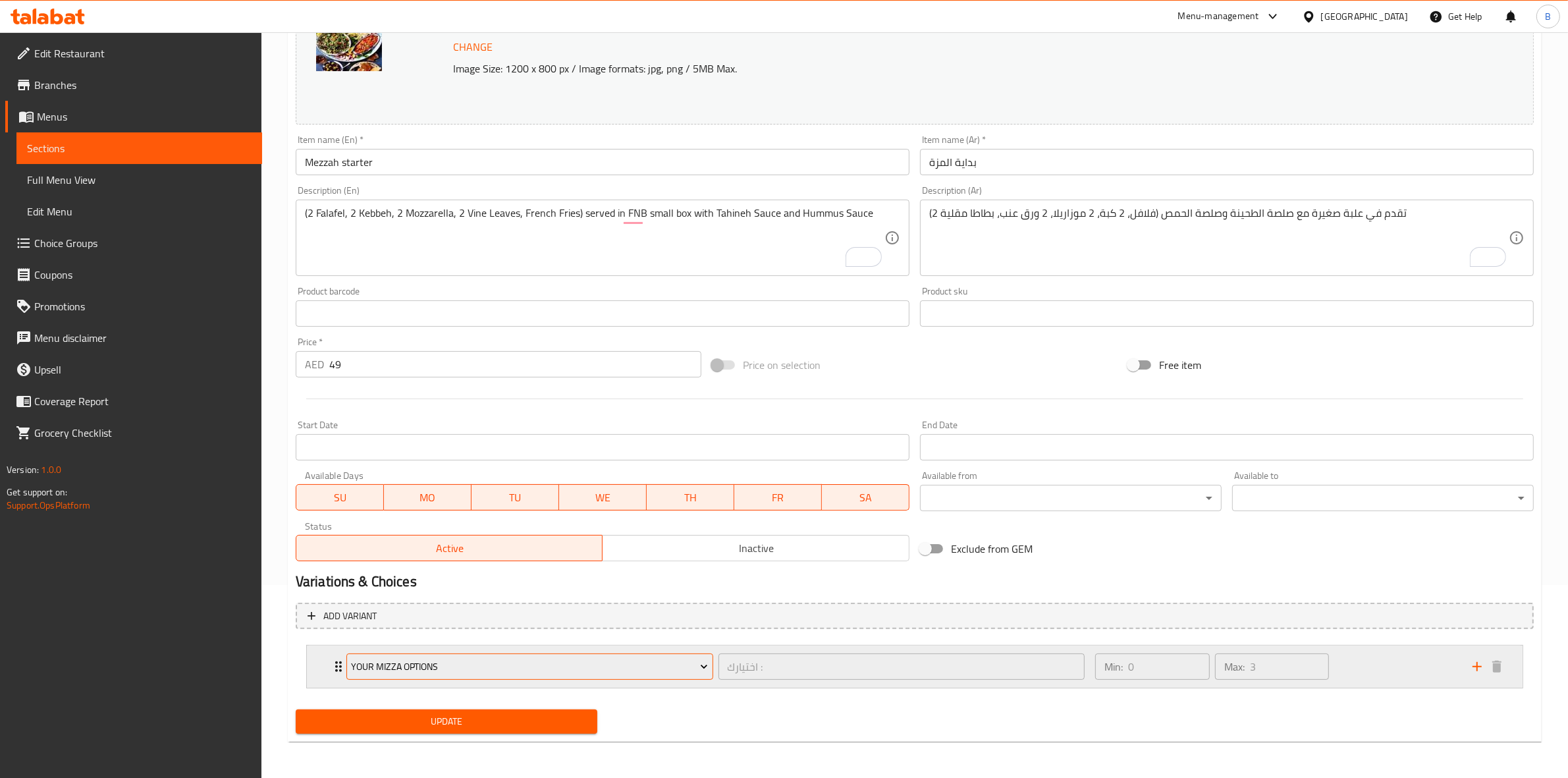
click at [667, 667] on span "your Mizza options" at bounding box center [529, 667] width 357 height 17
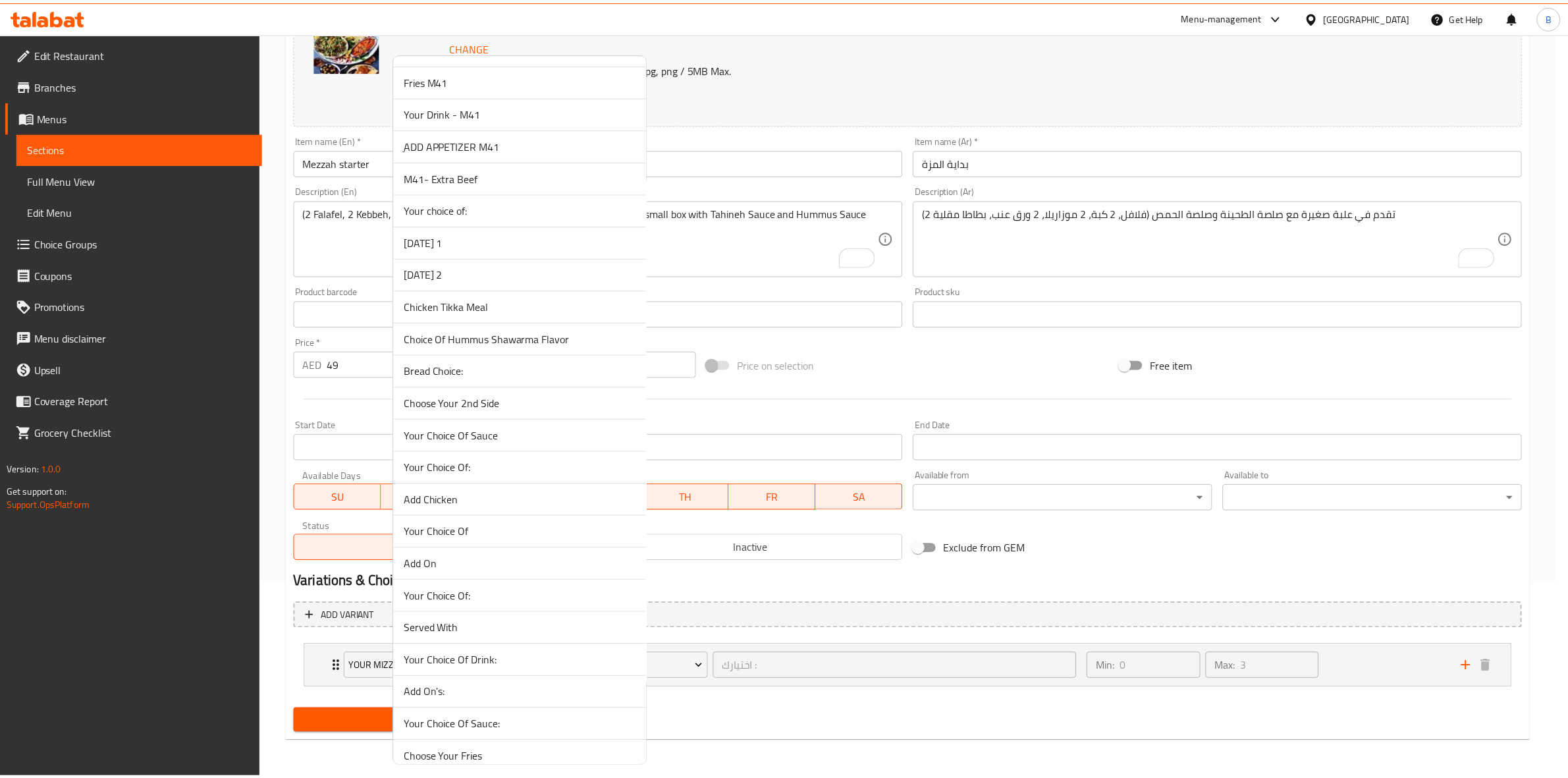
scroll to position [1897, 0]
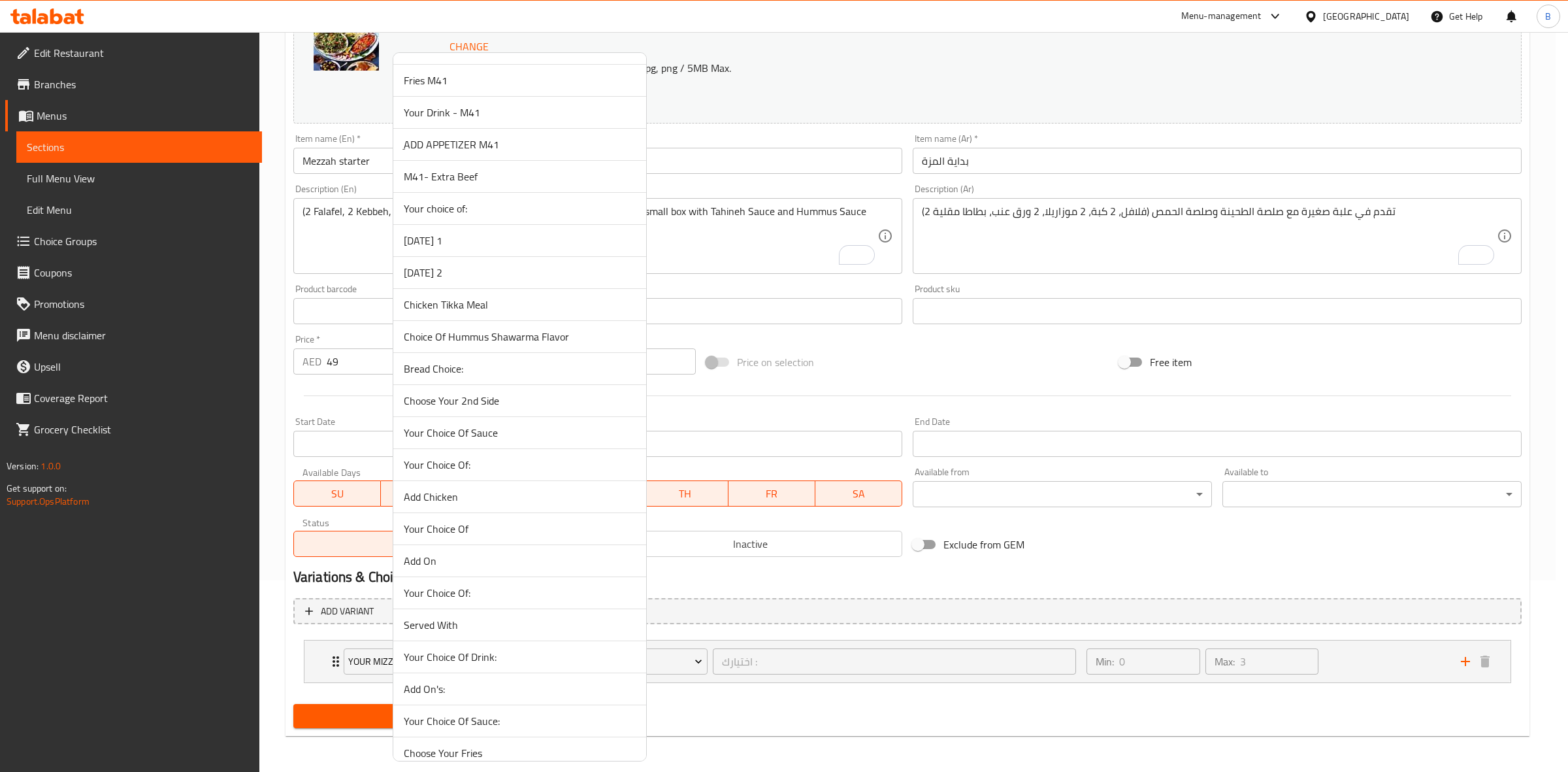
click at [422, 372] on span "Bread Choice:" at bounding box center [520, 369] width 232 height 16
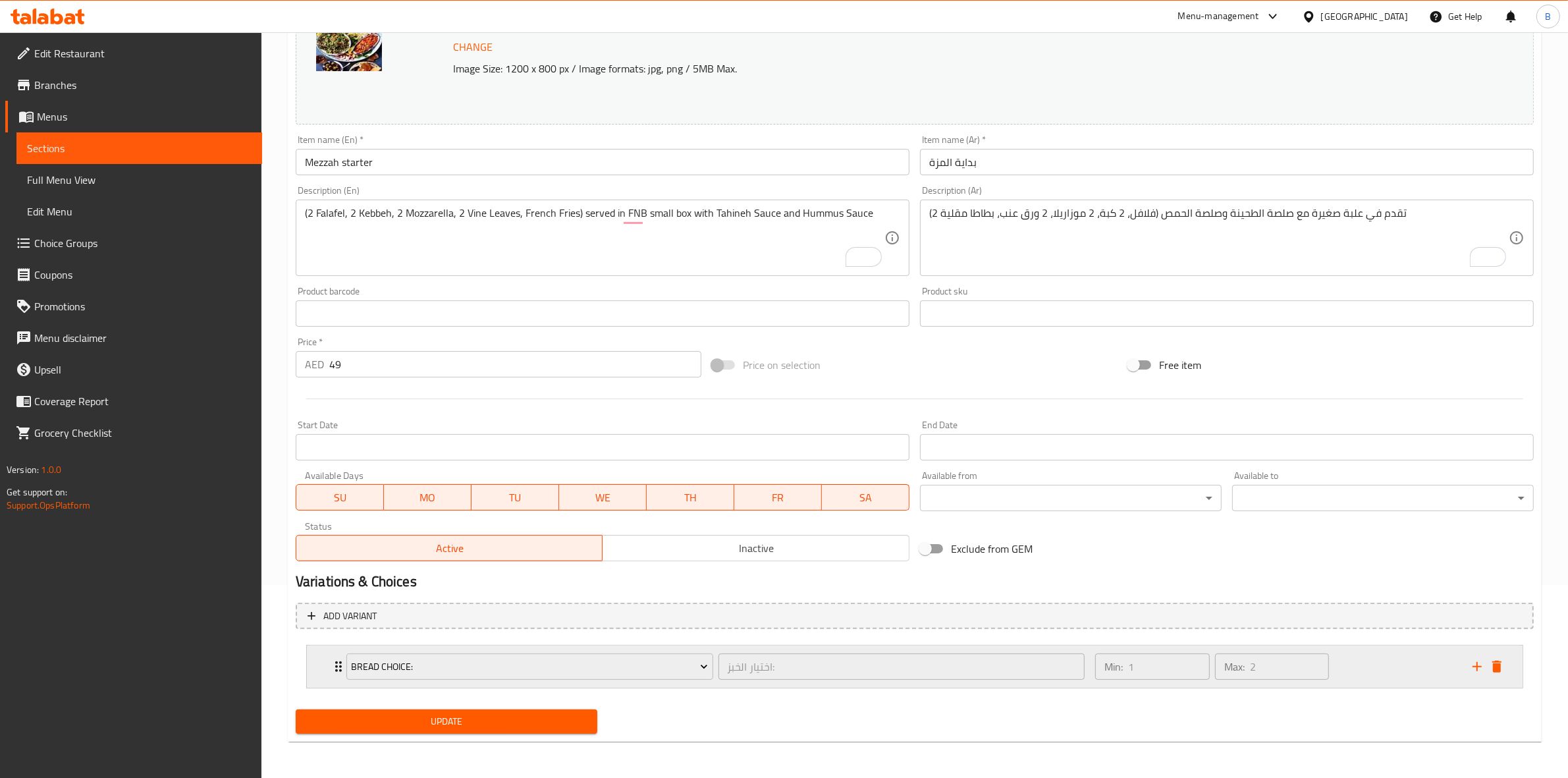
click at [312, 679] on div "Bread Choice: اختيار الخبز: ​ Min: 1 ​ Max: 2 ​" at bounding box center [914, 666] width 1216 height 42
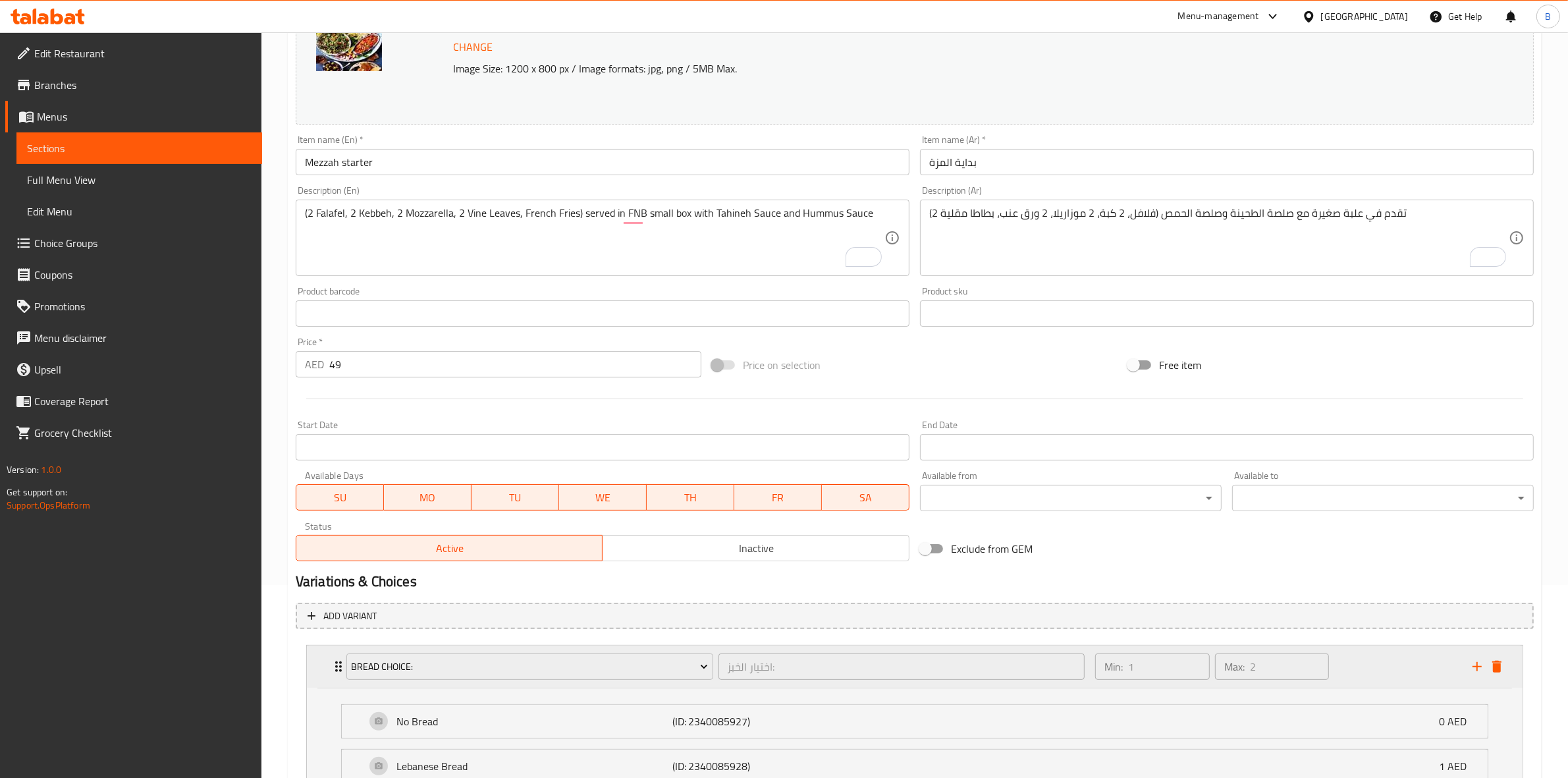
scroll to position [356, 0]
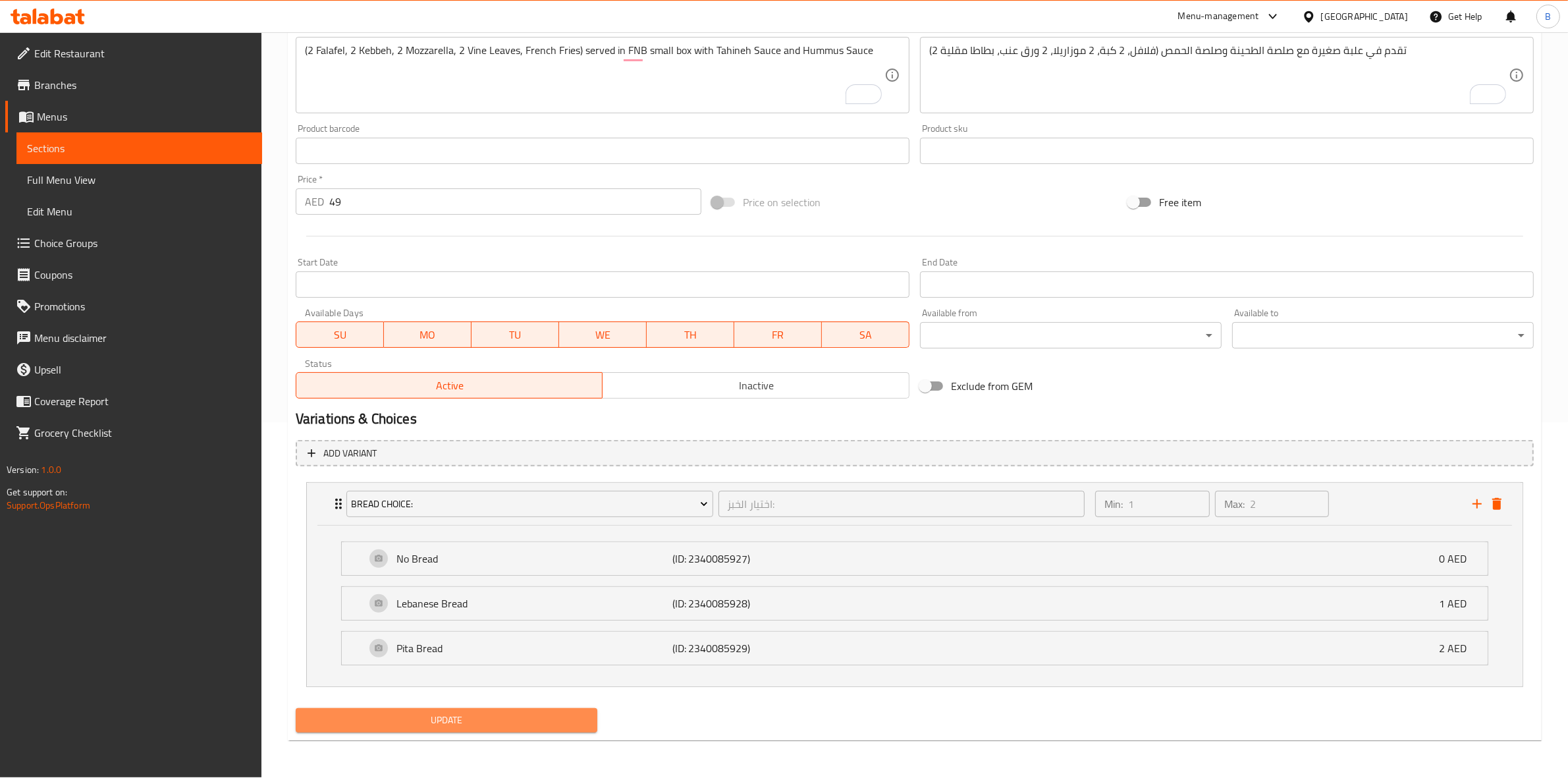
click at [434, 722] on span "Update" at bounding box center [446, 720] width 281 height 17
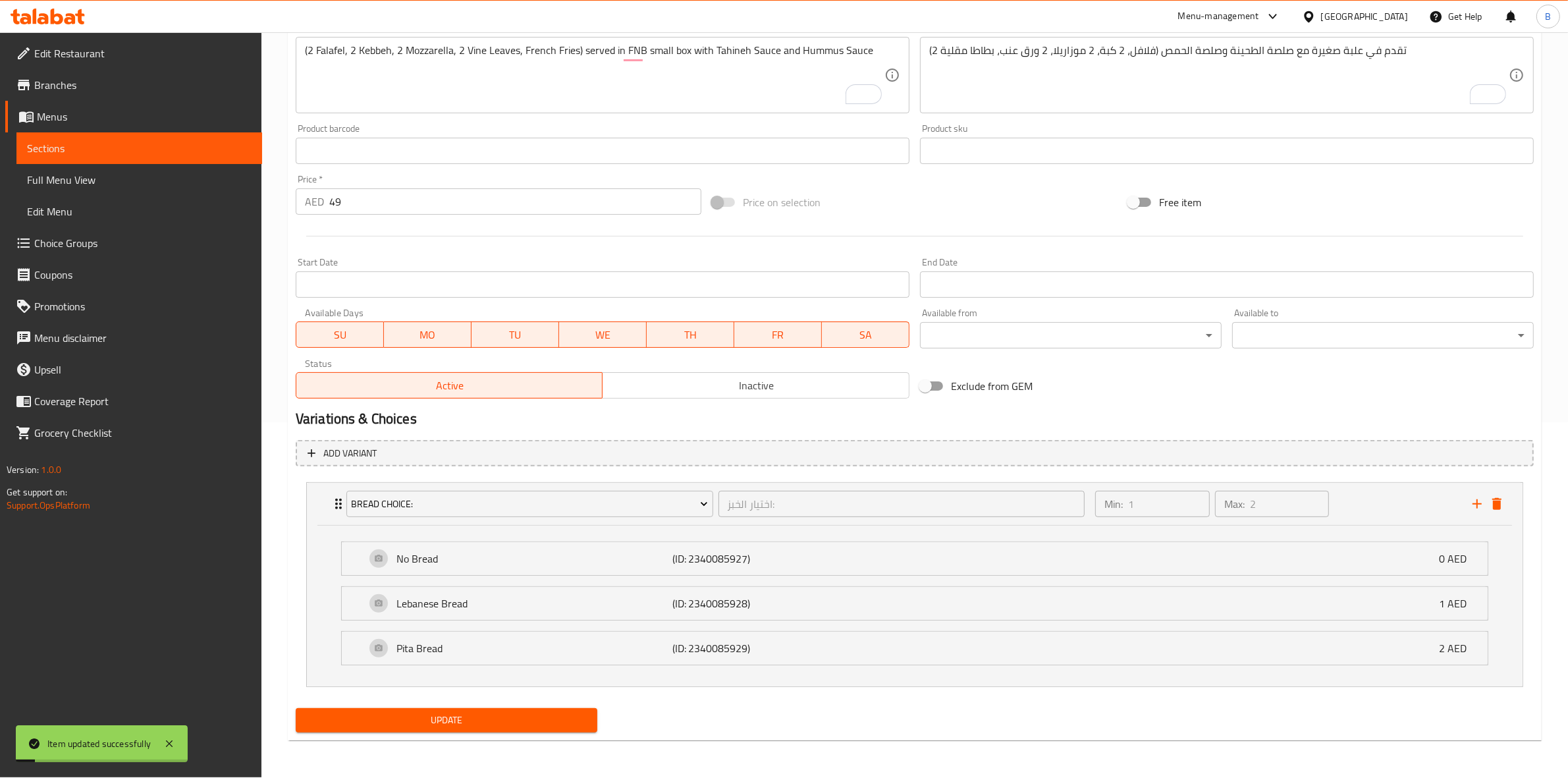
scroll to position [0, 0]
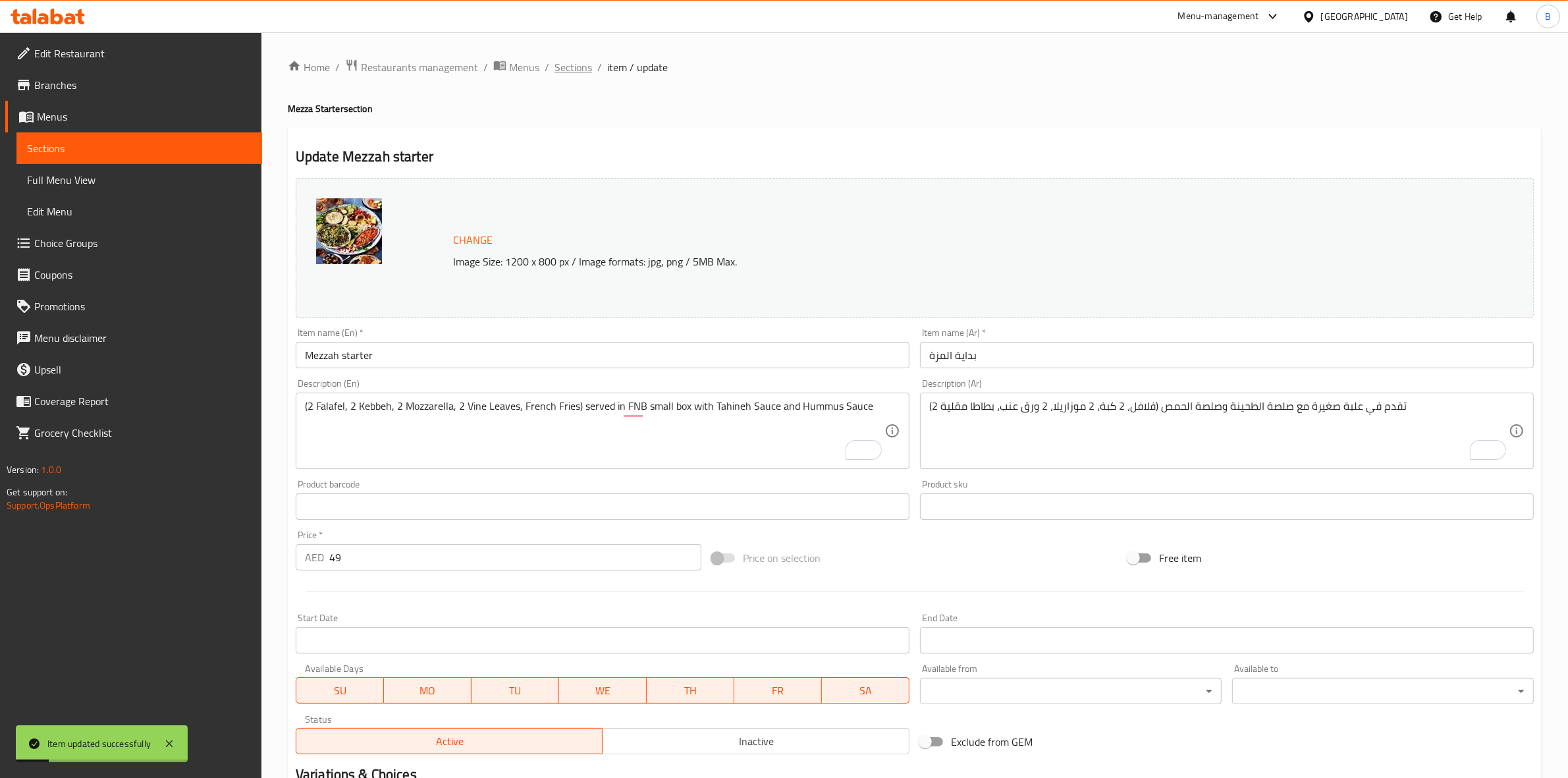
click at [577, 67] on span "Sections" at bounding box center [573, 67] width 38 height 16
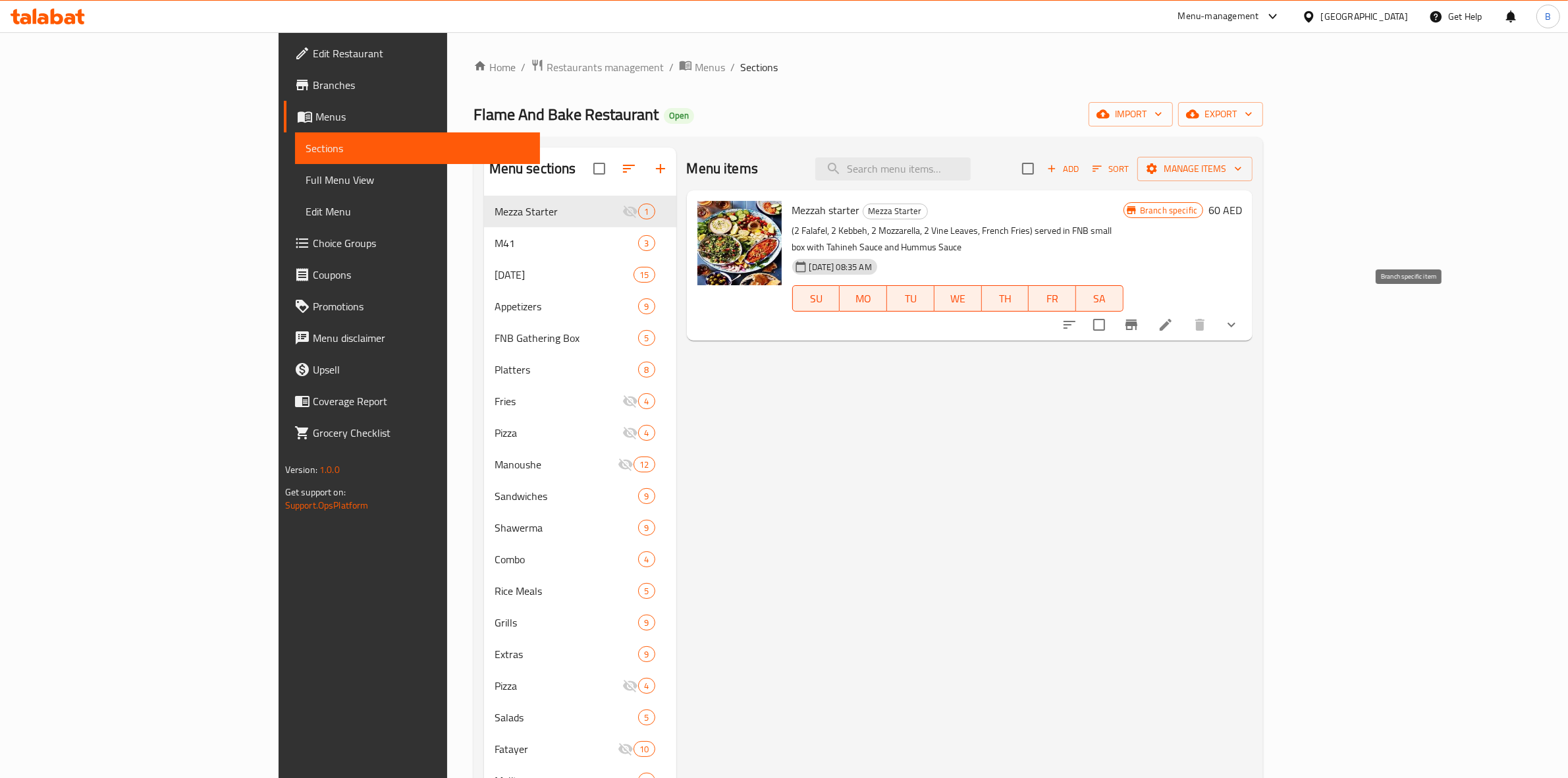
click at [1147, 317] on button "Branch-specific-item" at bounding box center [1131, 325] width 32 height 32
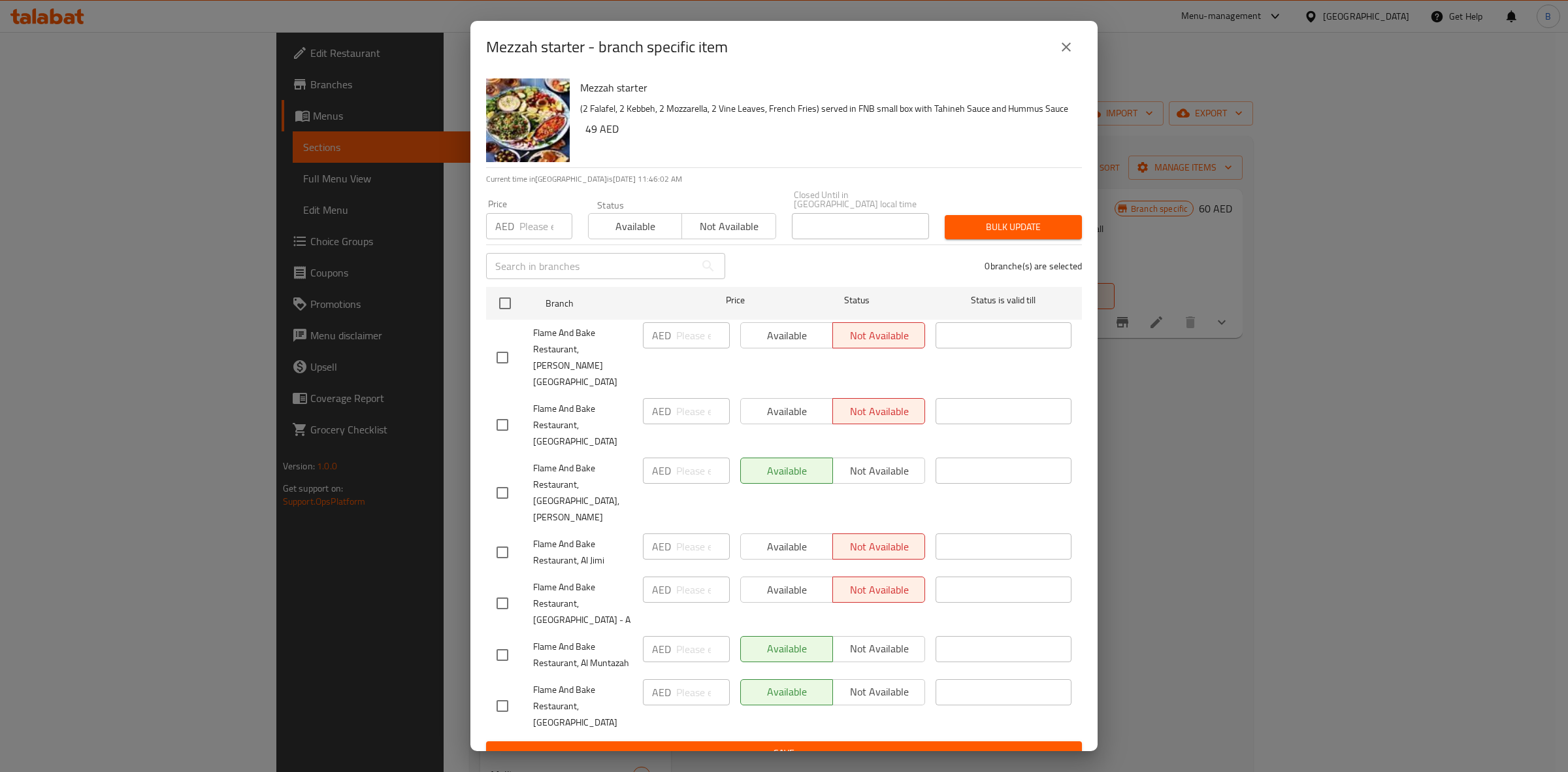
click at [1073, 55] on icon "close" at bounding box center [1066, 47] width 16 height 16
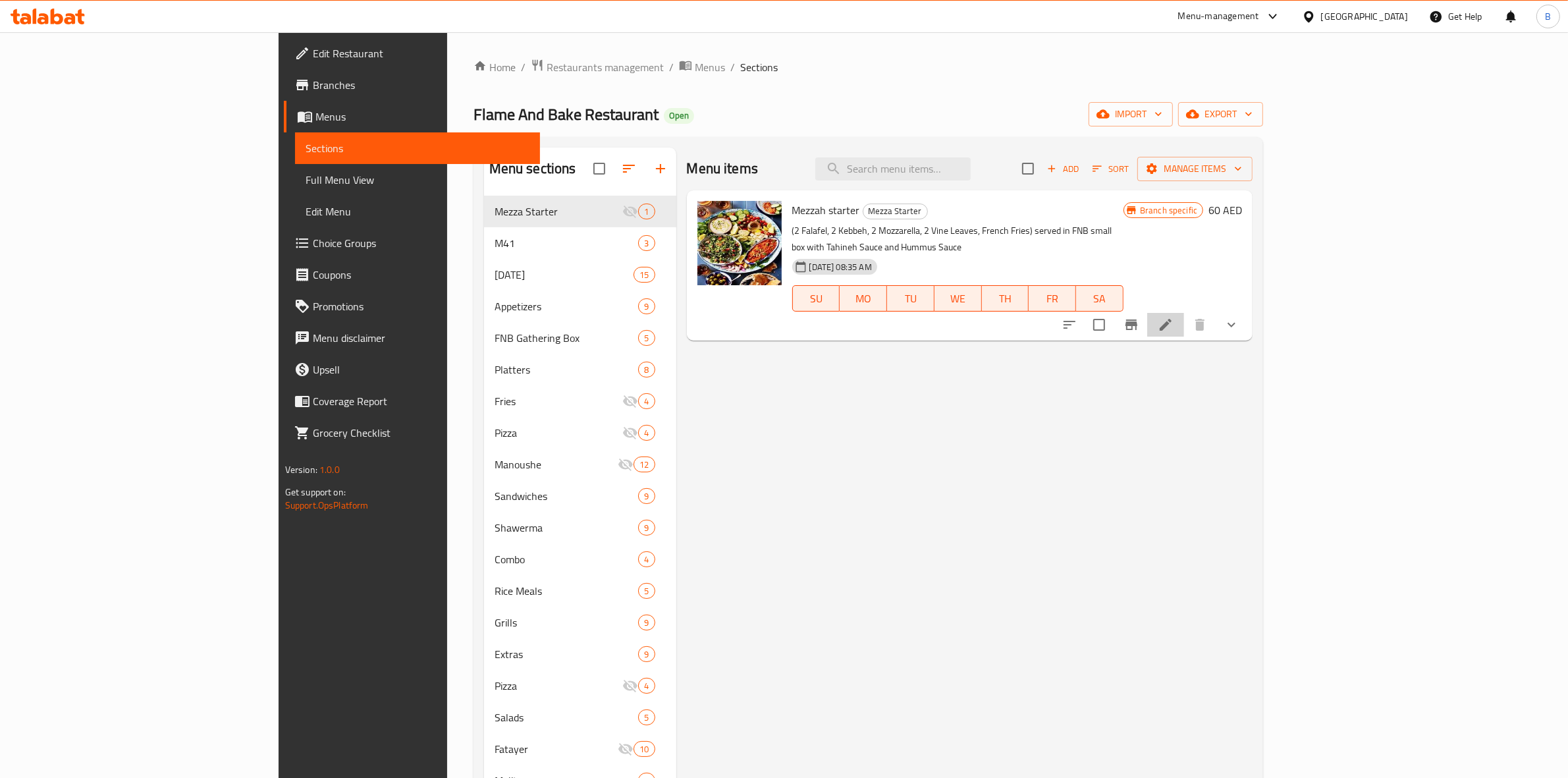
click at [1184, 312] on li at bounding box center [1165, 324] width 37 height 24
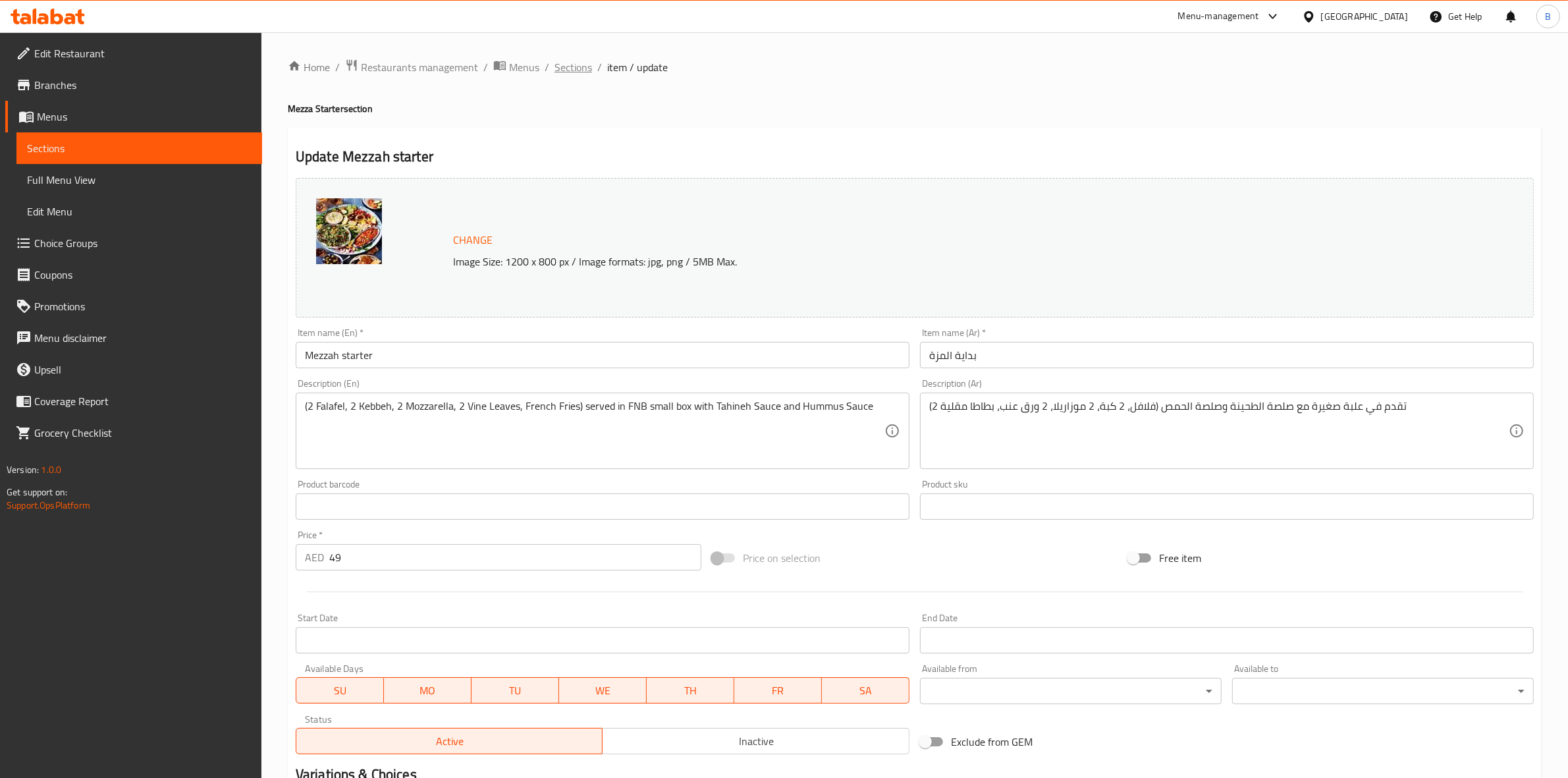
click at [560, 59] on span "Sections" at bounding box center [573, 67] width 38 height 16
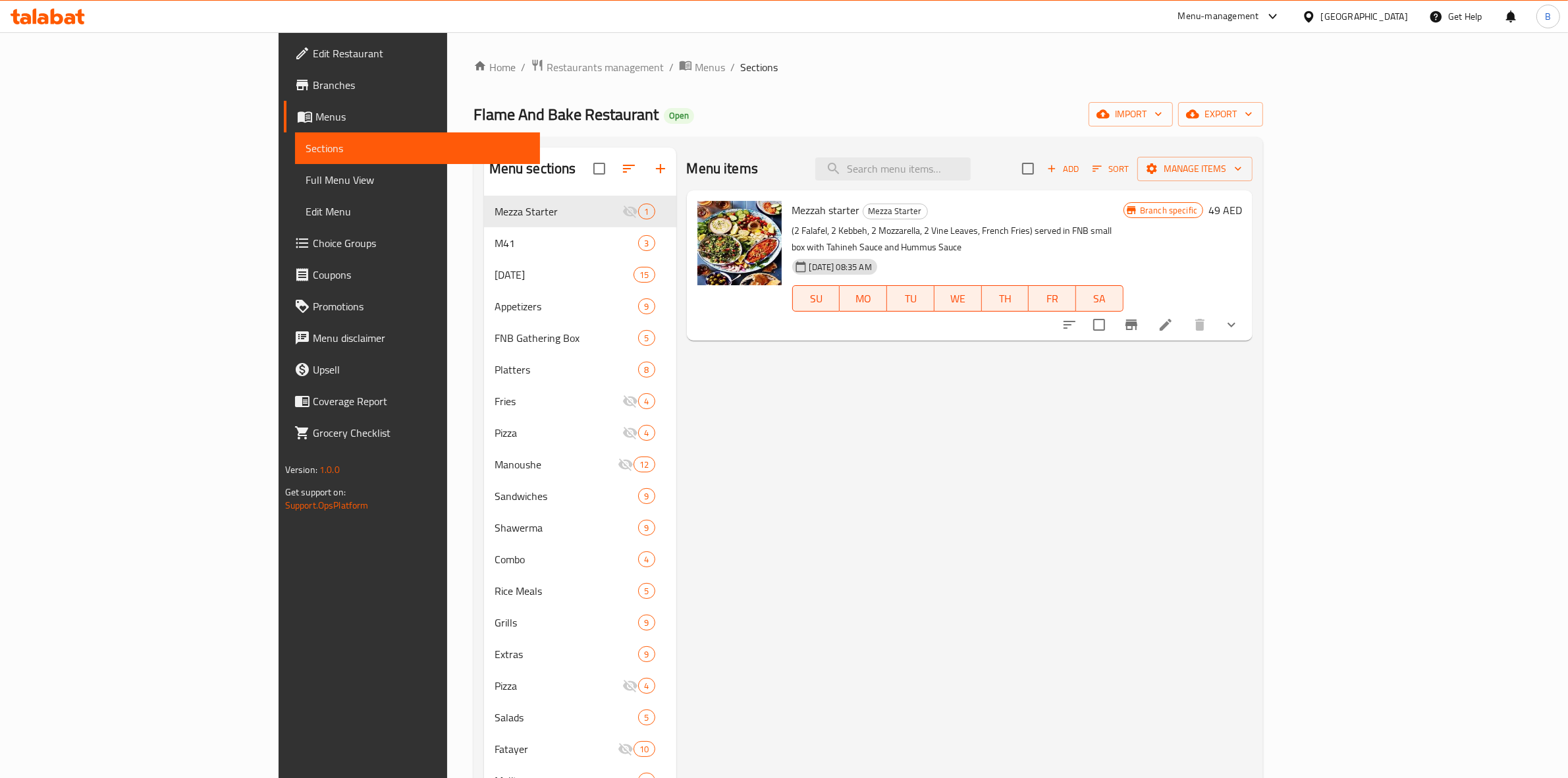
click at [1113, 311] on input "checkbox" at bounding box center [1099, 325] width 27 height 27
checkbox input "true"
click at [1242, 177] on span "Manage items" at bounding box center [1195, 169] width 95 height 17
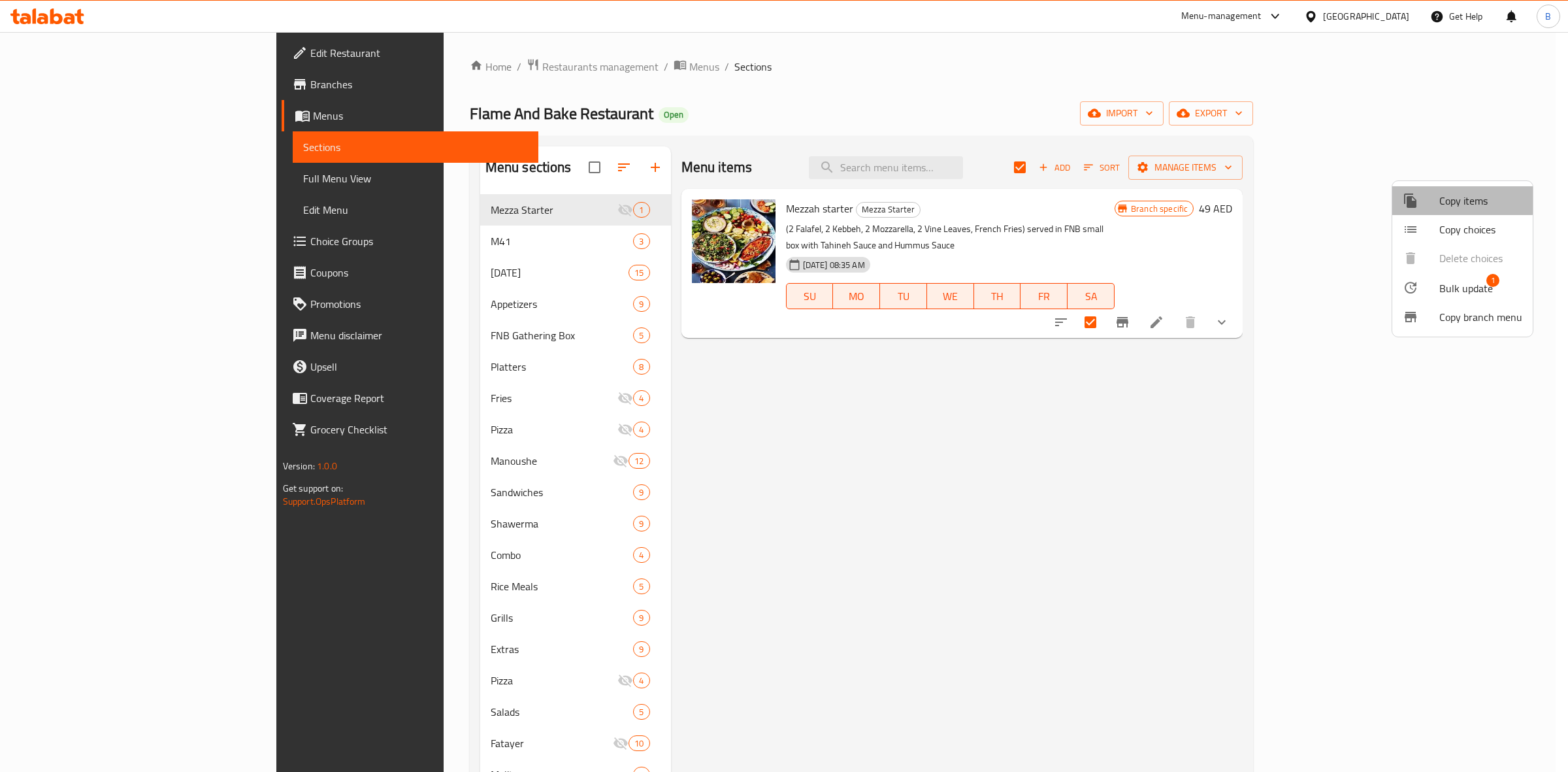
click at [1461, 200] on span "Copy items" at bounding box center [1481, 201] width 83 height 16
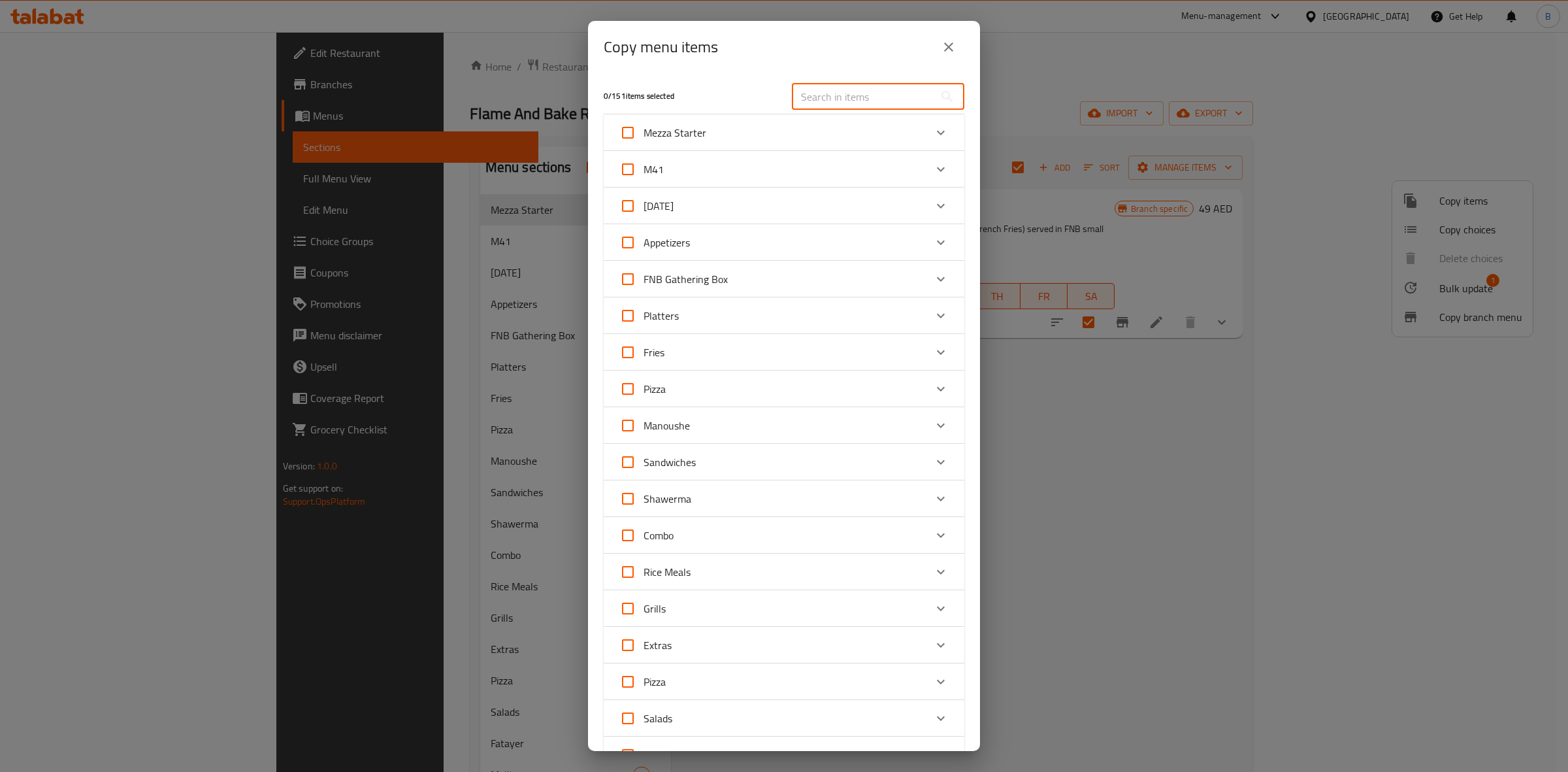
click at [866, 92] on input "text" at bounding box center [863, 97] width 142 height 26
click at [756, 151] on div "M41 Mexican Chicken Shawarma 30 AED Chicken Shawarma combo 29 AED Beef Shawarma…" at bounding box center [784, 169] width 361 height 37
click at [766, 137] on div "Mezza Starter" at bounding box center [772, 132] width 306 height 32
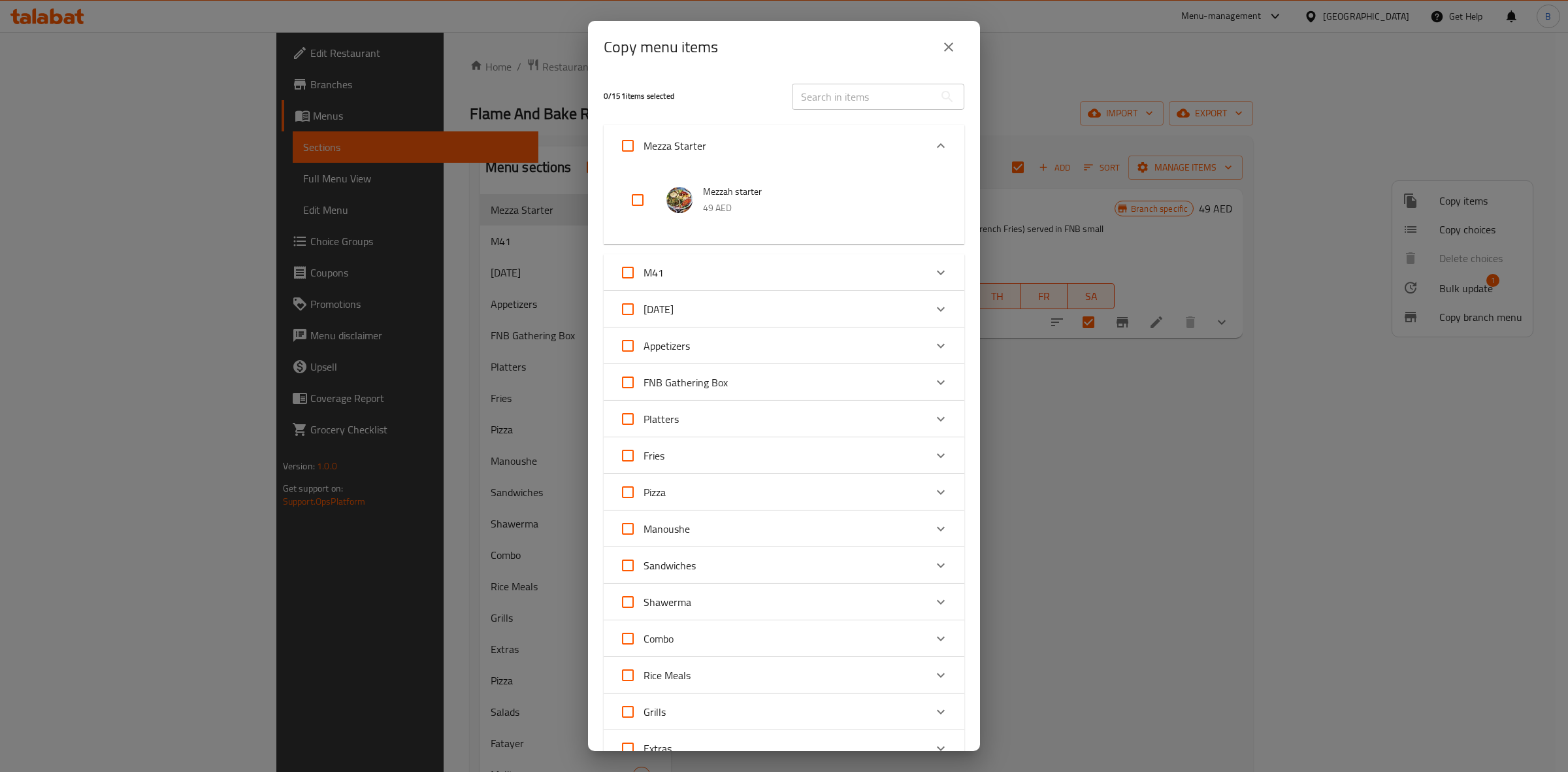
click at [663, 198] on div at bounding box center [648, 200] width 37 height 32
click at [647, 198] on input "checkbox" at bounding box center [638, 200] width 32 height 32
checkbox input "true"
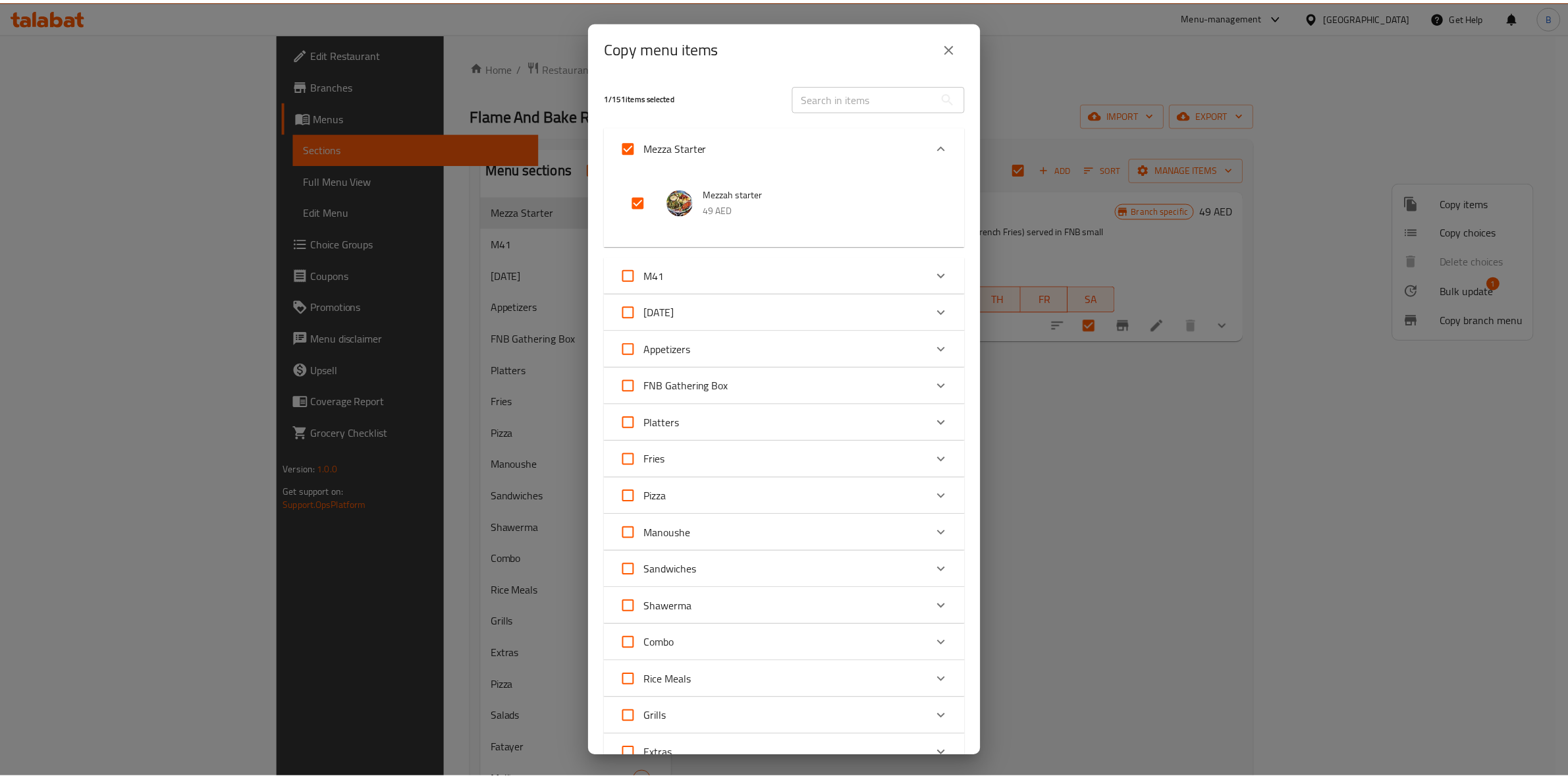
scroll to position [426, 0]
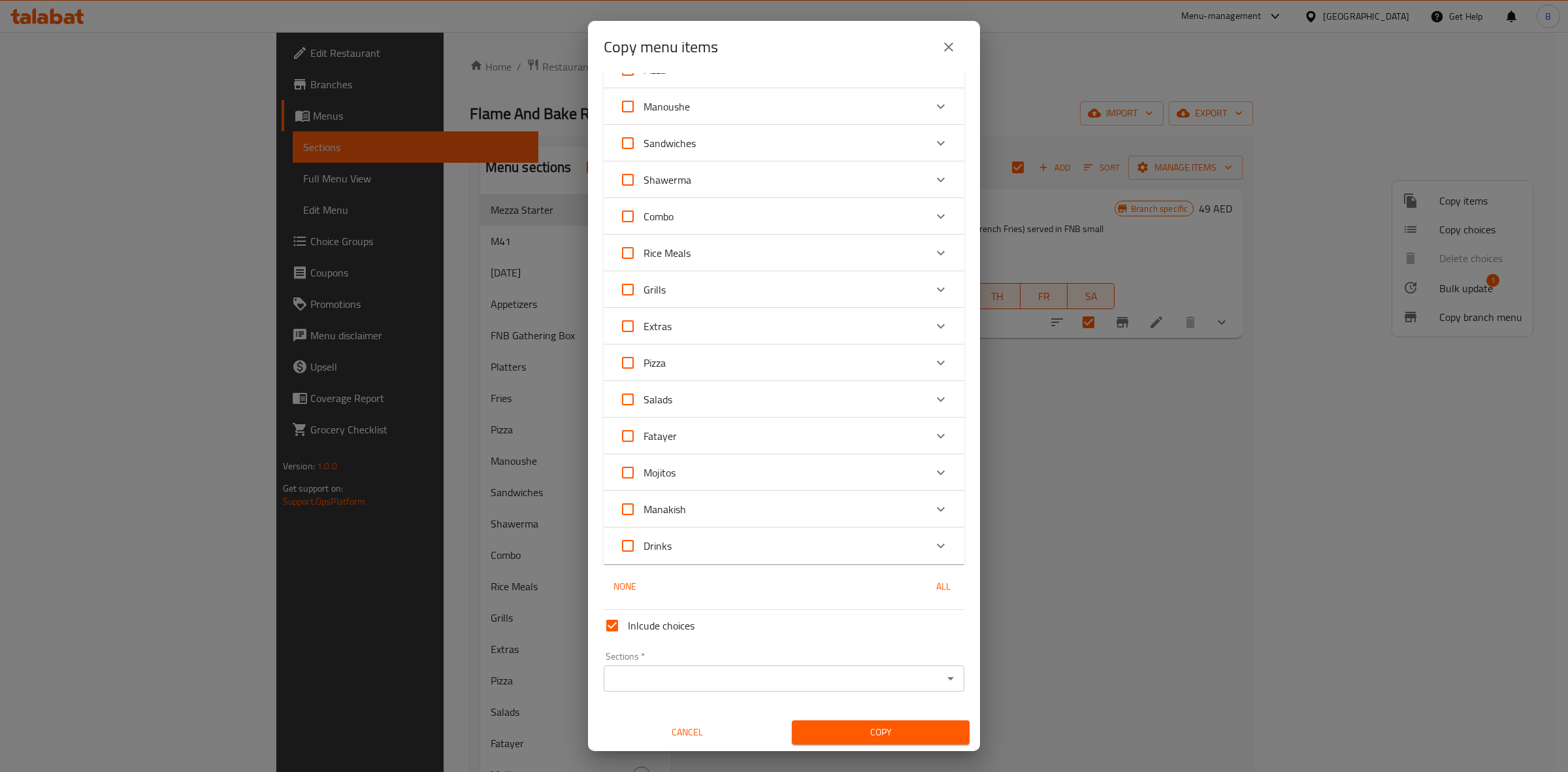
click at [830, 665] on div "Sections *" at bounding box center [784, 678] width 361 height 26
click at [943, 684] on icon "Open" at bounding box center [951, 678] width 16 height 16
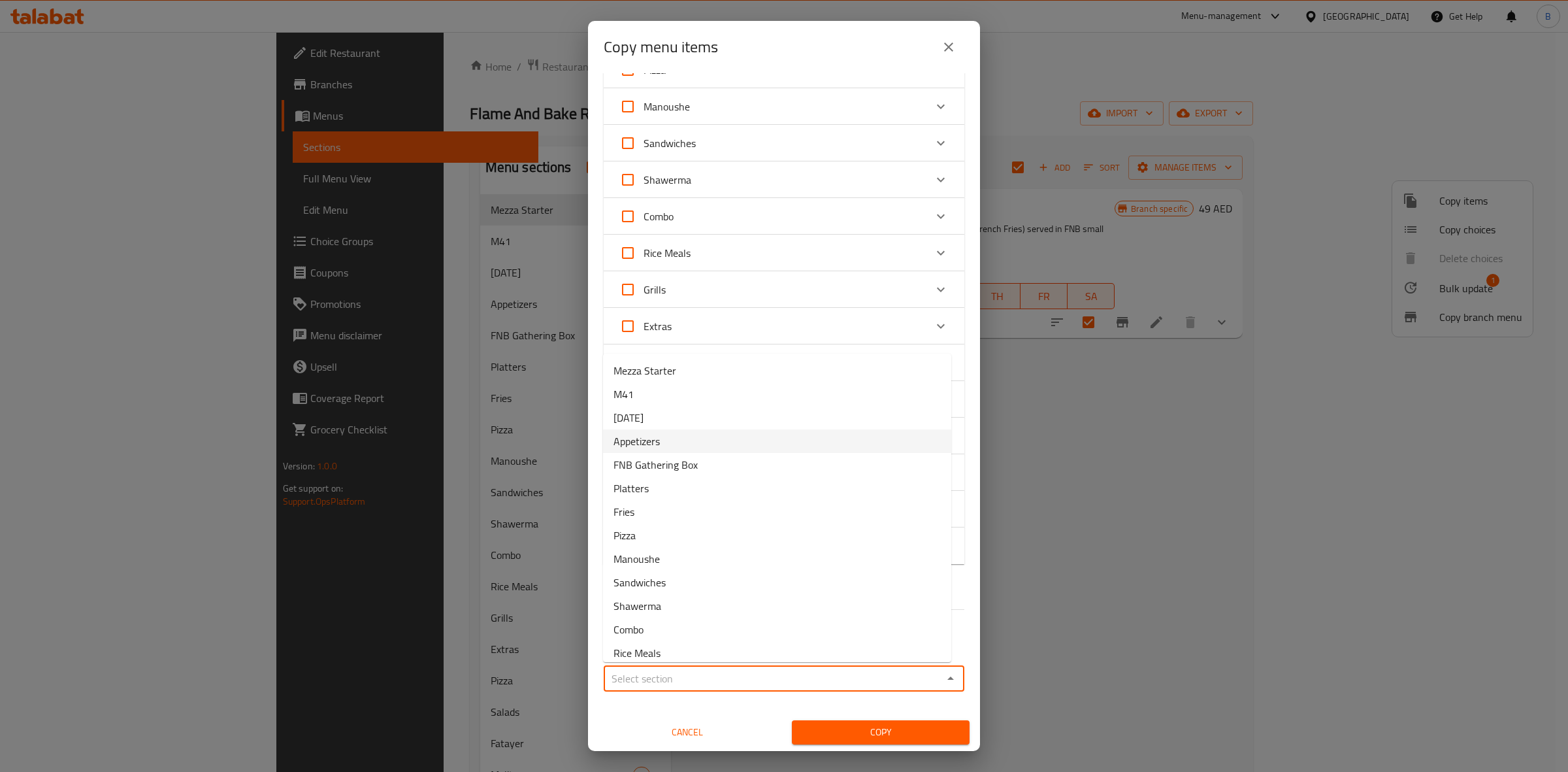
click at [689, 439] on li "Appetizers" at bounding box center [777, 441] width 348 height 24
type input "Appetizers"
click at [815, 720] on button "Copy" at bounding box center [881, 733] width 178 height 24
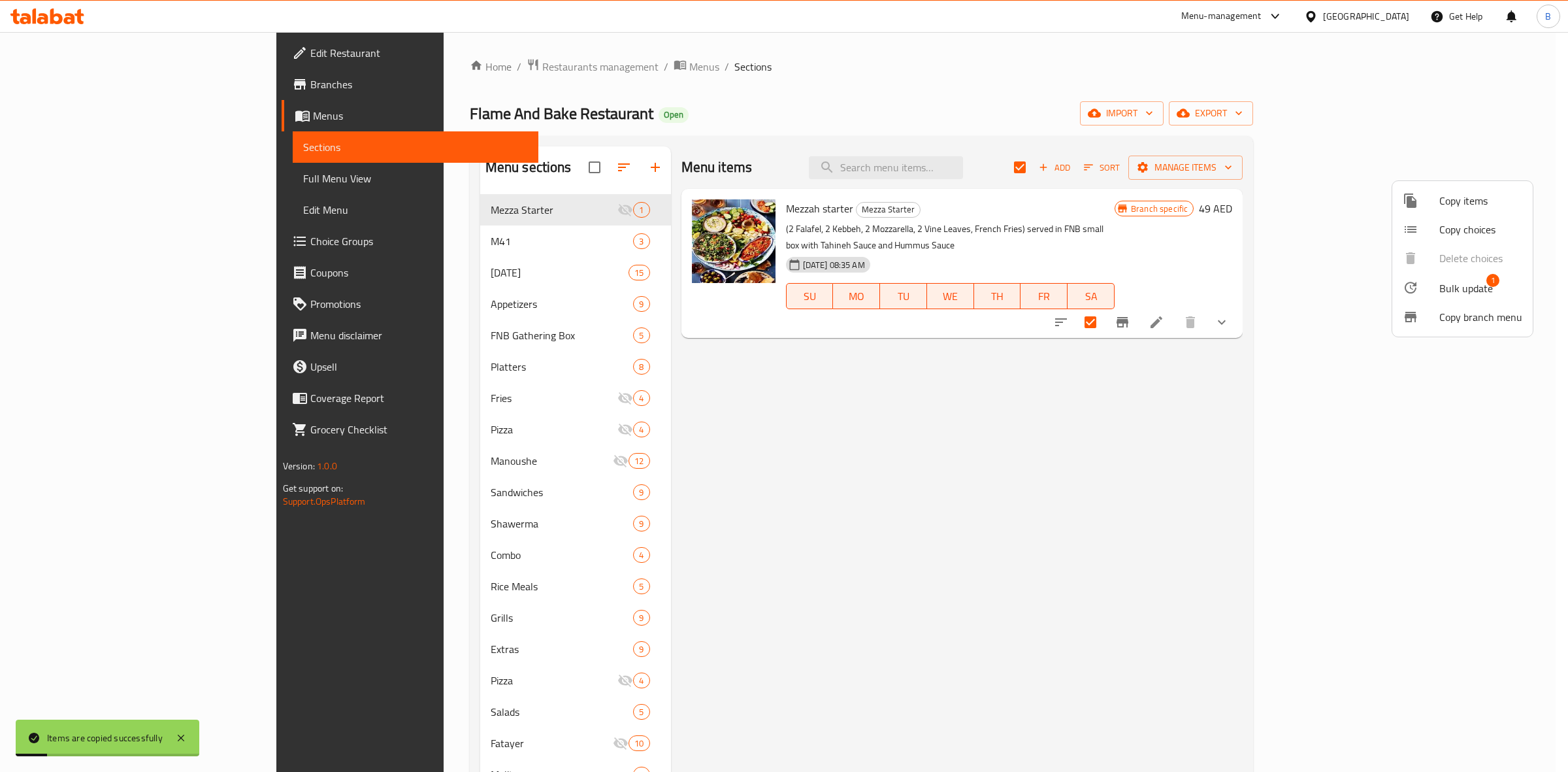
click at [416, 308] on div at bounding box center [784, 386] width 1568 height 772
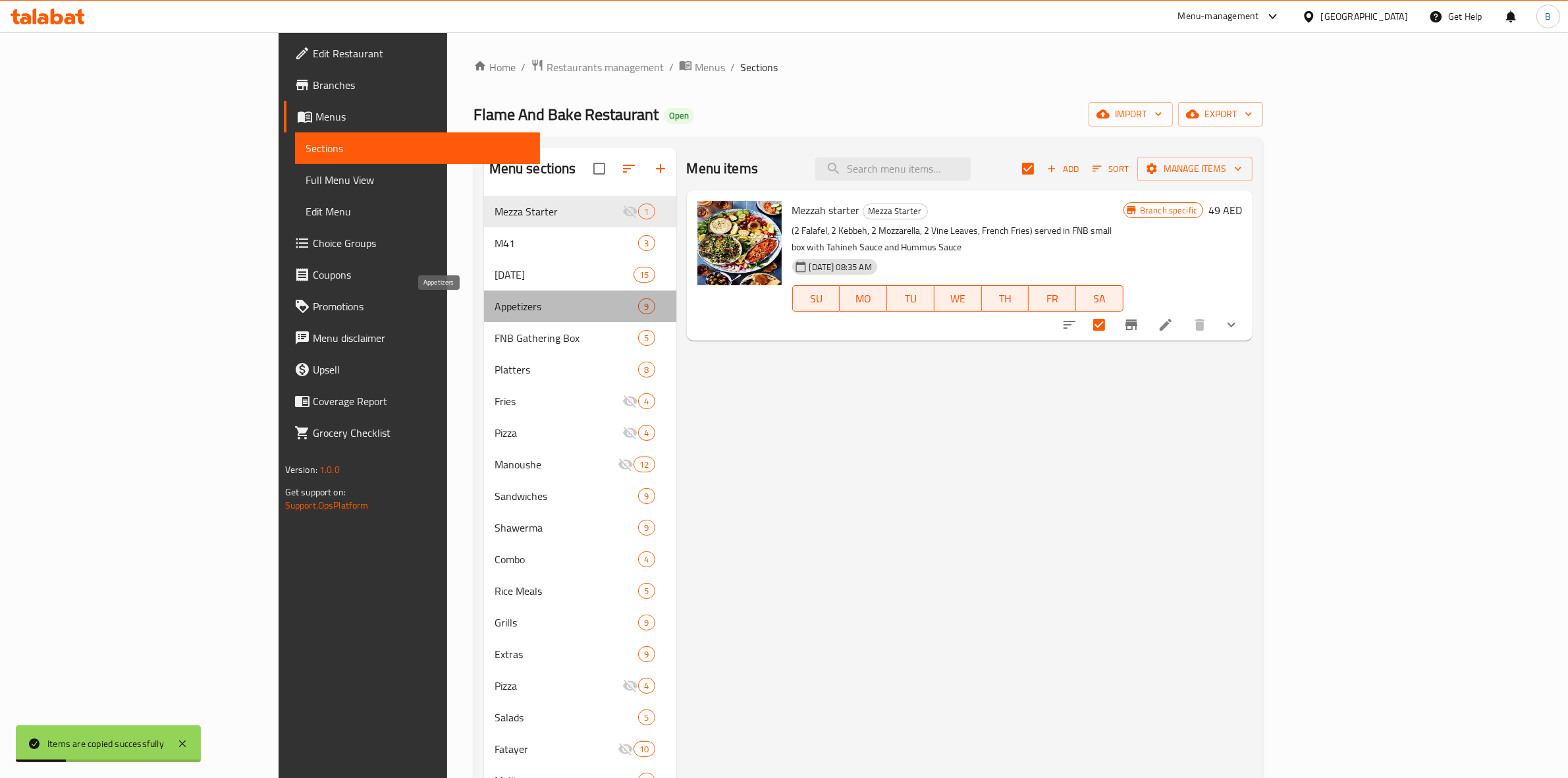
click at [494, 310] on span "Appetizers" at bounding box center [566, 306] width 144 height 16
checkbox input "false"
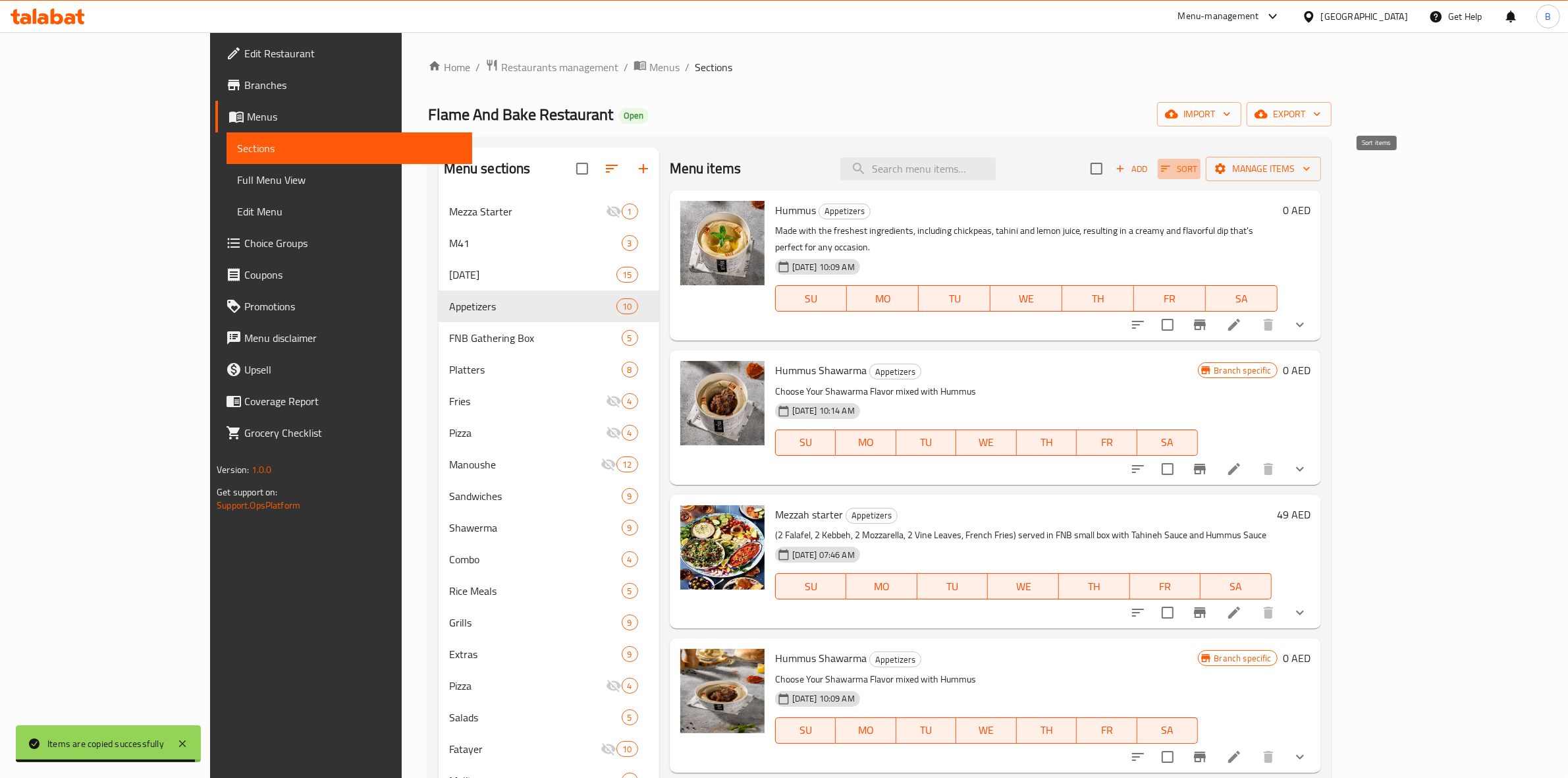
click at [1171, 165] on icon "button" at bounding box center [1165, 168] width 12 height 12
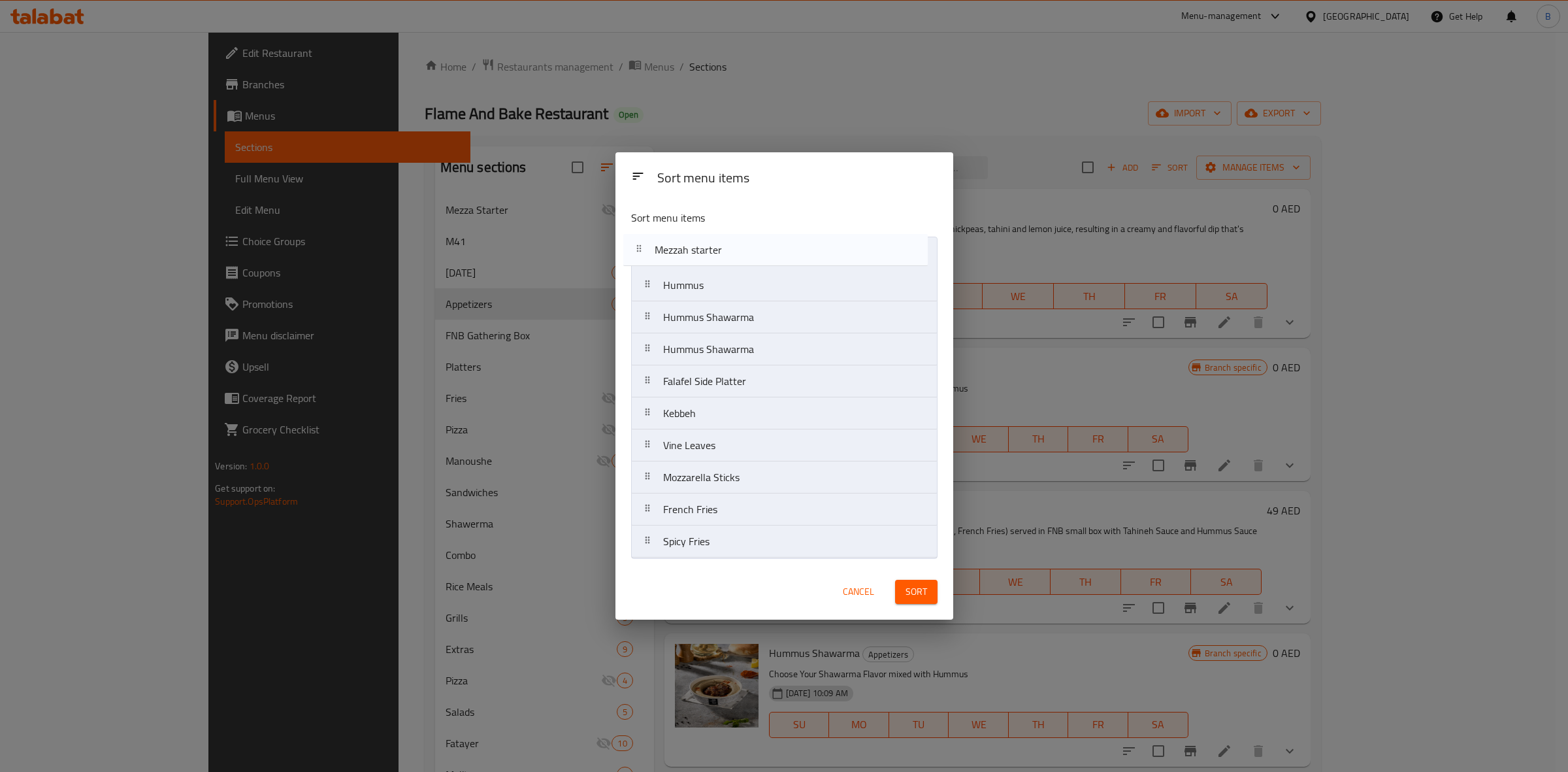
drag, startPoint x: 647, startPoint y: 322, endPoint x: 639, endPoint y: 261, distance: 61.5
click at [639, 261] on nav "Hummus Hummus Shawarma Mezzah starter Hummus Shawarma Falafel Side Platter Kebb…" at bounding box center [785, 397] width 306 height 322
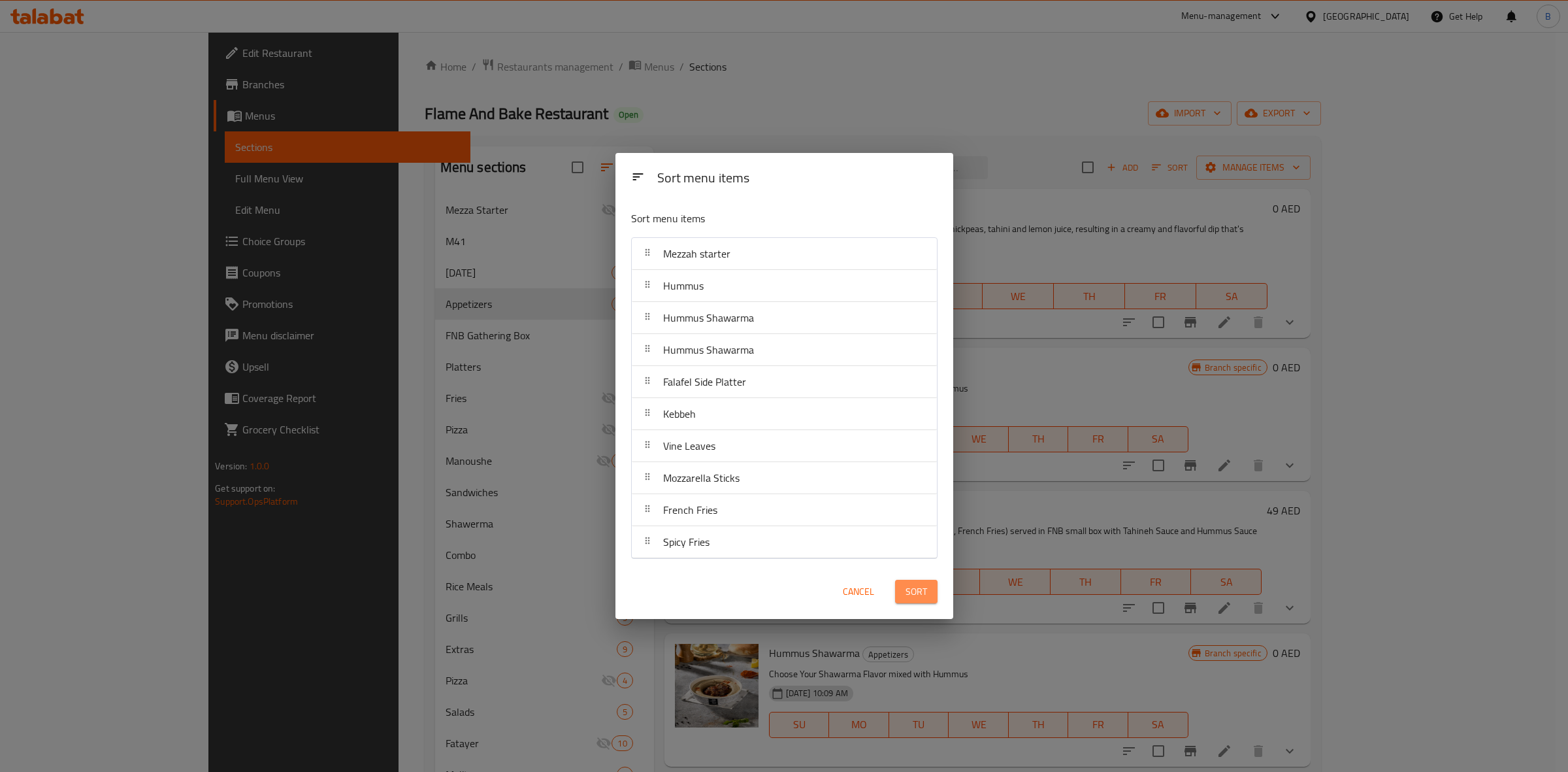
click at [897, 597] on button "Sort" at bounding box center [916, 592] width 42 height 24
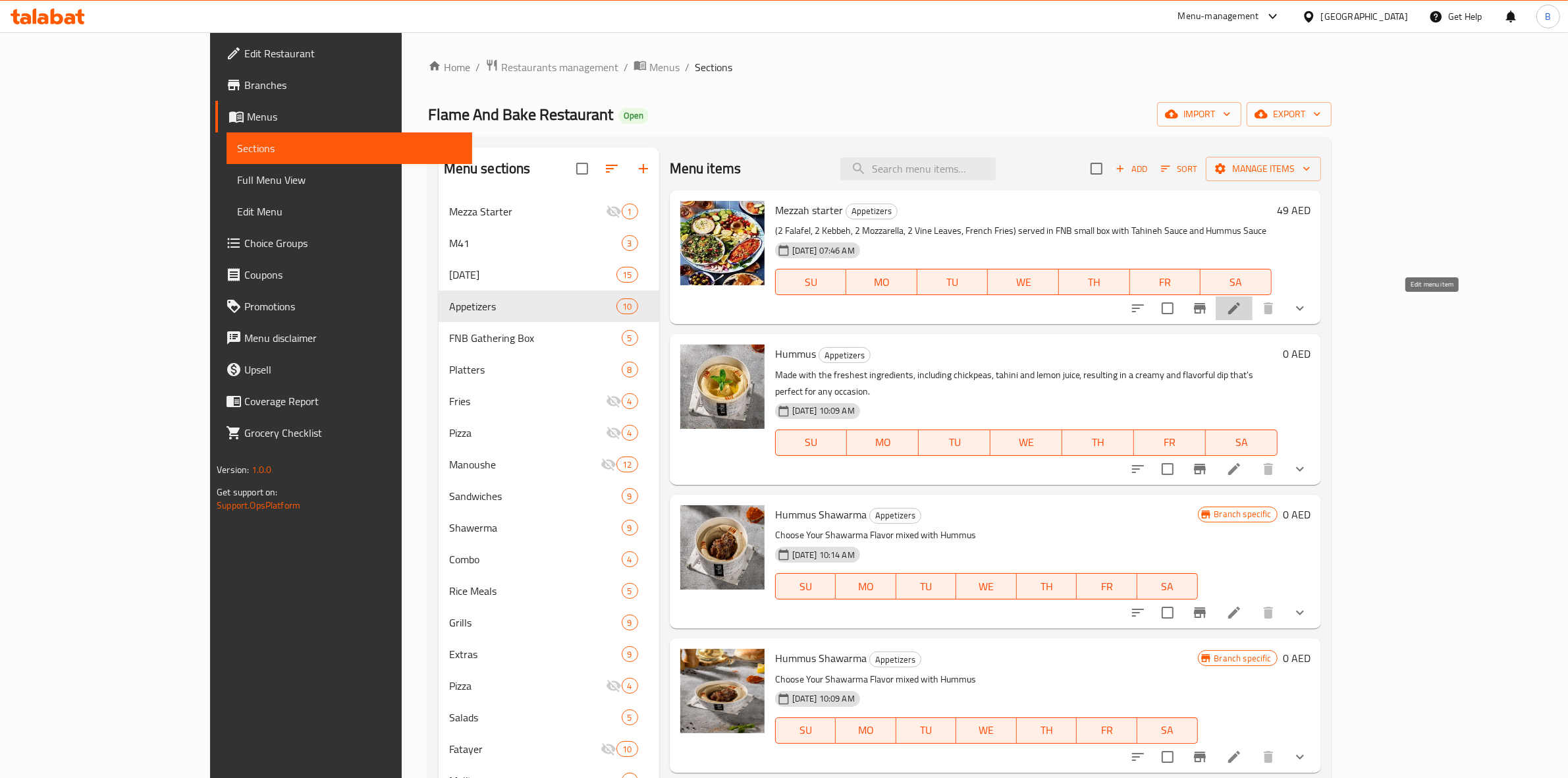
click at [1240, 304] on icon at bounding box center [1234, 308] width 12 height 12
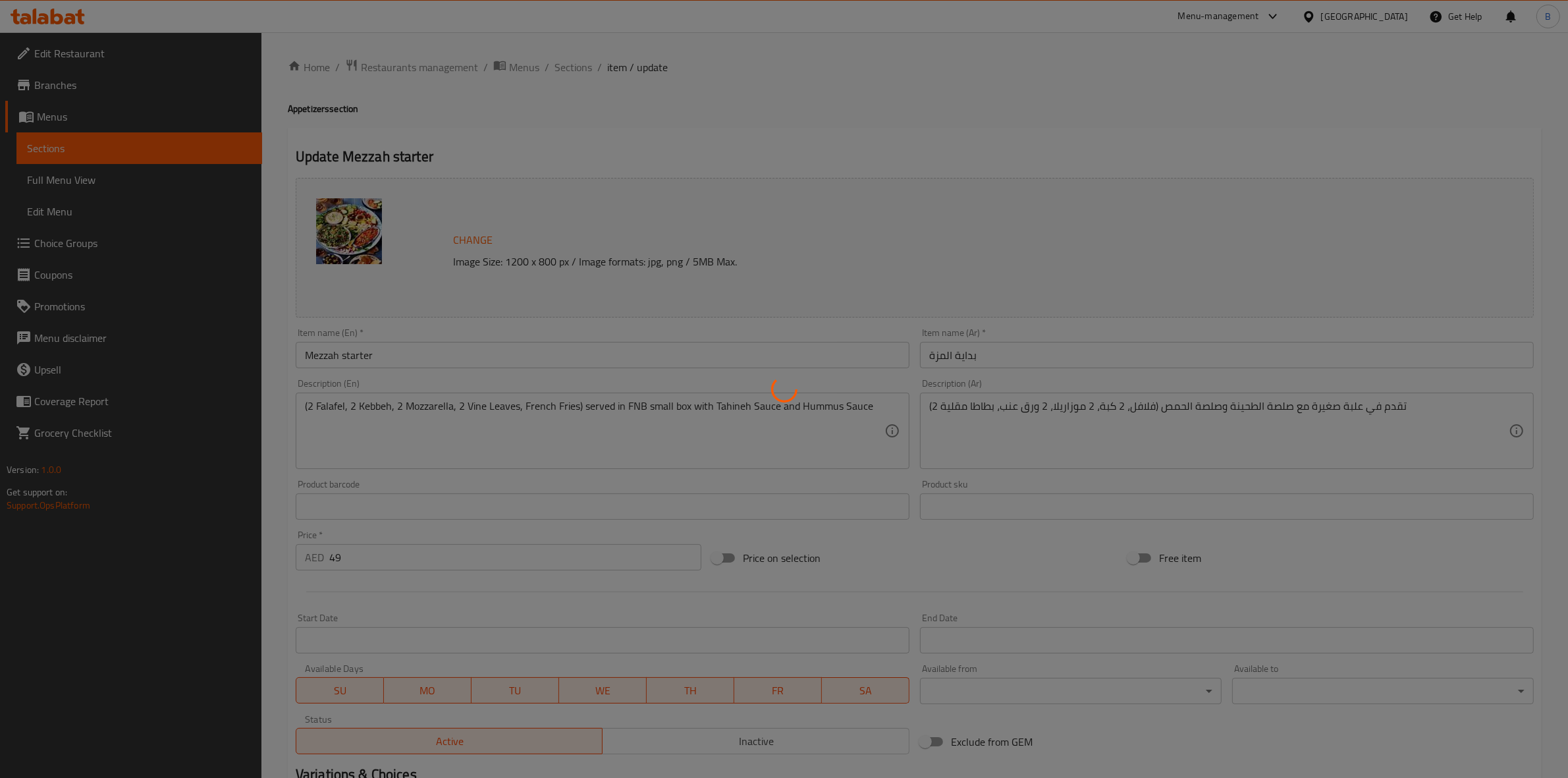
type input "اختيار الخبز:"
type input "1"
type input "2"
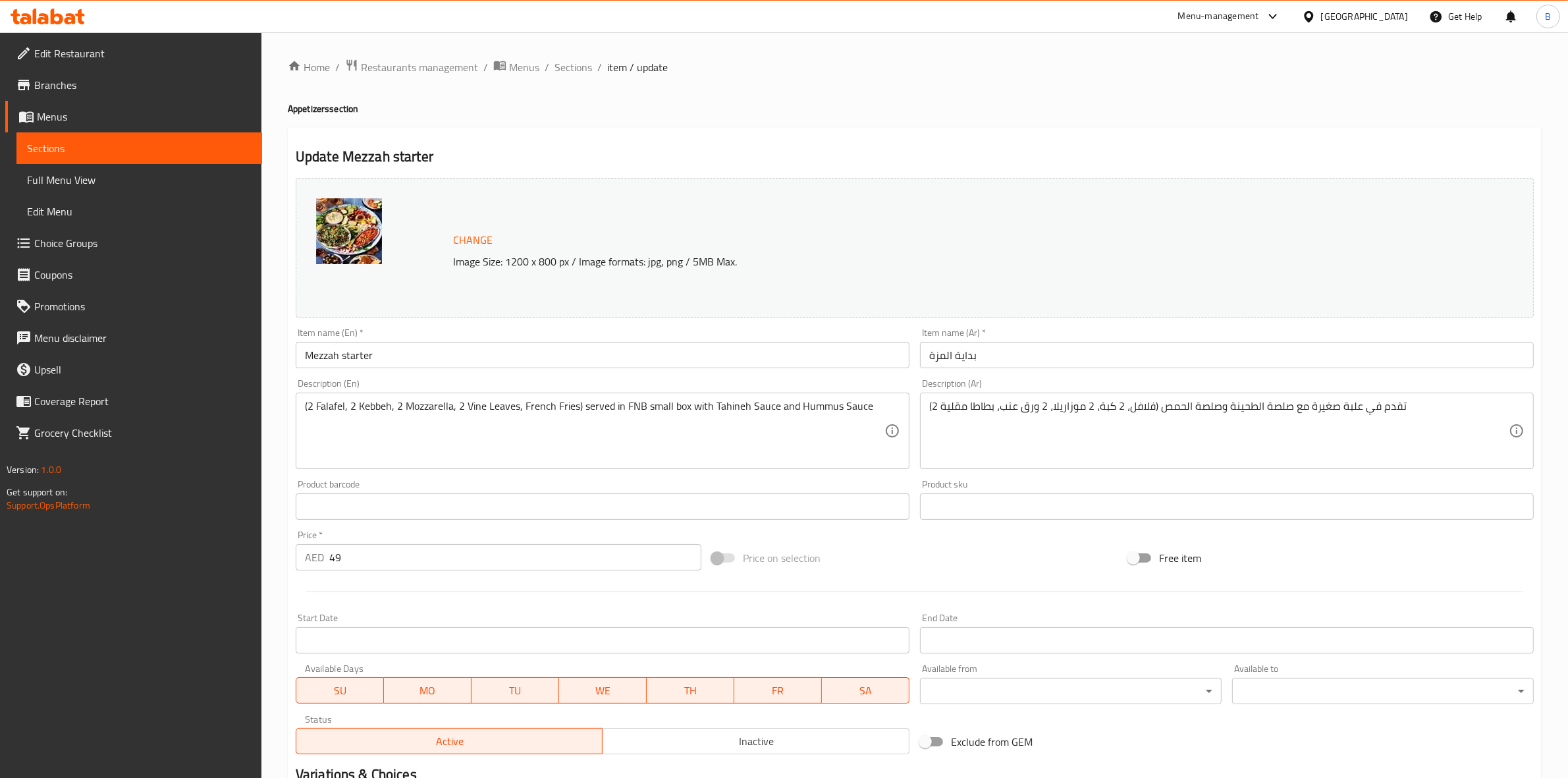
click at [363, 359] on input "Mezzah starter" at bounding box center [603, 355] width 614 height 27
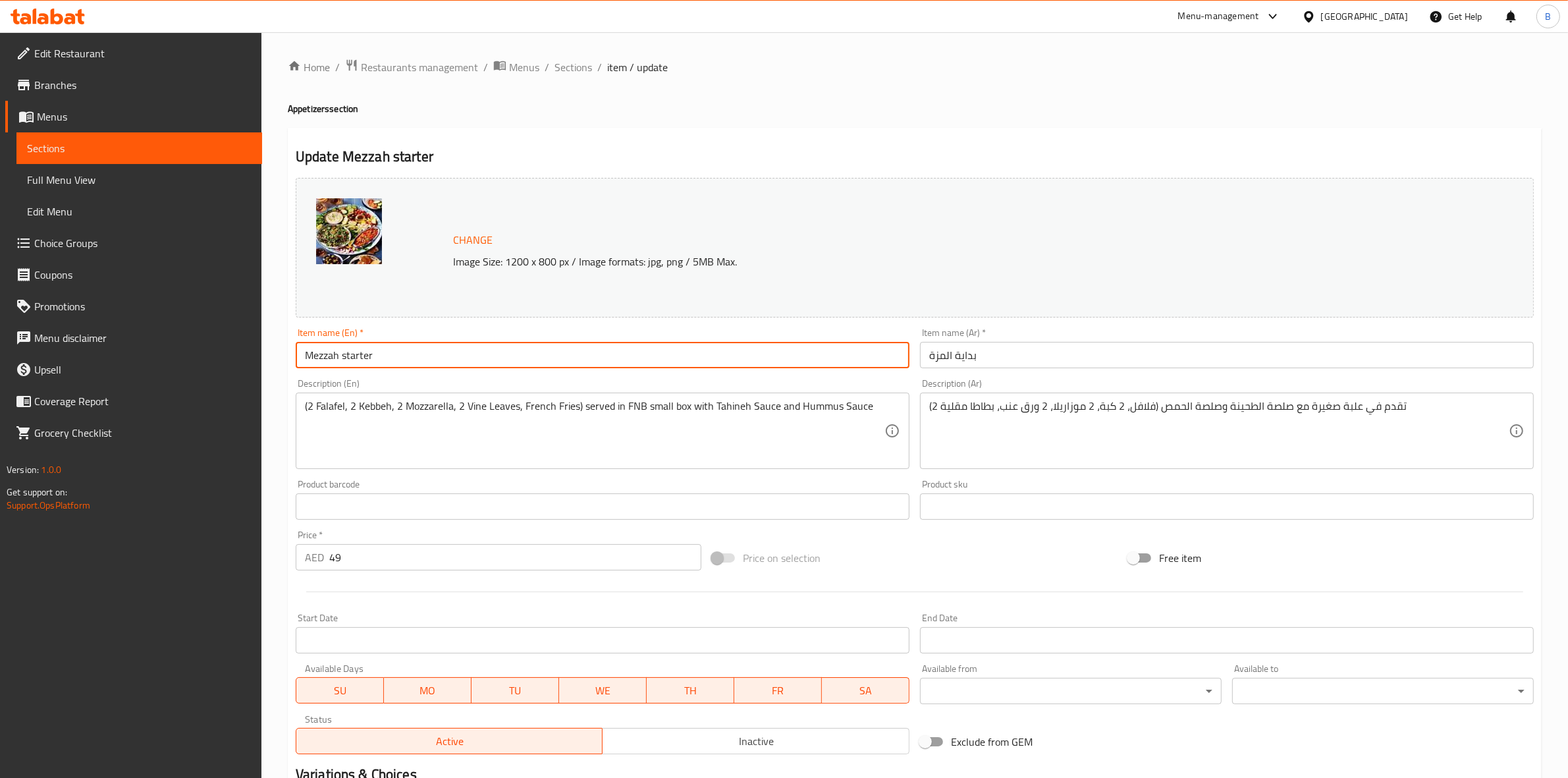
click at [363, 359] on input "Mezzah starter" at bounding box center [603, 355] width 614 height 27
type input "Mixed Mezza Box"
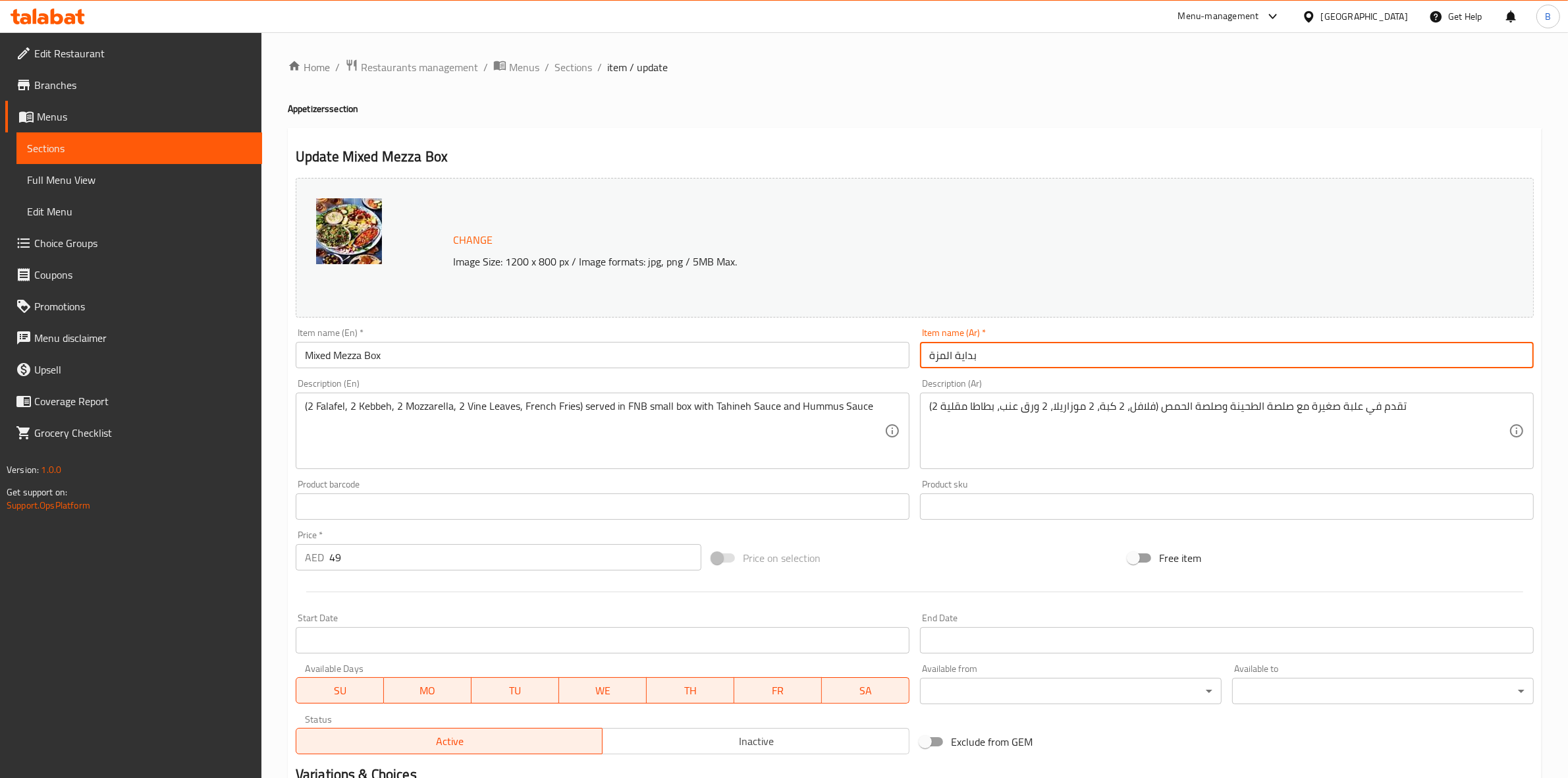
click at [1067, 359] on input "بداية المزة" at bounding box center [1227, 355] width 614 height 27
paste input "ميكس مزه"
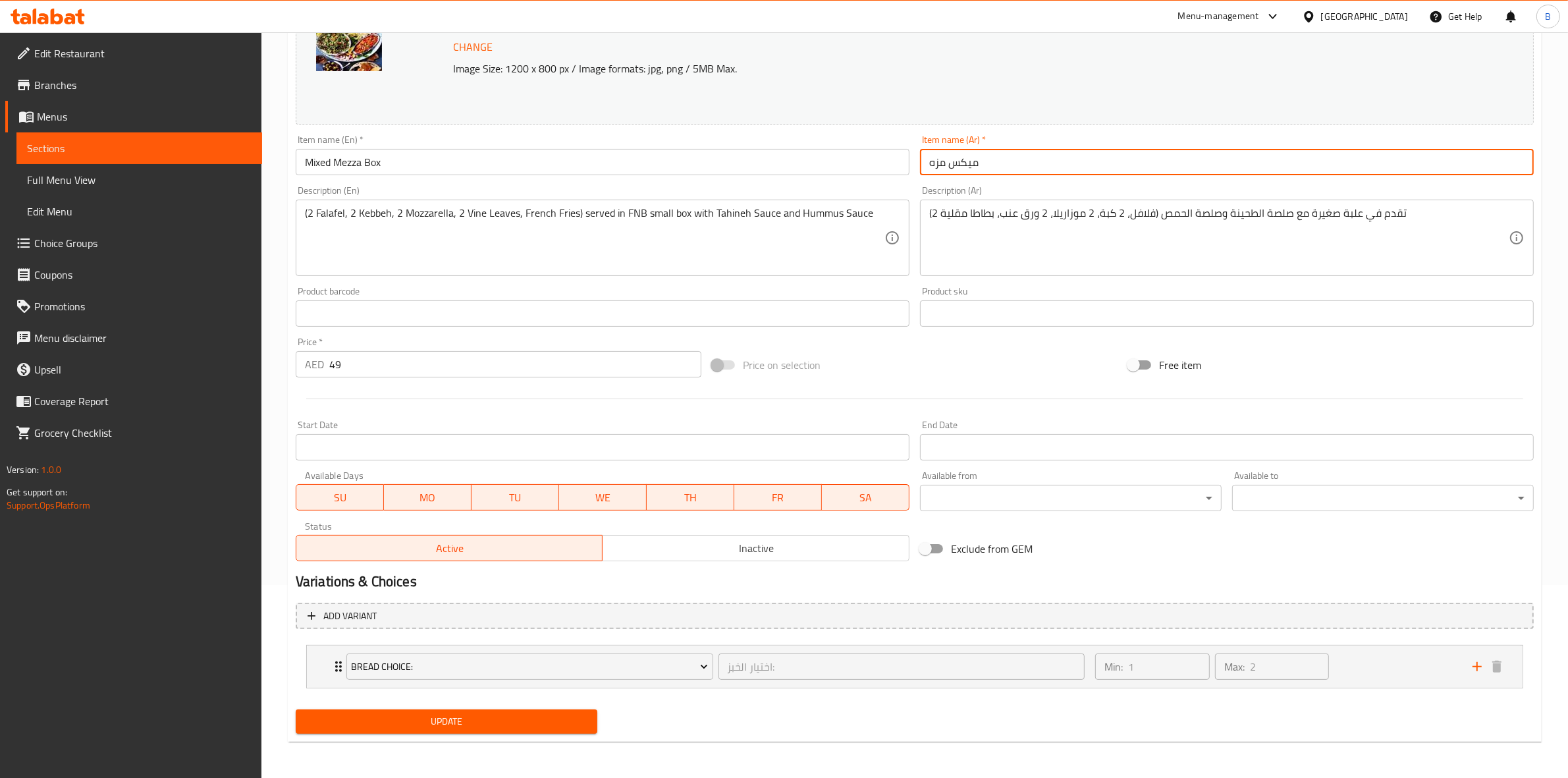
type input "ميكس مزه"
click at [459, 718] on span "Update" at bounding box center [446, 721] width 281 height 17
